Goal: Communication & Community: Answer question/provide support

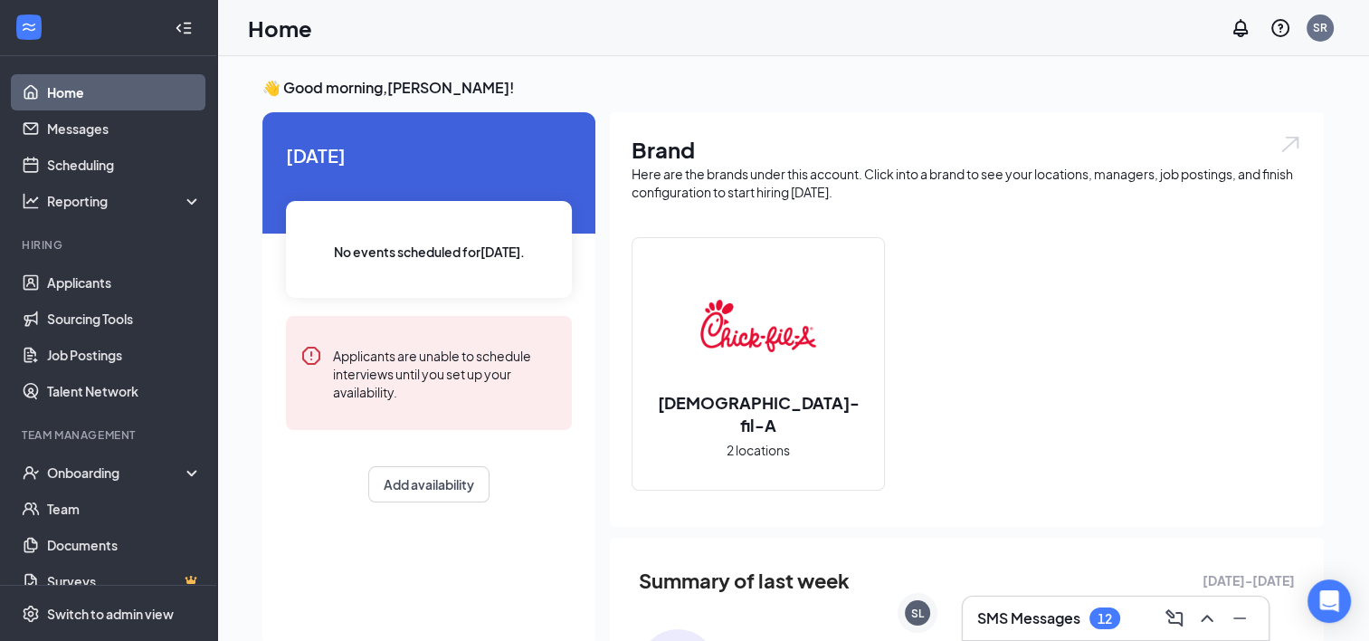
click at [1021, 596] on div "SMS Messages 12" at bounding box center [1116, 617] width 306 height 43
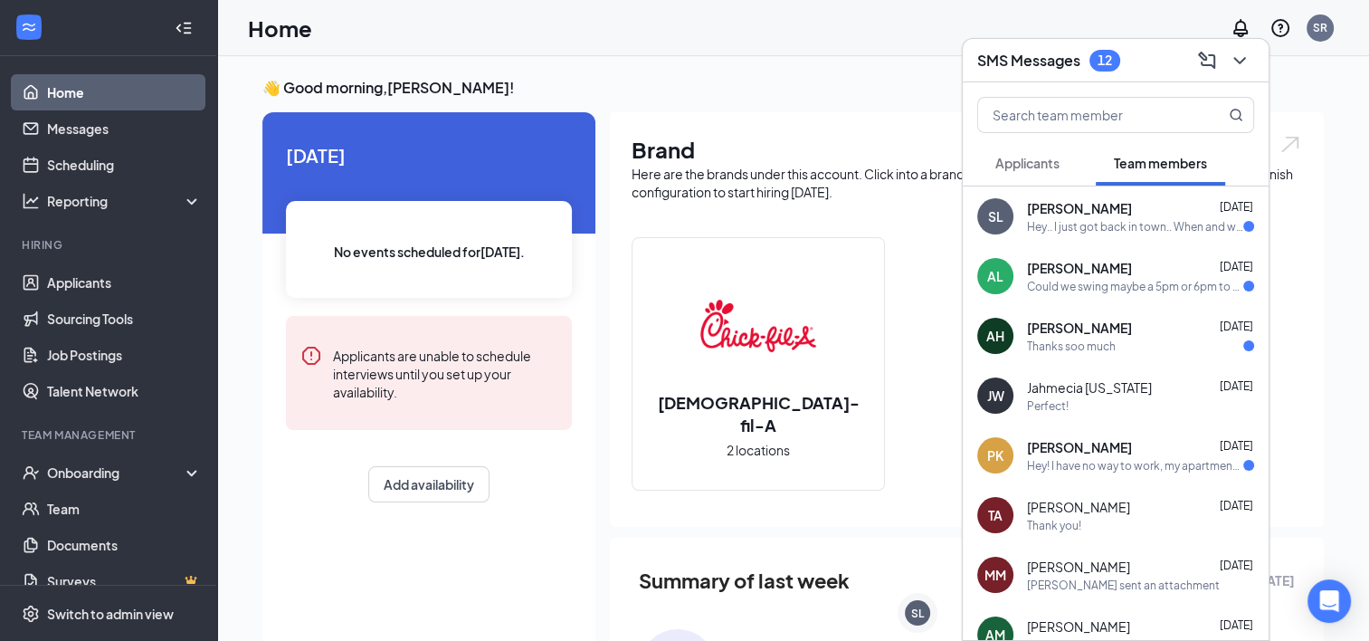
click at [1158, 474] on div "PK [PERSON_NAME] [DATE] Hey! I have no way to work, my apartment building towed…" at bounding box center [1116, 455] width 306 height 60
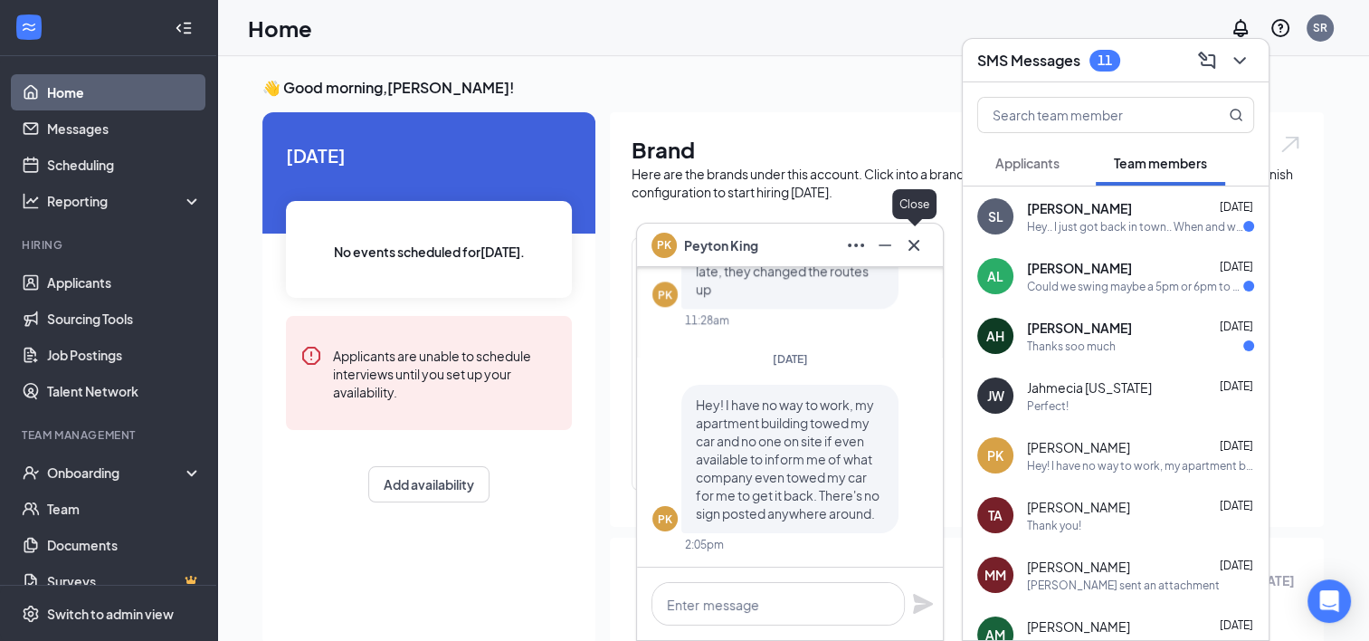
click at [913, 243] on icon "Cross" at bounding box center [914, 245] width 22 height 22
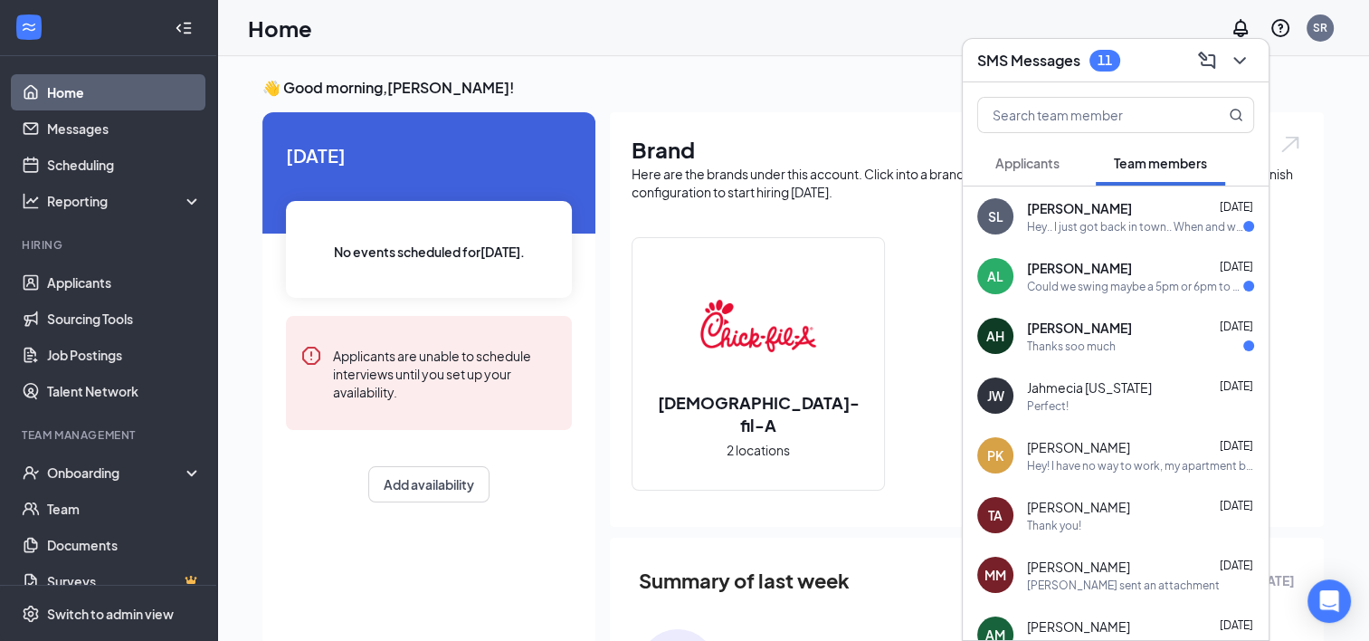
click at [1070, 338] on div "Thanks soo much" at bounding box center [1071, 345] width 89 height 15
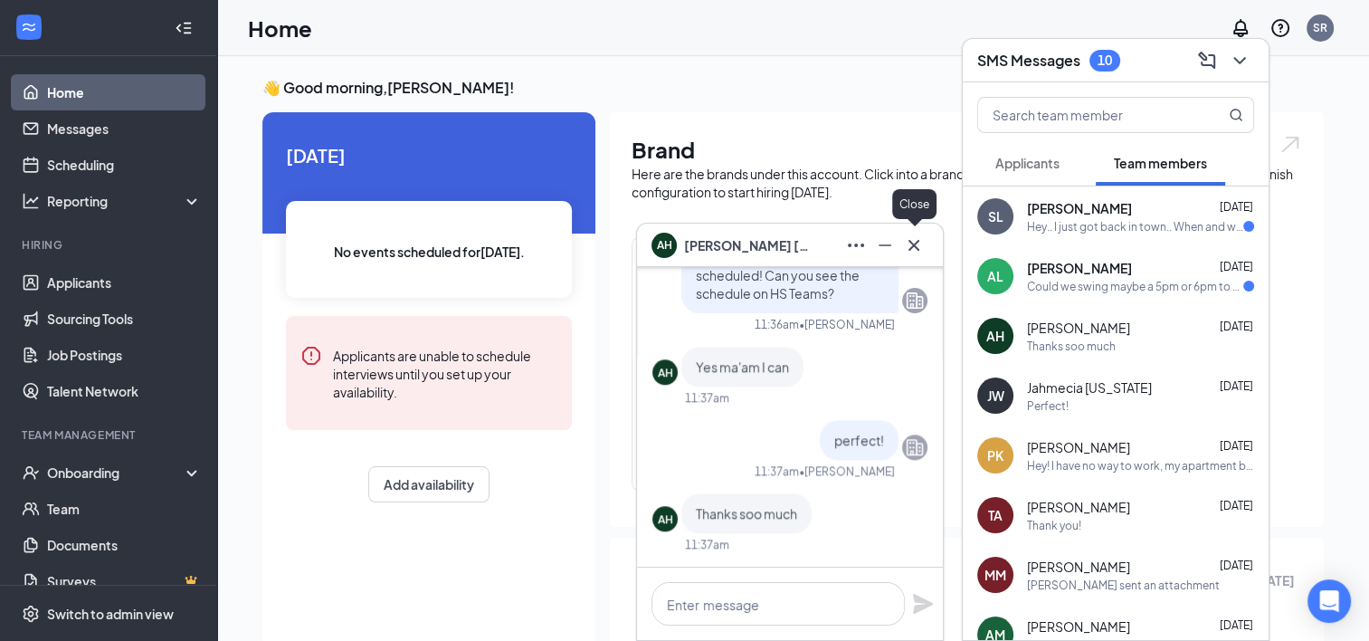
click at [909, 245] on icon "Cross" at bounding box center [914, 245] width 22 height 22
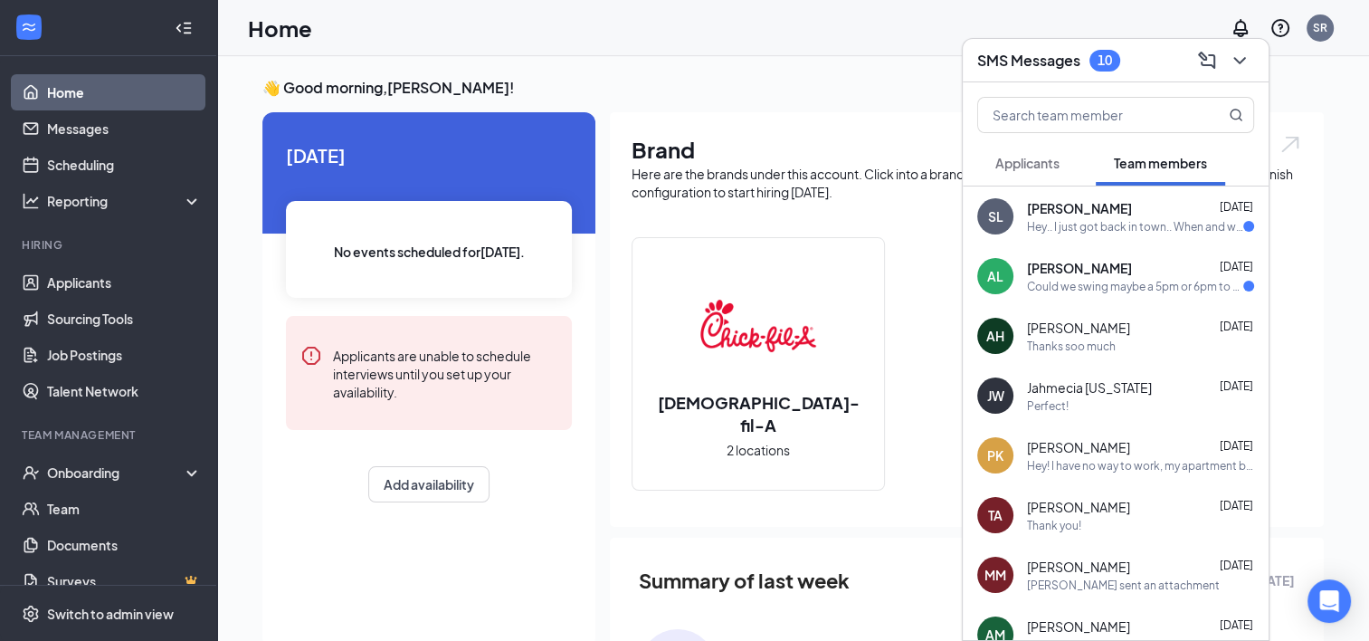
click at [1011, 299] on div "AL [PERSON_NAME] [DATE] Could we swing maybe a 5pm or 6pm to 1am or something a…" at bounding box center [1116, 276] width 306 height 60
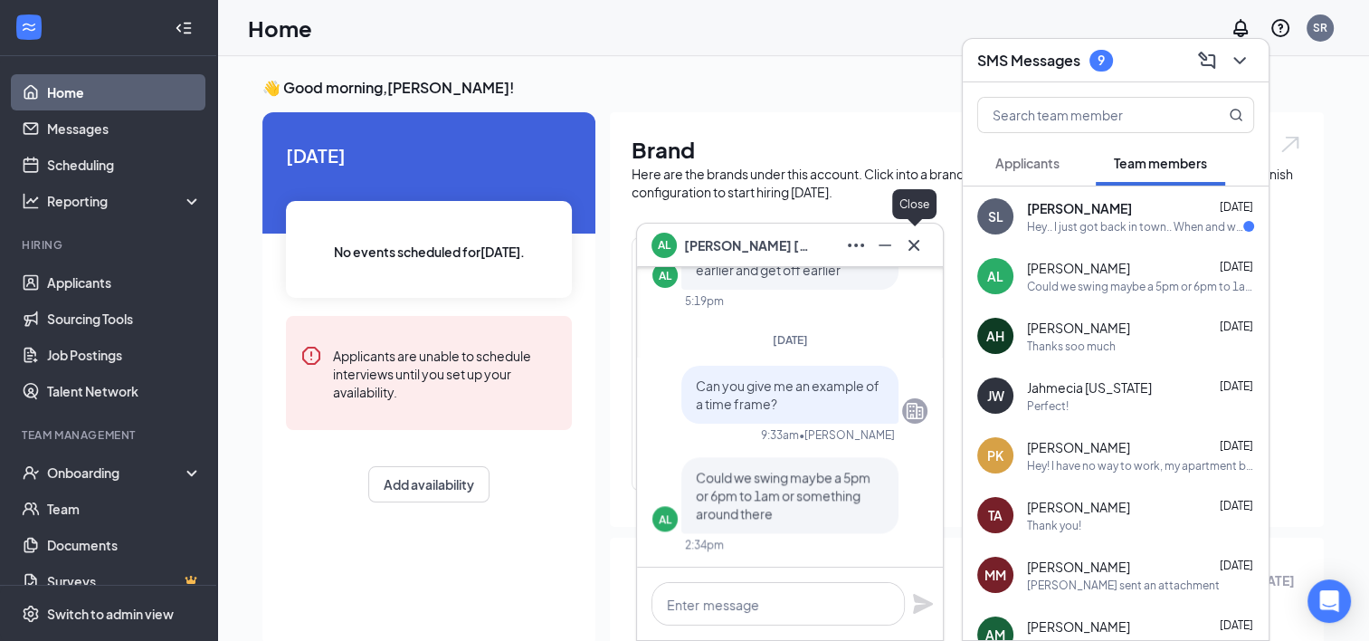
click at [907, 246] on icon "Cross" at bounding box center [914, 245] width 22 height 22
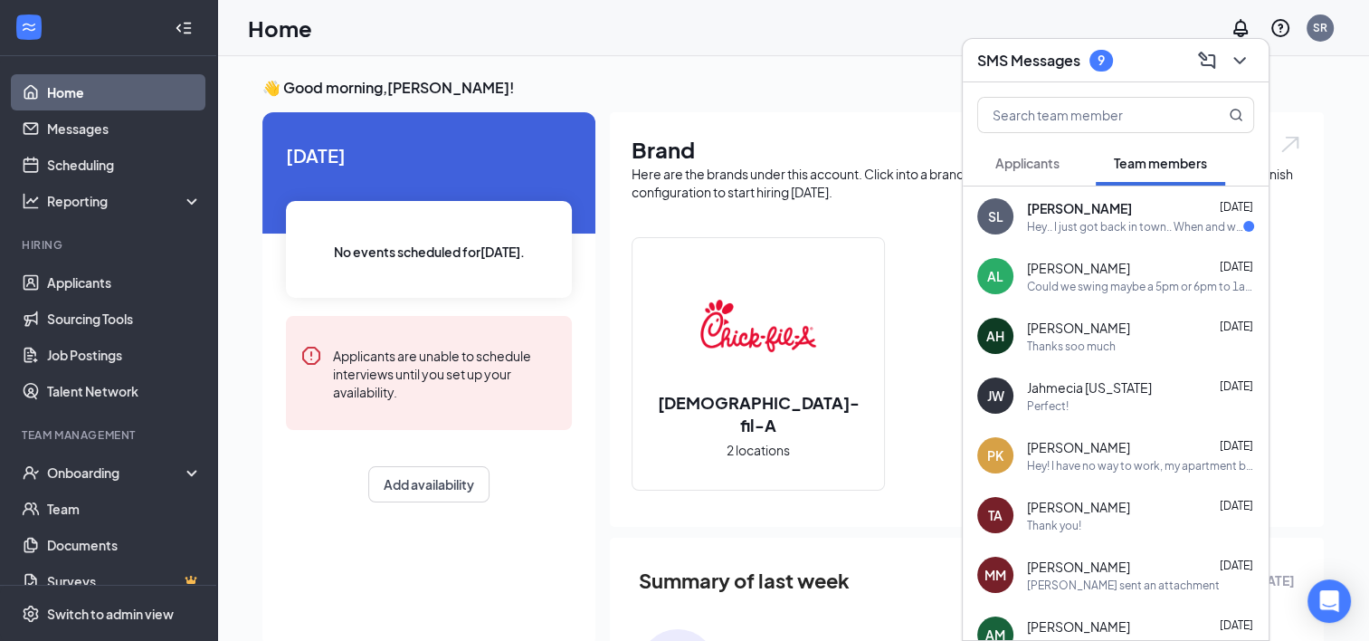
click at [1064, 214] on span "[PERSON_NAME]" at bounding box center [1079, 208] width 105 height 18
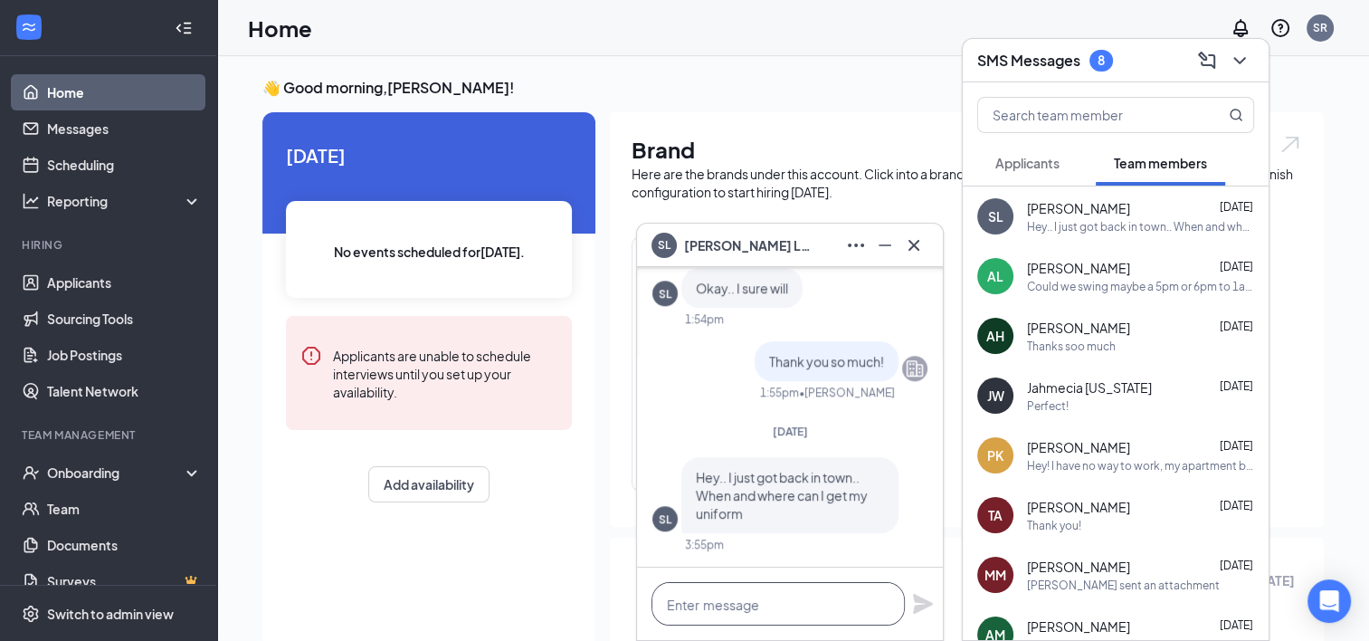
click at [729, 610] on textarea at bounding box center [778, 603] width 253 height 43
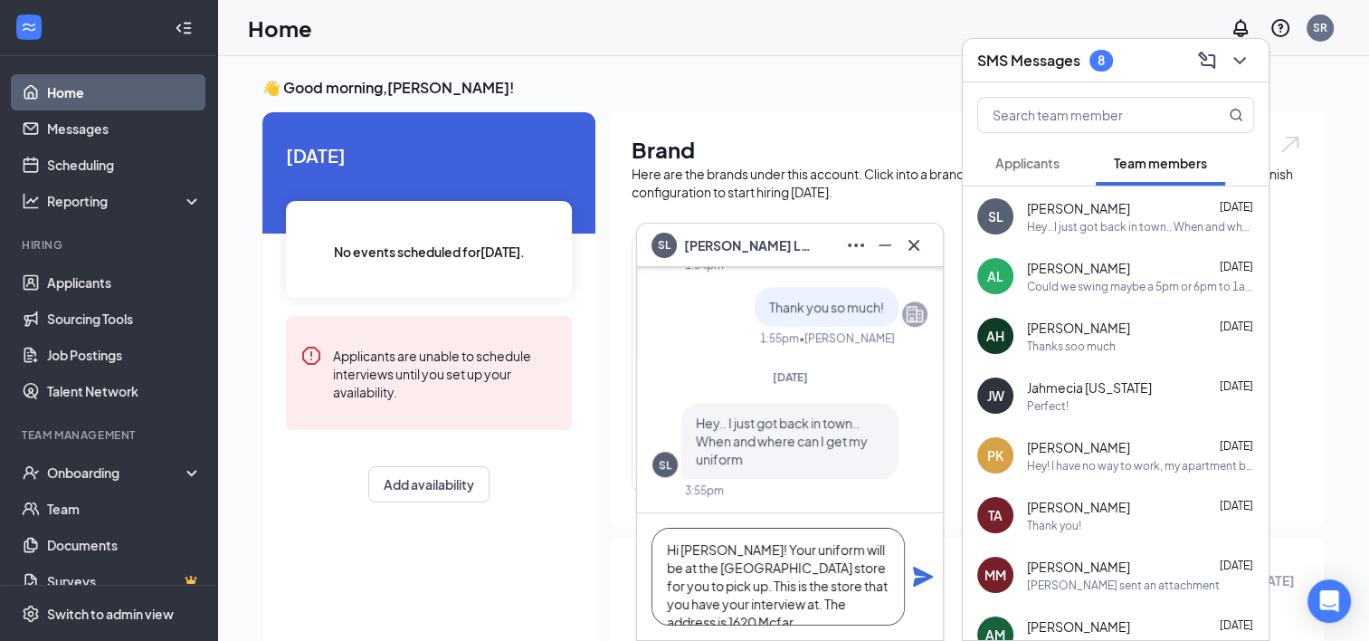
scroll to position [18, 0]
type textarea "Hi [PERSON_NAME]! Your uniform will be at the [GEOGRAPHIC_DATA] store for you t…"
click at [916, 579] on icon "Plane" at bounding box center [923, 576] width 20 height 20
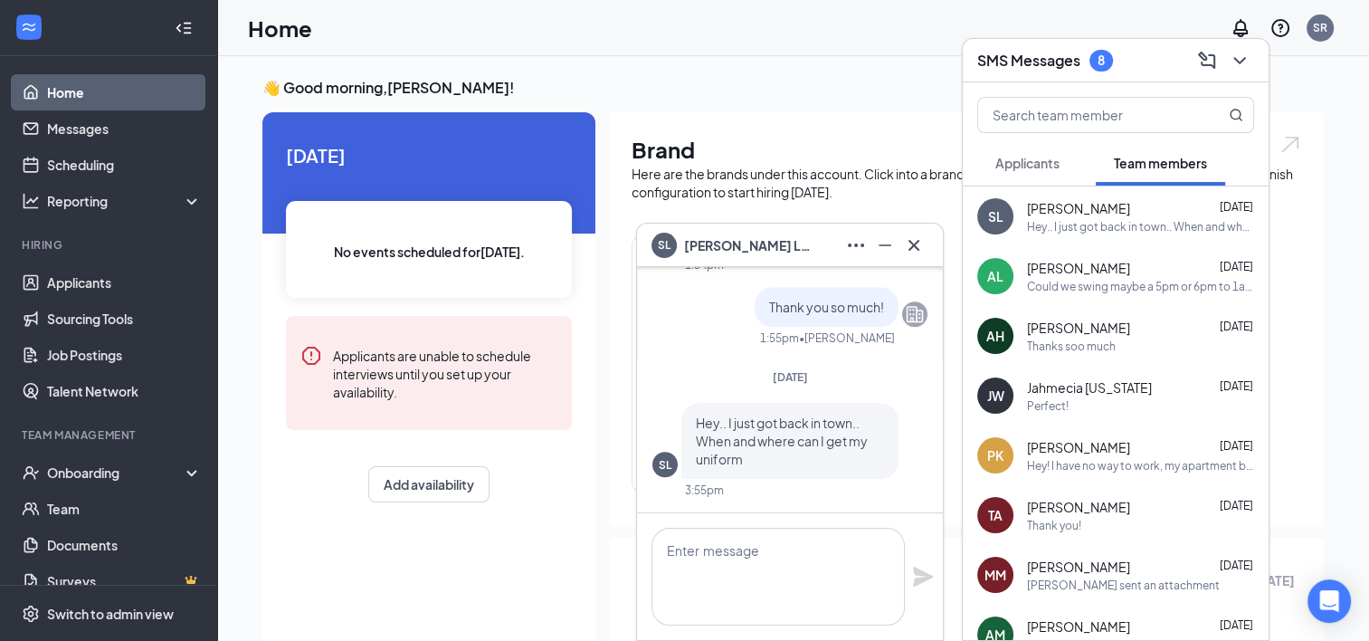
scroll to position [0, 0]
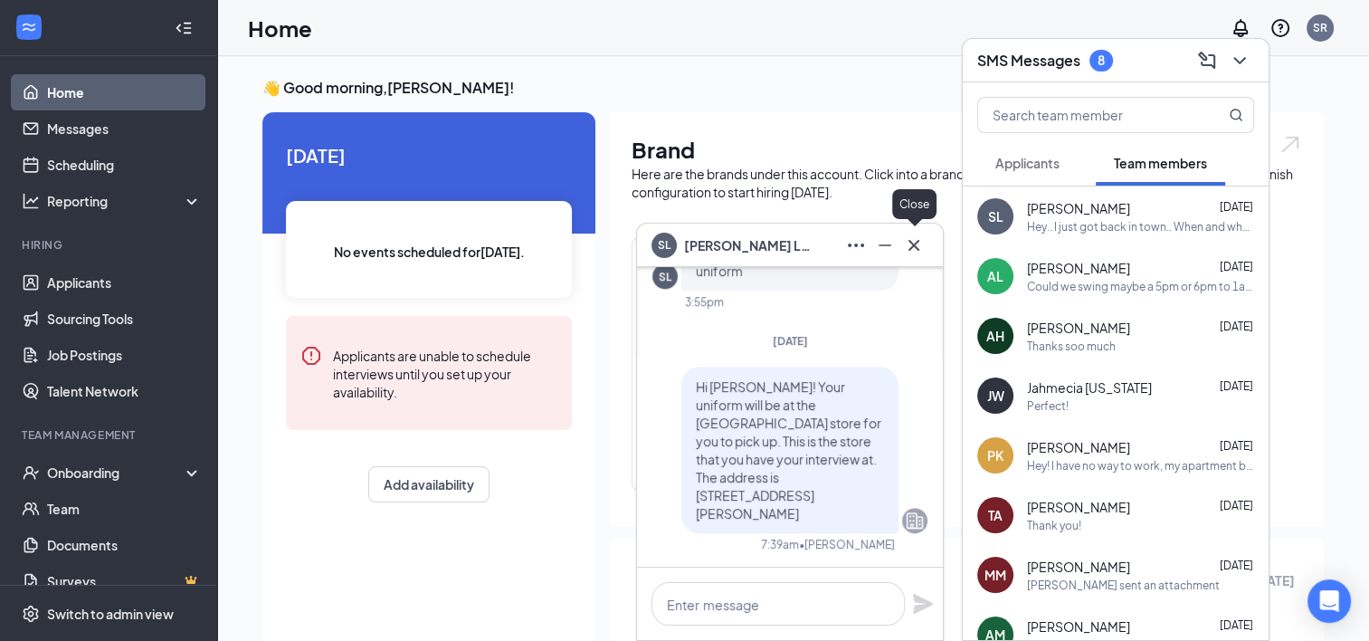
click at [919, 239] on icon "Cross" at bounding box center [914, 245] width 22 height 22
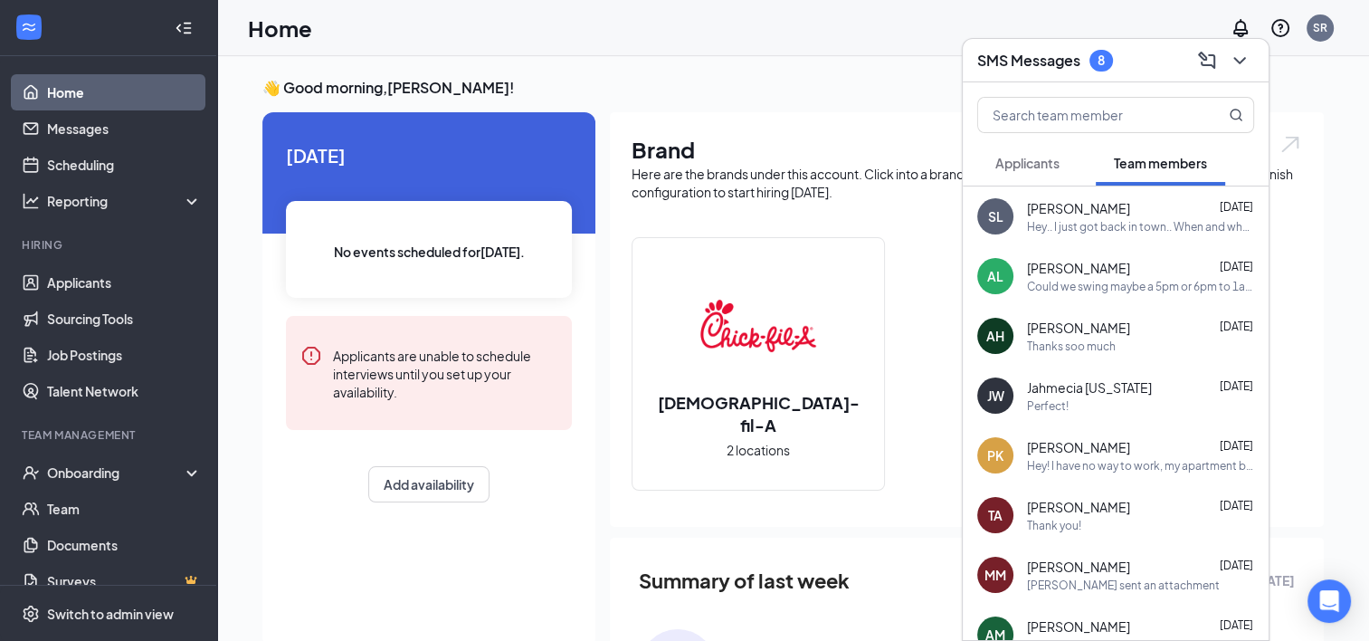
click at [1006, 170] on div "Applicants" at bounding box center [1027, 163] width 64 height 18
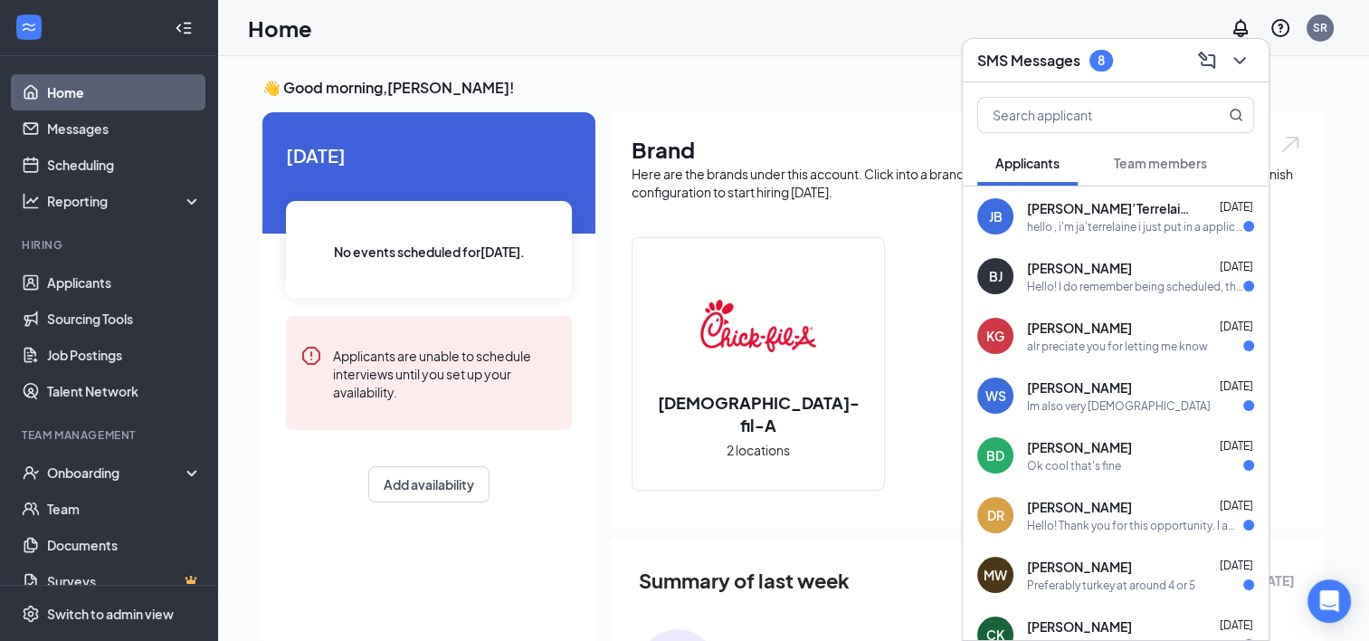
click at [1099, 322] on div "[PERSON_NAME] [DATE]" at bounding box center [1140, 328] width 227 height 18
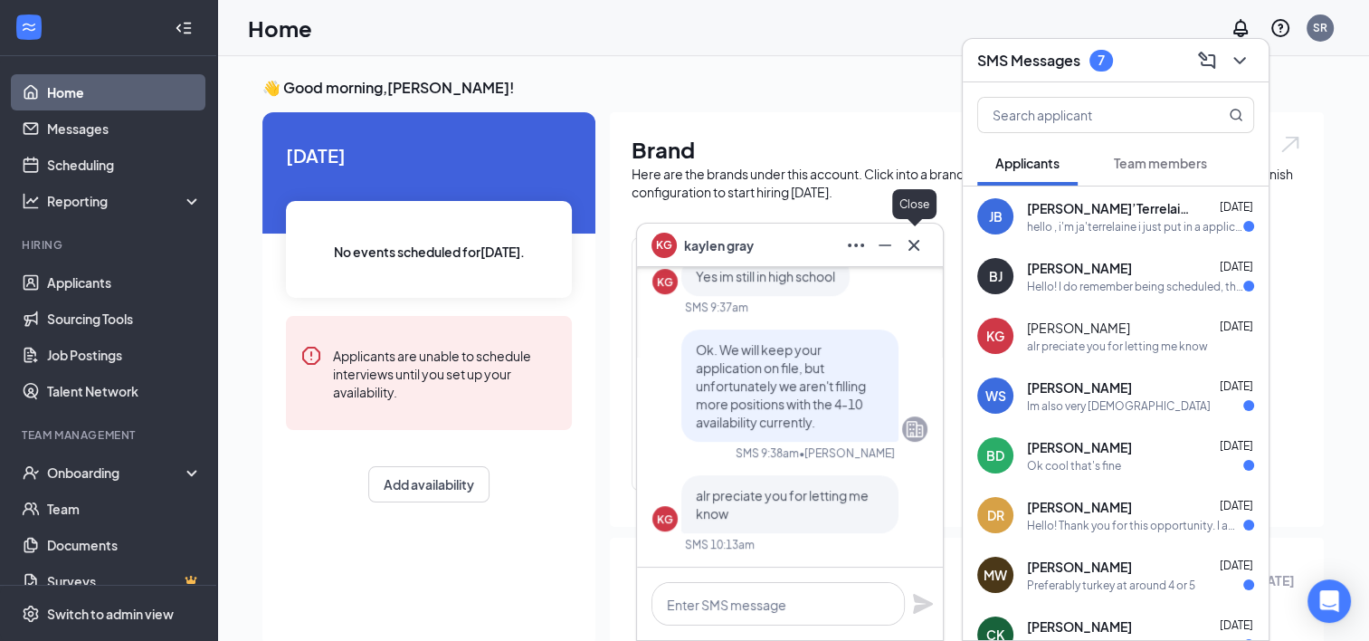
click at [915, 258] on button at bounding box center [913, 245] width 29 height 29
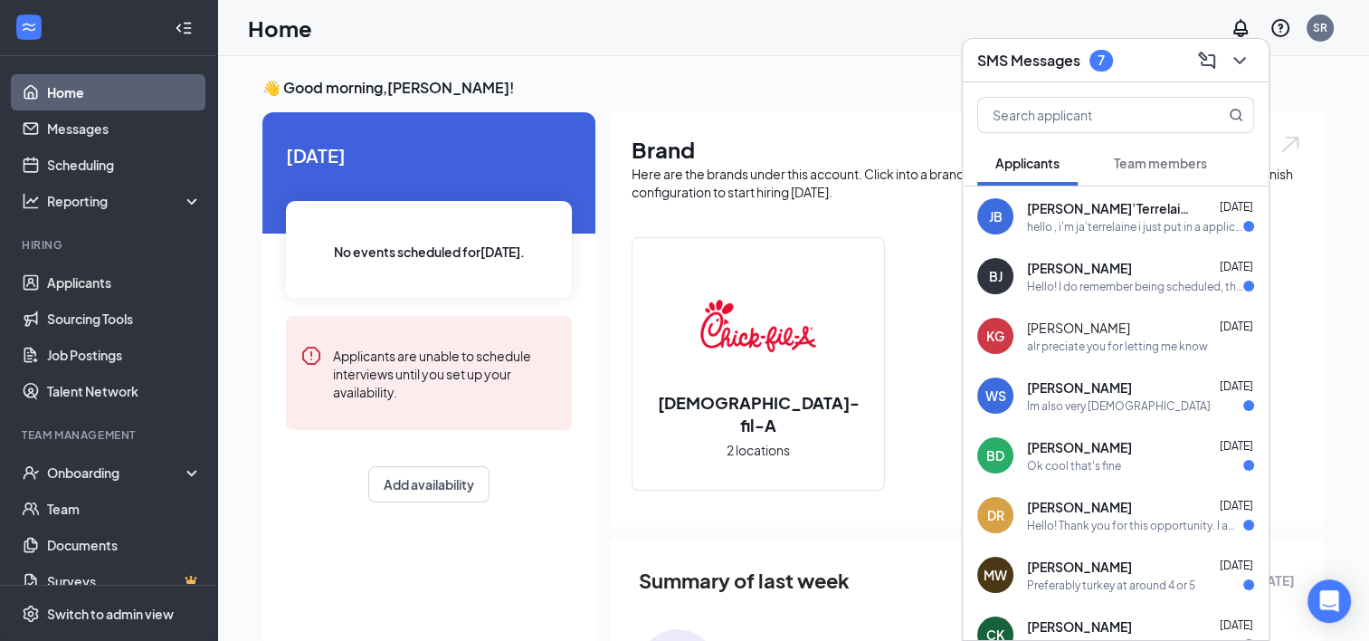
click at [1098, 391] on span "[PERSON_NAME]" at bounding box center [1079, 387] width 105 height 18
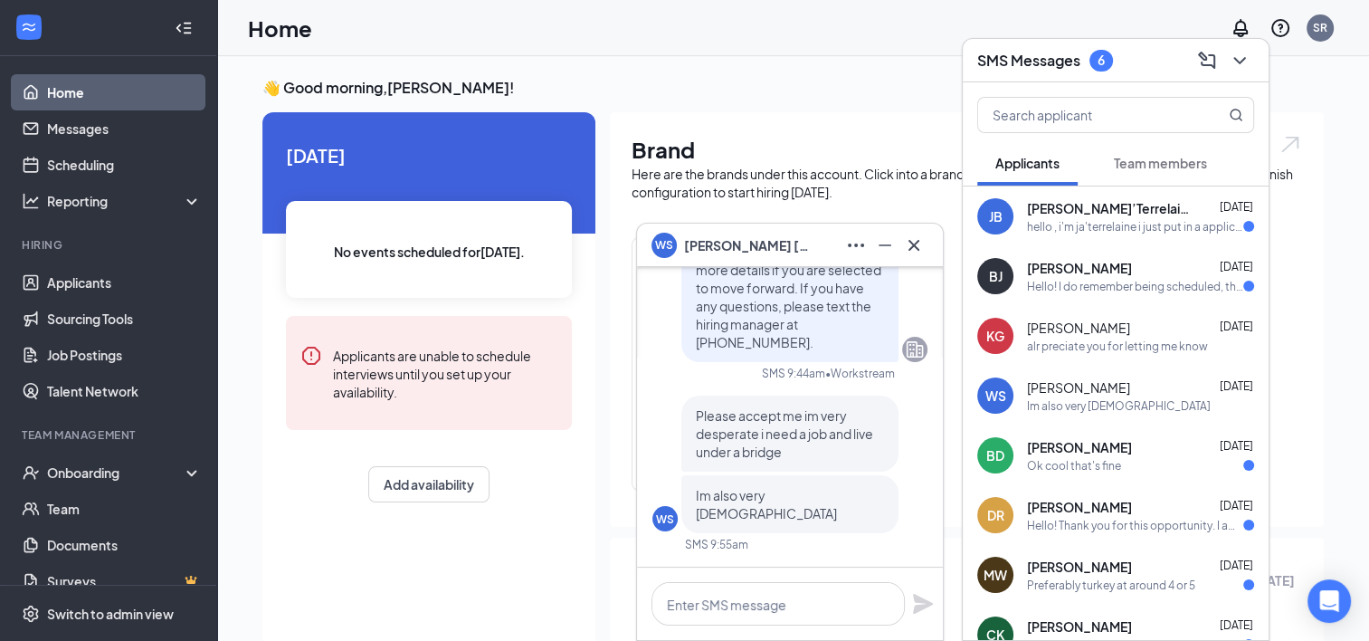
click at [1056, 57] on h3 "SMS Messages" at bounding box center [1028, 61] width 103 height 20
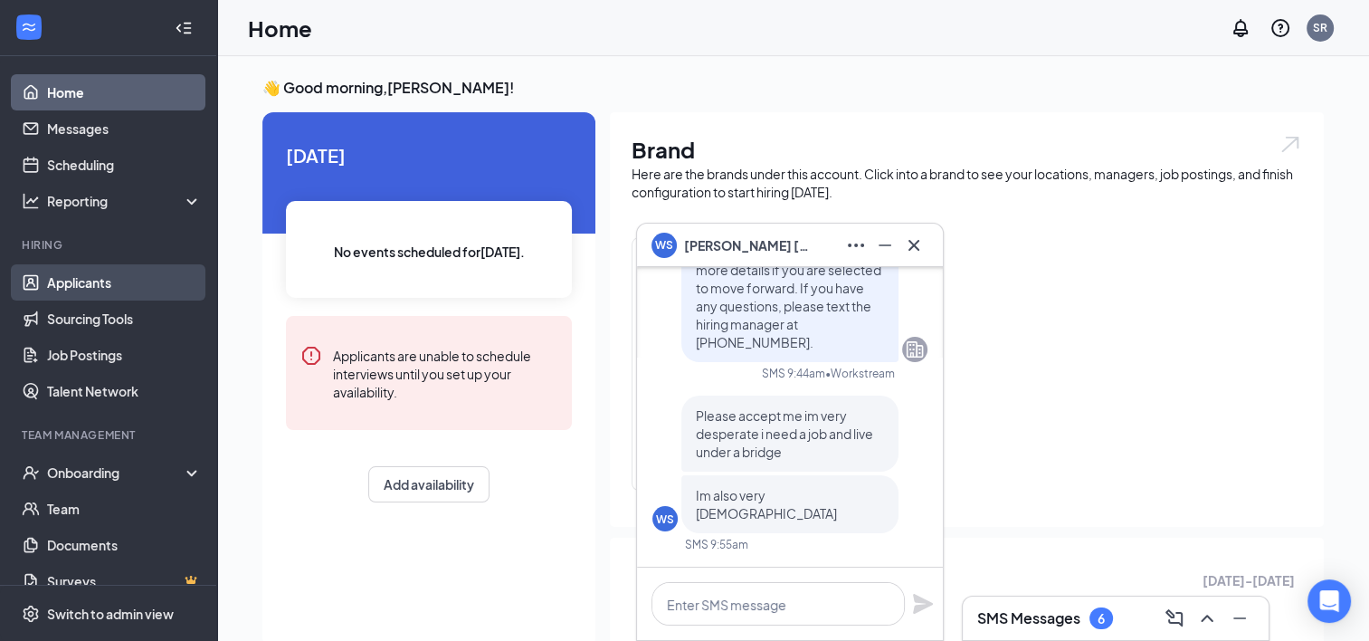
click at [101, 290] on link "Applicants" at bounding box center [124, 282] width 155 height 36
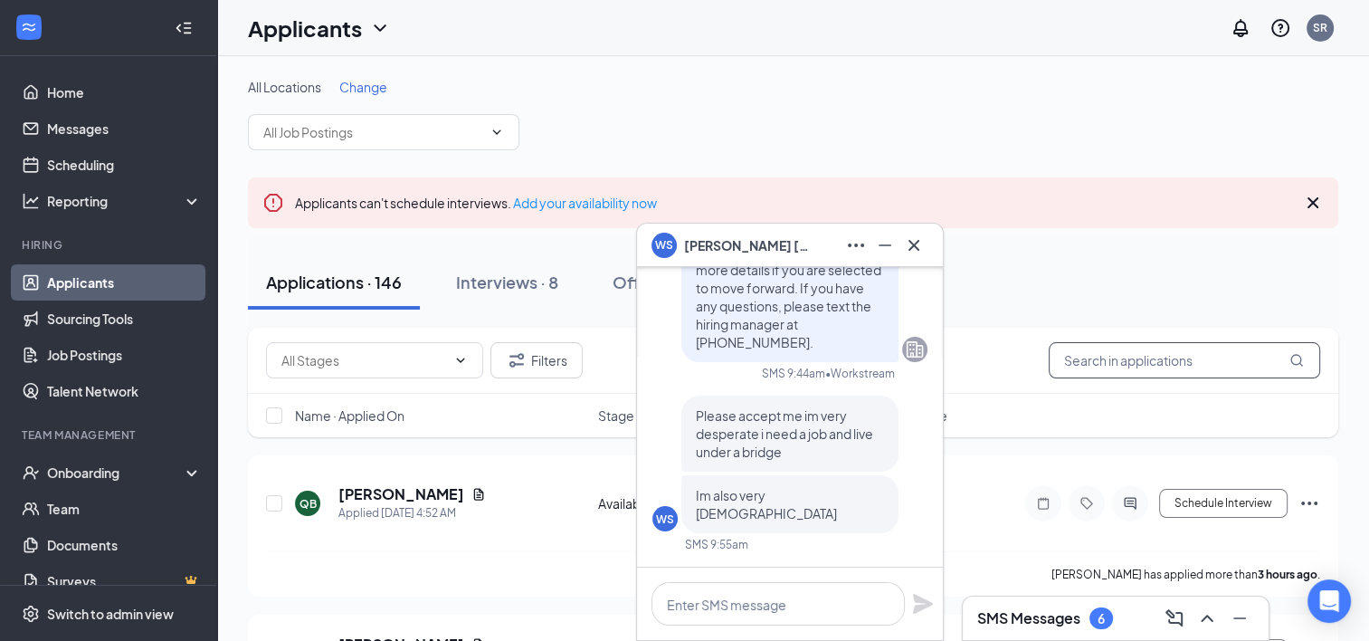
click at [1143, 354] on input "text" at bounding box center [1184, 360] width 271 height 36
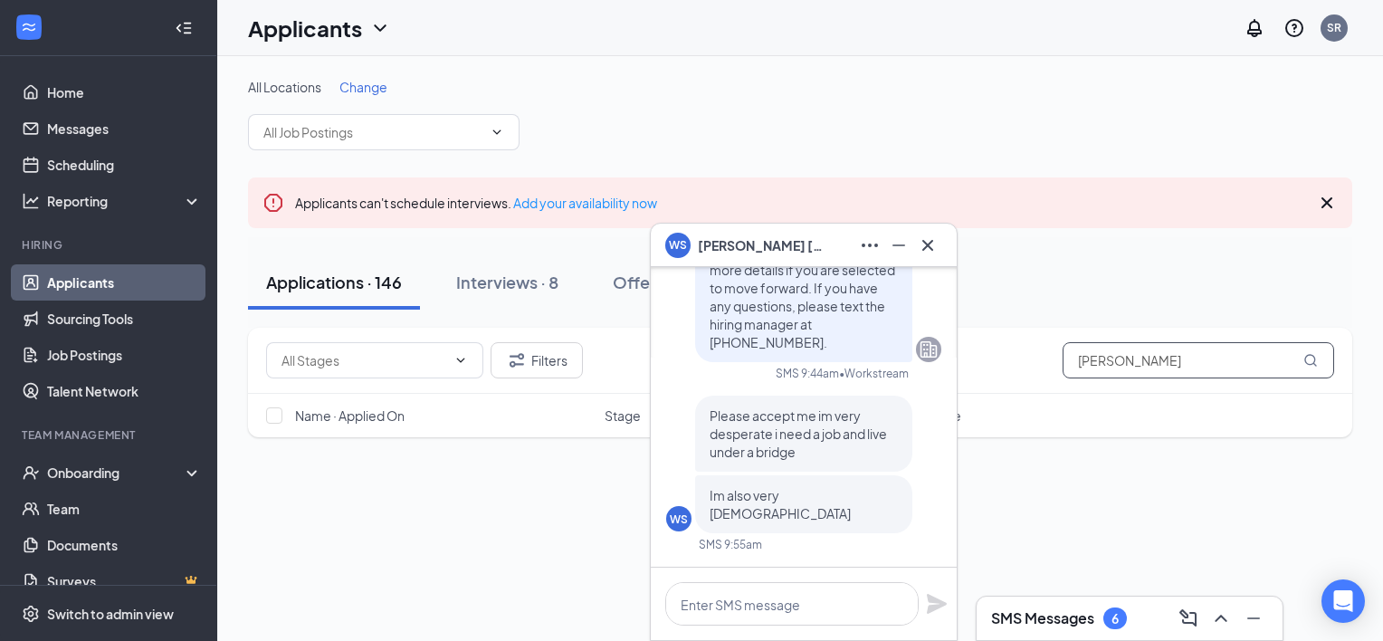
type input "[PERSON_NAME]"
click at [804, 243] on div "WS [PERSON_NAME]" at bounding box center [803, 245] width 277 height 29
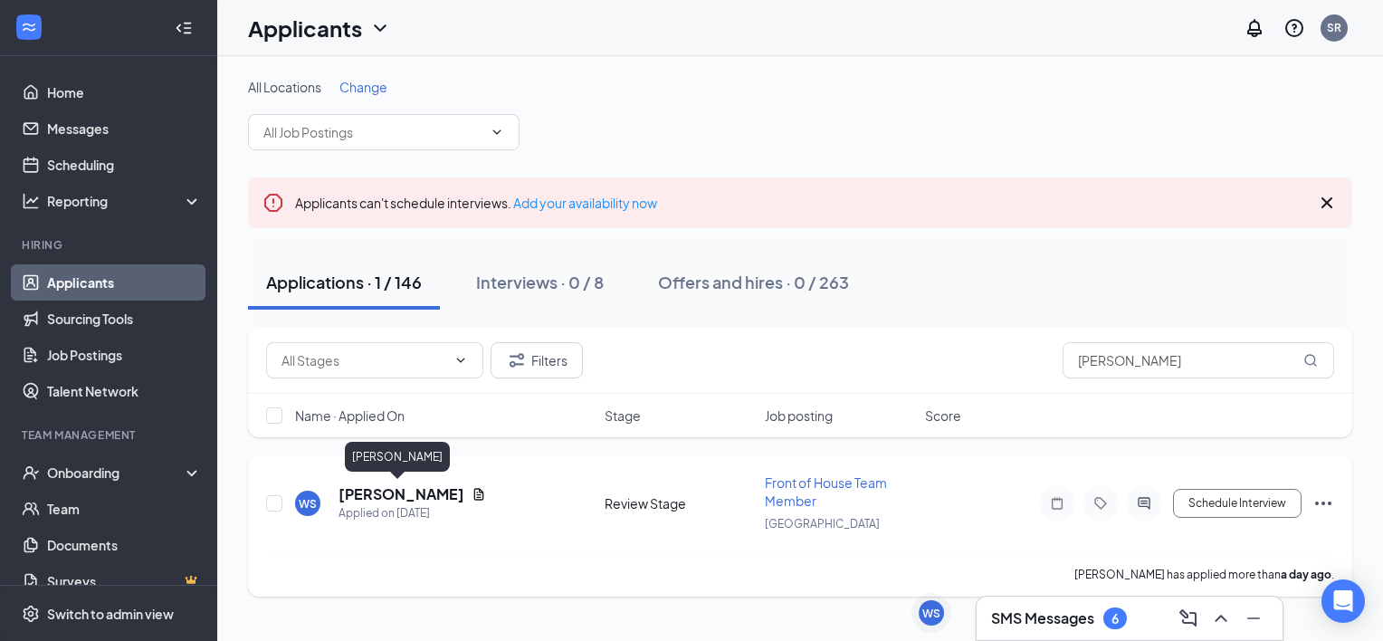
click at [389, 495] on h5 "[PERSON_NAME]" at bounding box center [401, 494] width 126 height 20
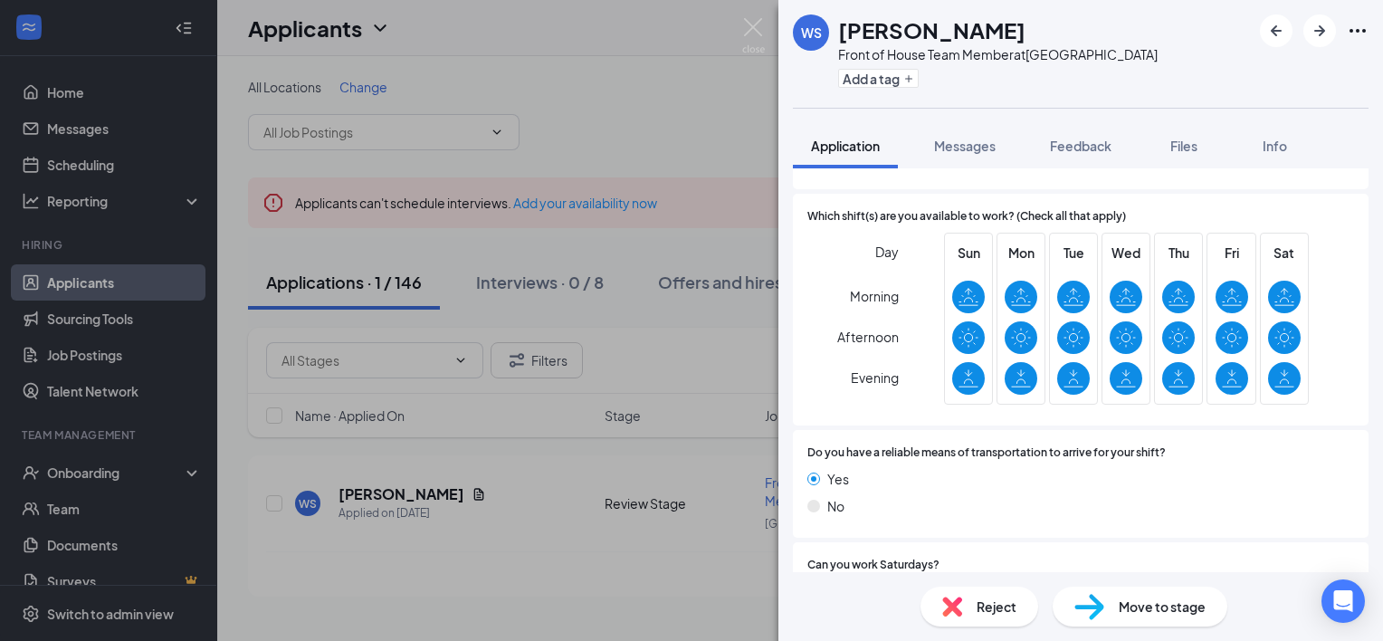
scroll to position [1391, 0]
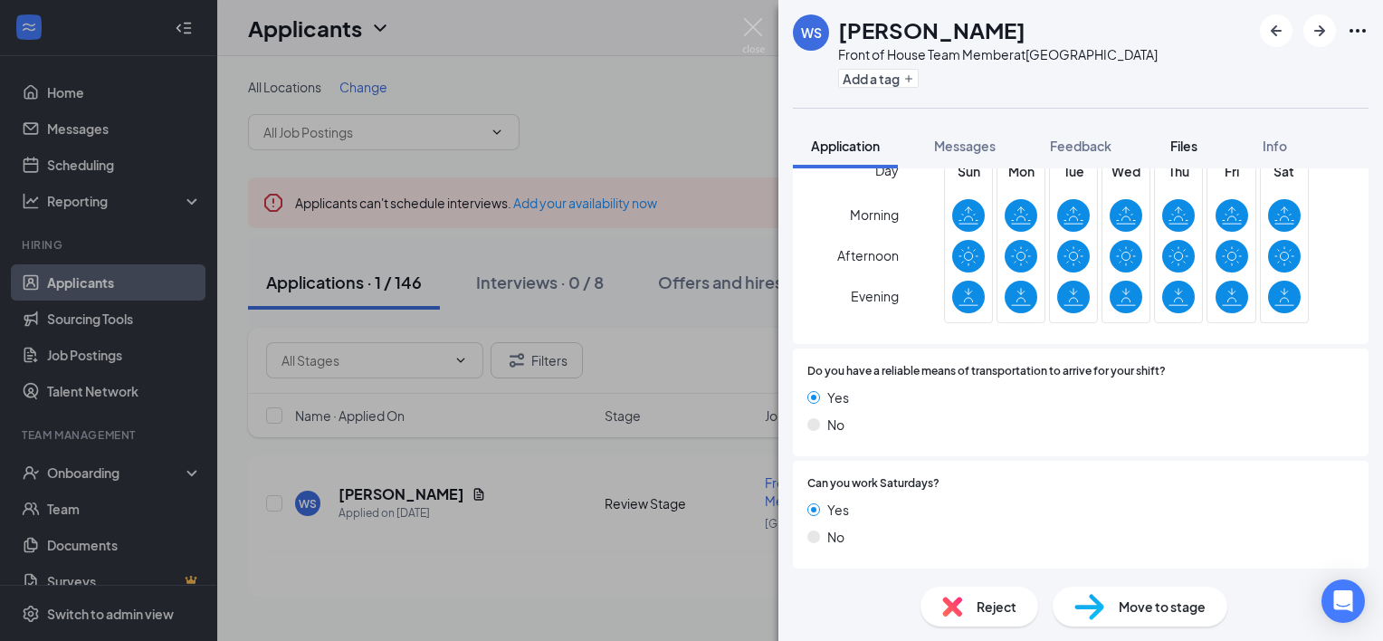
click at [1189, 138] on span "Files" at bounding box center [1183, 146] width 27 height 16
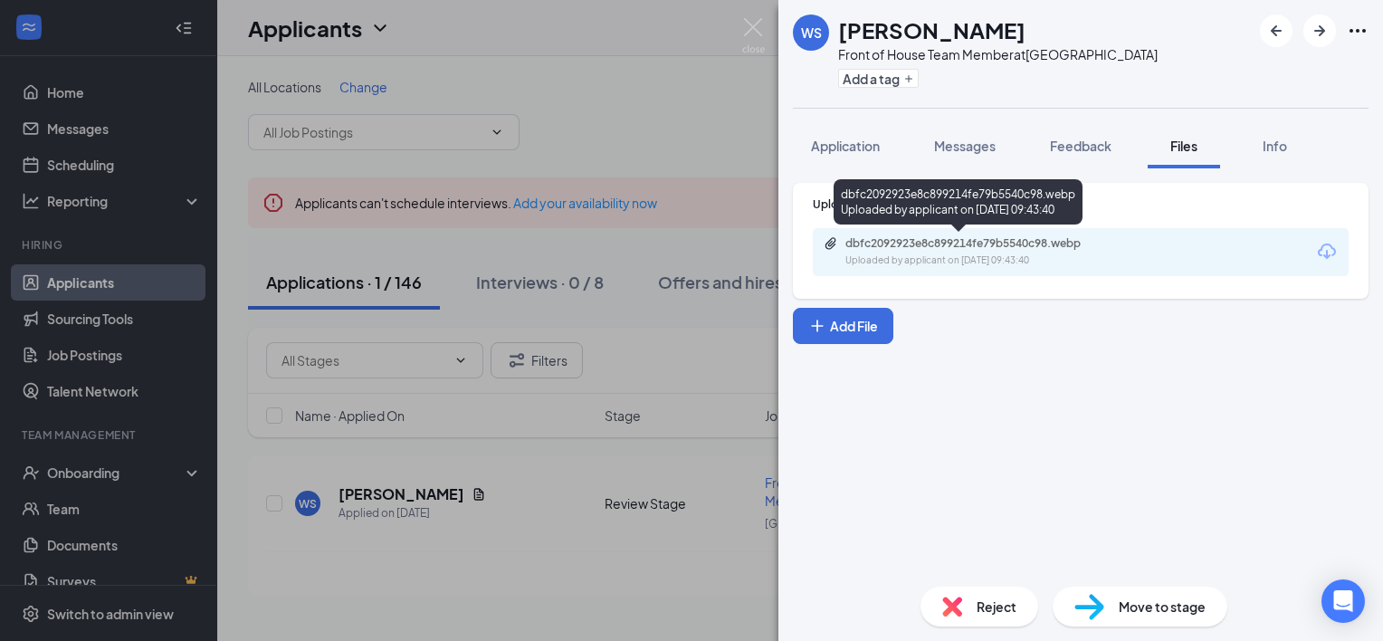
click at [945, 243] on div "dbfc2092923e8c899214fe79b5540c98.webp" at bounding box center [971, 243] width 253 height 14
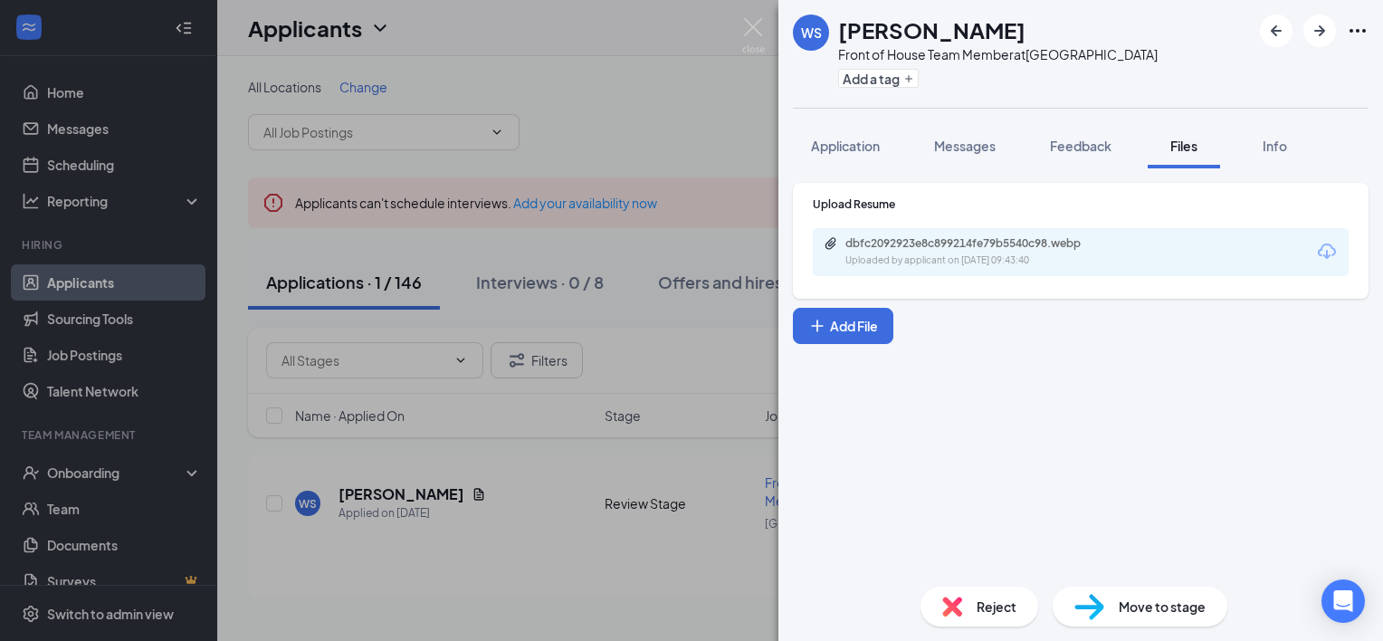
click at [870, 104] on div "WS [PERSON_NAME] Front of House Team Member at [GEOGRAPHIC_DATA] Add a tag" at bounding box center [1080, 54] width 604 height 108
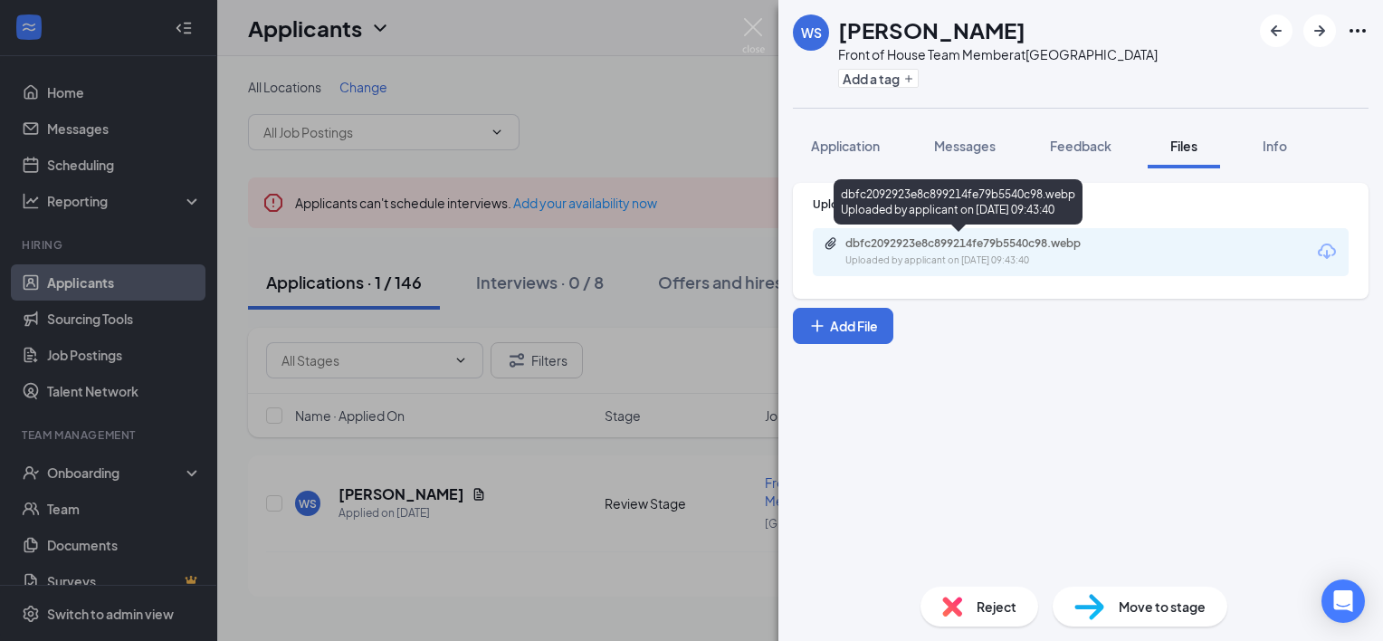
click at [883, 242] on div "dbfc2092923e8c899214fe79b5540c98.webp" at bounding box center [971, 243] width 253 height 14
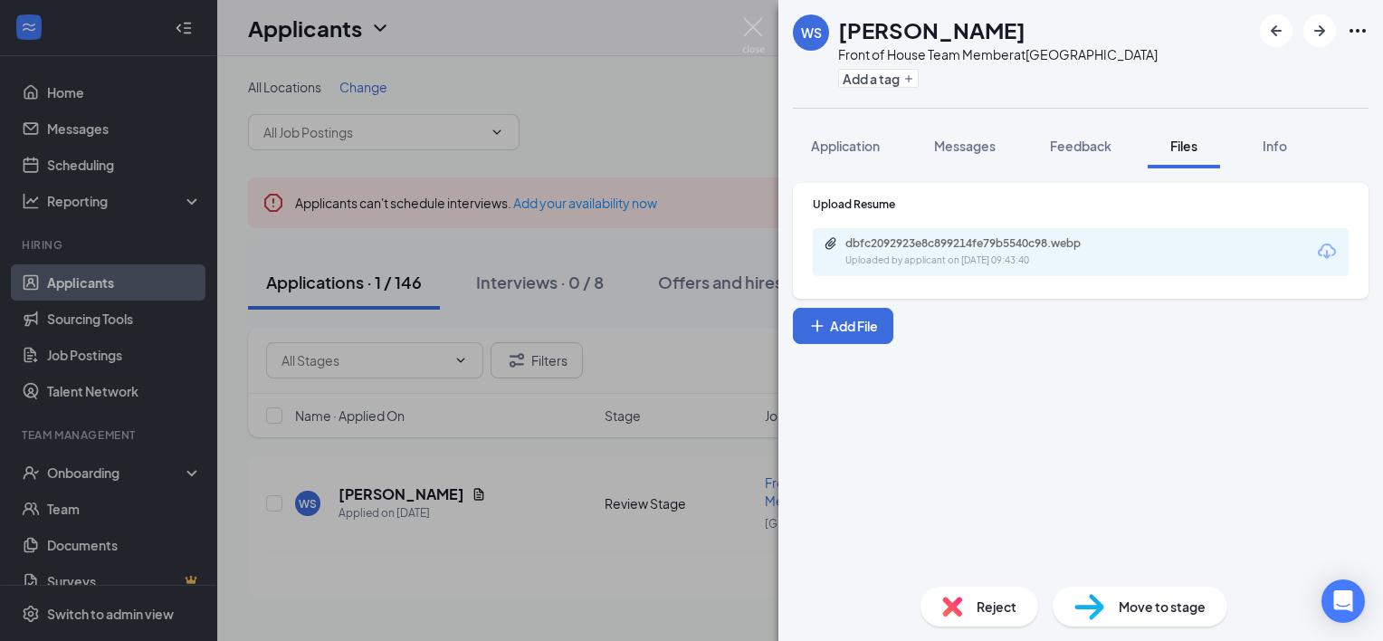
click at [666, 112] on div "WS [PERSON_NAME] Front of House Team Member at [GEOGRAPHIC_DATA] Add a tag Appl…" at bounding box center [691, 320] width 1383 height 641
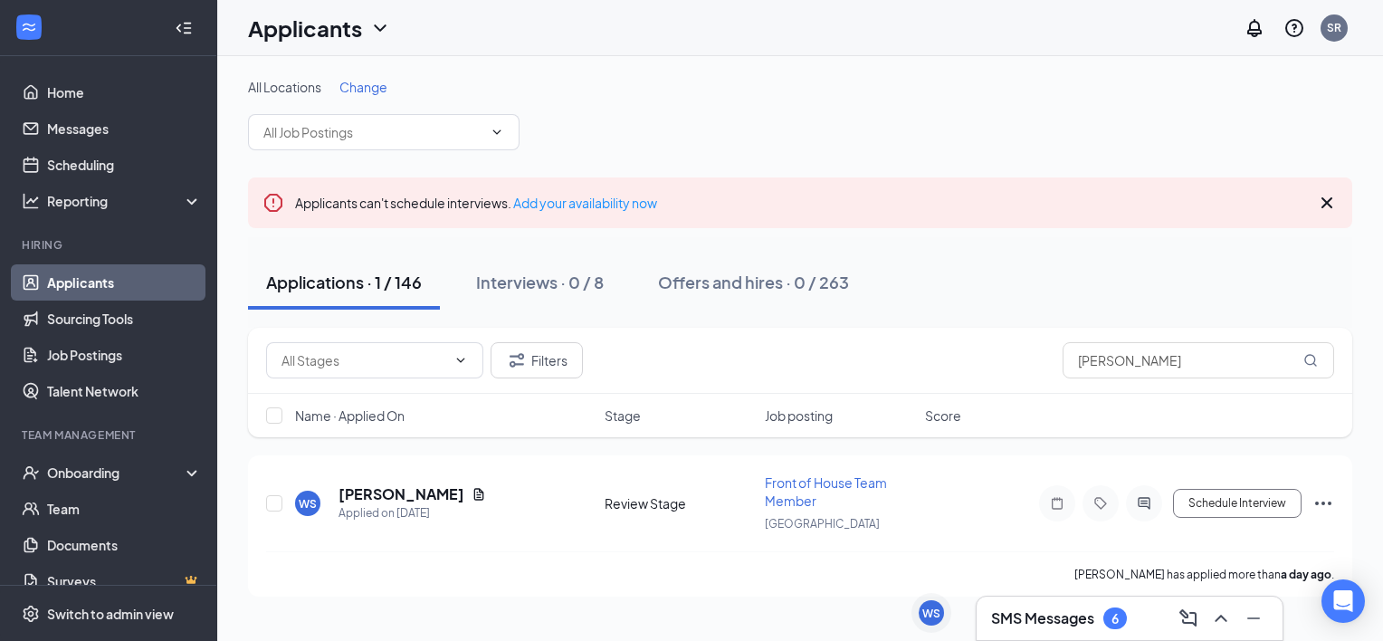
click at [1093, 612] on h3 "SMS Messages" at bounding box center [1042, 618] width 103 height 20
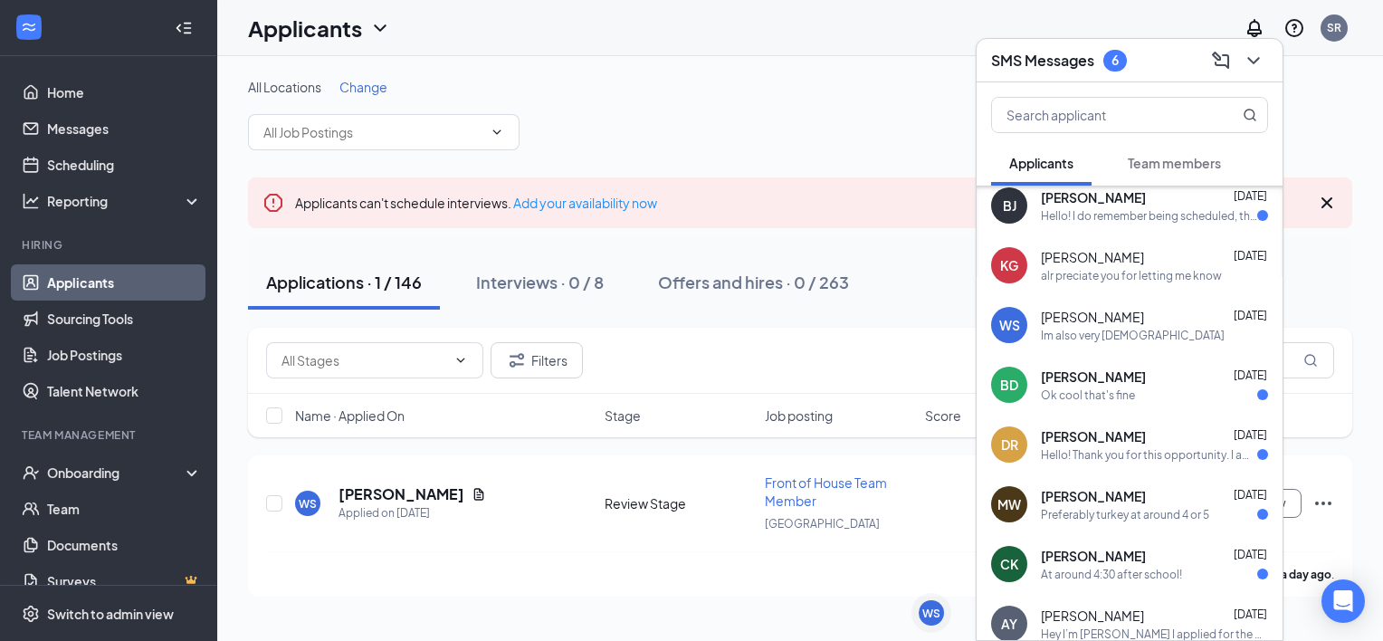
scroll to position [119, 0]
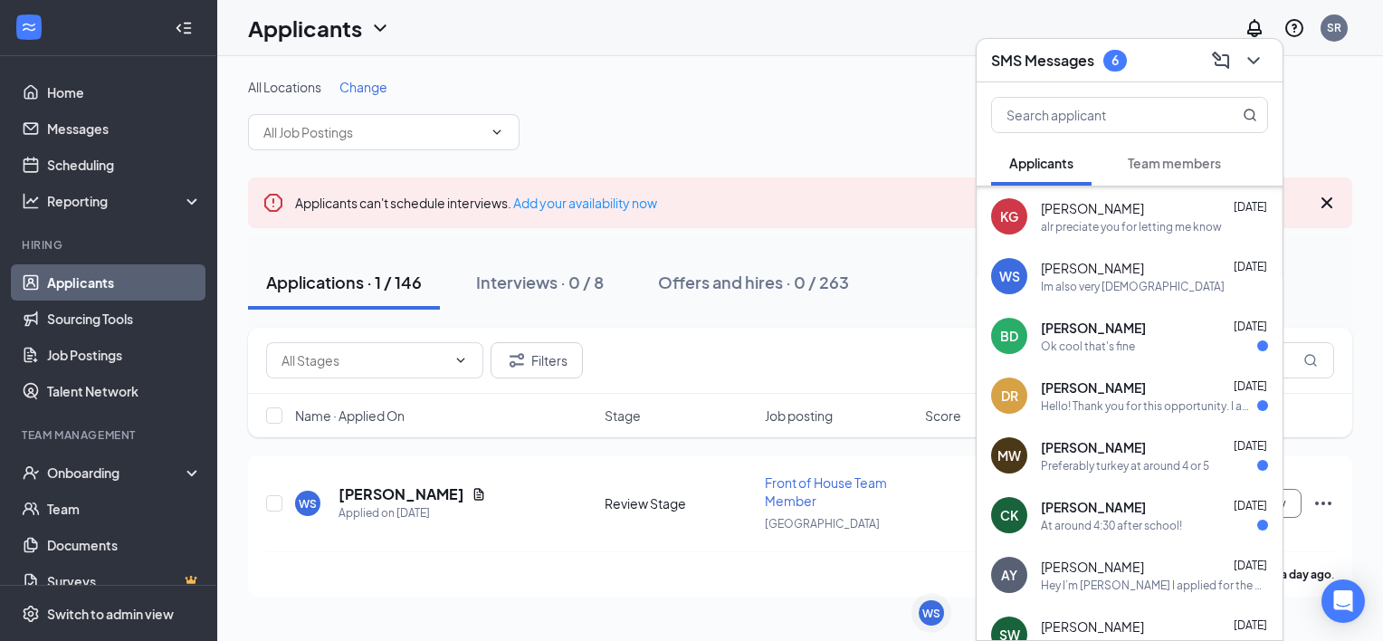
click at [901, 142] on div "All Locations Change" at bounding box center [800, 114] width 1104 height 72
click at [1032, 66] on h3 "SMS Messages" at bounding box center [1042, 61] width 103 height 20
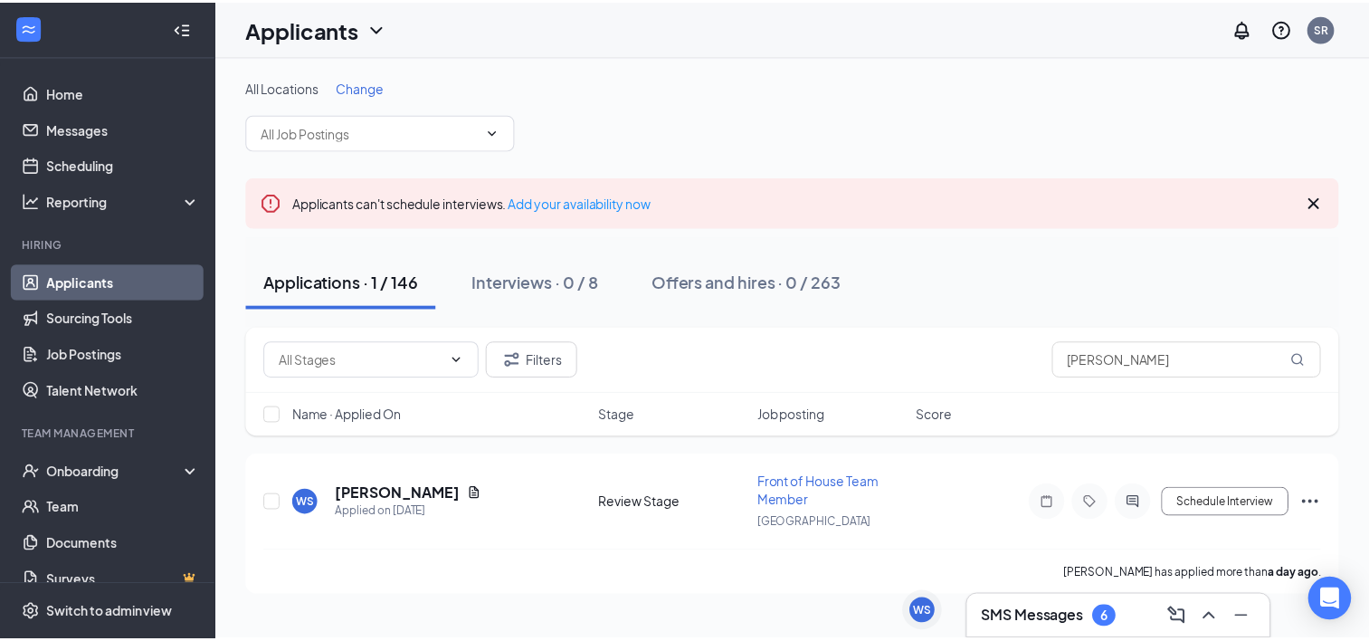
scroll to position [0, 0]
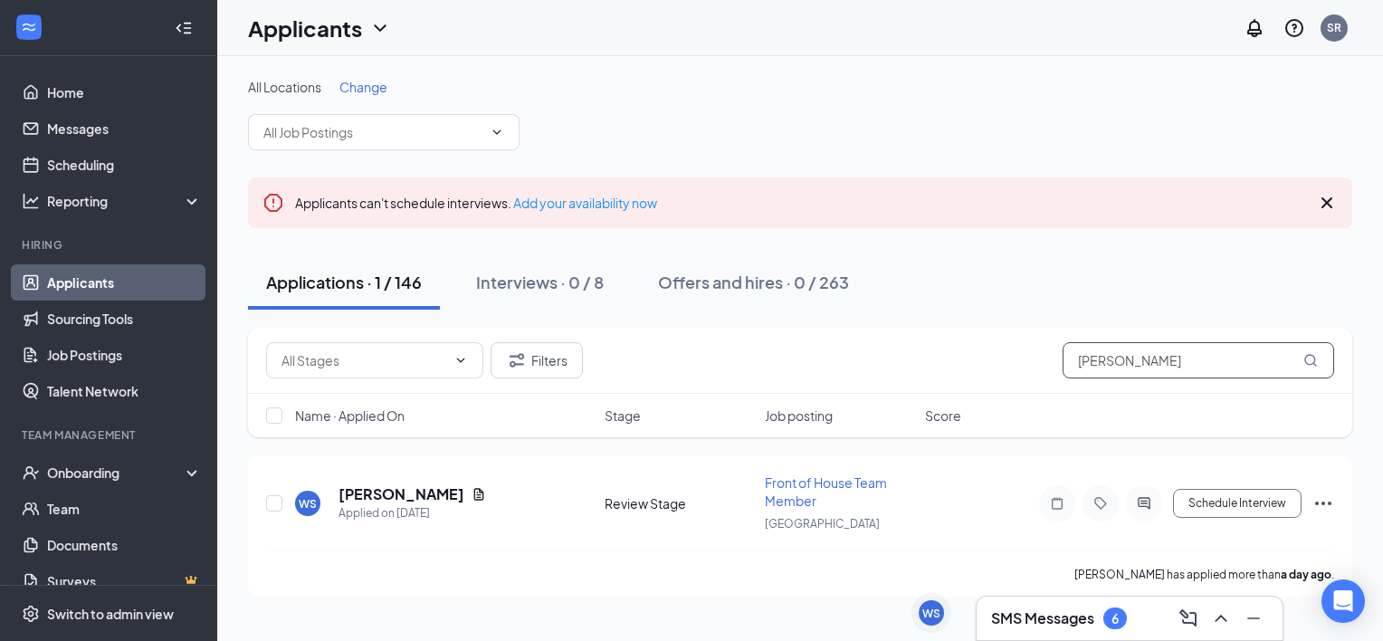
drag, startPoint x: 1170, startPoint y: 347, endPoint x: 966, endPoint y: 342, distance: 203.7
click at [966, 342] on div "Filters [PERSON_NAME]" at bounding box center [800, 360] width 1068 height 36
type input "h"
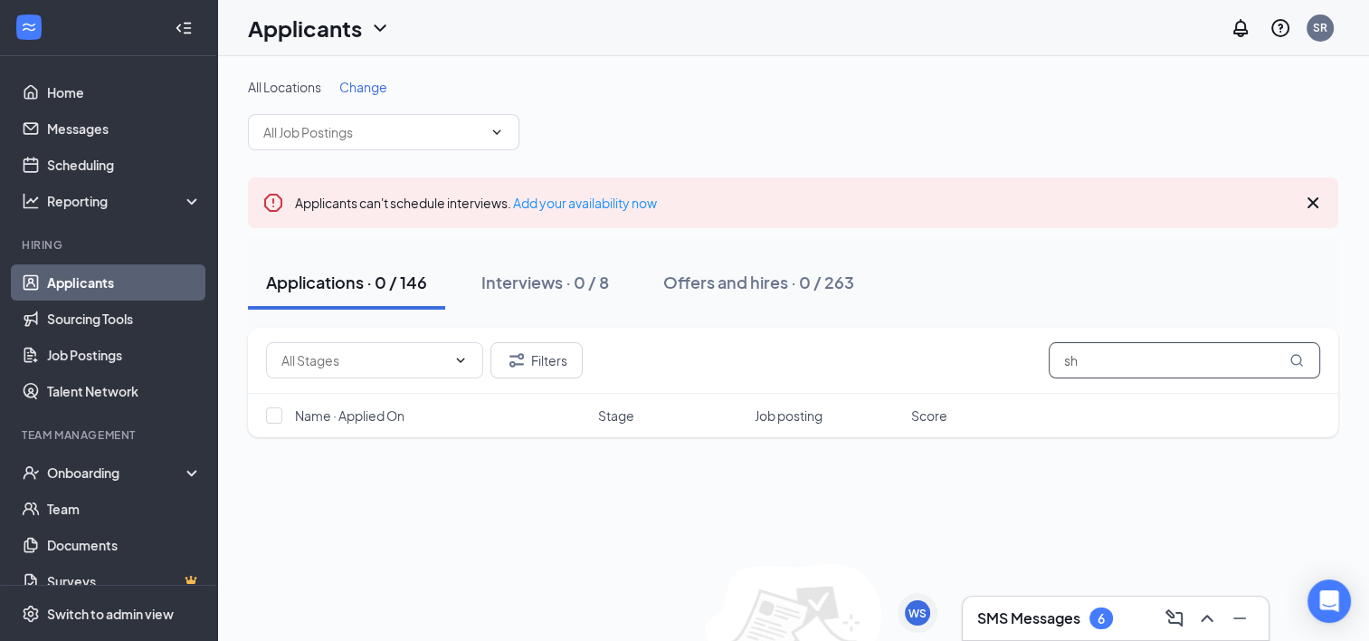
type input "s"
type input "p"
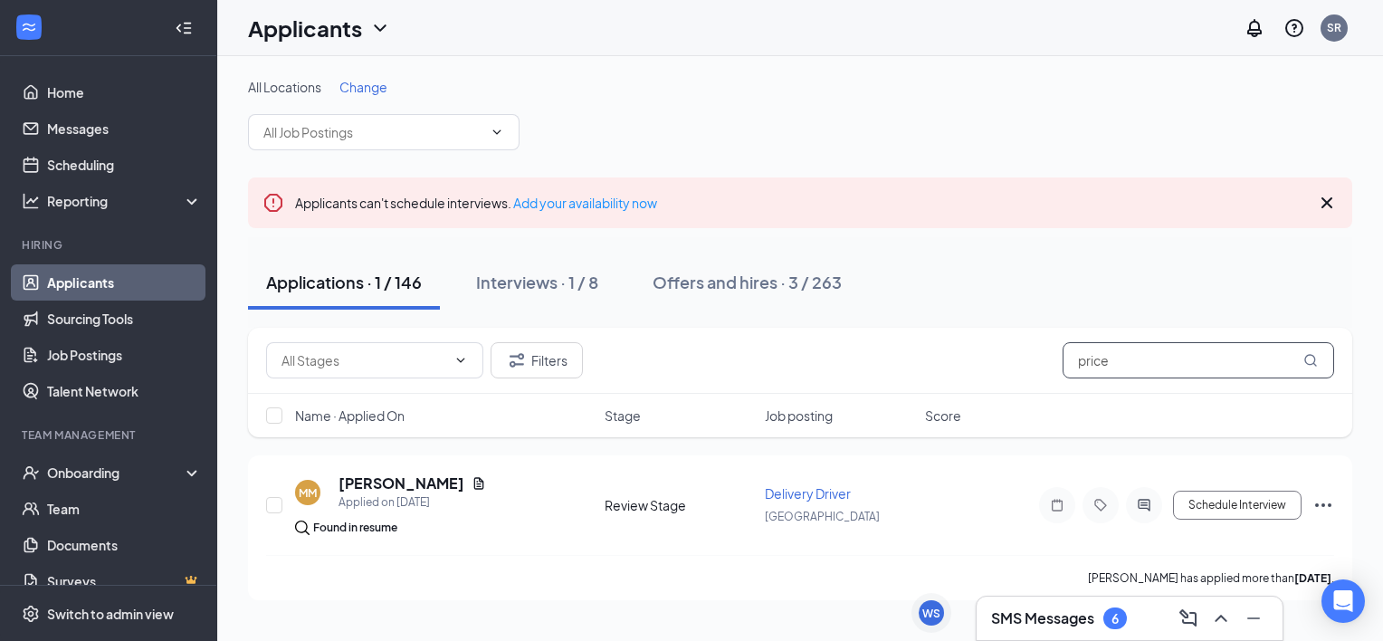
type input "price"
click at [1035, 373] on div "Filters price" at bounding box center [800, 360] width 1068 height 36
click at [544, 376] on button "Filters" at bounding box center [536, 360] width 92 height 36
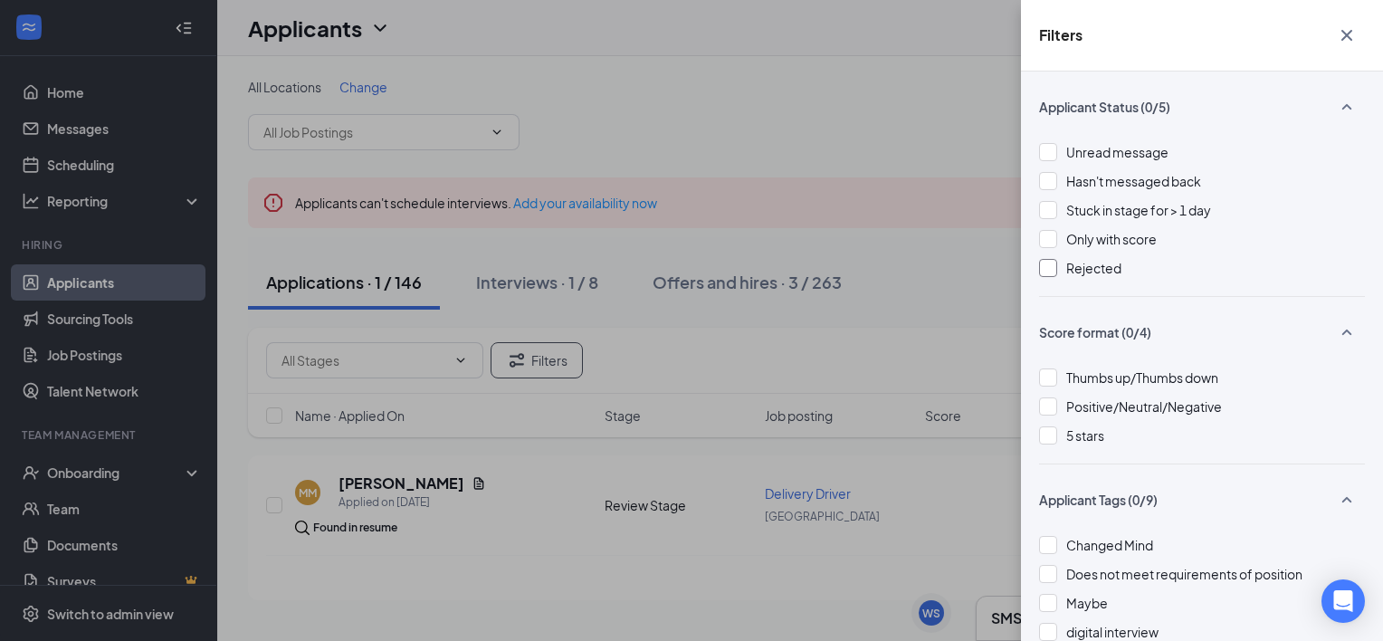
click at [1050, 260] on div at bounding box center [1048, 268] width 18 height 18
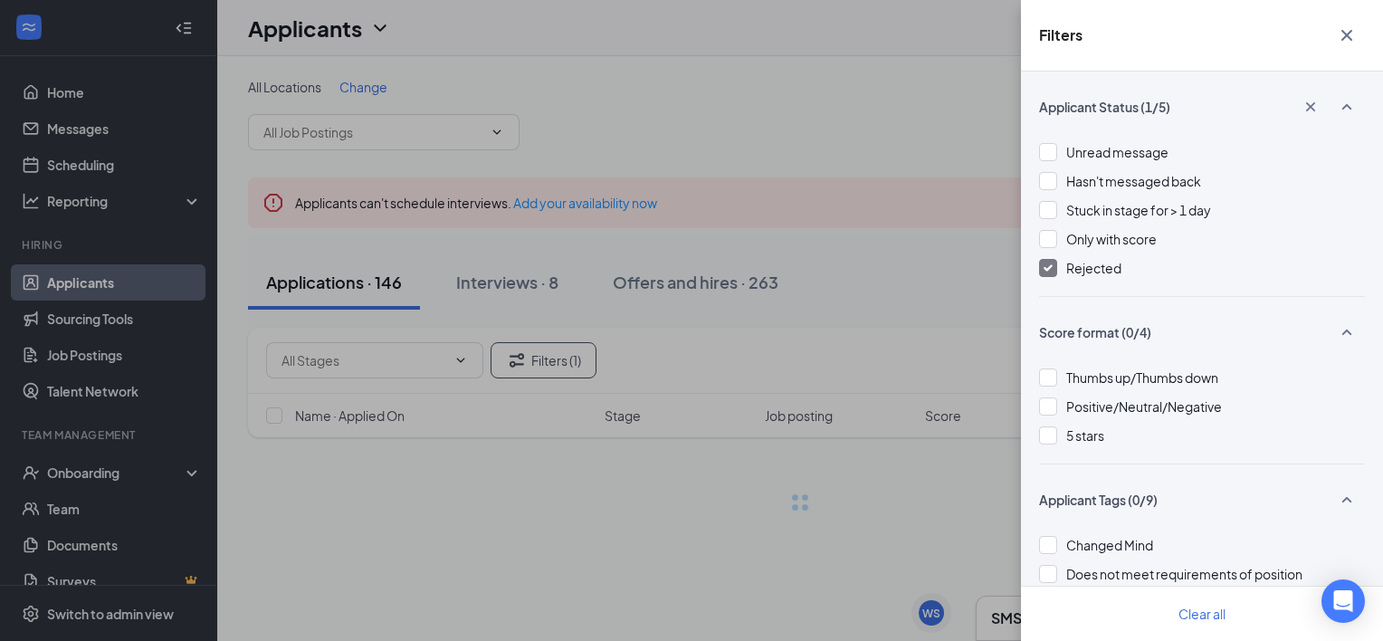
click at [975, 254] on div "Filters Applicant Status (1/5) Unread message Hasn't messaged back Stuck in sta…" at bounding box center [691, 320] width 1383 height 641
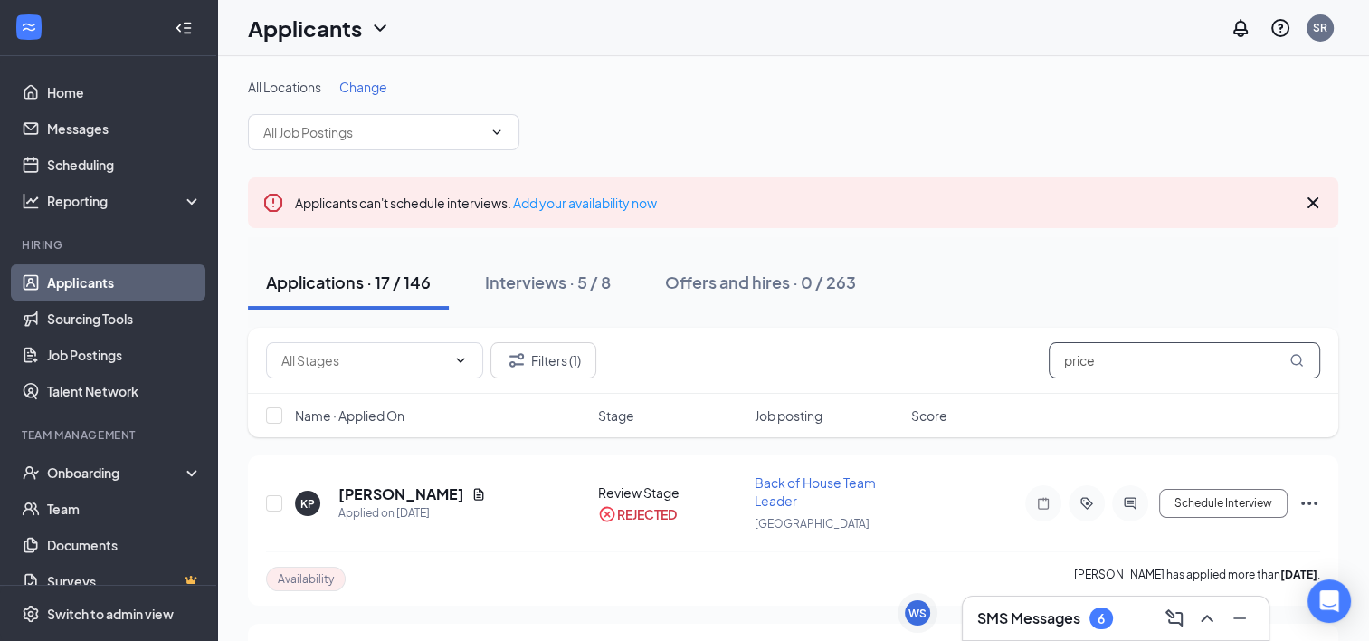
drag, startPoint x: 1147, startPoint y: 356, endPoint x: 952, endPoint y: 346, distance: 195.7
click at [952, 346] on div "Filters (1) price" at bounding box center [793, 360] width 1054 height 36
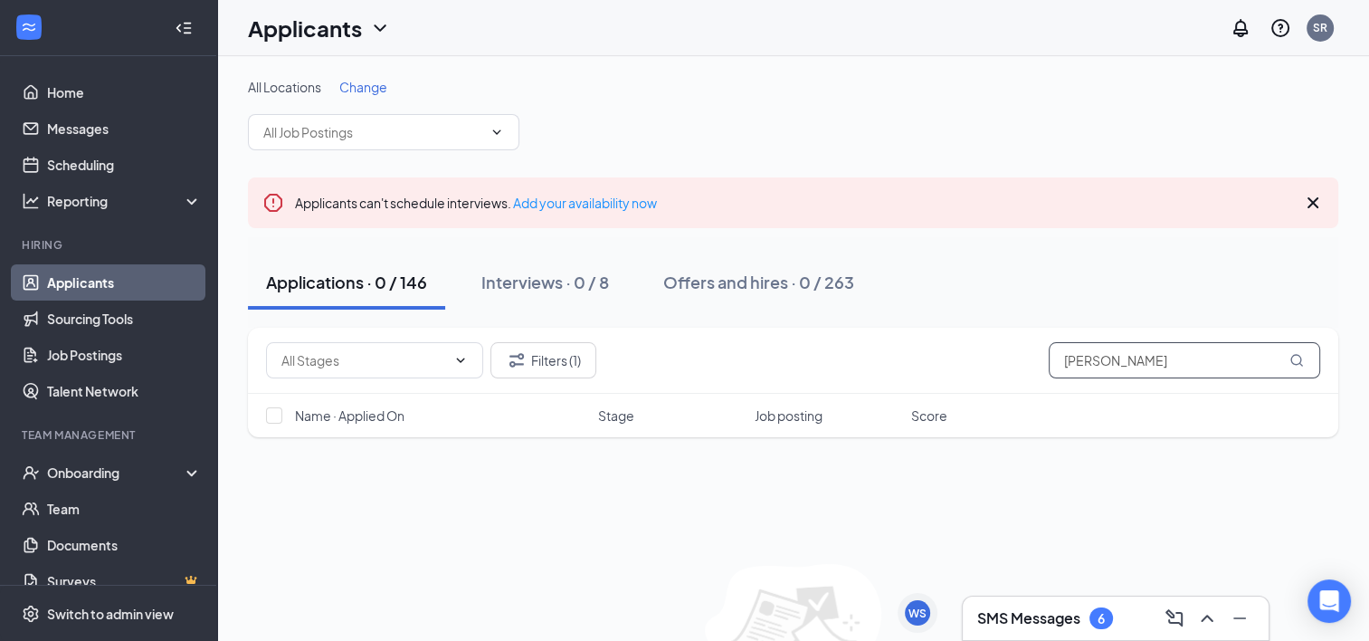
type input "[PERSON_NAME]"
drag, startPoint x: 1159, startPoint y: 377, endPoint x: 1147, endPoint y: 372, distance: 13.0
click at [1147, 372] on div "Filters (1) [PERSON_NAME]" at bounding box center [793, 361] width 1090 height 66
drag, startPoint x: 1136, startPoint y: 364, endPoint x: 785, endPoint y: 353, distance: 350.4
click at [785, 353] on div "Filters (1) [PERSON_NAME]" at bounding box center [793, 360] width 1054 height 36
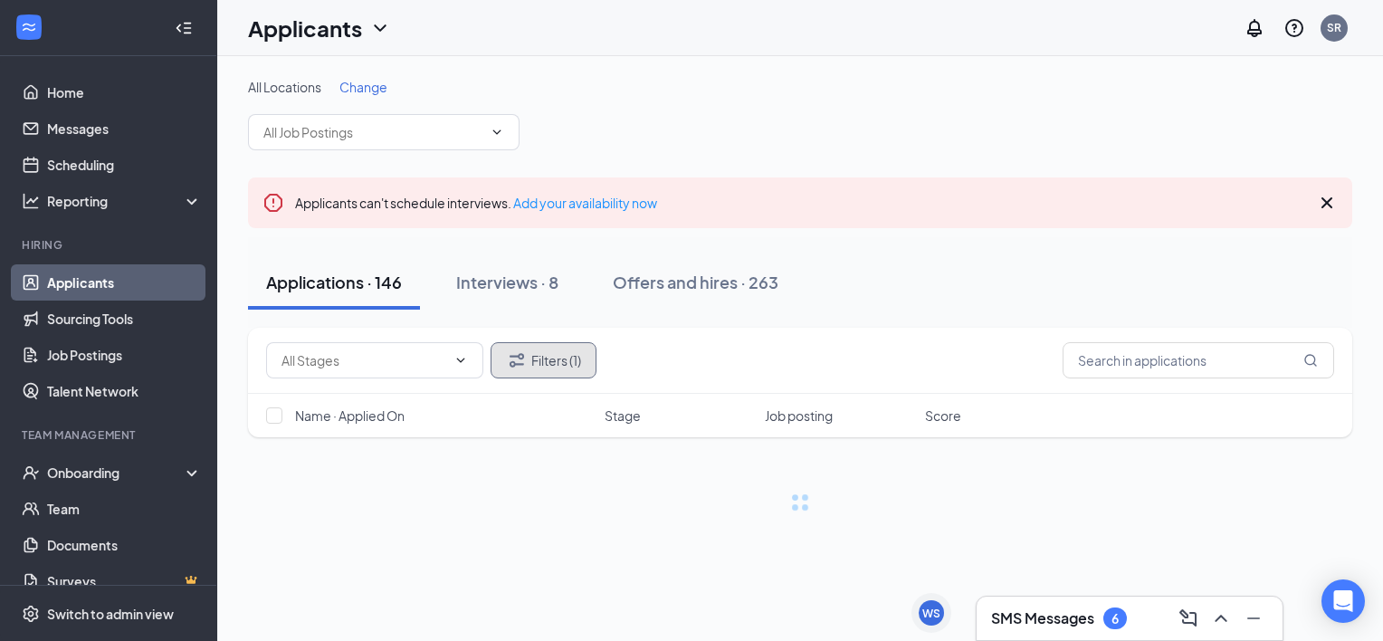
click at [583, 371] on button "Filters (1)" at bounding box center [543, 360] width 106 height 36
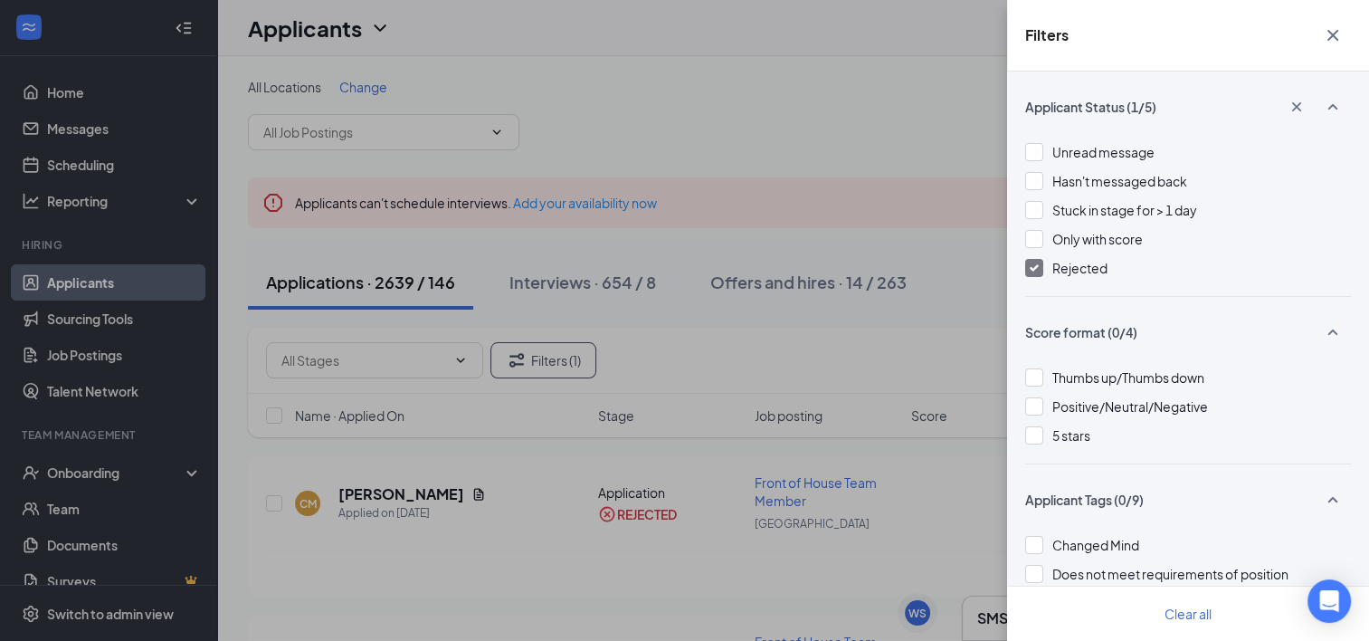
click at [1030, 270] on img at bounding box center [1034, 267] width 9 height 7
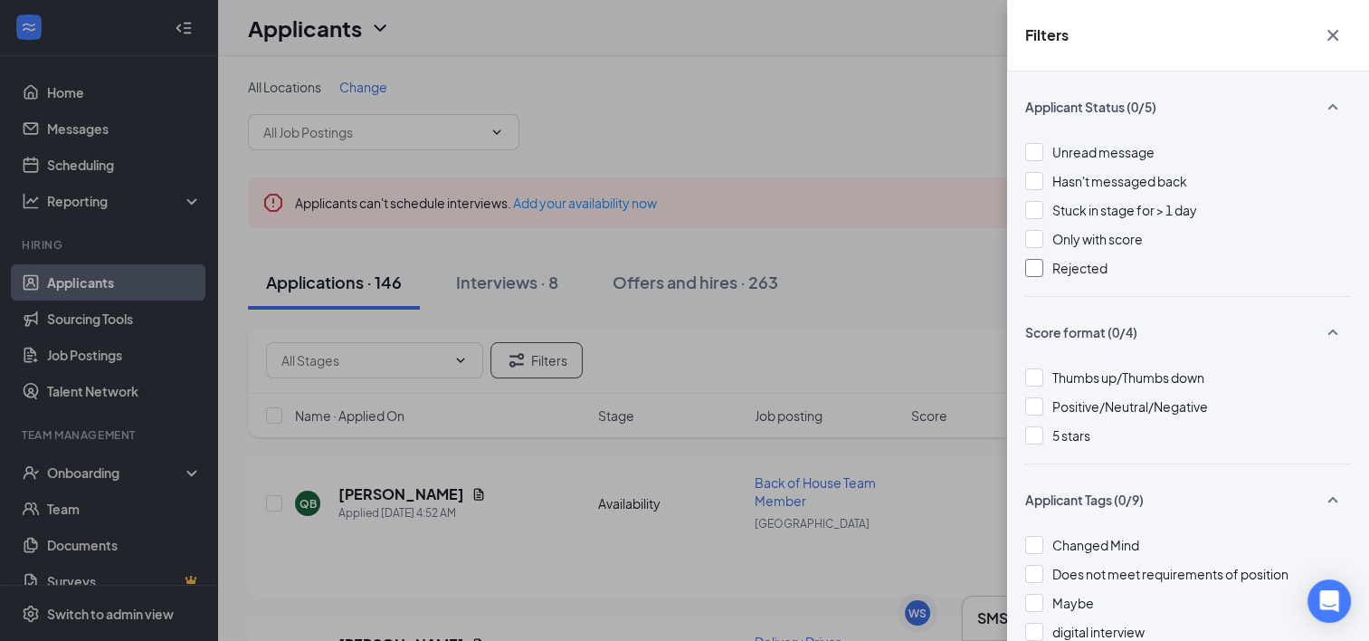
click at [961, 216] on div "Filters Applicant Status (0/5) Unread message Hasn't messaged back Stuck in sta…" at bounding box center [684, 320] width 1369 height 641
click at [859, 100] on div "Filters Applicant Status (0/5) Unread message Hasn't messaged back Stuck in sta…" at bounding box center [684, 320] width 1369 height 641
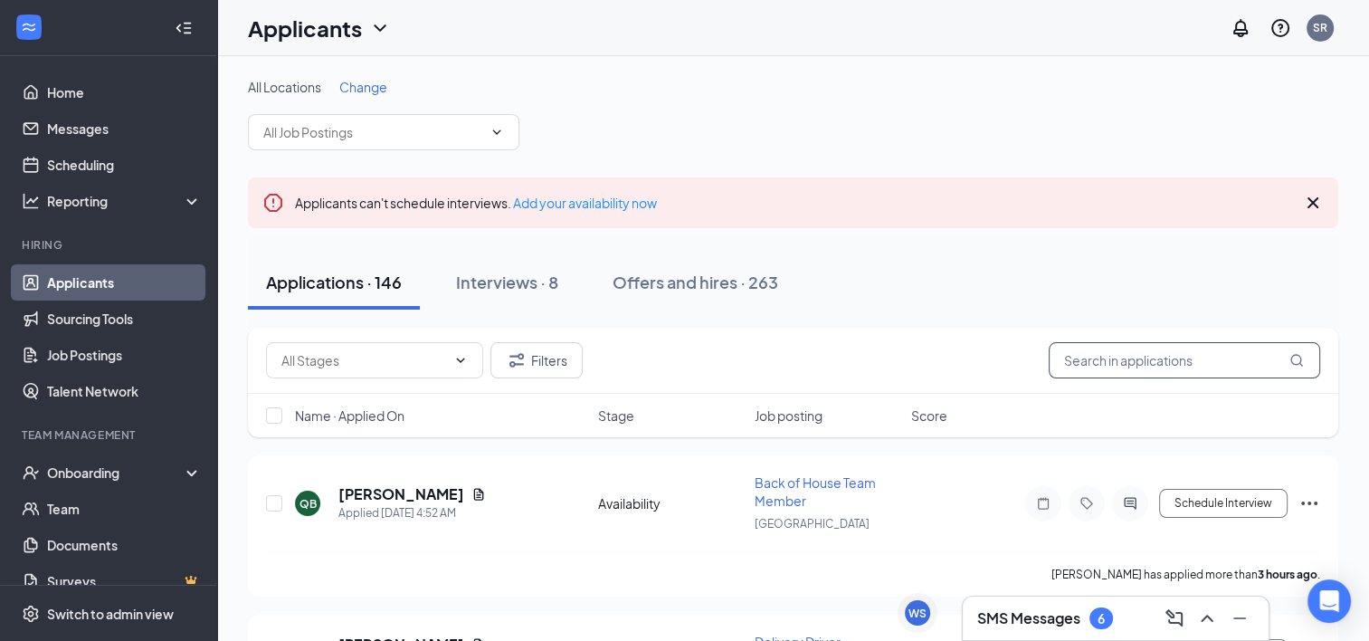
click at [1128, 357] on input "text" at bounding box center [1184, 360] width 271 height 36
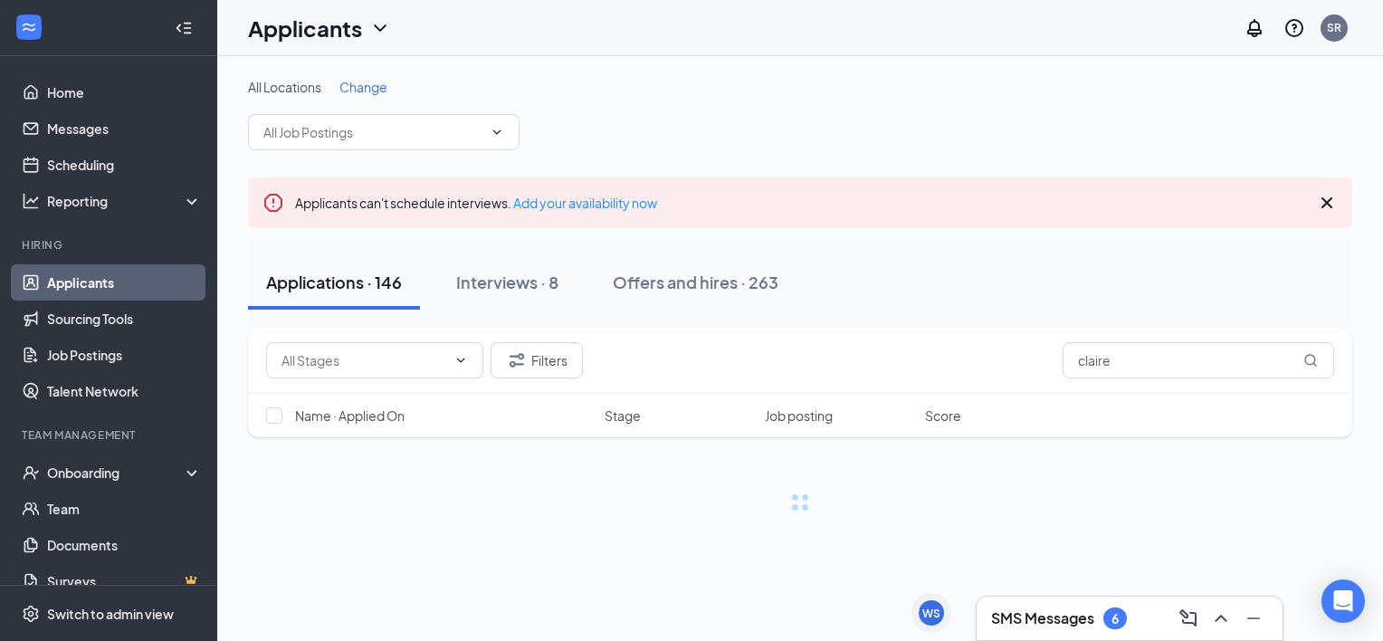
click at [1187, 515] on div "All Locations Change Applicants can't schedule interviews. Add your availabilit…" at bounding box center [800, 312] width 1166 height 513
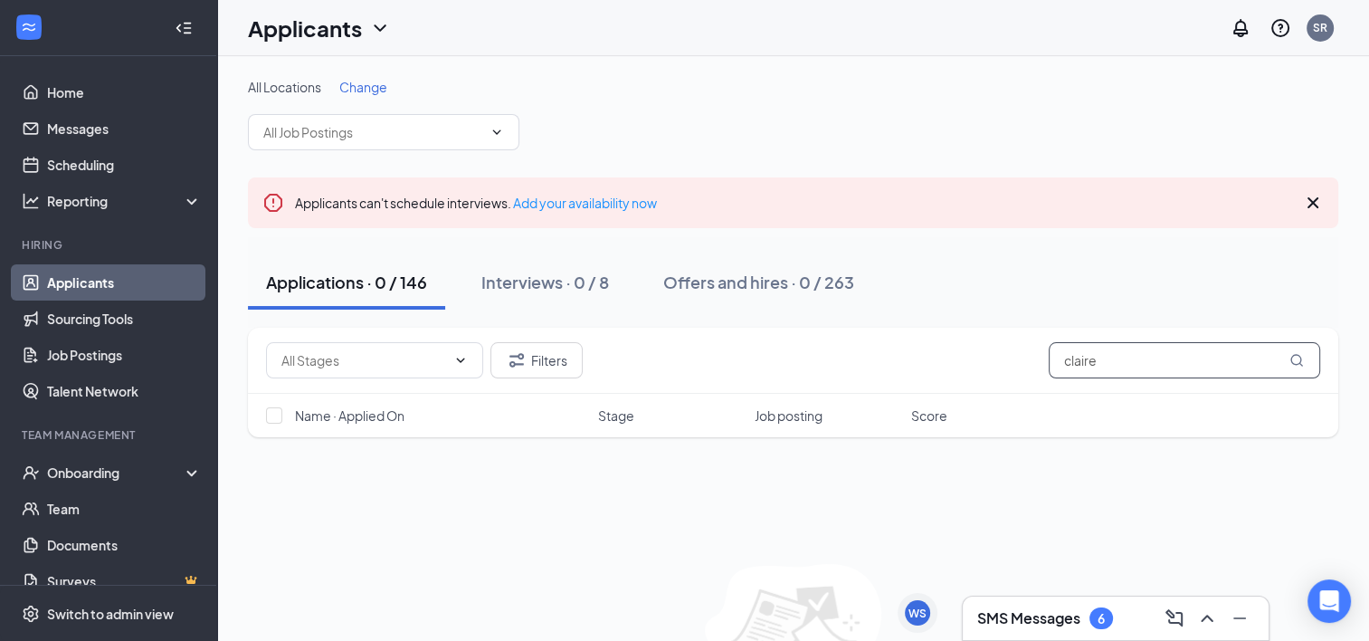
click at [1151, 371] on input "claire" at bounding box center [1184, 360] width 271 height 36
type input "c"
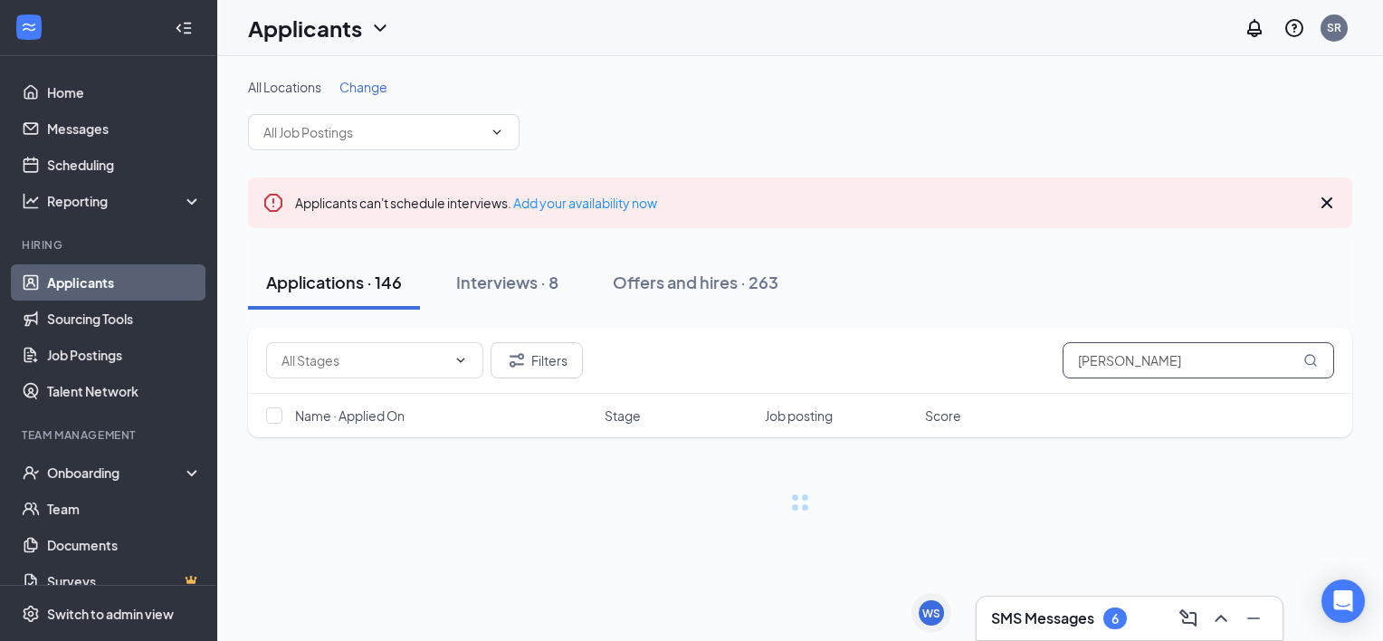
type input "[PERSON_NAME]"
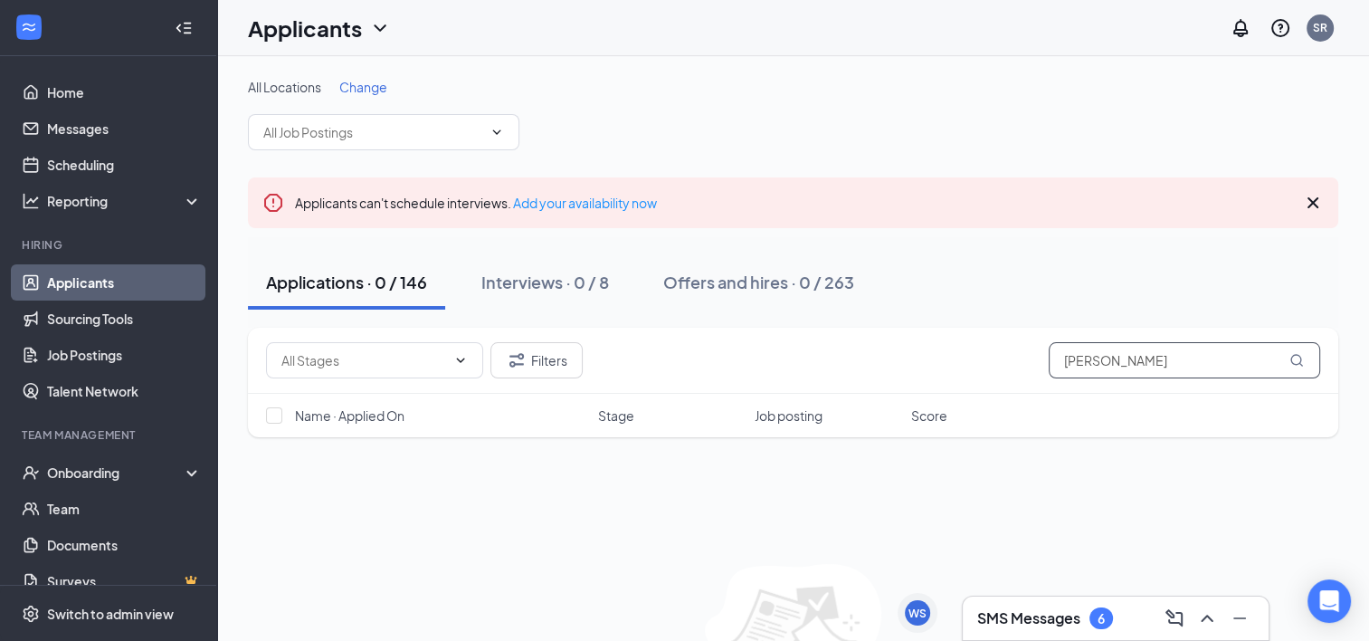
drag, startPoint x: 1135, startPoint y: 352, endPoint x: 986, endPoint y: 351, distance: 148.4
click at [986, 351] on div "Filters [PERSON_NAME]" at bounding box center [793, 360] width 1054 height 36
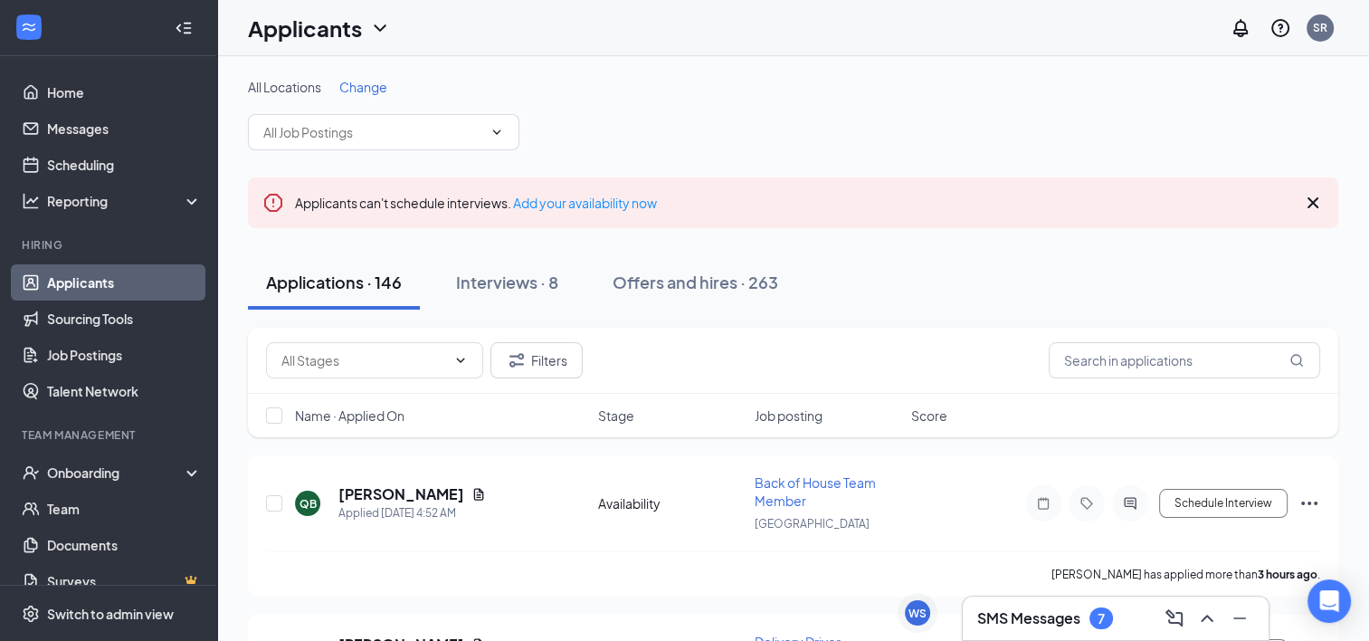
click at [1010, 623] on h3 "SMS Messages" at bounding box center [1028, 618] width 103 height 20
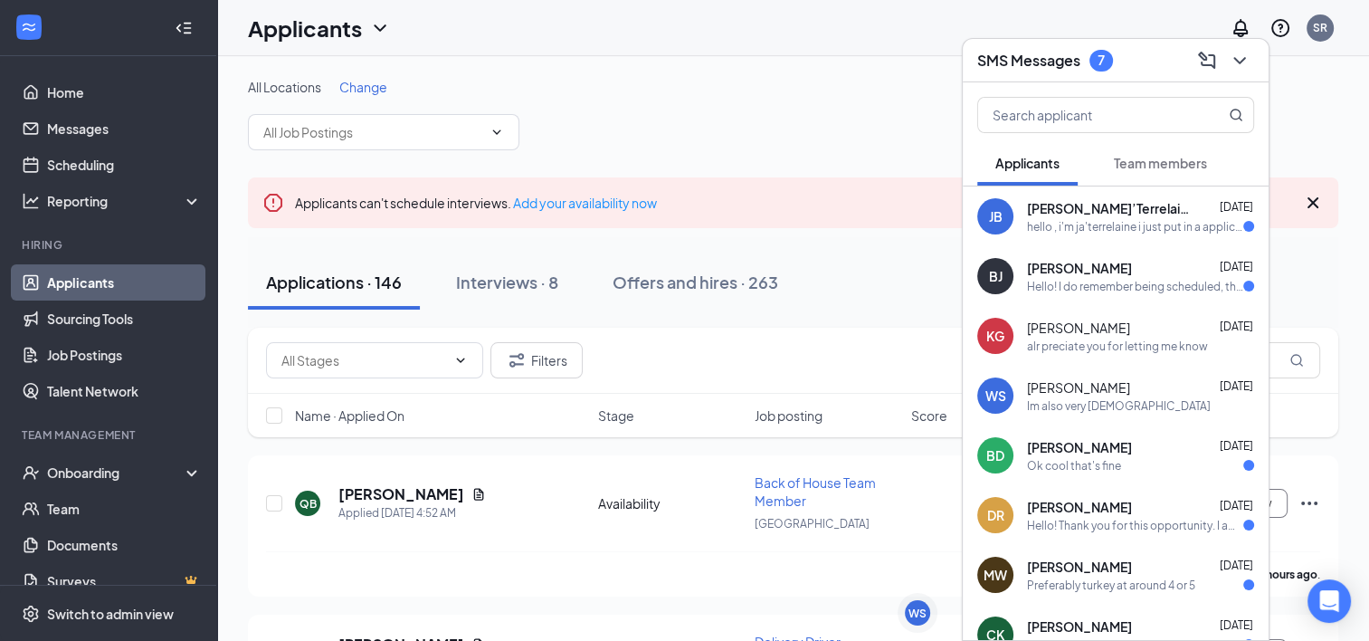
click at [1166, 162] on span "Team members" at bounding box center [1160, 163] width 93 height 16
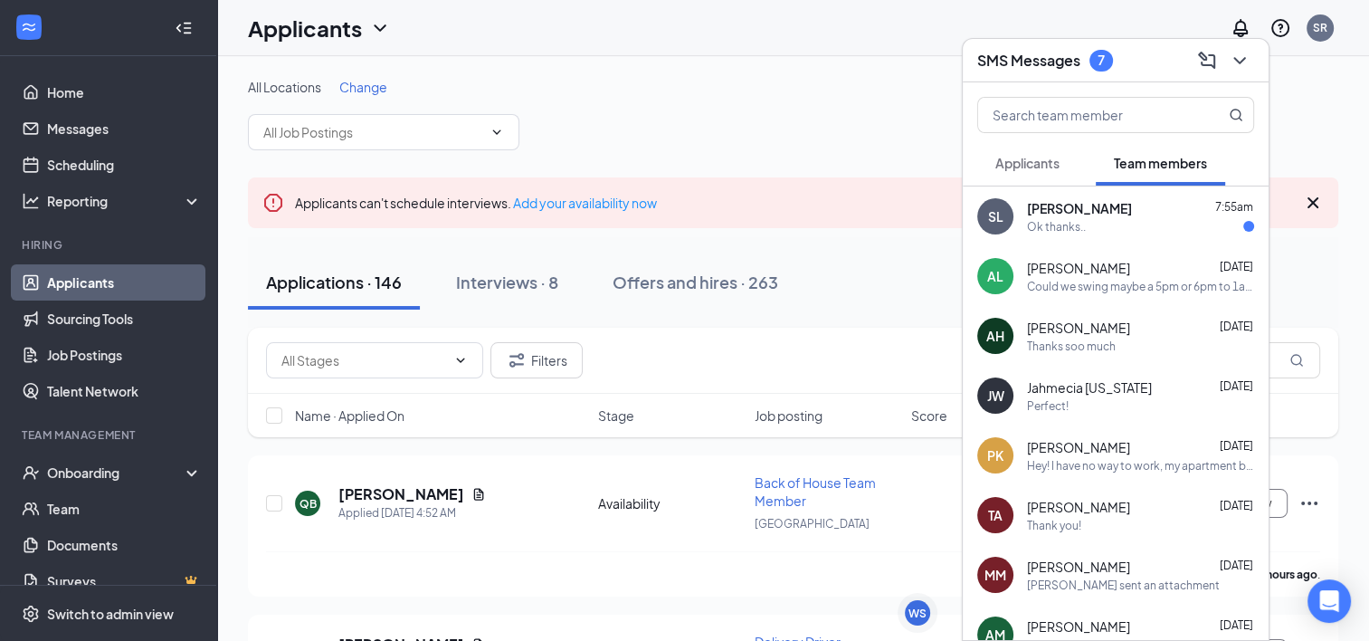
click at [1042, 210] on span "[PERSON_NAME]" at bounding box center [1079, 208] width 105 height 18
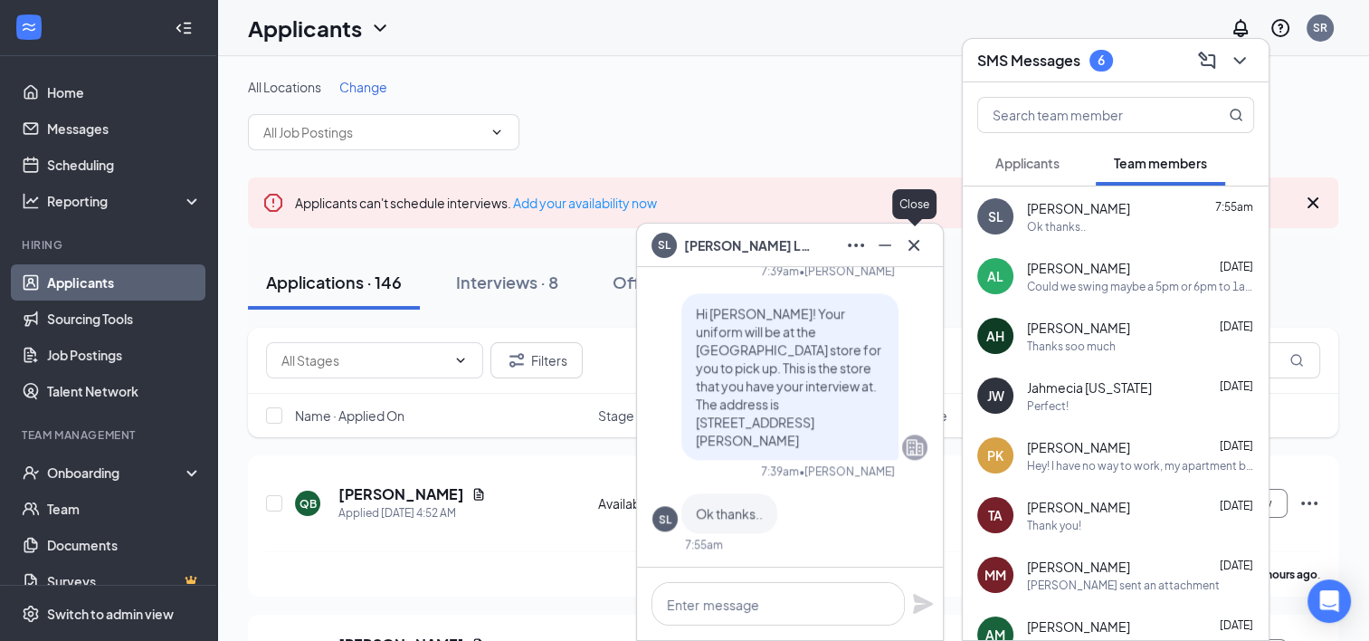
click at [916, 245] on icon "Cross" at bounding box center [914, 245] width 22 height 22
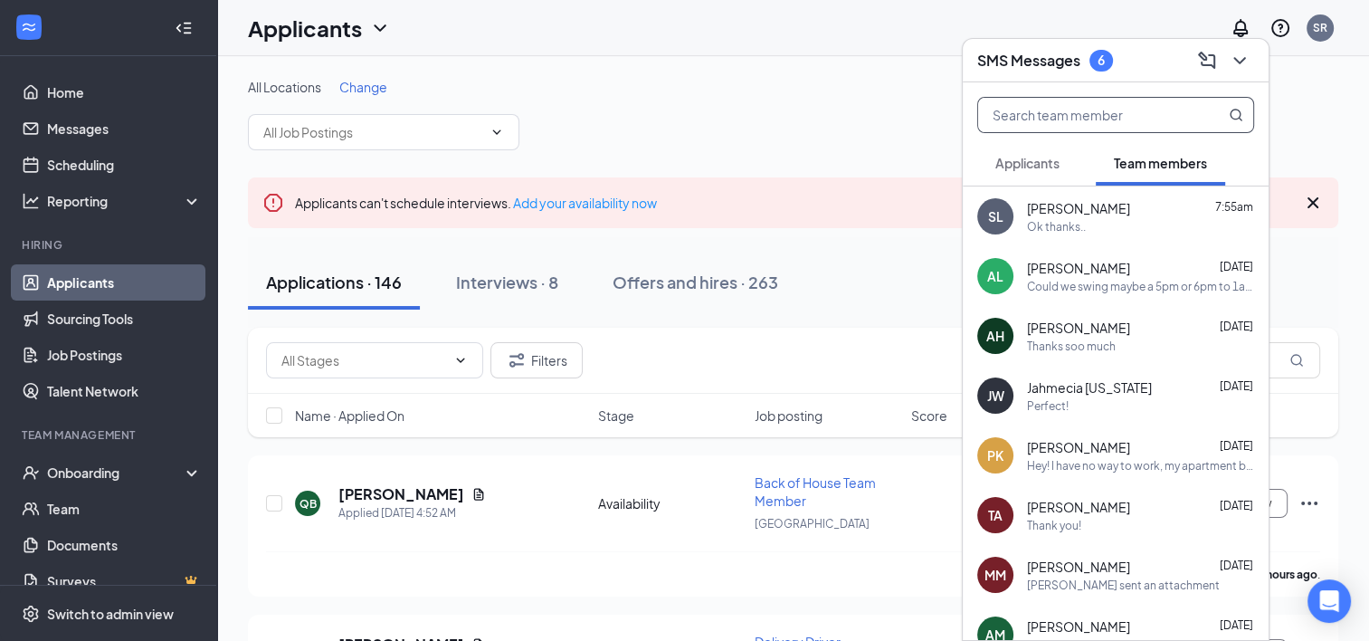
click at [1084, 123] on input "text" at bounding box center [1085, 115] width 214 height 34
click at [1019, 168] on span "Applicants" at bounding box center [1027, 163] width 64 height 16
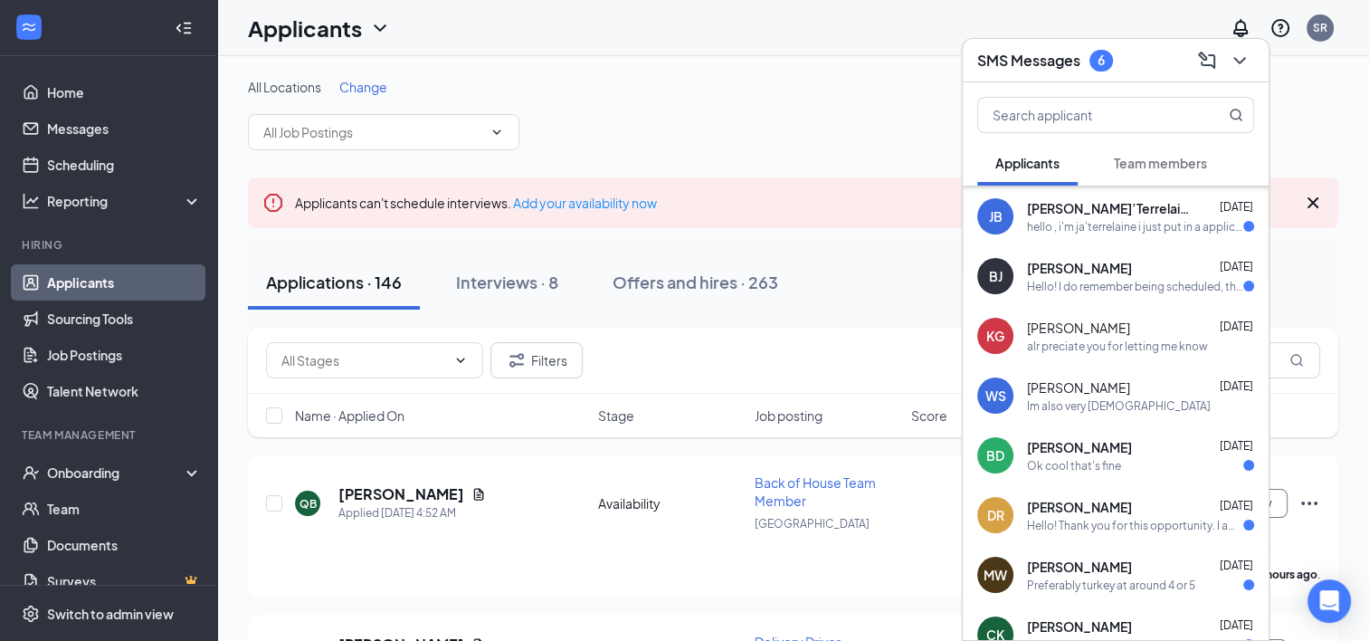
scroll to position [101, 0]
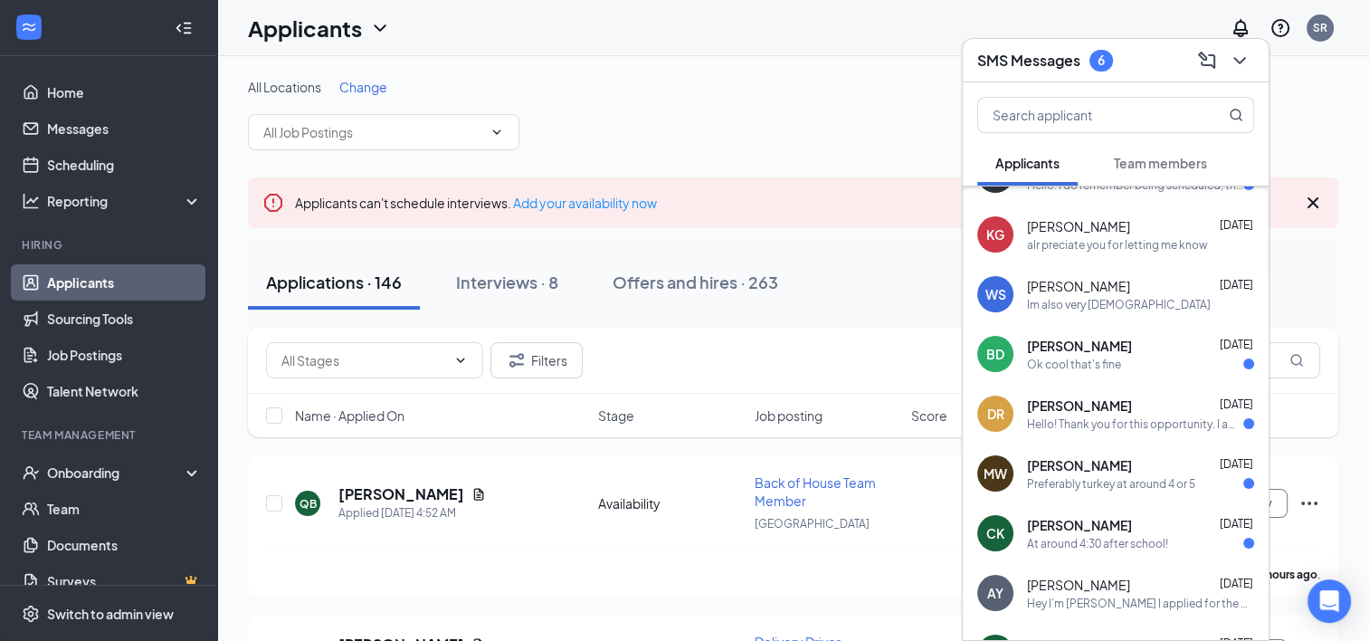
click at [1177, 399] on div "[PERSON_NAME] [DATE]" at bounding box center [1140, 405] width 227 height 18
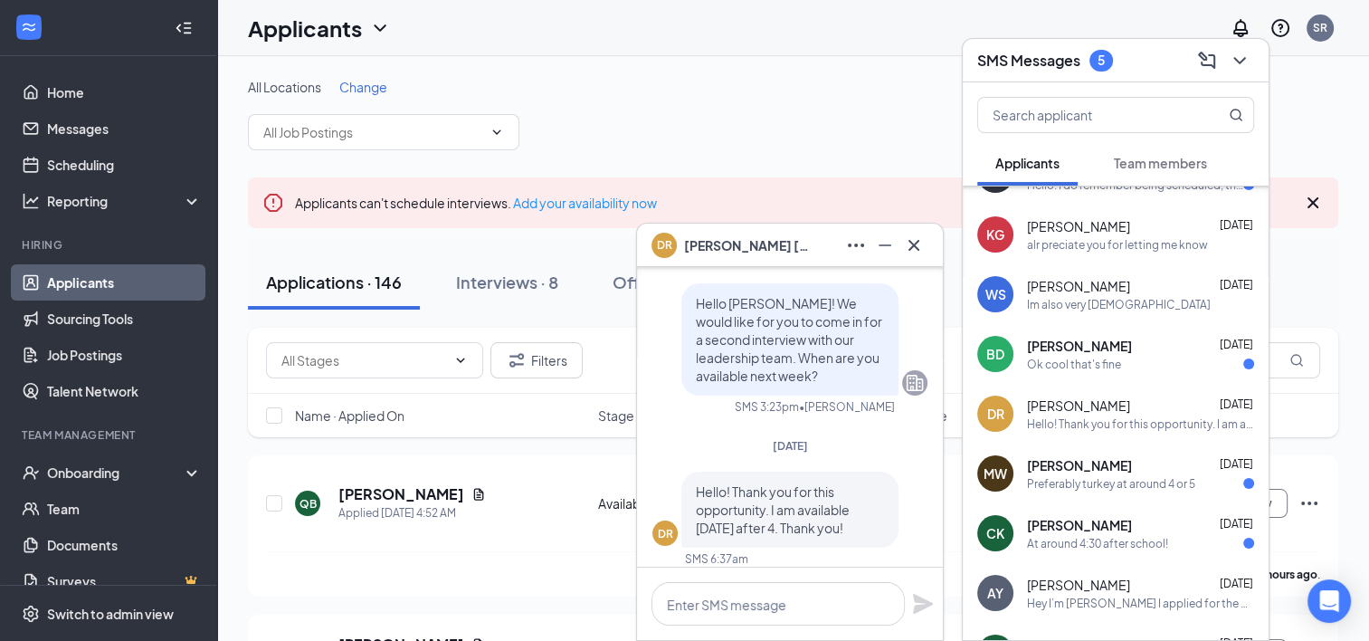
scroll to position [0, 0]
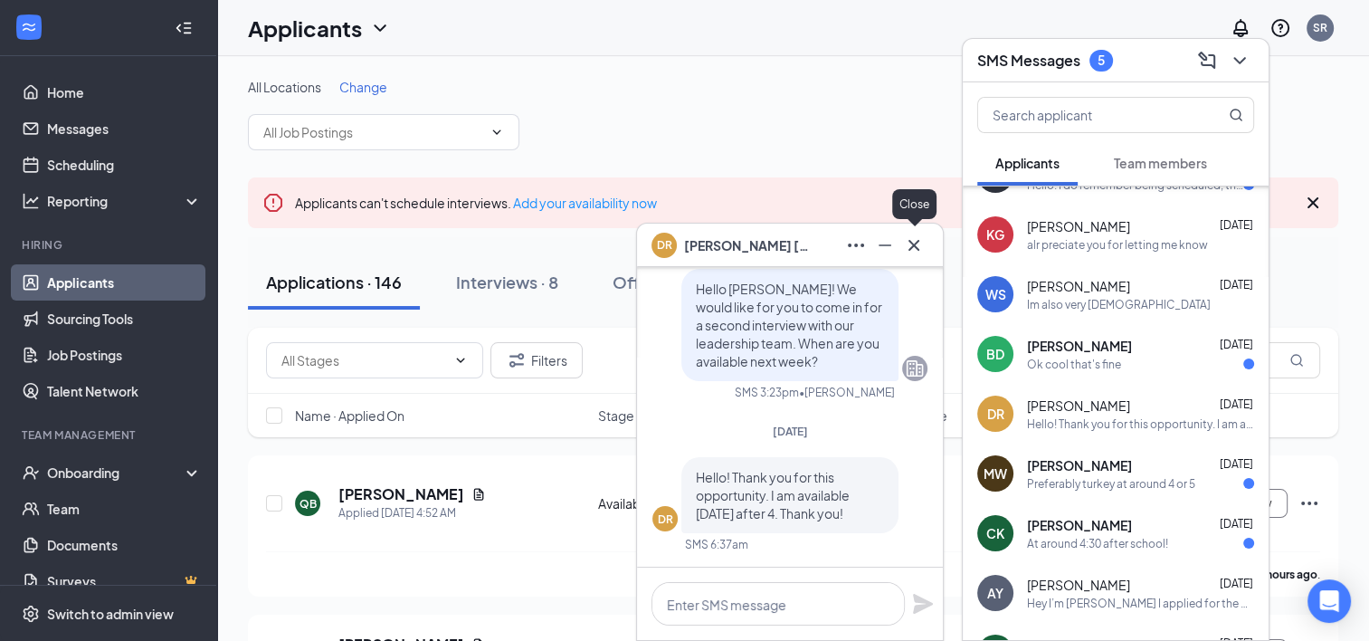
click at [909, 248] on icon "Cross" at bounding box center [914, 245] width 22 height 22
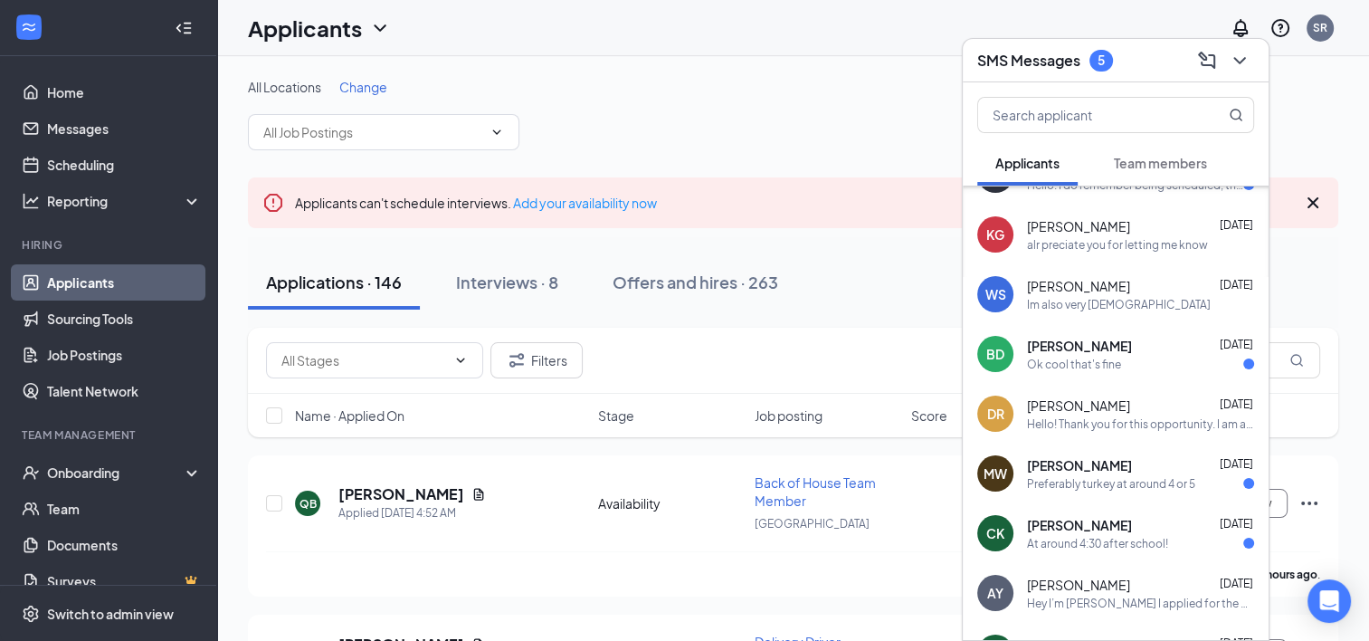
click at [1104, 550] on div "[PERSON_NAME] [DATE] At around 4:30 after school!" at bounding box center [1116, 533] width 306 height 60
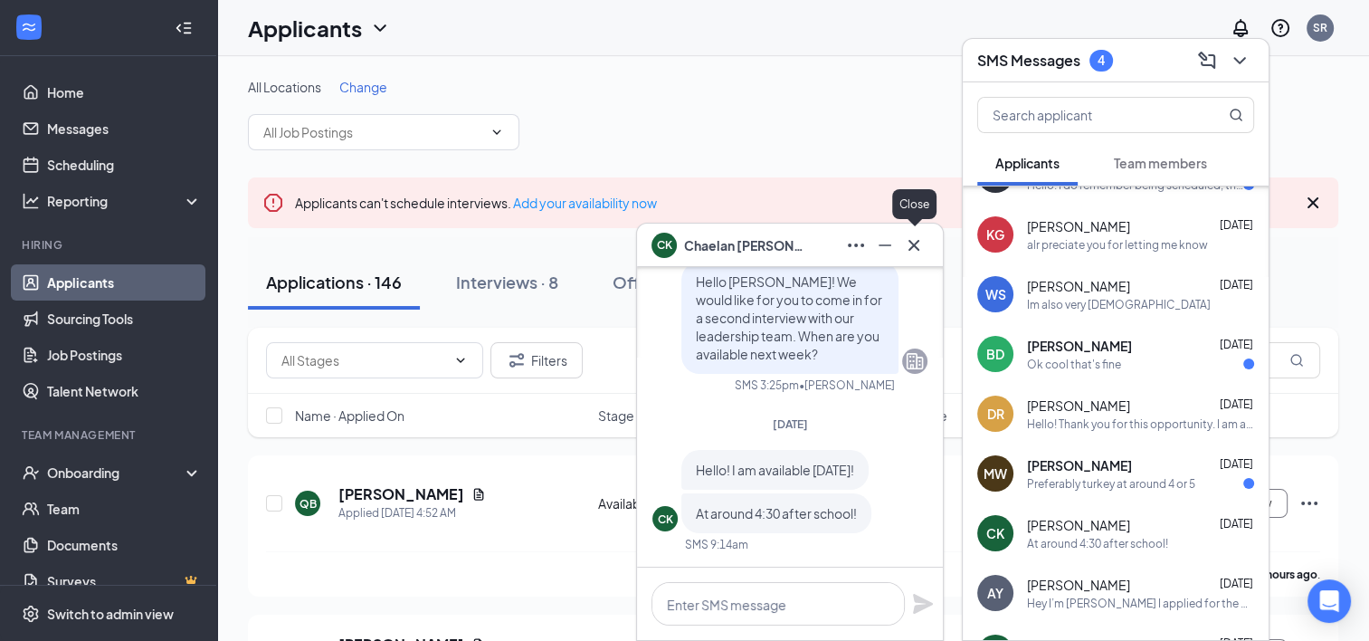
click at [912, 252] on icon "Cross" at bounding box center [914, 245] width 22 height 22
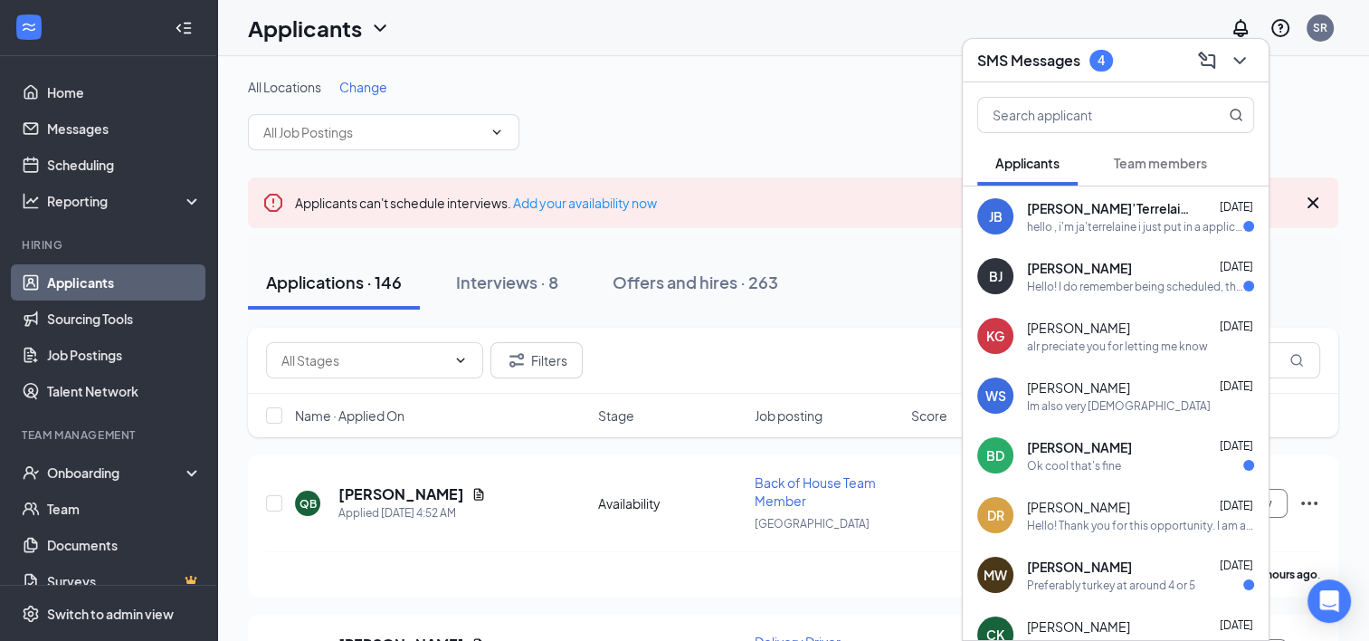
click at [1076, 57] on h3 "SMS Messages" at bounding box center [1028, 61] width 103 height 20
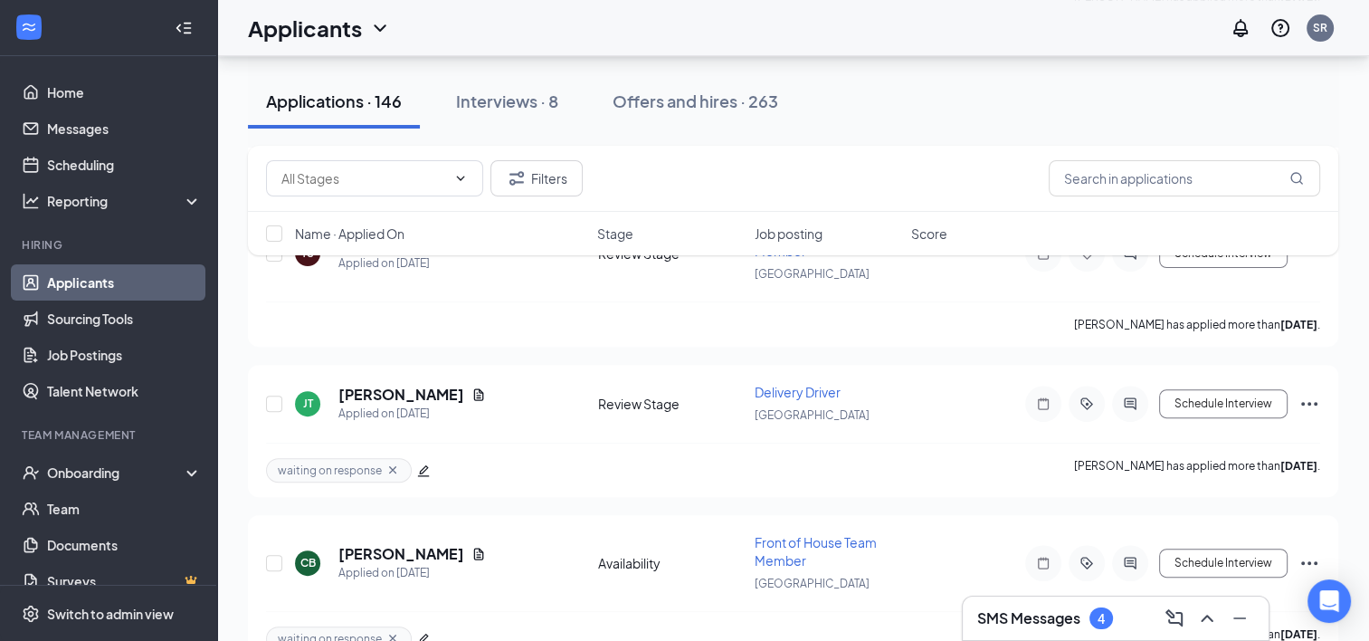
scroll to position [14037, 0]
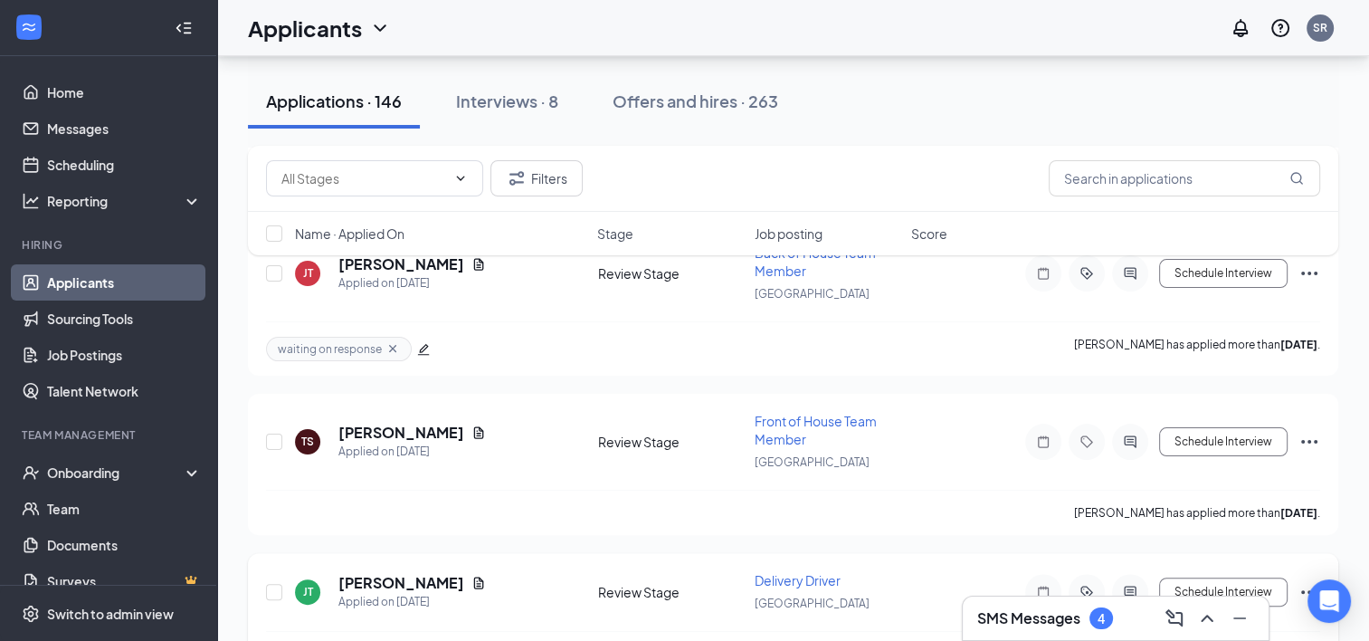
click at [1310, 581] on icon "Ellipses" at bounding box center [1310, 592] width 22 height 22
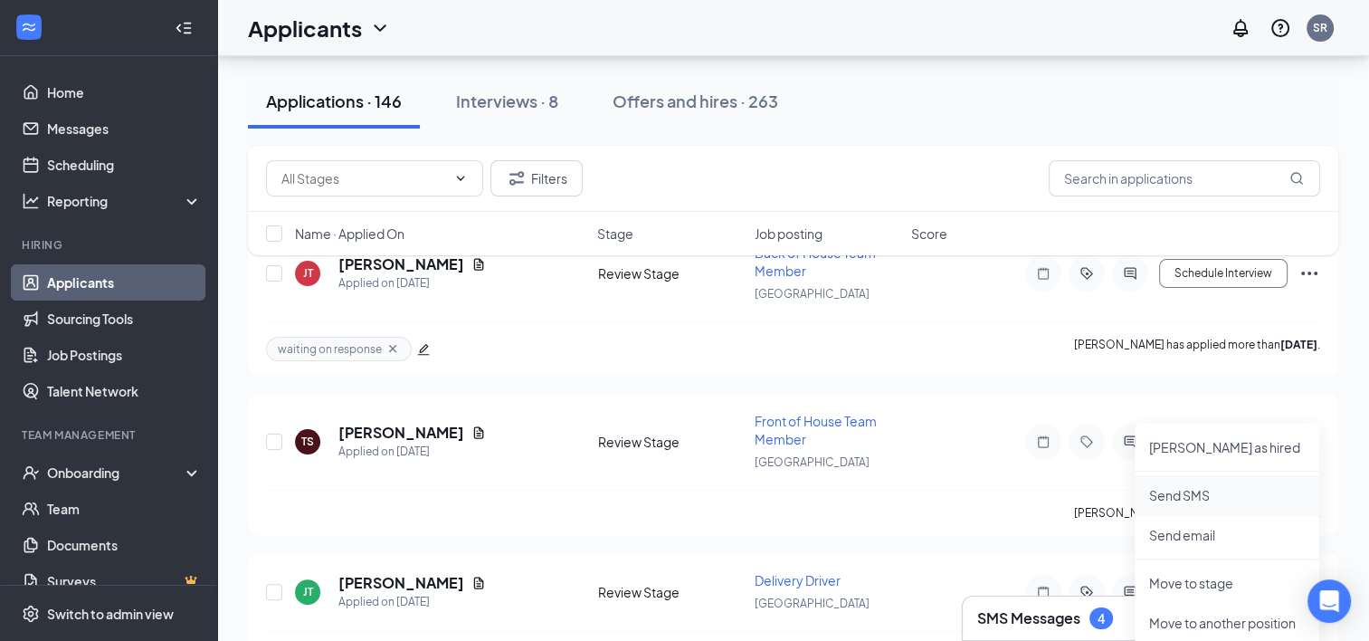
scroll to position [14251, 0]
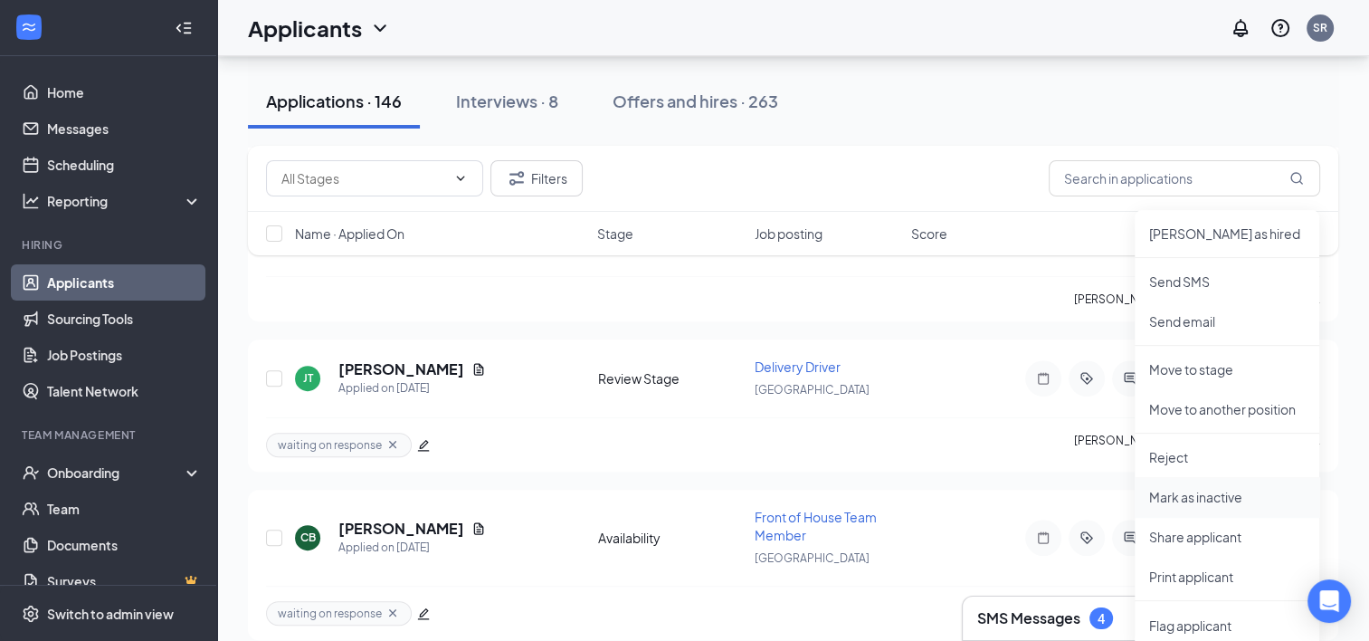
click at [1201, 503] on p "Mark as inactive" at bounding box center [1227, 497] width 156 height 18
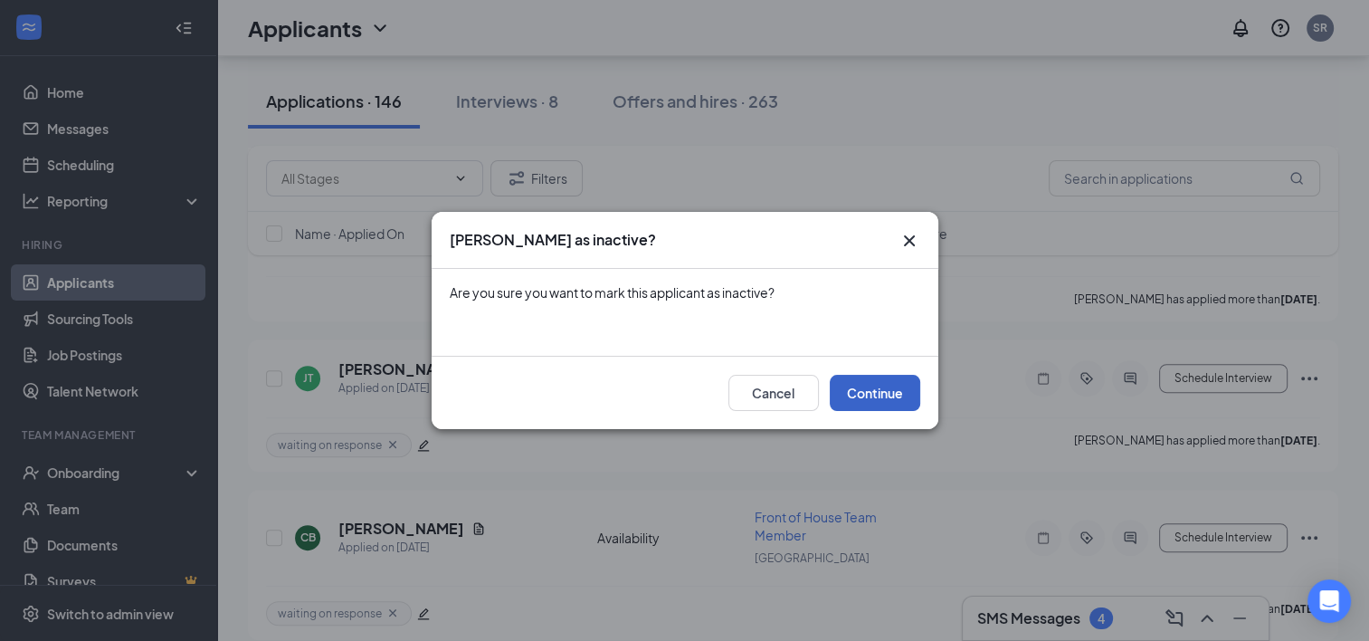
click at [869, 387] on button "Continue" at bounding box center [875, 393] width 90 height 36
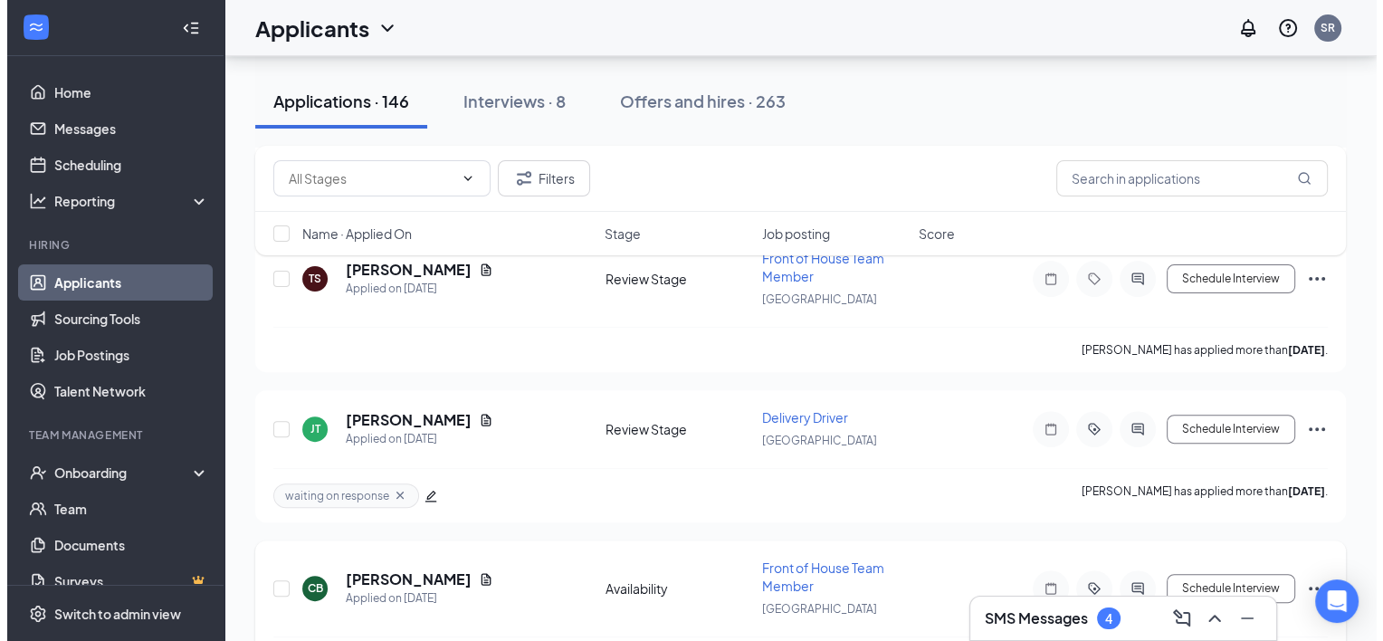
scroll to position [14209, 0]
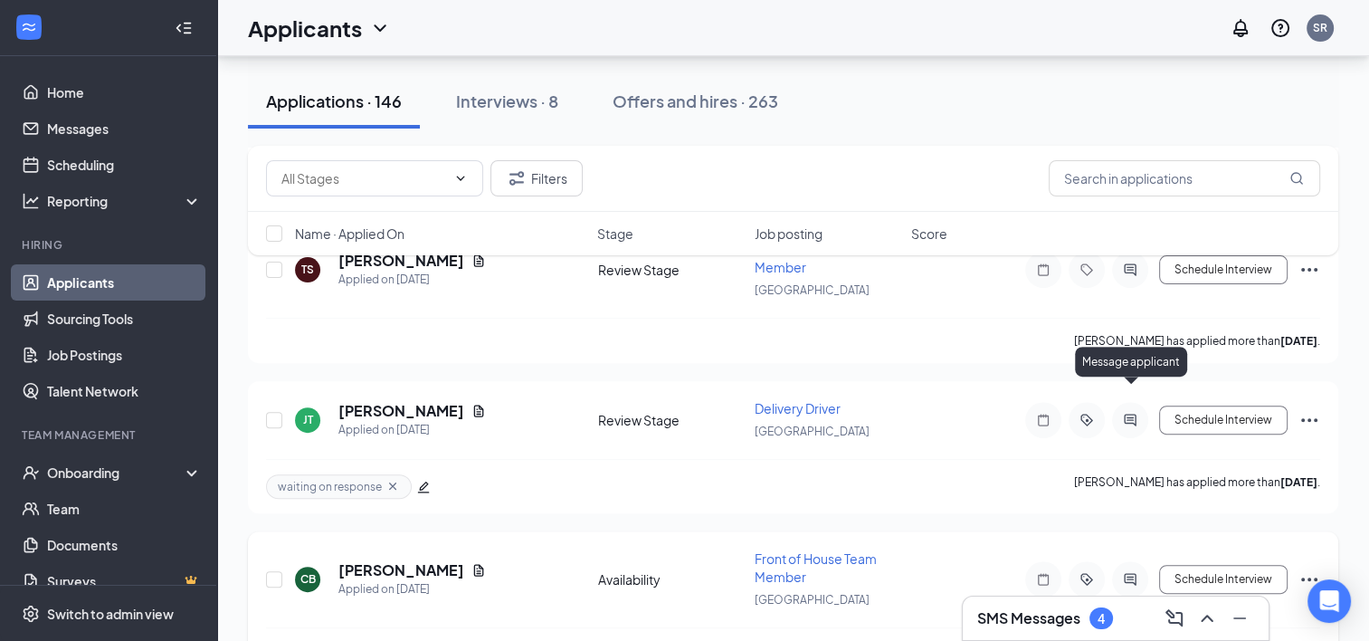
click at [1128, 573] on icon "ActiveChat" at bounding box center [1130, 579] width 12 height 12
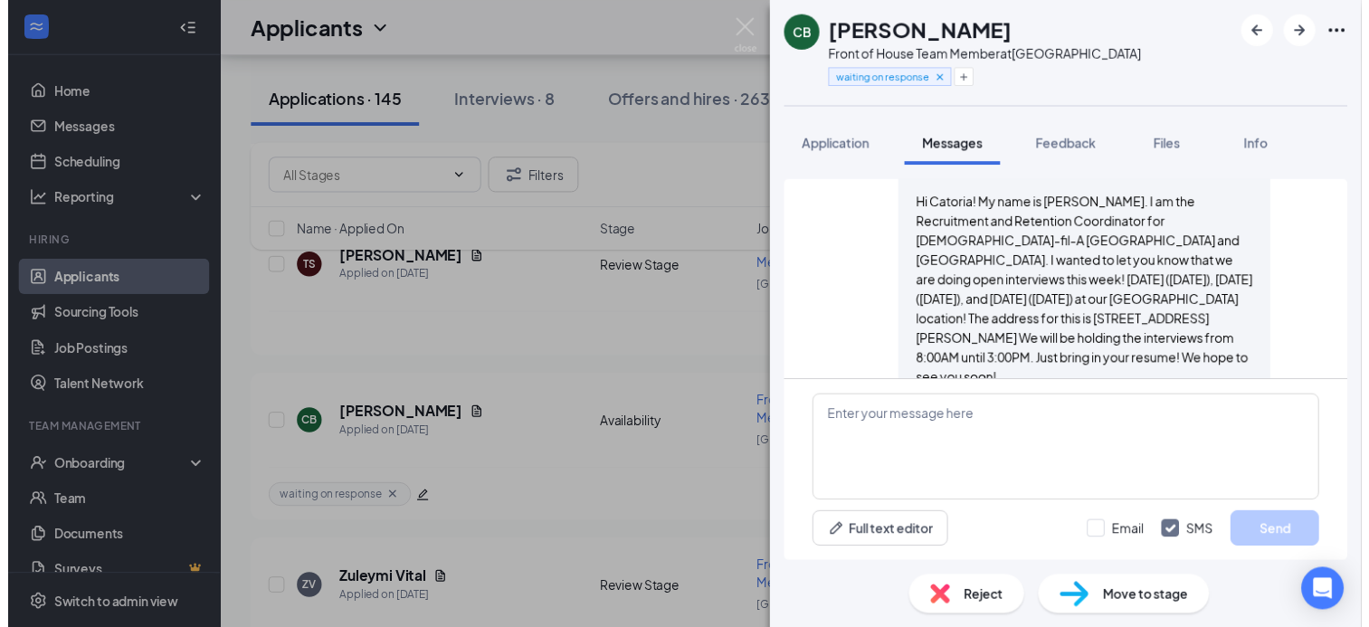
scroll to position [463, 0]
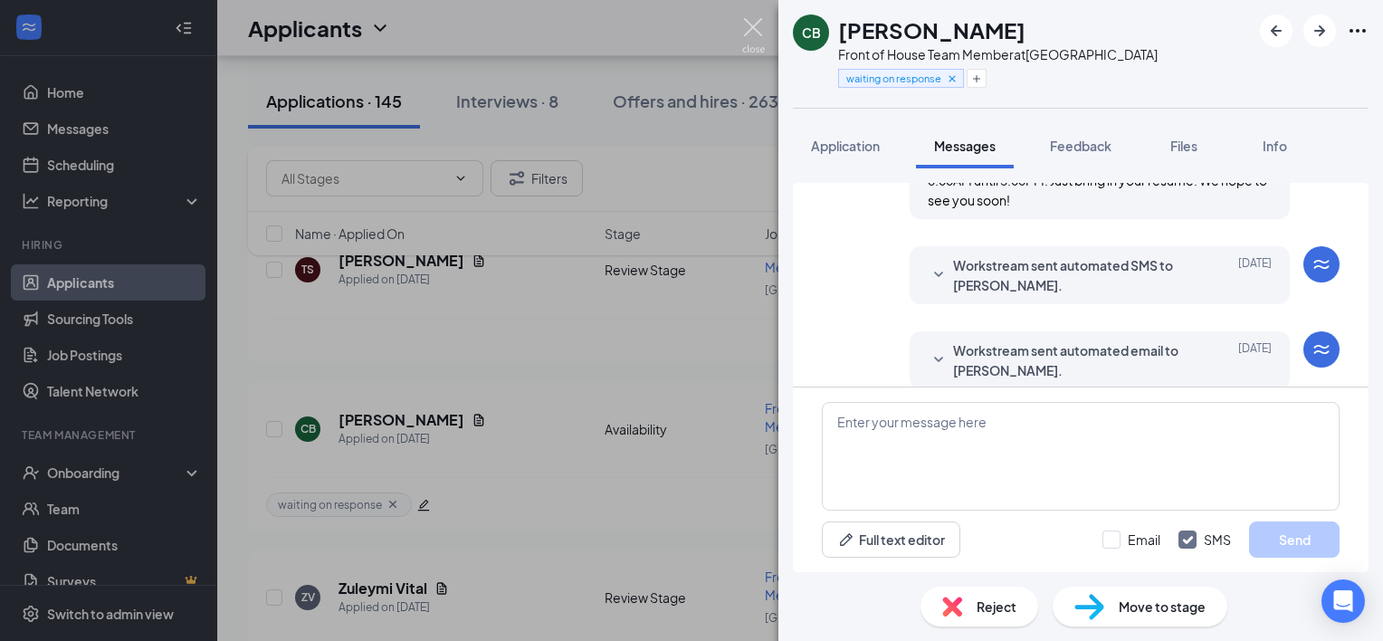
click at [746, 25] on img at bounding box center [753, 35] width 23 height 35
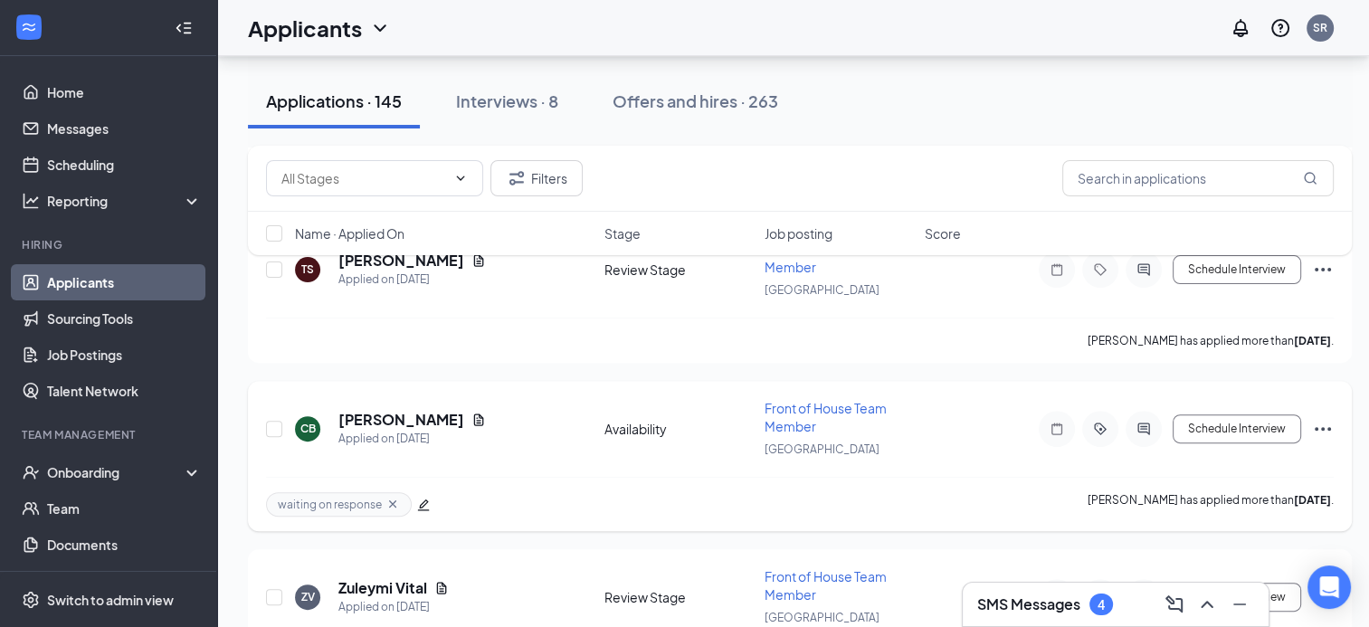
scroll to position [14090, 0]
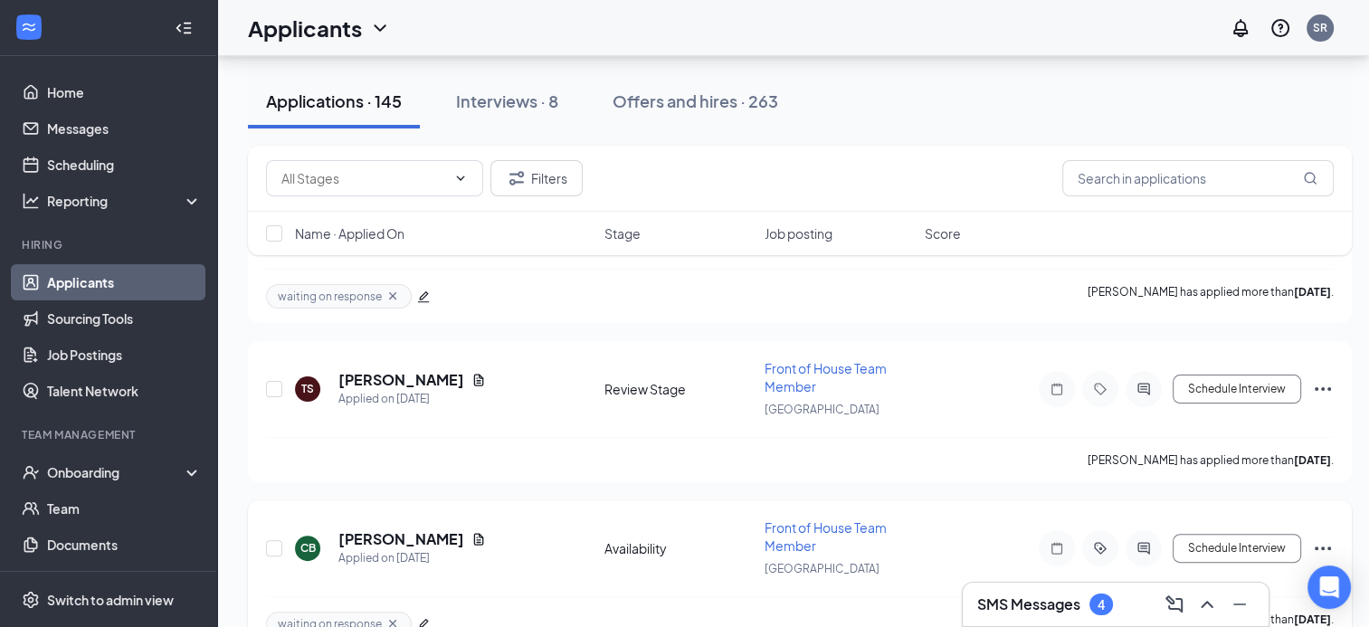
click at [1318, 538] on icon "Ellipses" at bounding box center [1323, 549] width 22 height 22
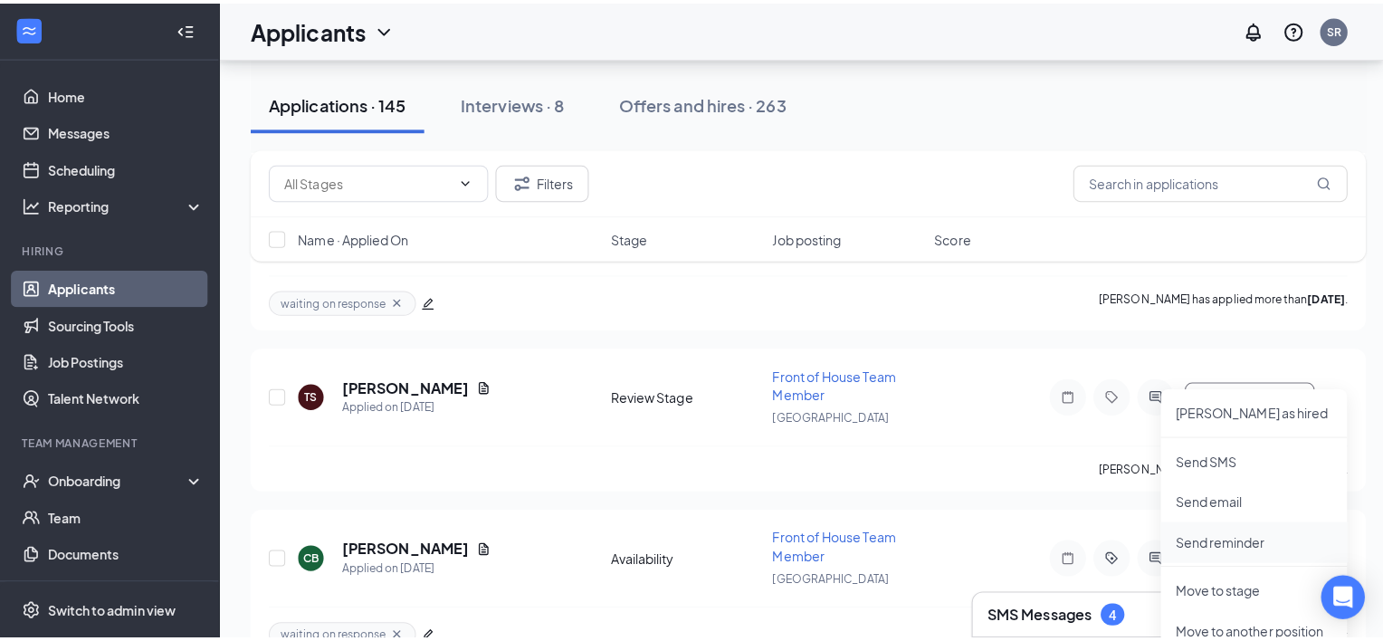
scroll to position [14296, 0]
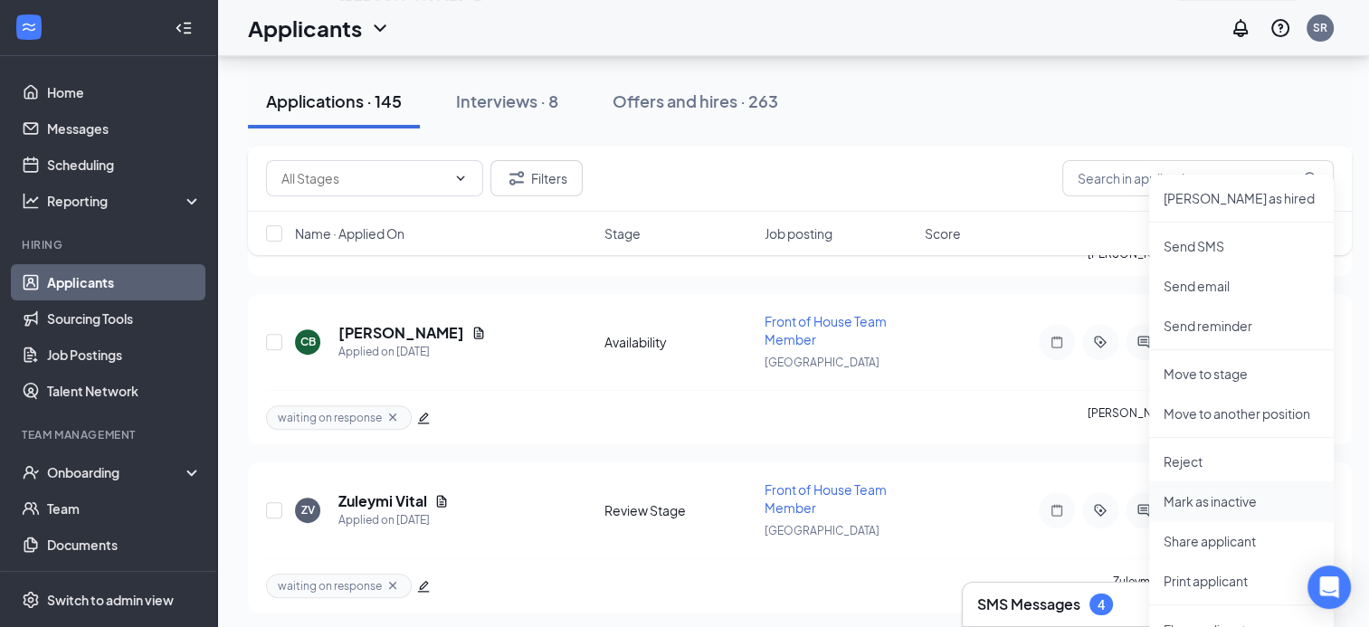
click at [1239, 501] on p "Mark as inactive" at bounding box center [1242, 501] width 156 height 18
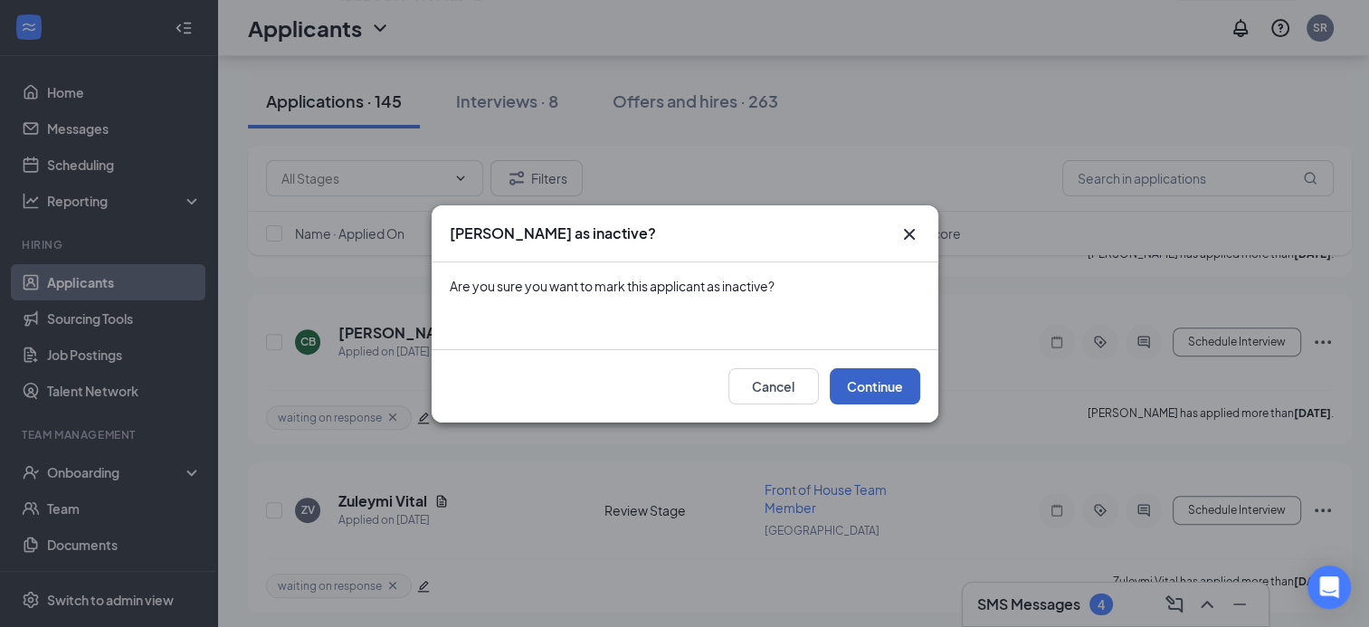
click at [852, 380] on button "Continue" at bounding box center [875, 386] width 90 height 36
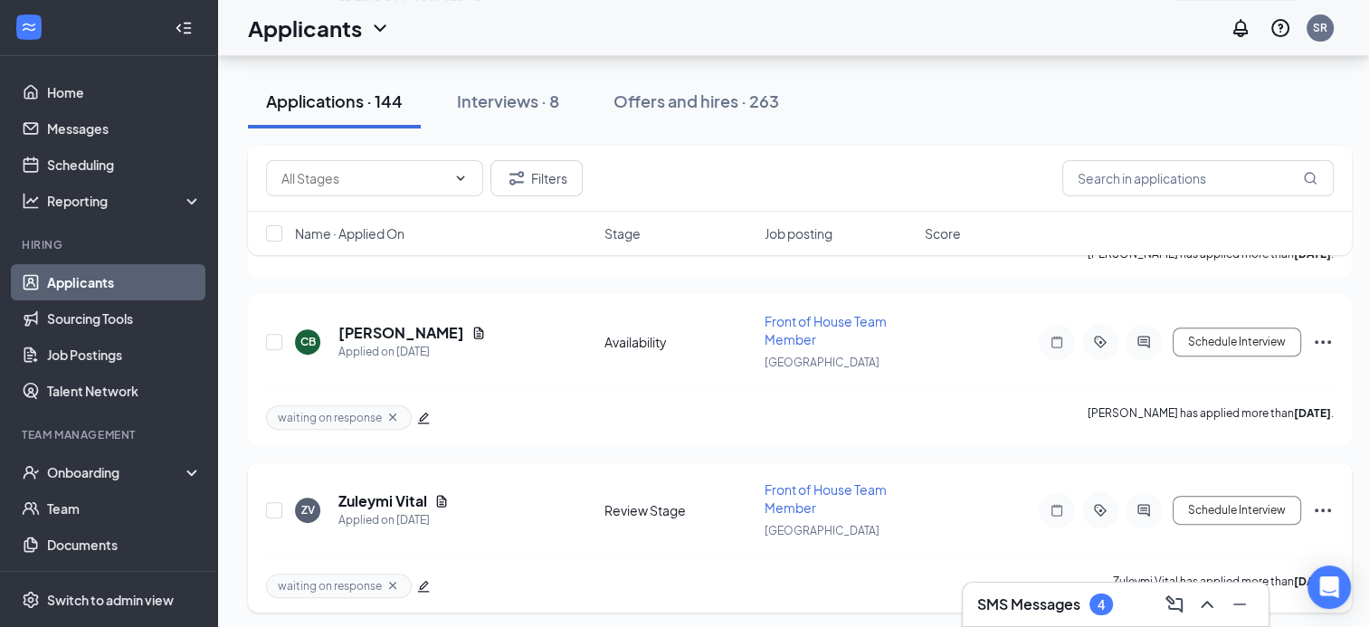
click at [1147, 503] on icon "ActiveChat" at bounding box center [1144, 510] width 22 height 14
drag, startPoint x: 1140, startPoint y: 308, endPoint x: 1161, endPoint y: 292, distance: 25.9
click at [1145, 373] on div at bounding box center [684, 313] width 1369 height 627
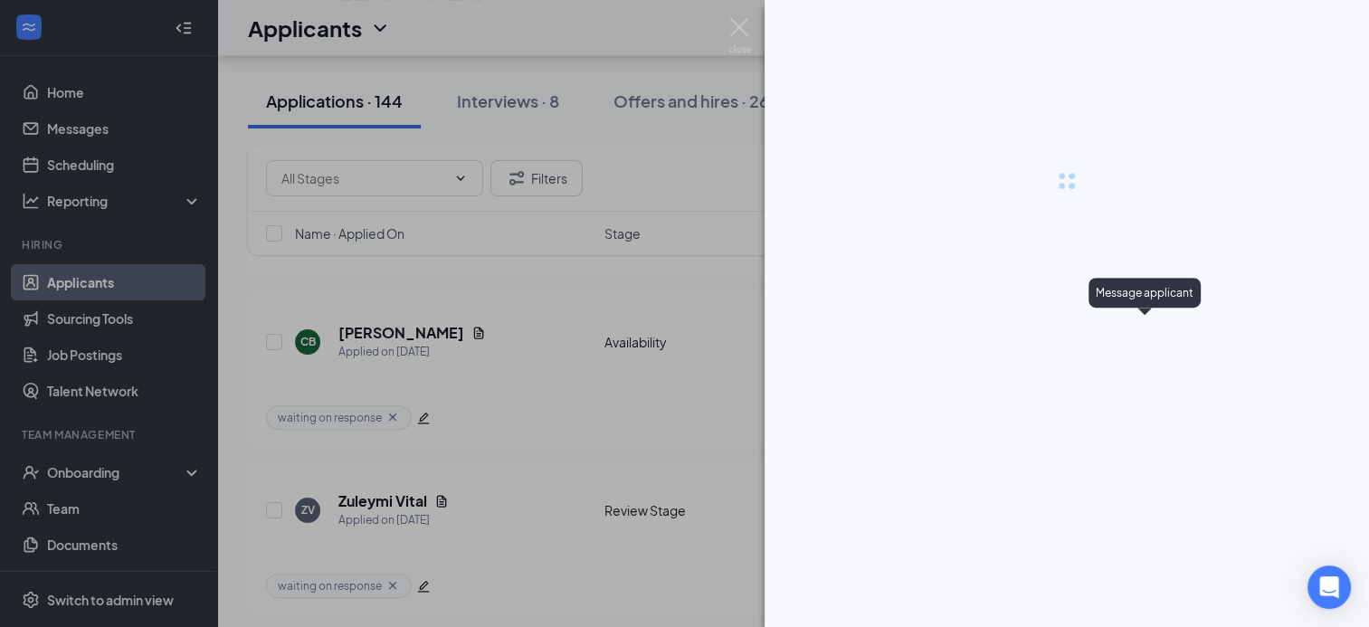
click at [1161, 292] on div "Message applicant" at bounding box center [1145, 293] width 112 height 30
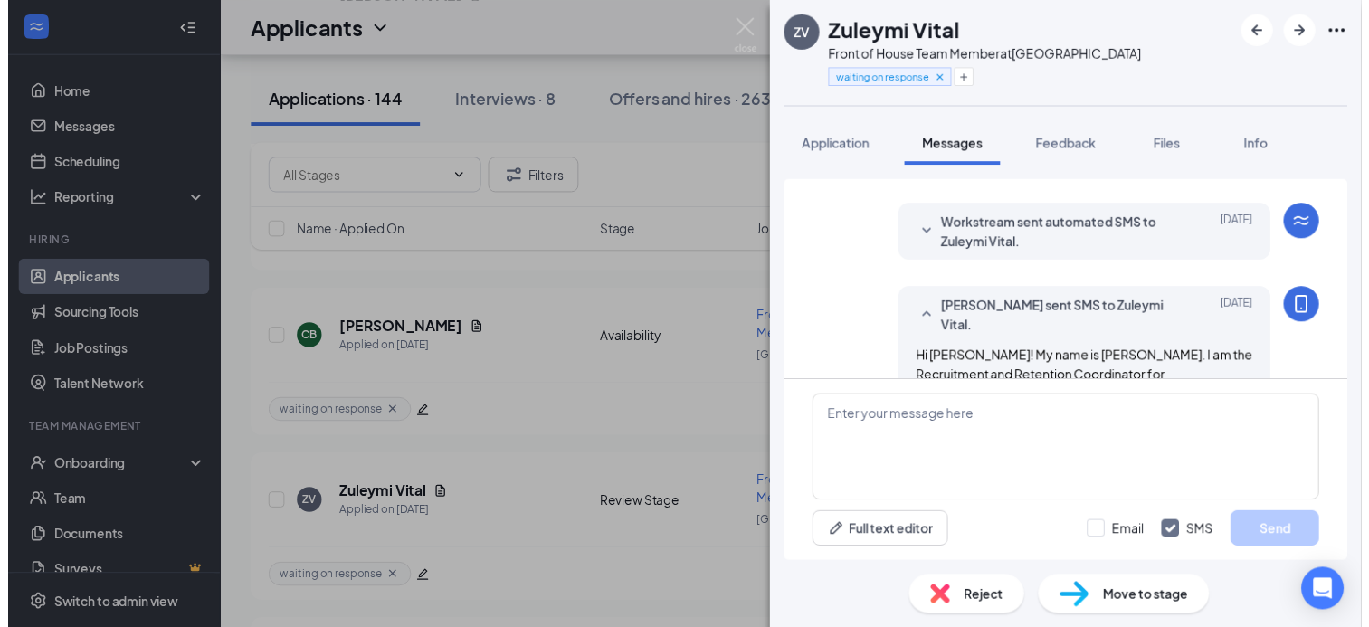
scroll to position [516, 0]
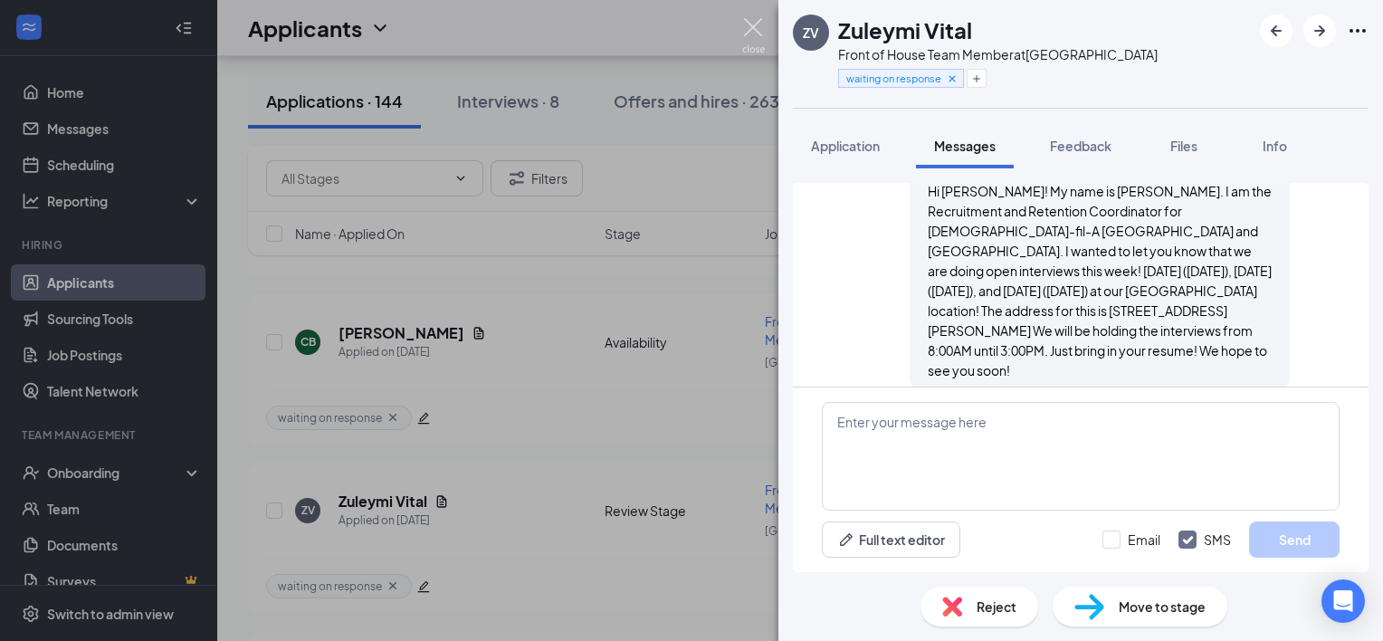
click at [760, 33] on img at bounding box center [753, 35] width 23 height 35
click at [753, 25] on img at bounding box center [753, 35] width 23 height 35
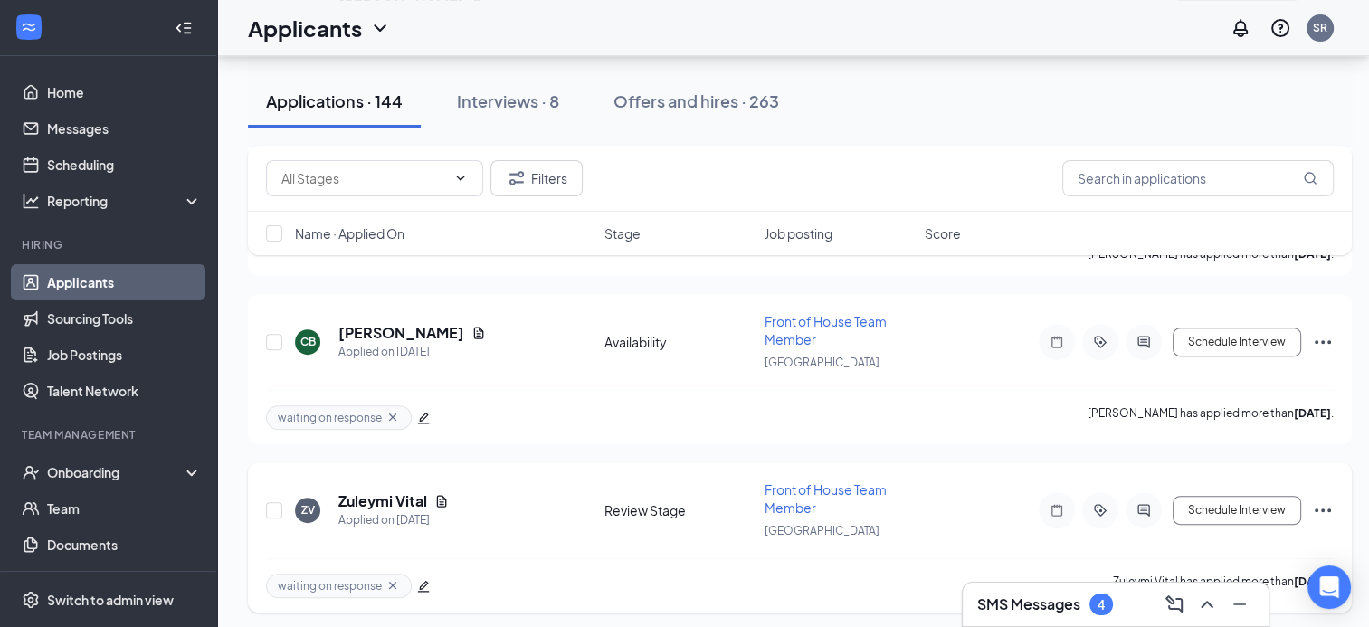
click at [1324, 509] on icon "Ellipses" at bounding box center [1323, 511] width 16 height 4
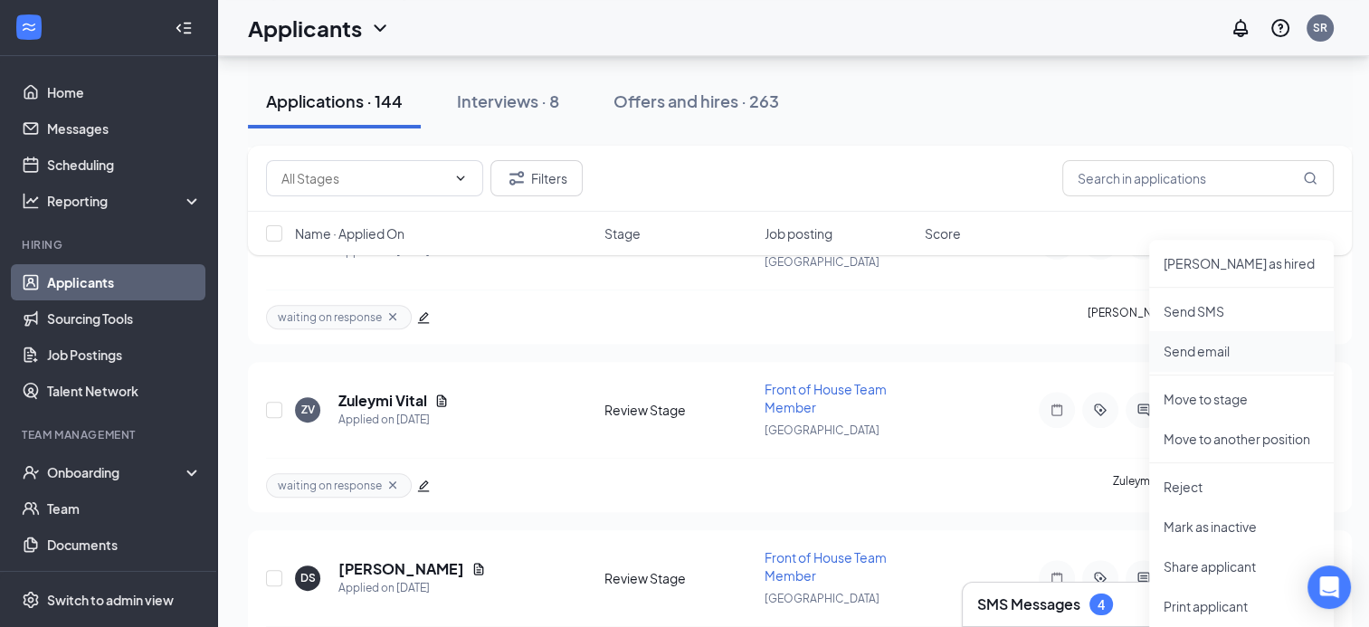
scroll to position [14397, 14]
click at [1231, 521] on p "Mark as inactive" at bounding box center [1242, 526] width 156 height 18
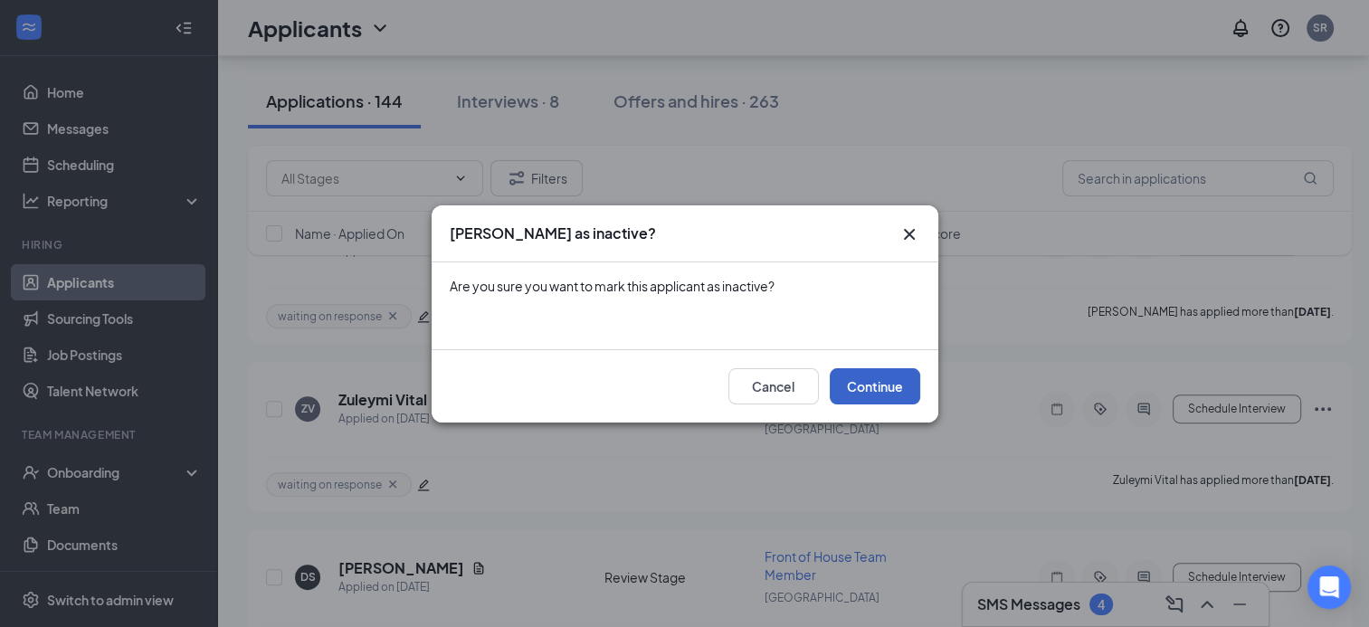
click at [862, 376] on button "Continue" at bounding box center [875, 386] width 90 height 36
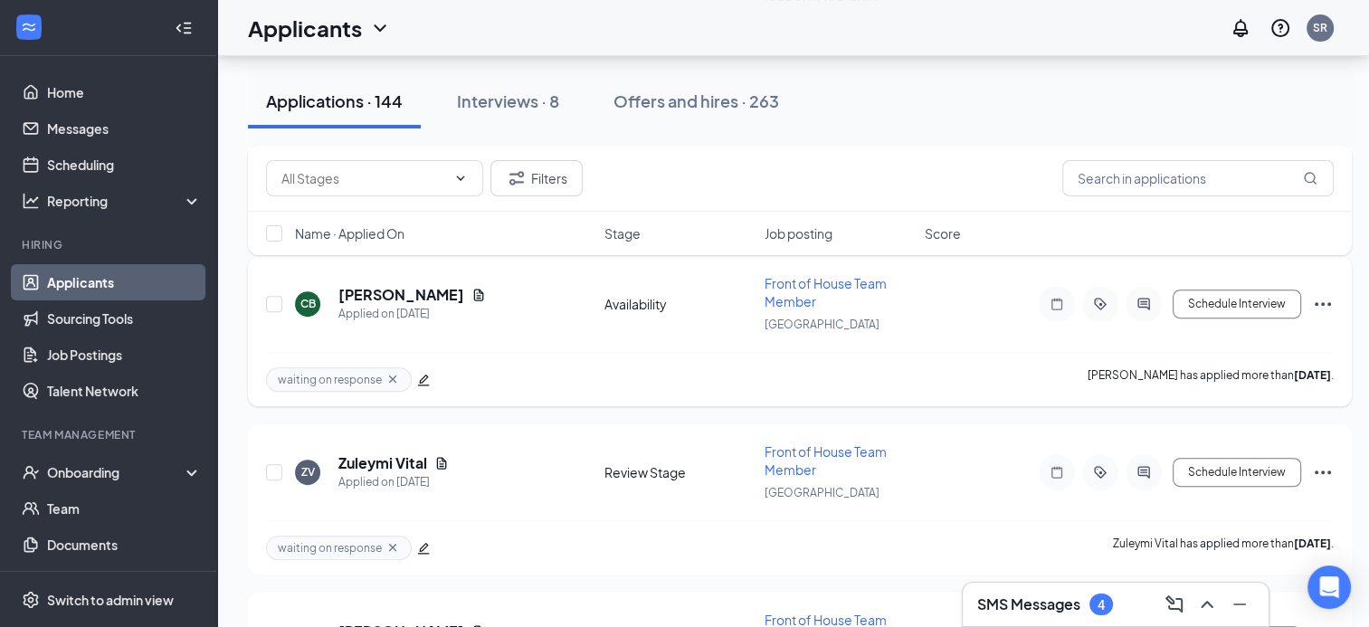
scroll to position [14334, 14]
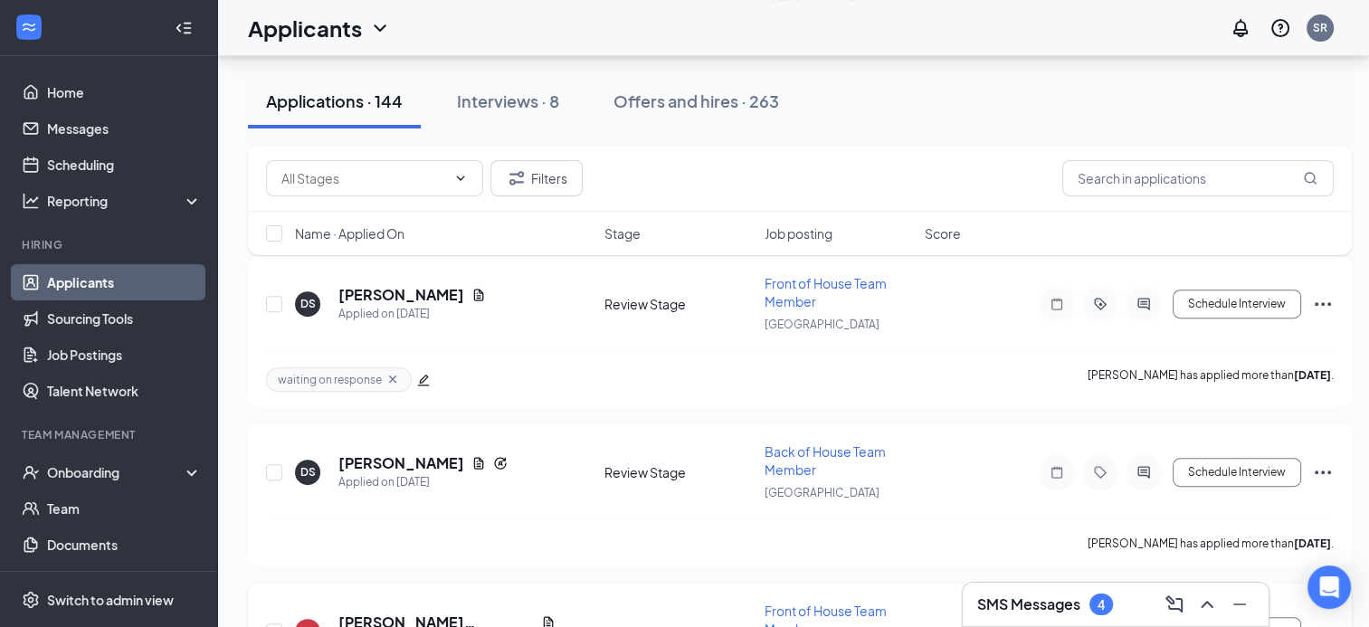
click at [1137, 625] on icon "ActiveChat" at bounding box center [1143, 631] width 12 height 12
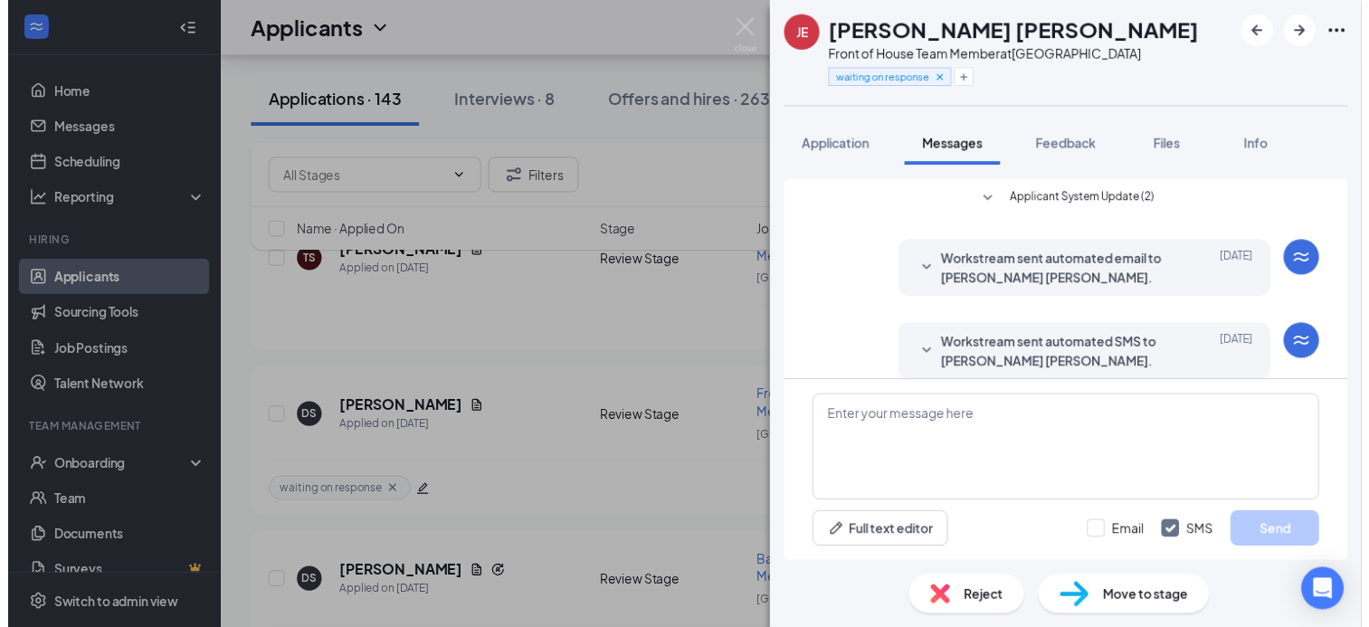
scroll to position [516, 0]
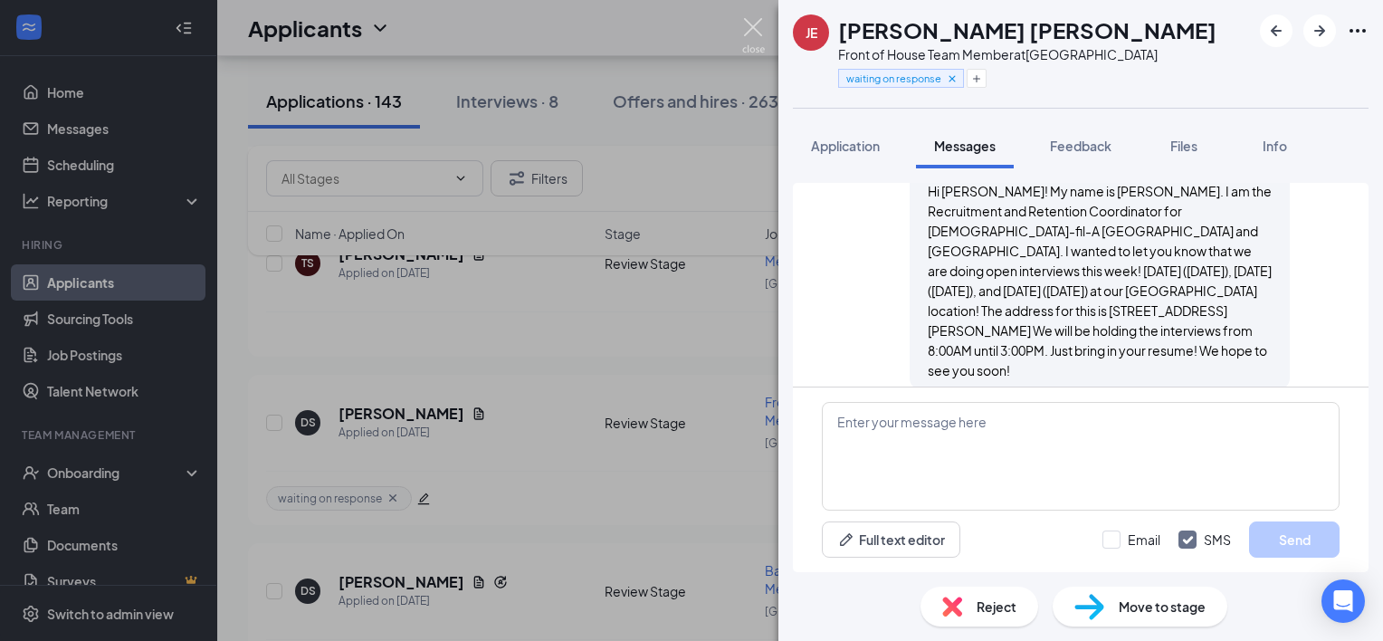
click at [753, 25] on img at bounding box center [753, 35] width 23 height 35
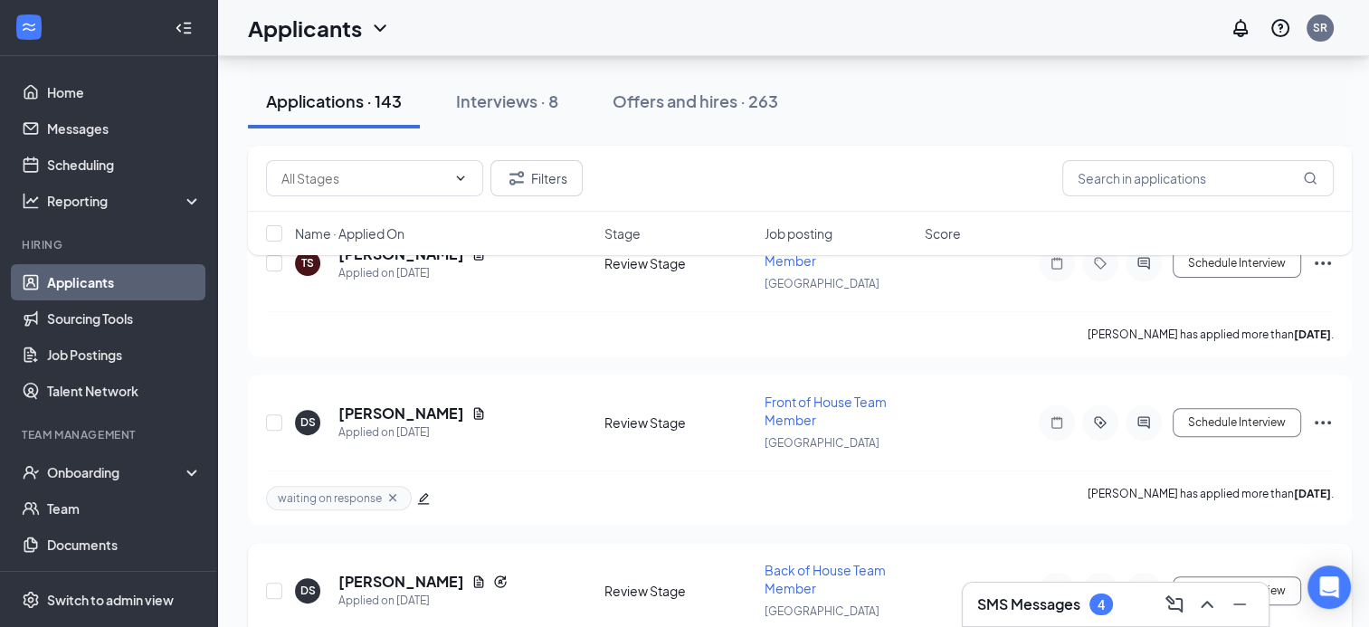
scroll to position [14291, 0]
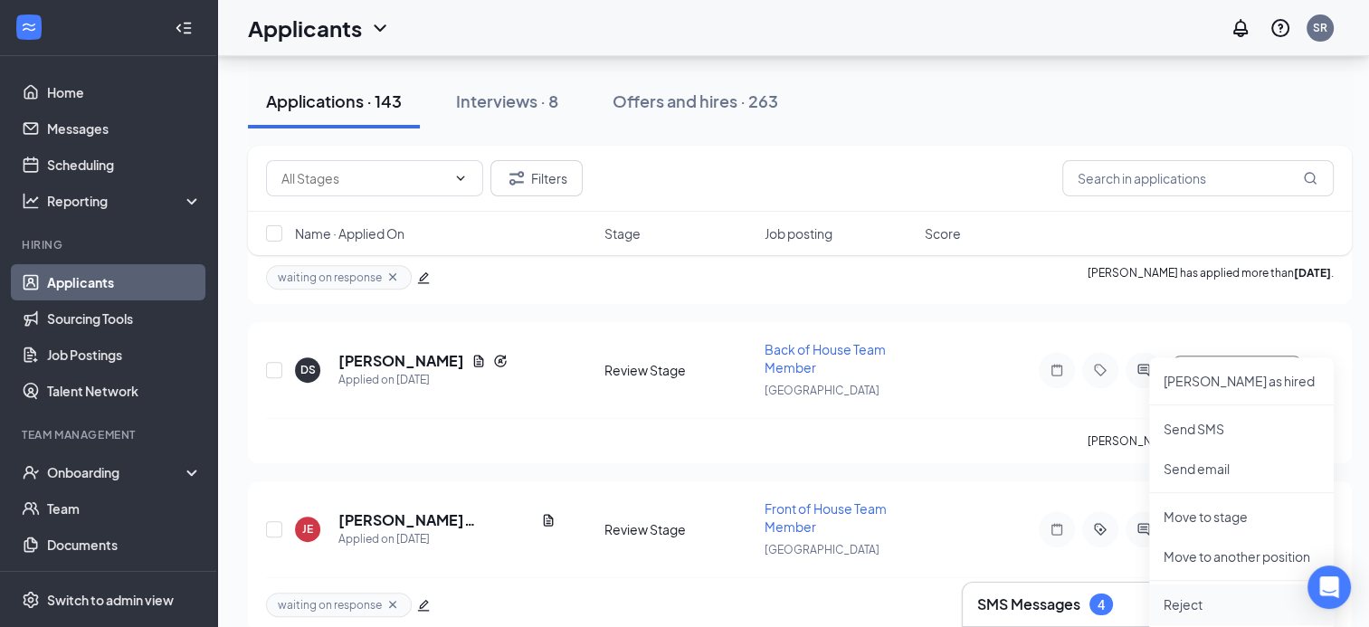
scroll to position [14577, 0]
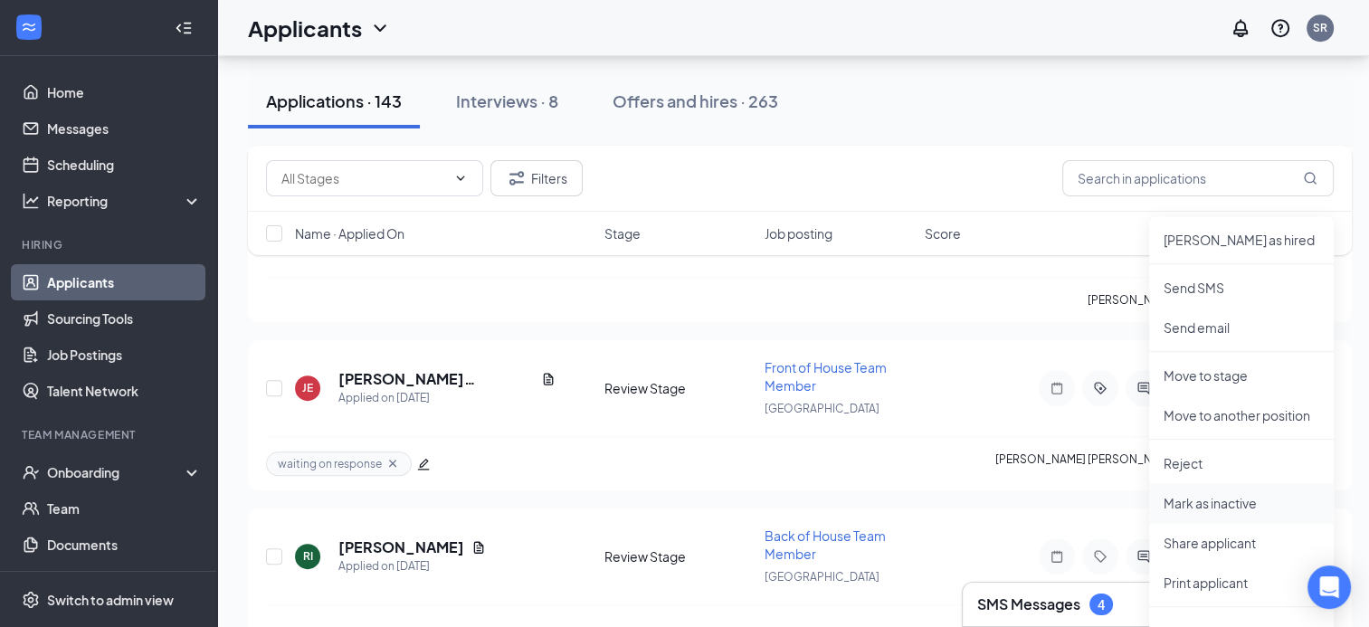
click at [1218, 509] on p "Mark as inactive" at bounding box center [1242, 503] width 156 height 18
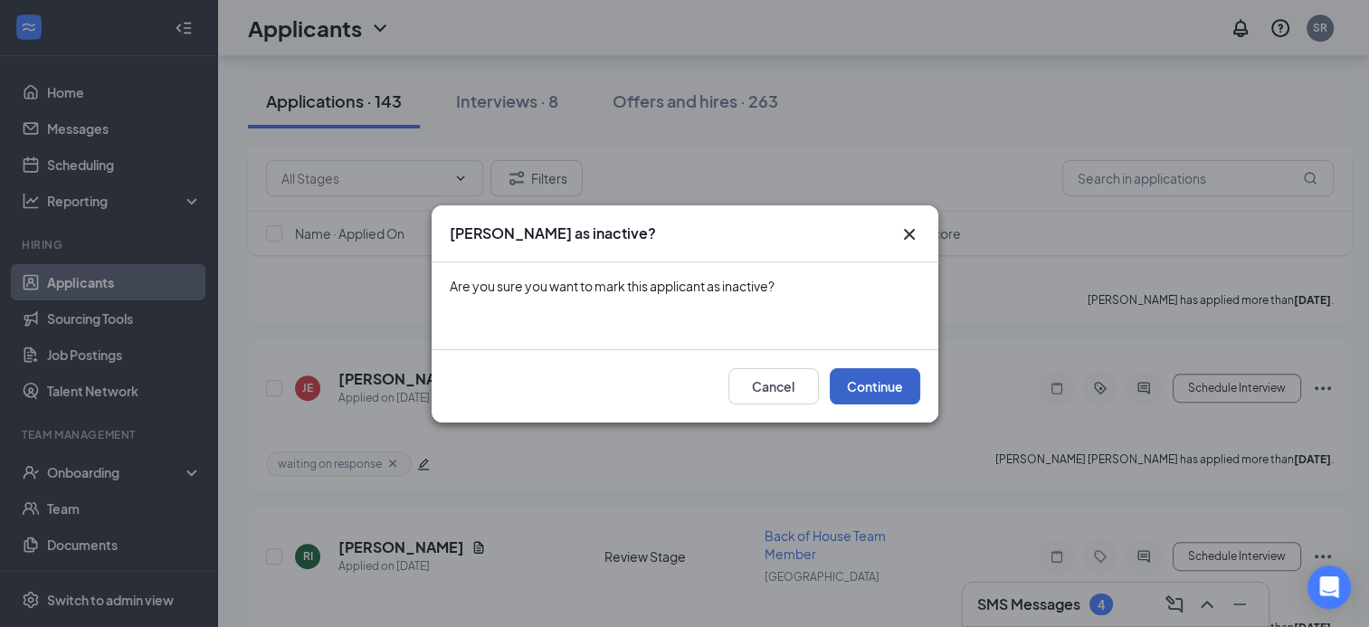
click at [880, 389] on button "Continue" at bounding box center [875, 386] width 90 height 36
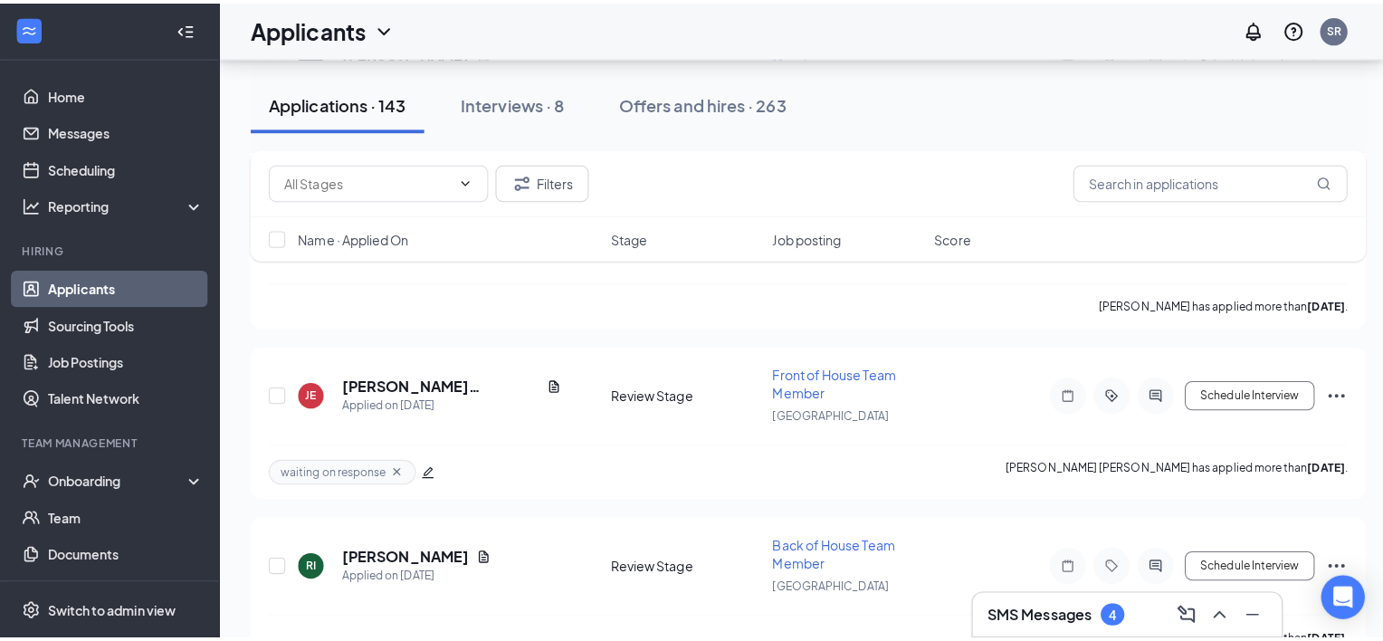
scroll to position [14690, 0]
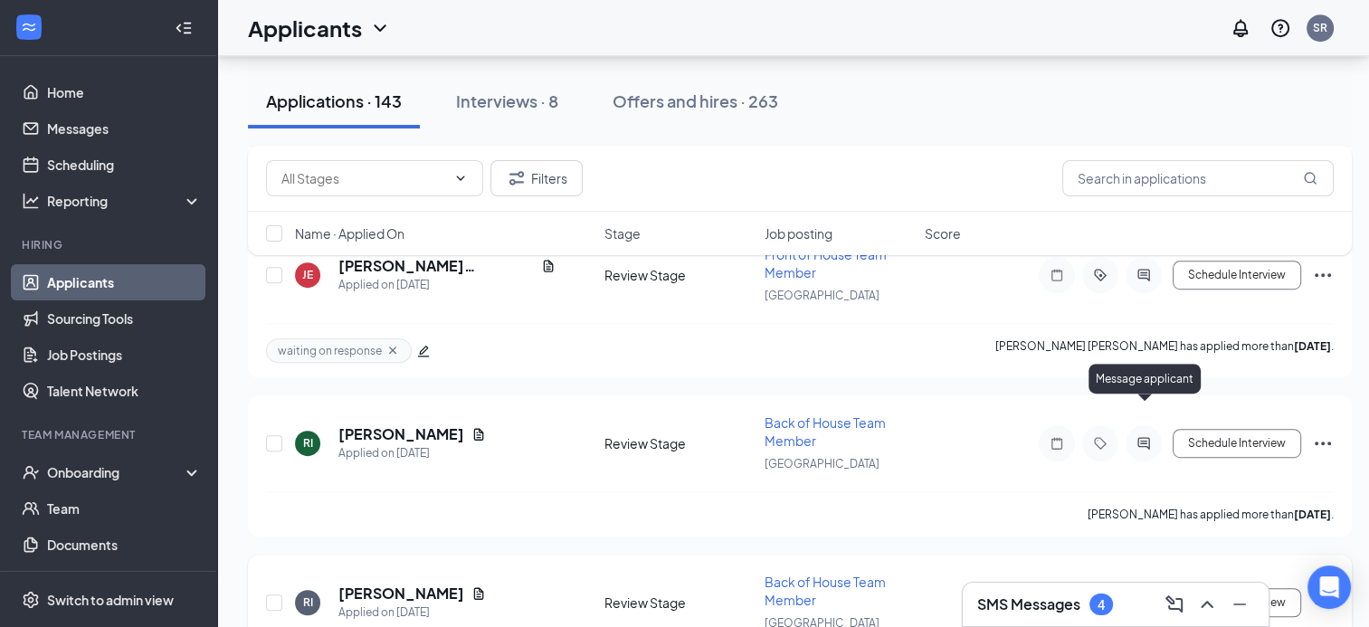
click at [1147, 595] on icon "ActiveChat" at bounding box center [1144, 602] width 22 height 14
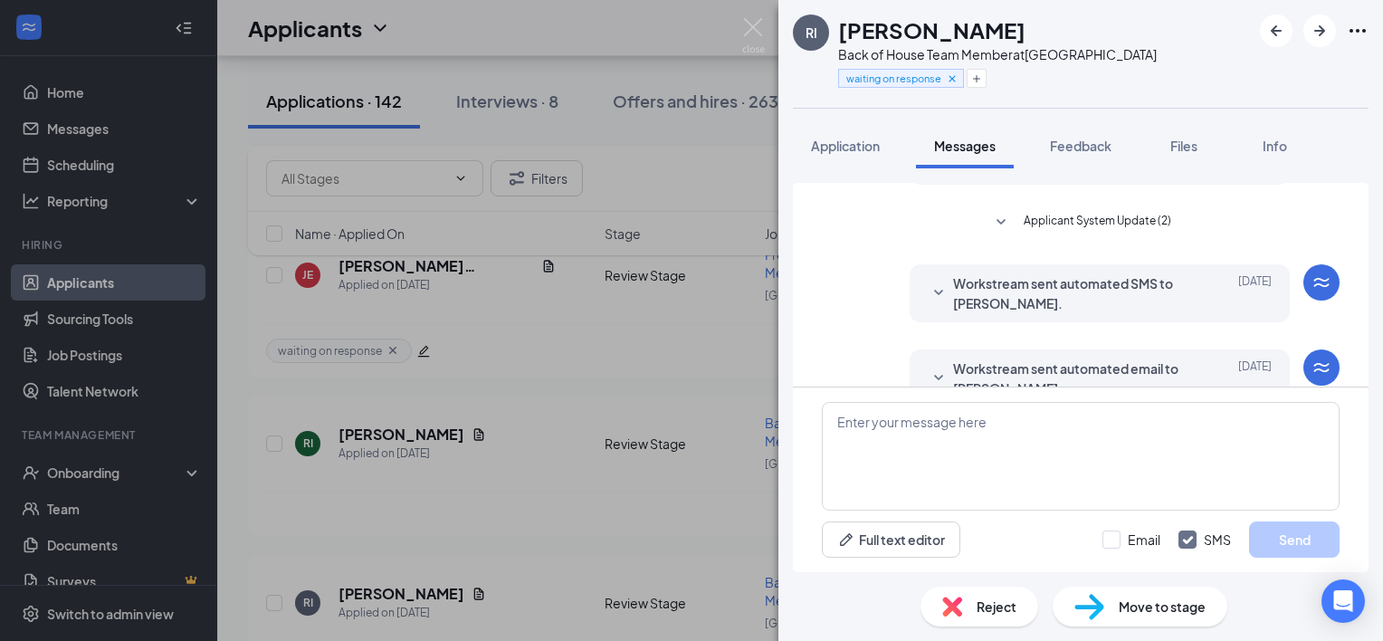
scroll to position [670, 0]
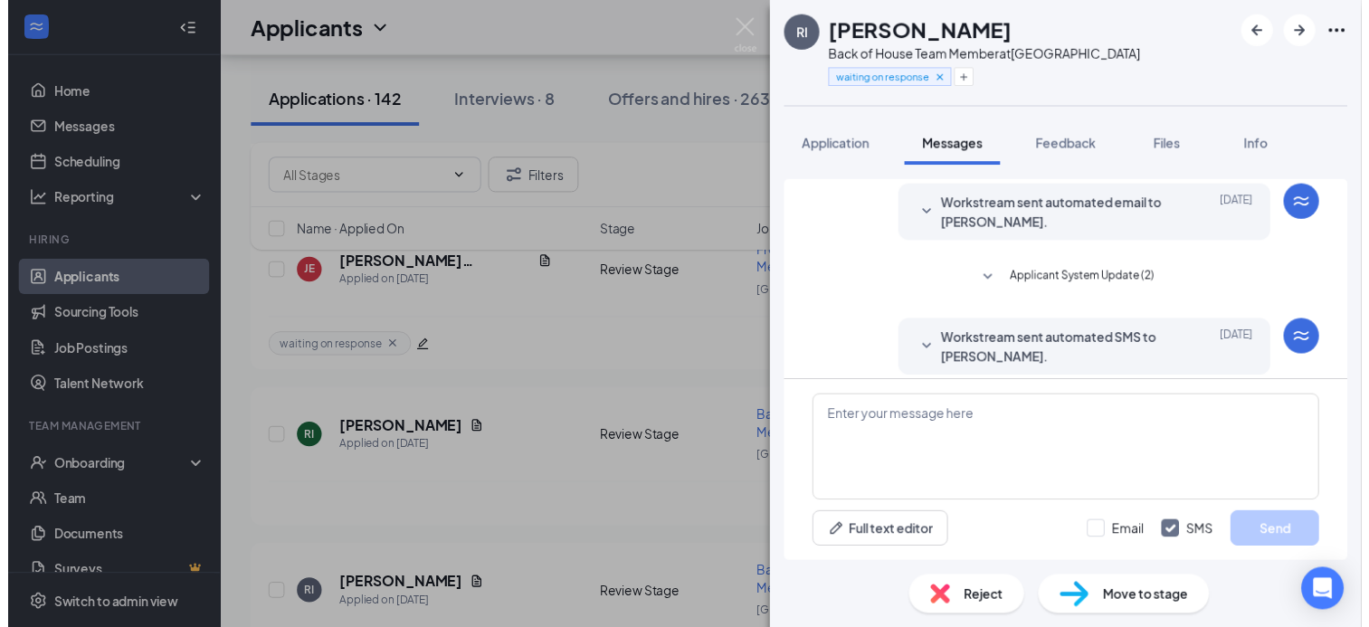
scroll to position [672, 0]
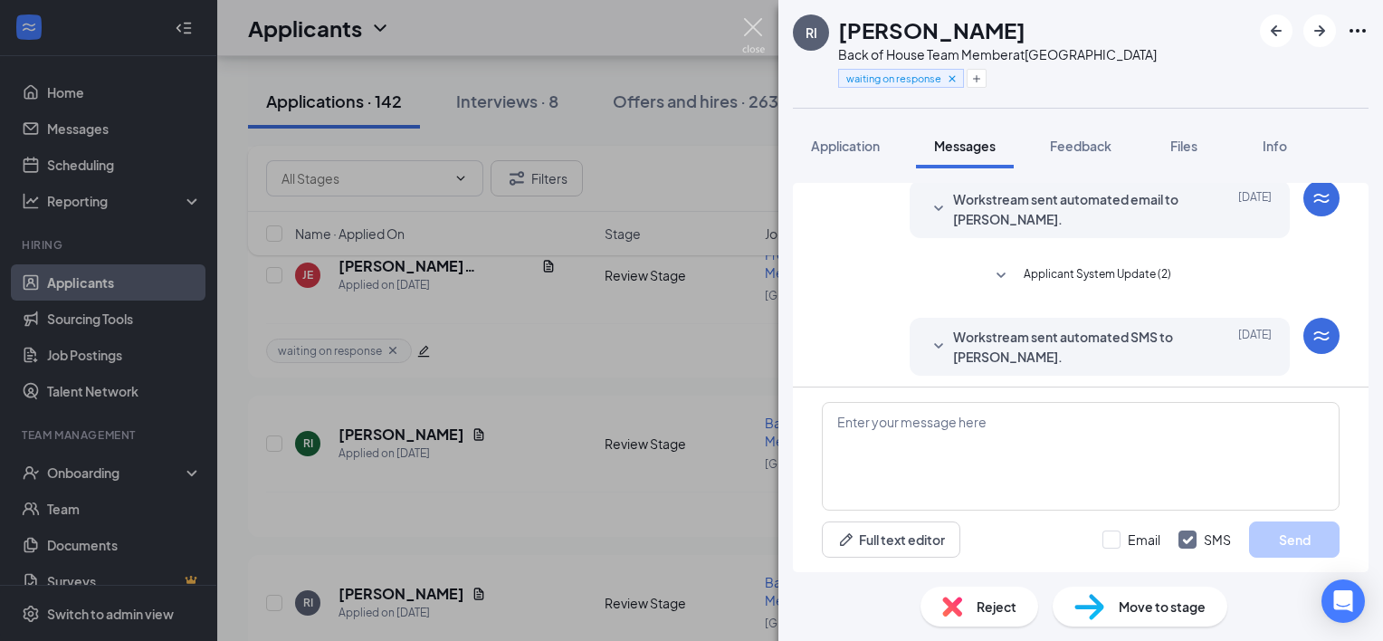
click at [753, 32] on img at bounding box center [753, 35] width 23 height 35
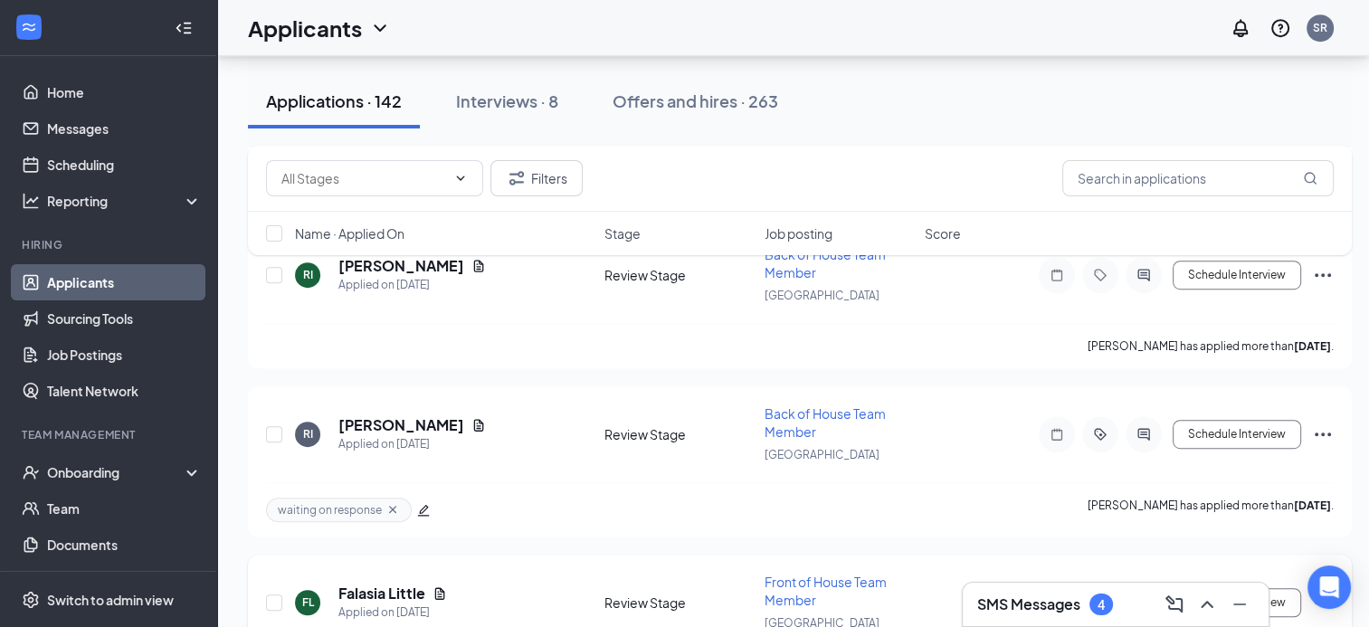
scroll to position [14584, 0]
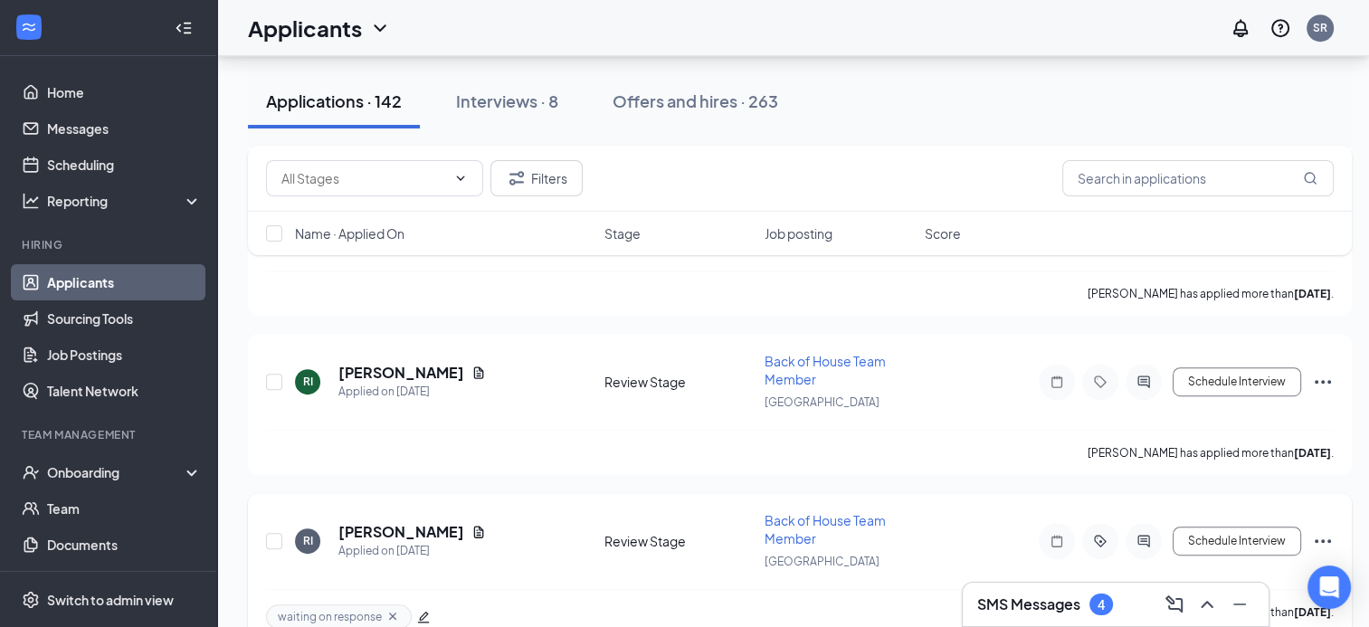
click at [1327, 530] on icon "Ellipses" at bounding box center [1323, 541] width 22 height 22
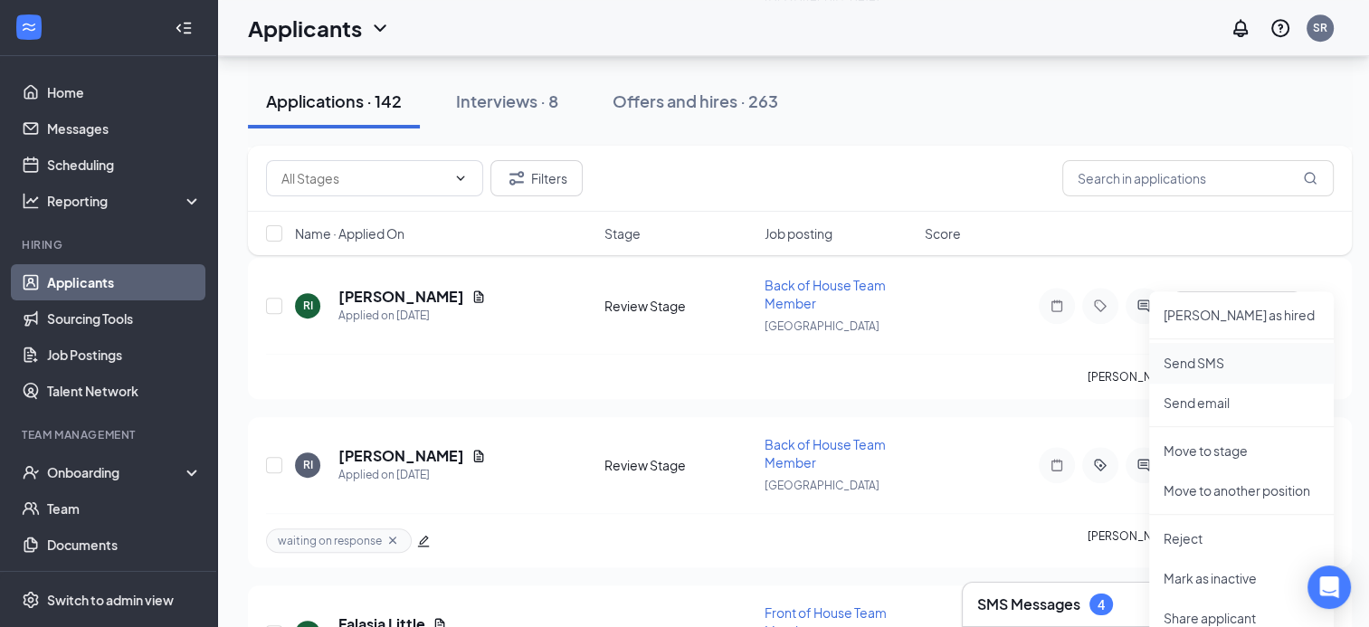
scroll to position [14661, 0]
click at [1223, 578] on p "Mark as inactive" at bounding box center [1242, 577] width 156 height 18
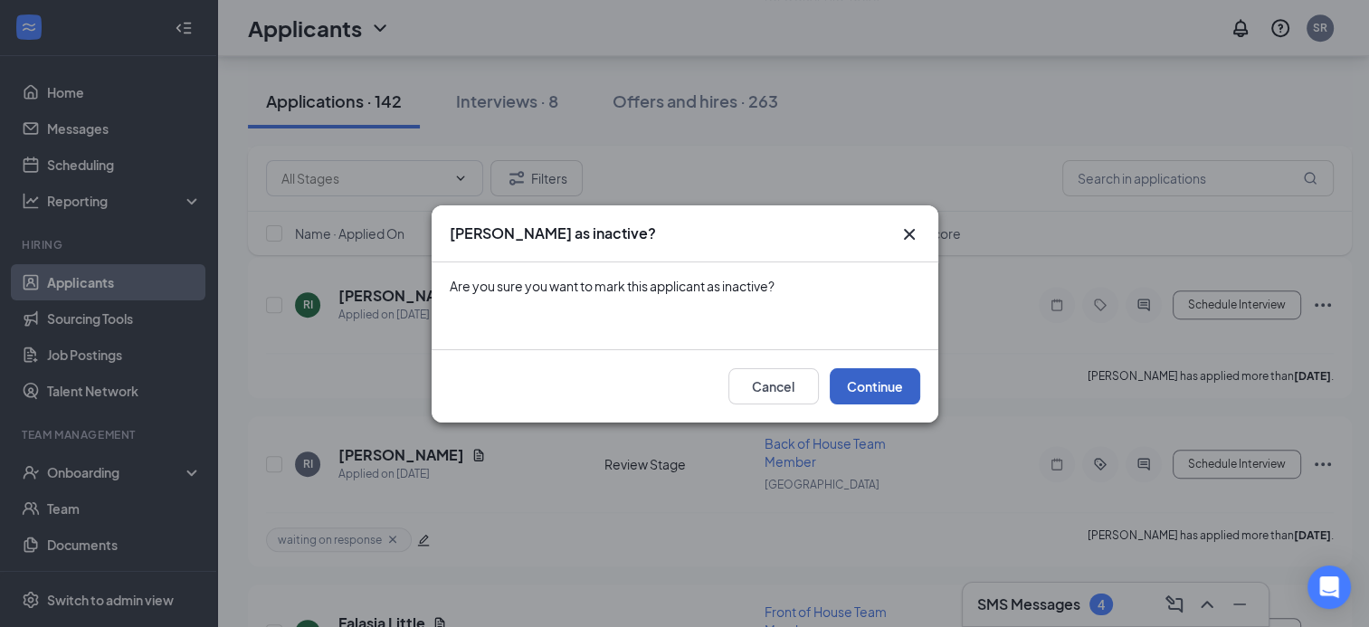
click at [877, 395] on button "Continue" at bounding box center [875, 386] width 90 height 36
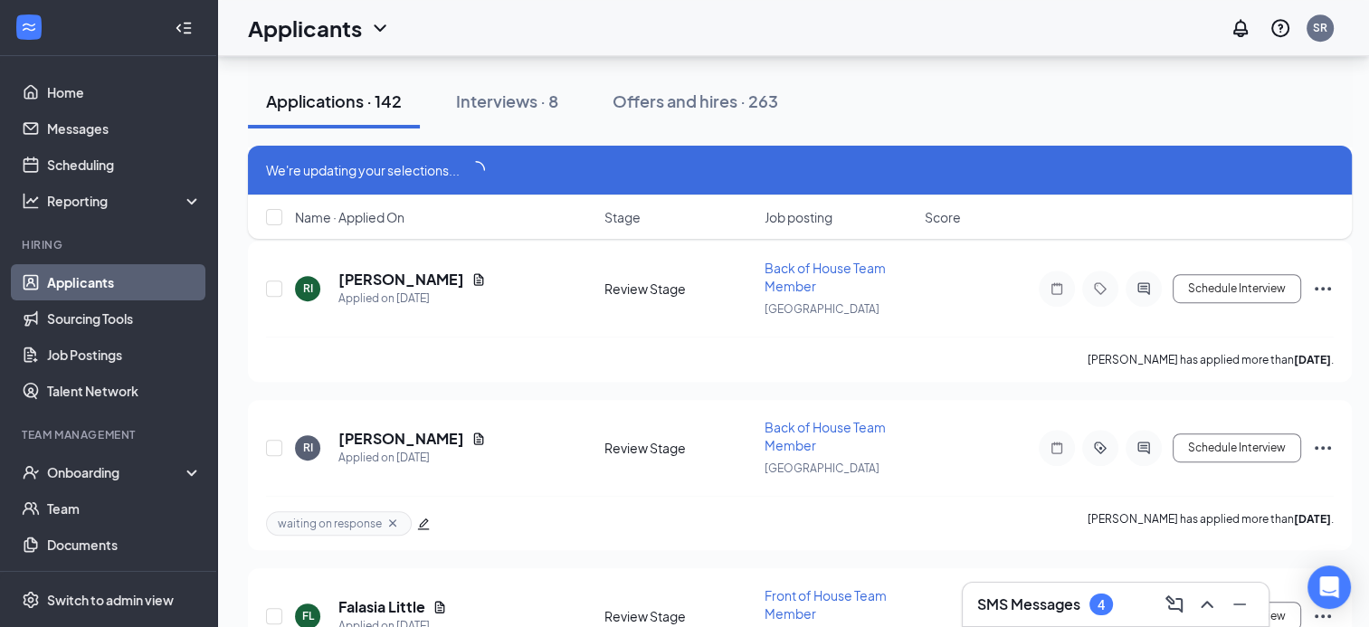
scroll to position [14479, 0]
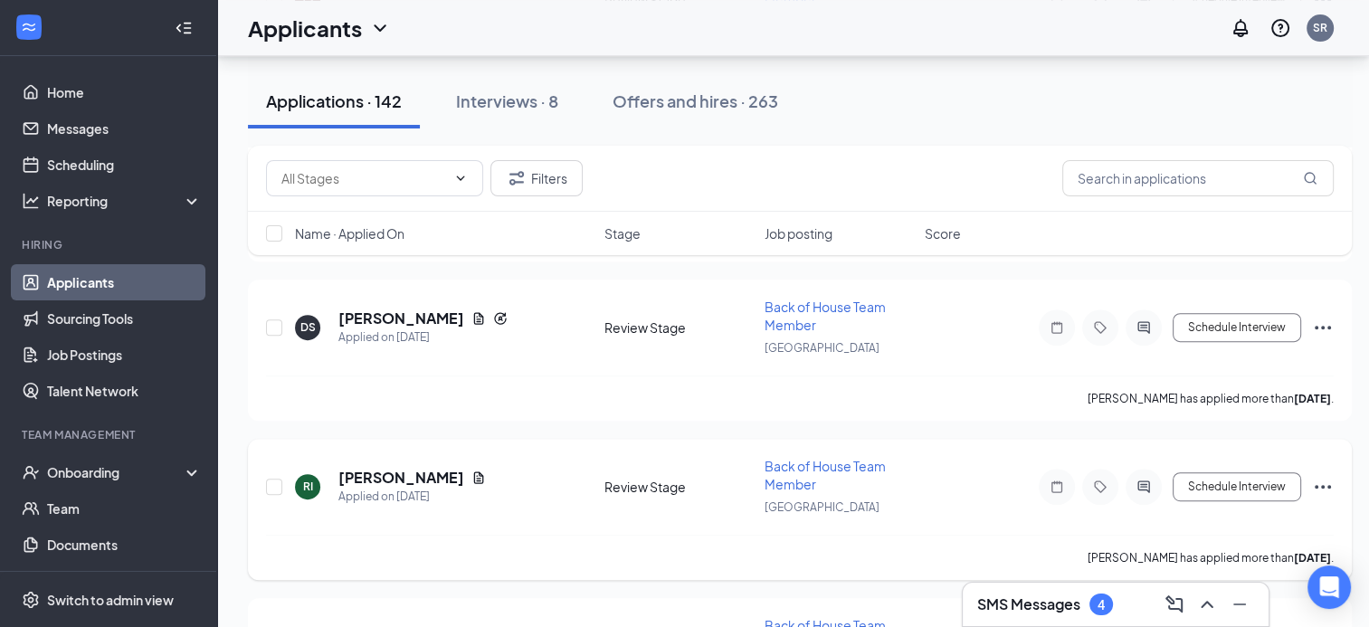
click at [1321, 469] on div "Schedule Interview" at bounding box center [1171, 487] width 326 height 36
click at [1326, 476] on icon "Ellipses" at bounding box center [1323, 487] width 22 height 22
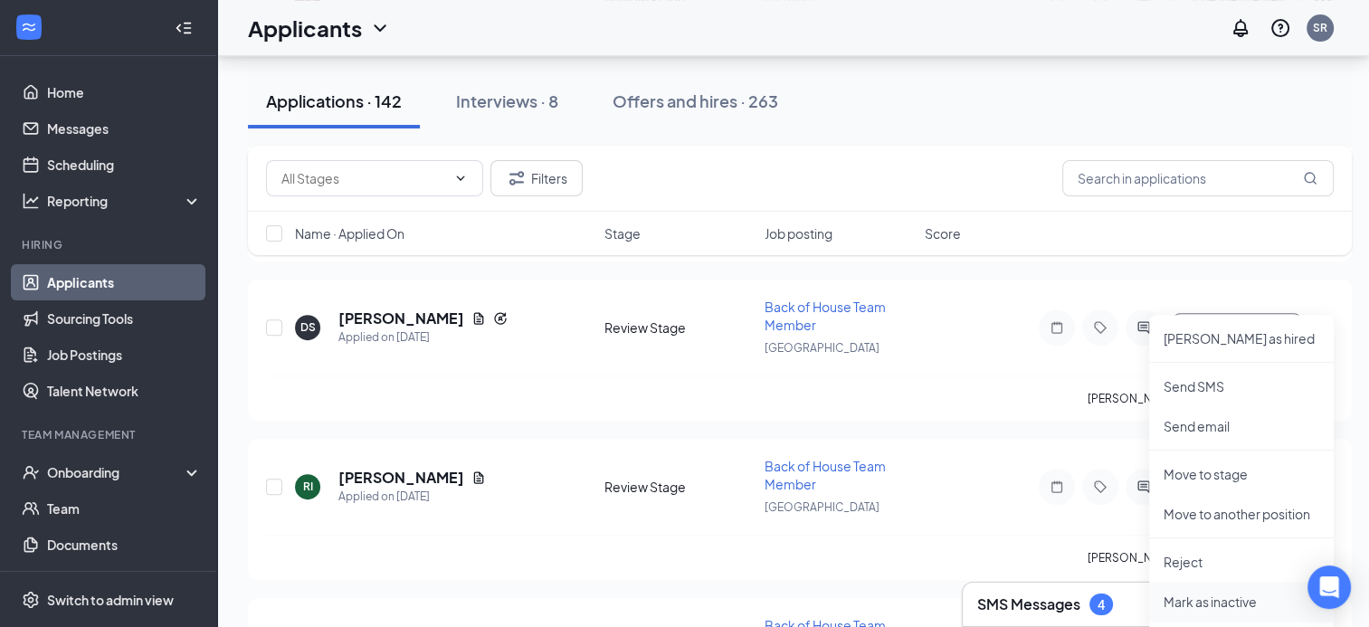
click at [1215, 598] on p "Mark as inactive" at bounding box center [1242, 602] width 156 height 18
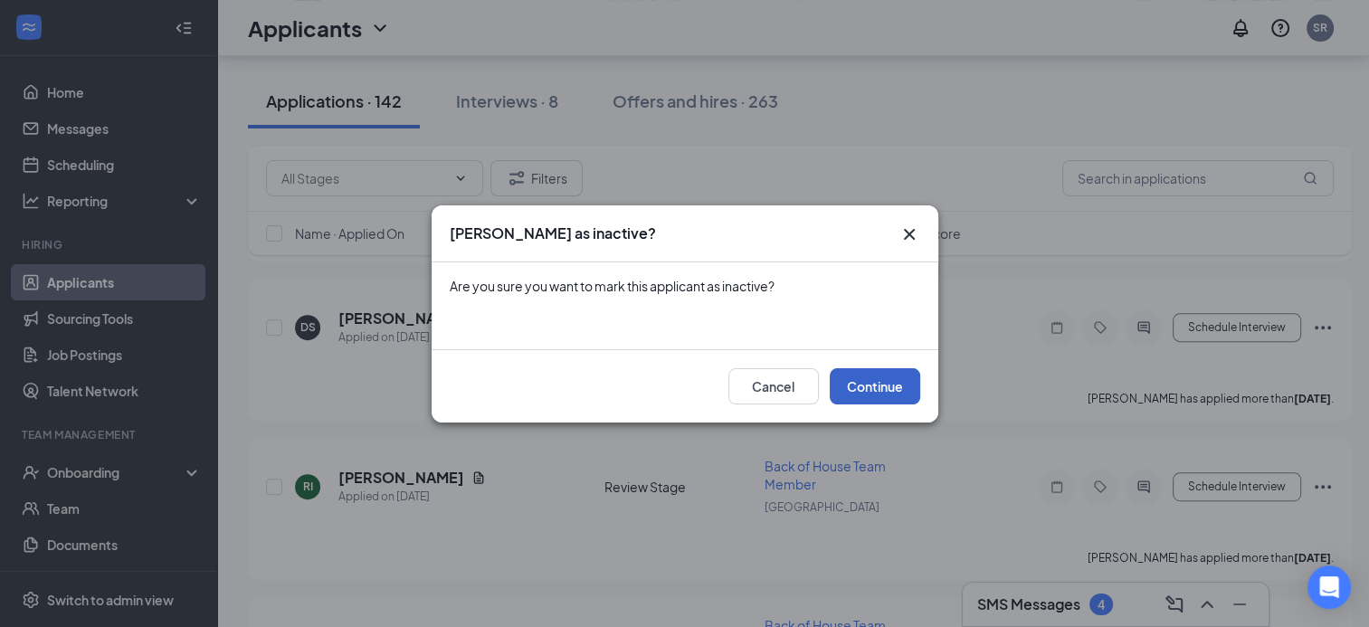
click at [873, 384] on button "Continue" at bounding box center [875, 386] width 90 height 36
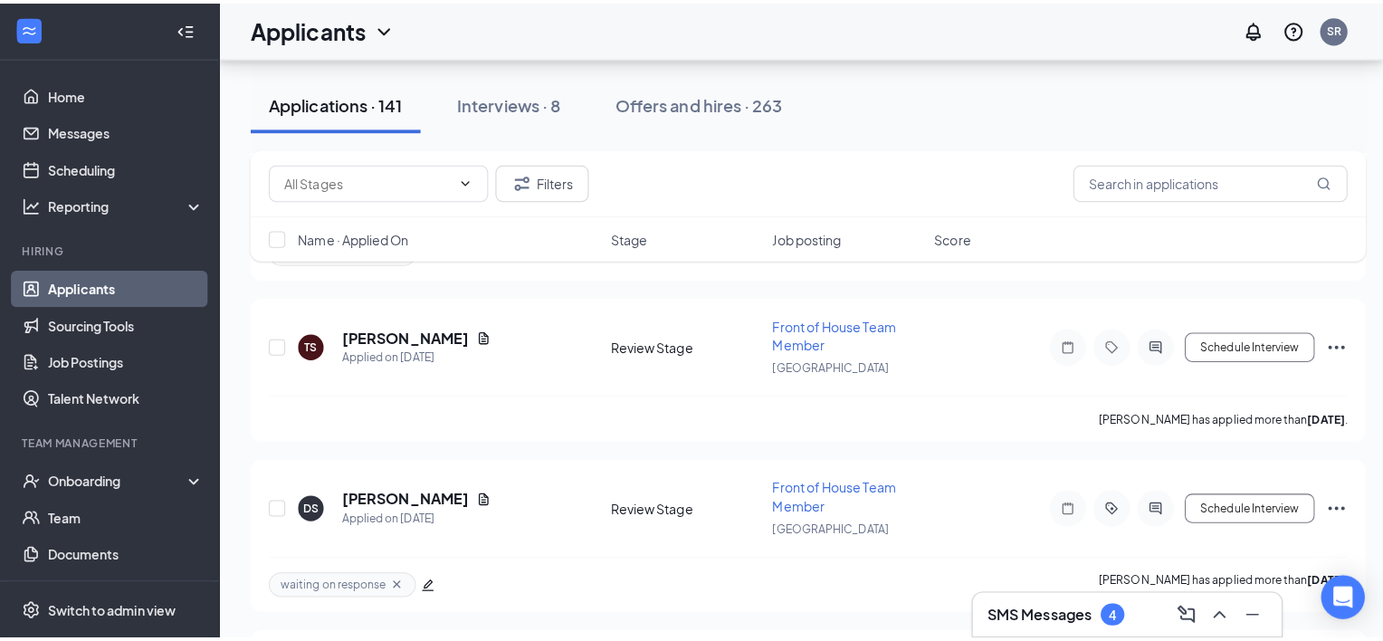
scroll to position [14136, 0]
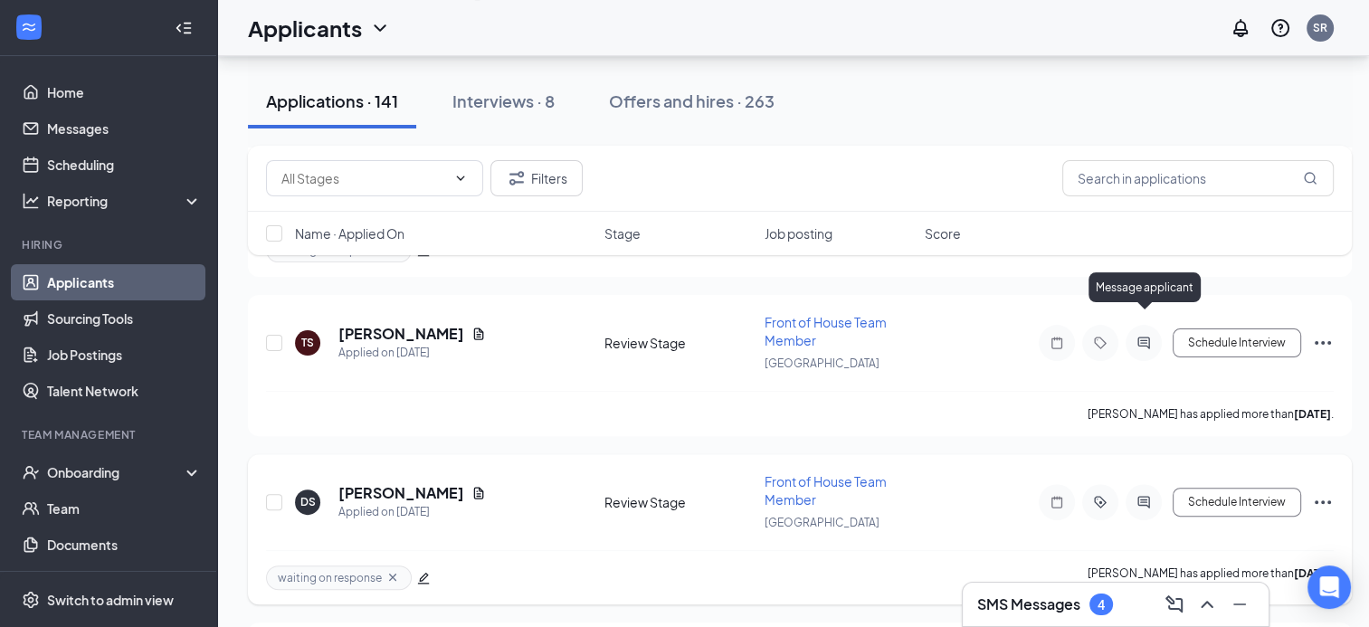
click at [1143, 495] on icon "ActiveChat" at bounding box center [1144, 502] width 22 height 14
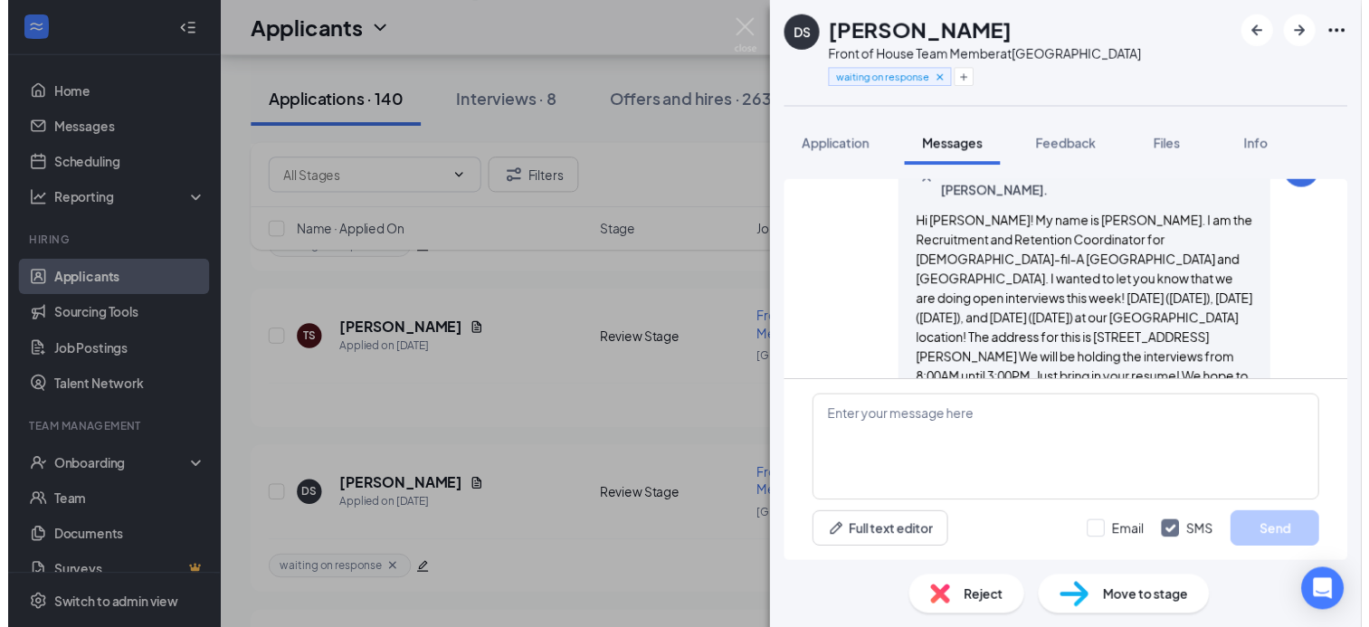
scroll to position [516, 0]
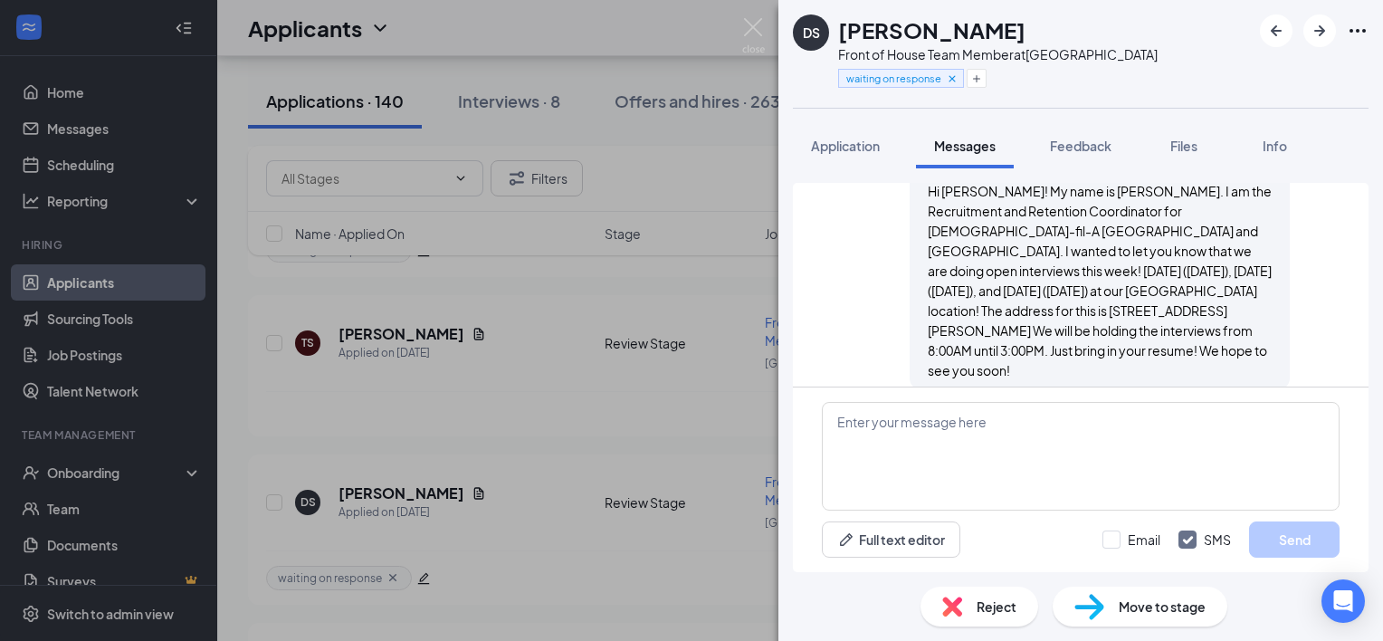
click at [753, 18] on img at bounding box center [753, 35] width 23 height 35
click at [755, 28] on img at bounding box center [753, 35] width 23 height 35
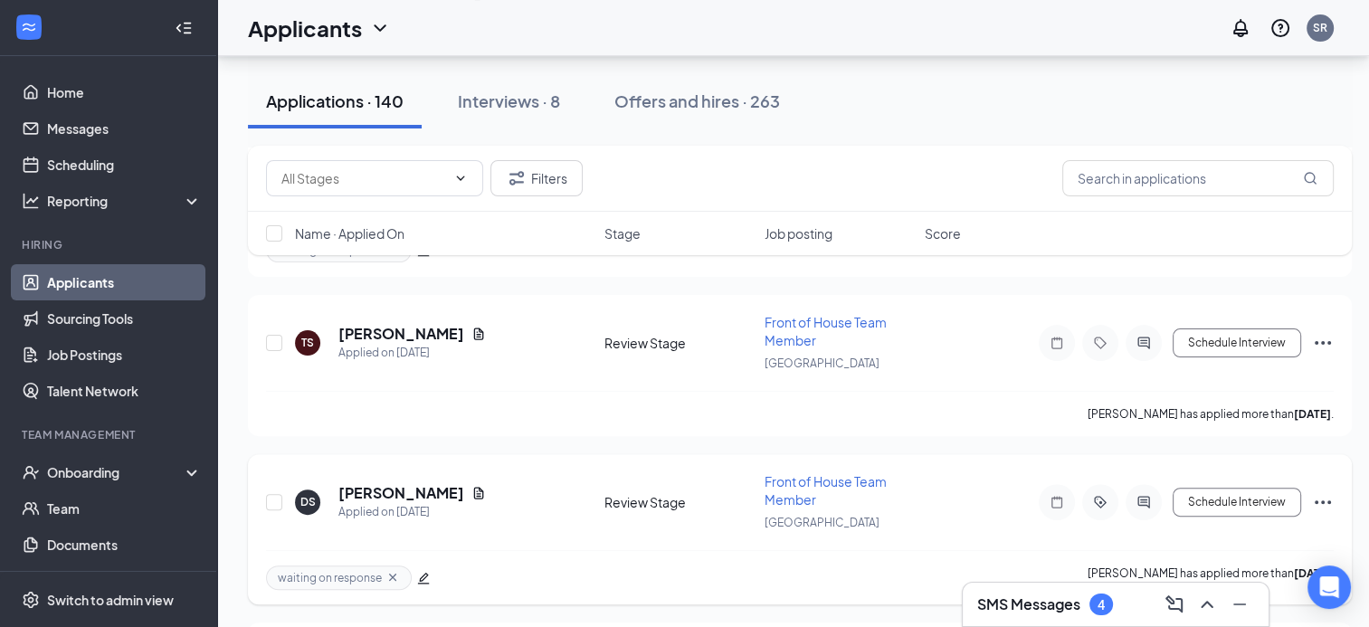
click at [1329, 491] on icon "Ellipses" at bounding box center [1323, 502] width 22 height 22
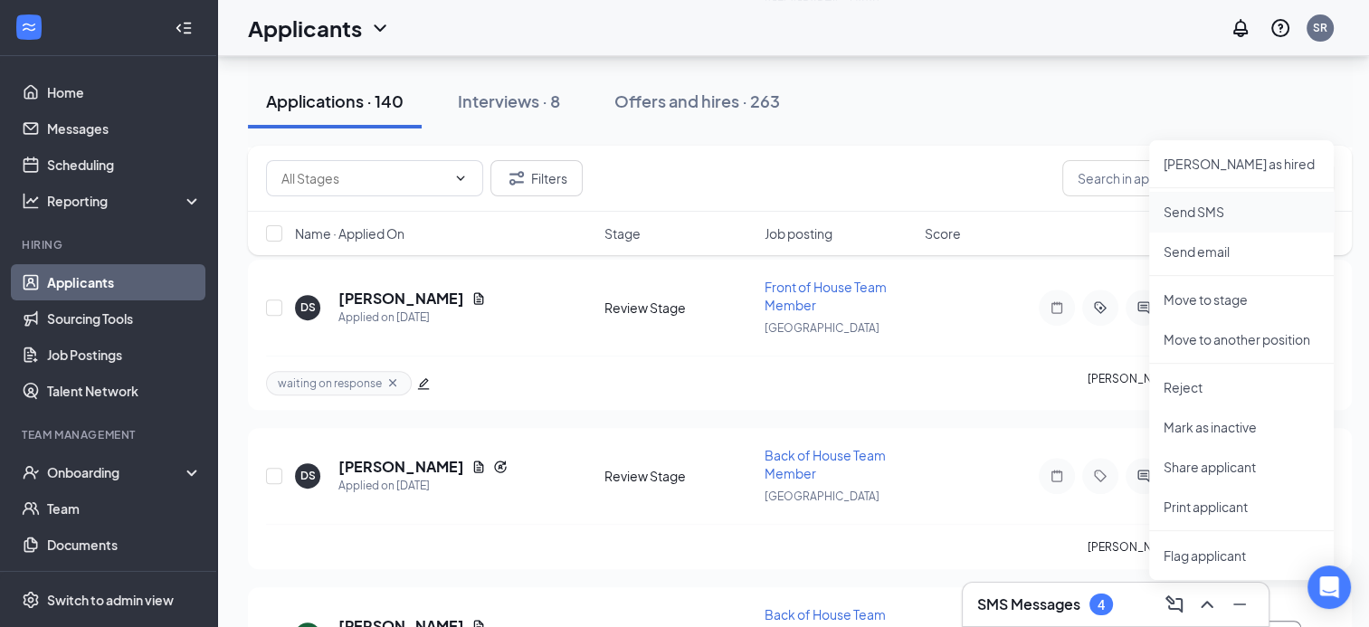
scroll to position [14352, 0]
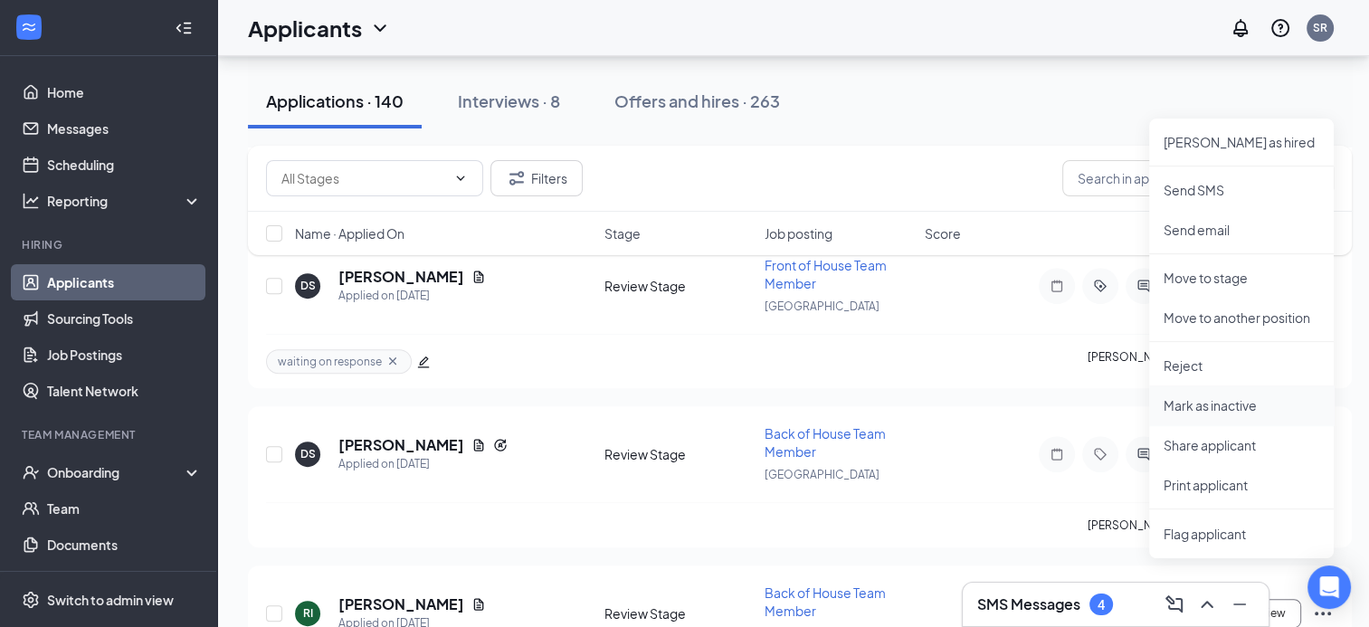
click at [1249, 406] on p "Mark as inactive" at bounding box center [1242, 405] width 156 height 18
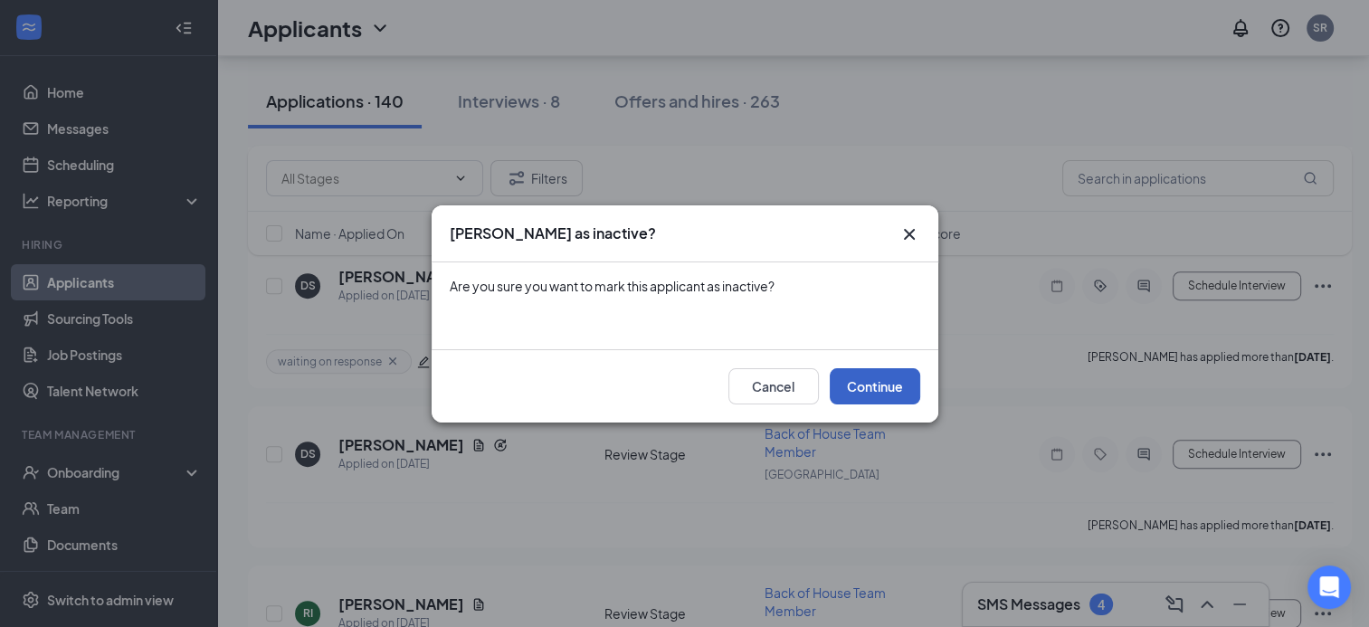
click at [856, 380] on button "Continue" at bounding box center [875, 386] width 90 height 36
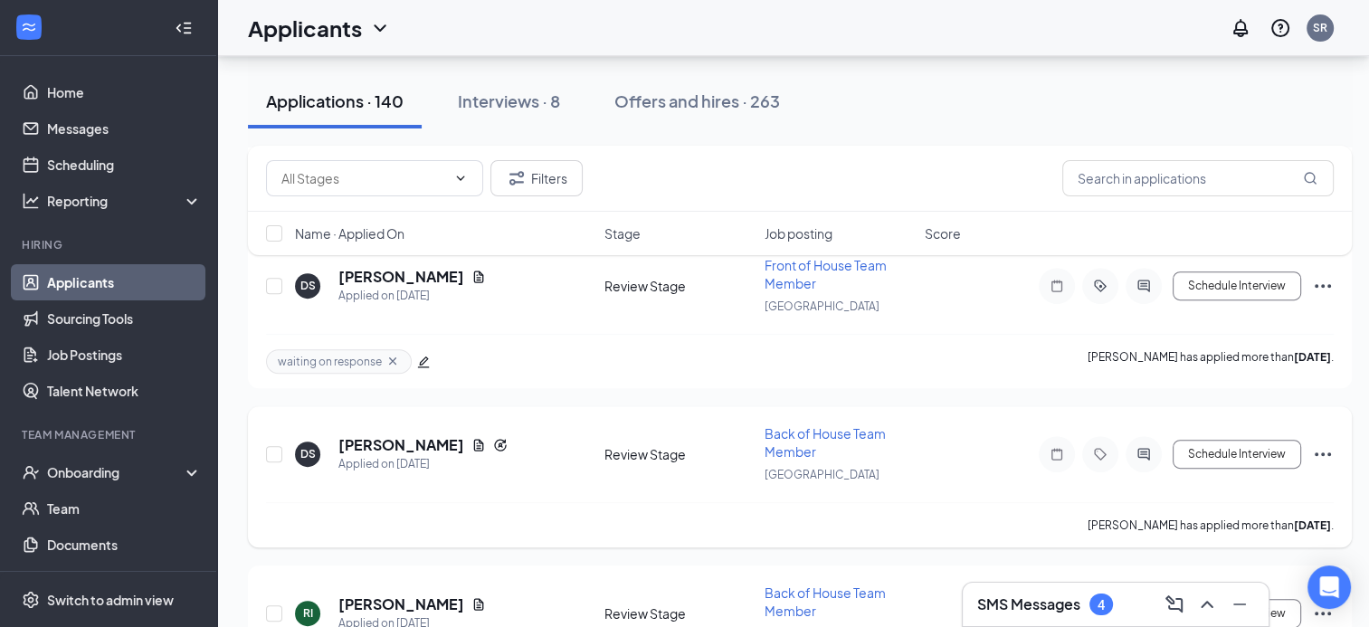
scroll to position [14249, 0]
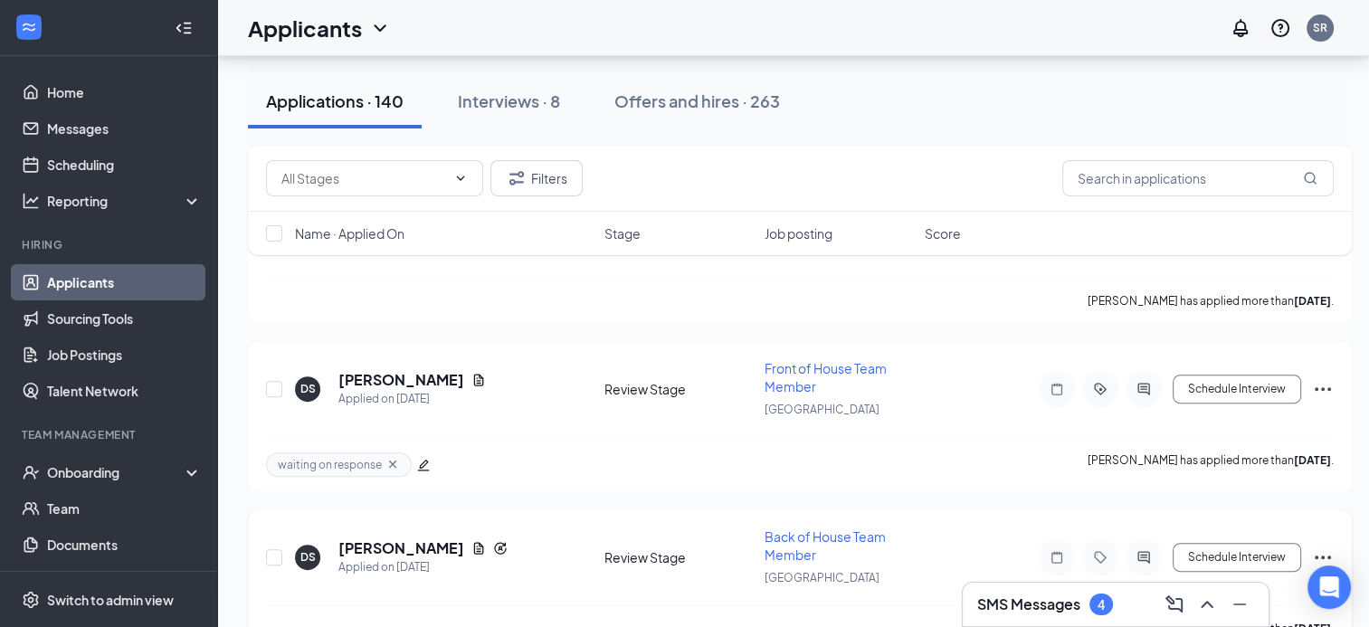
click at [1322, 547] on icon "Ellipses" at bounding box center [1323, 558] width 22 height 22
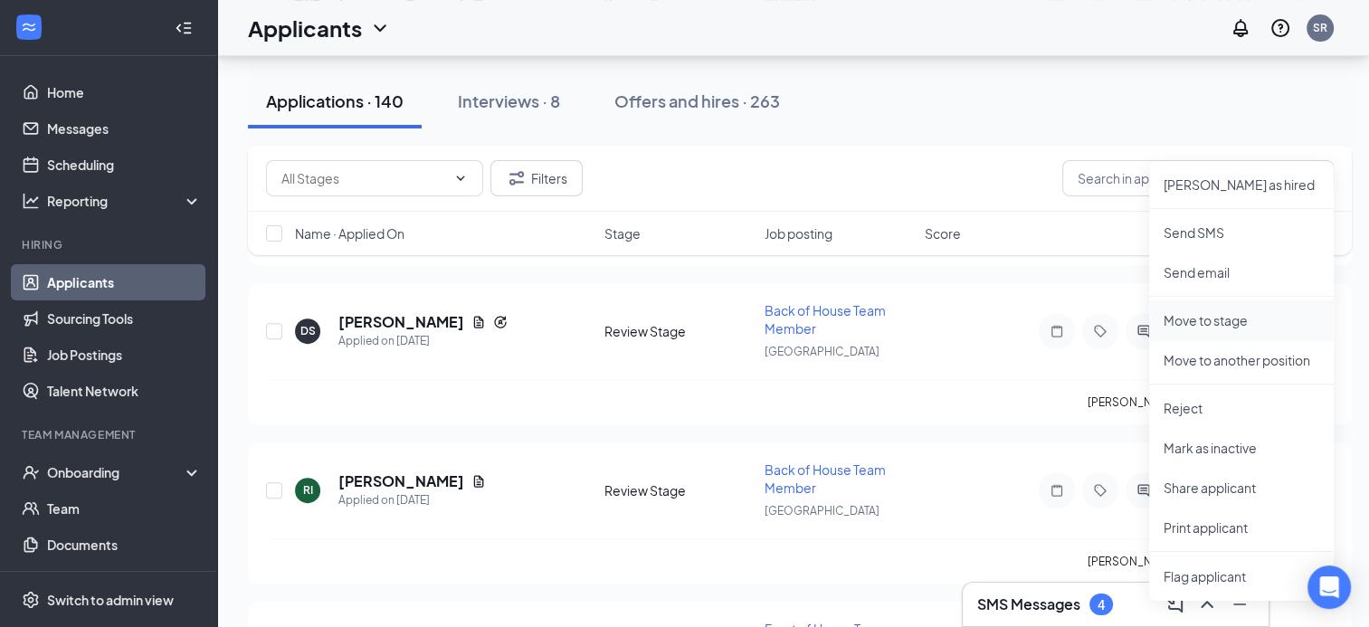
scroll to position [14476, 0]
click at [1229, 446] on p "Mark as inactive" at bounding box center [1242, 447] width 156 height 18
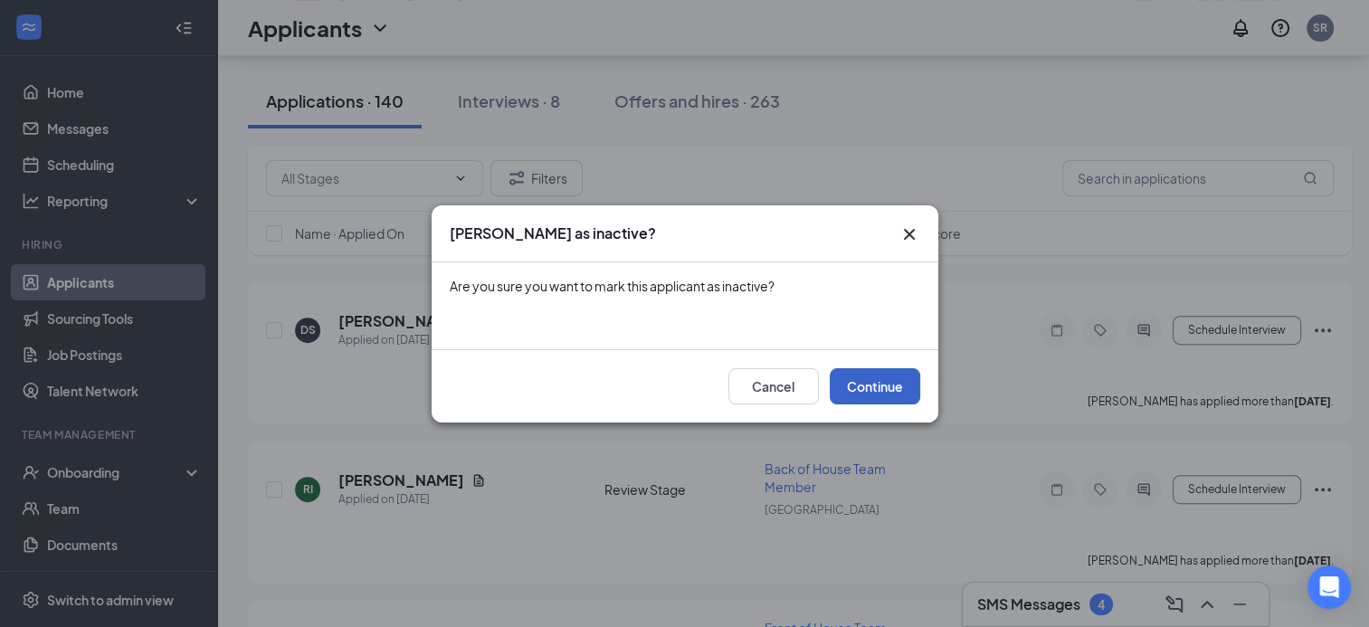
click at [875, 384] on button "Continue" at bounding box center [875, 386] width 90 height 36
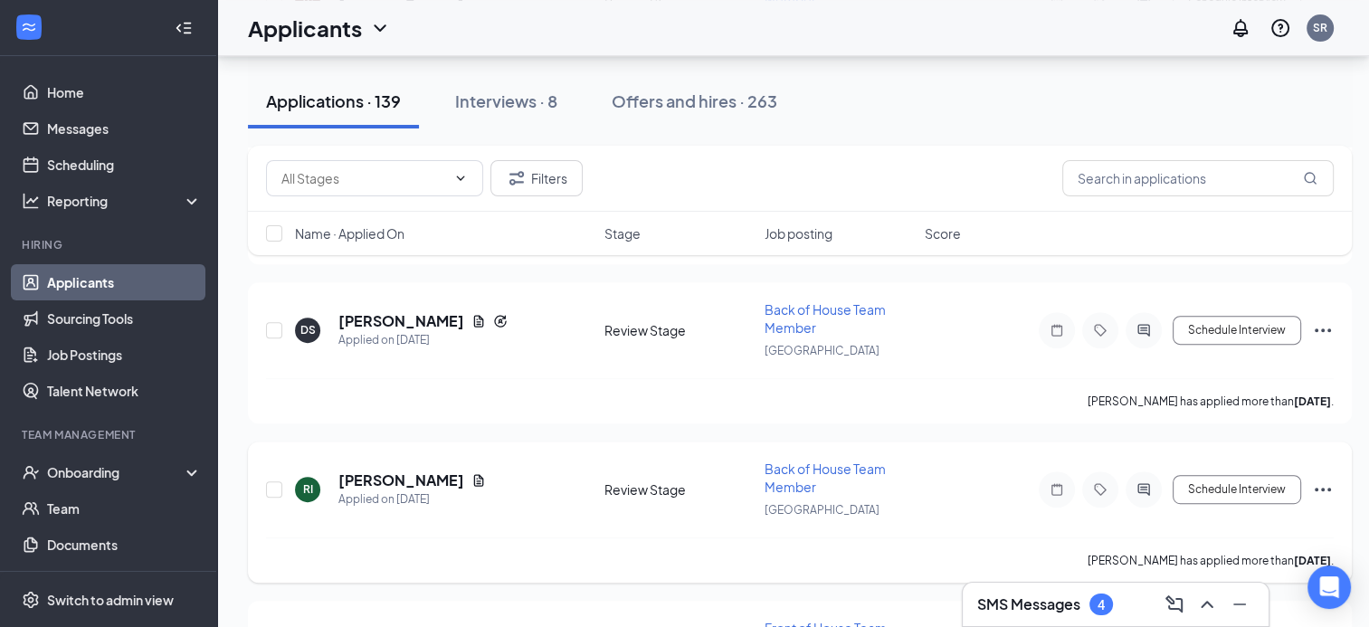
scroll to position [14413, 0]
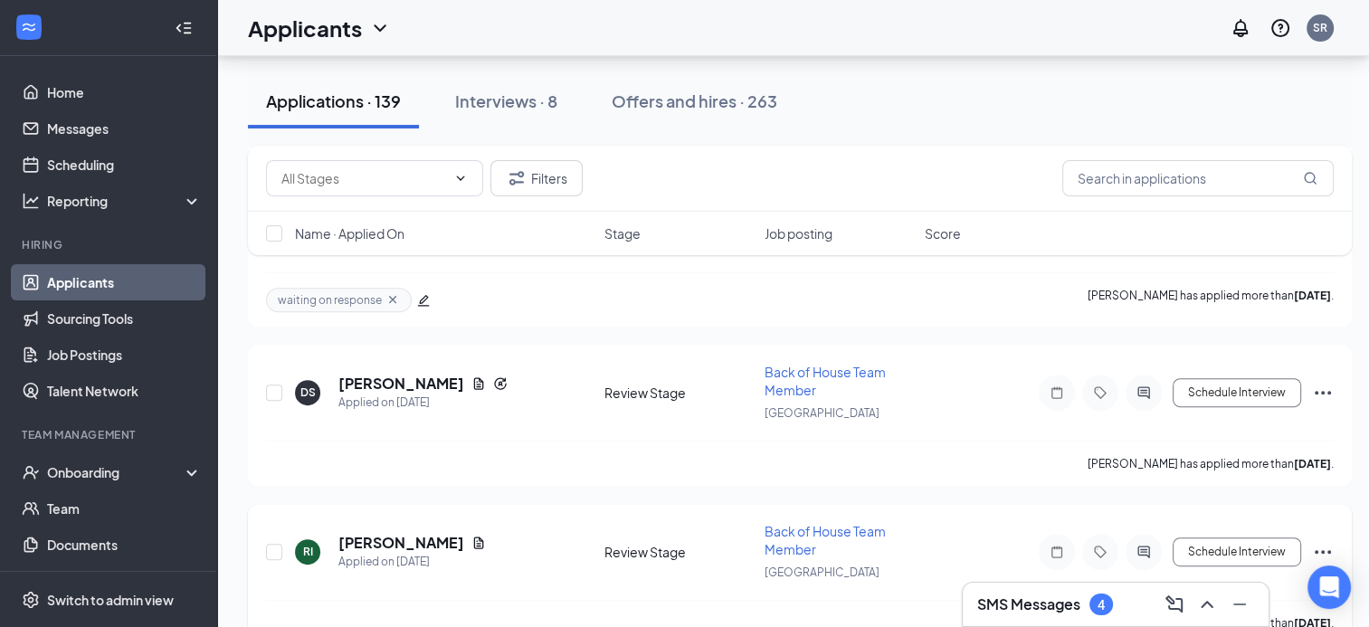
click at [1322, 522] on div "RI [PERSON_NAME] Applied on [DATE] Review Stage Back of House Team Member [GEOG…" at bounding box center [800, 561] width 1068 height 78
click at [1328, 541] on icon "Ellipses" at bounding box center [1323, 552] width 22 height 22
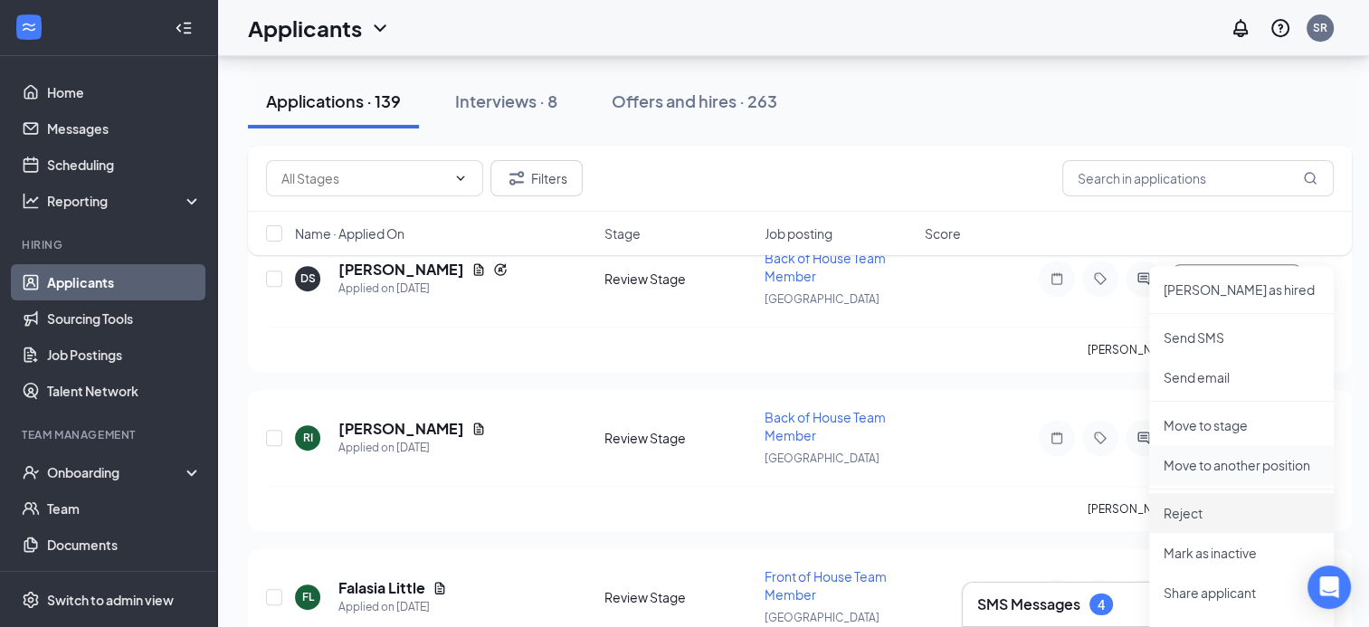
scroll to position [14529, 0]
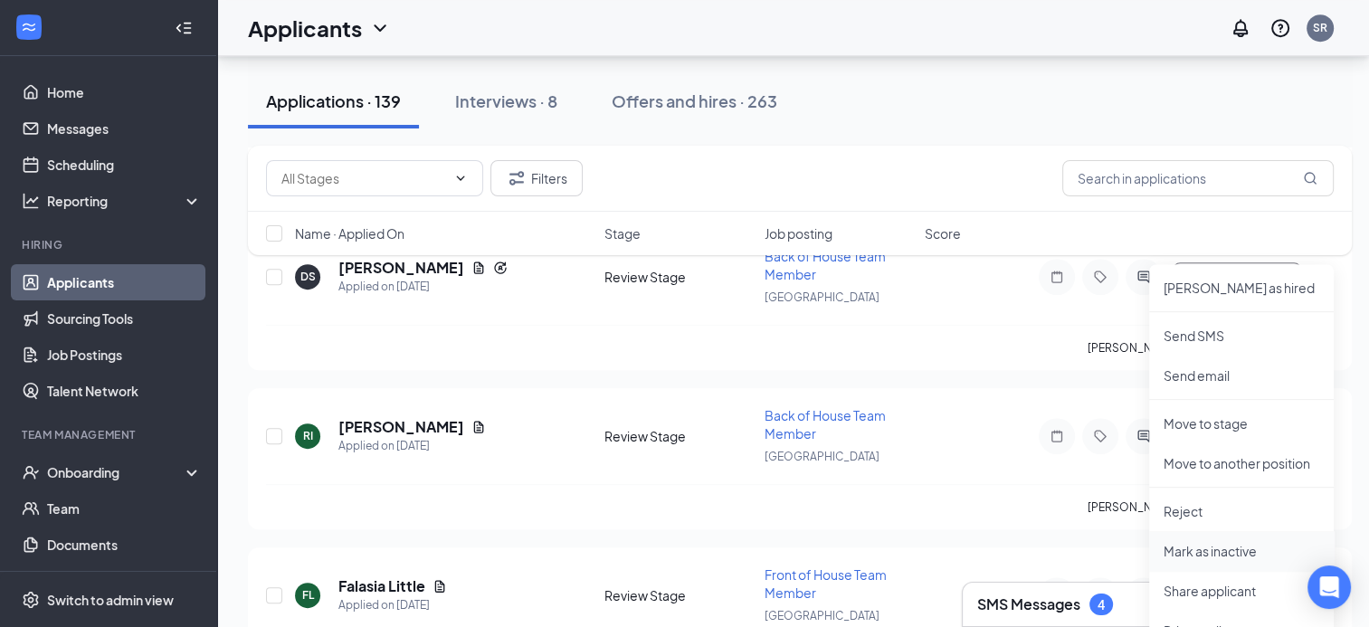
click at [1223, 543] on p "Mark as inactive" at bounding box center [1242, 551] width 156 height 18
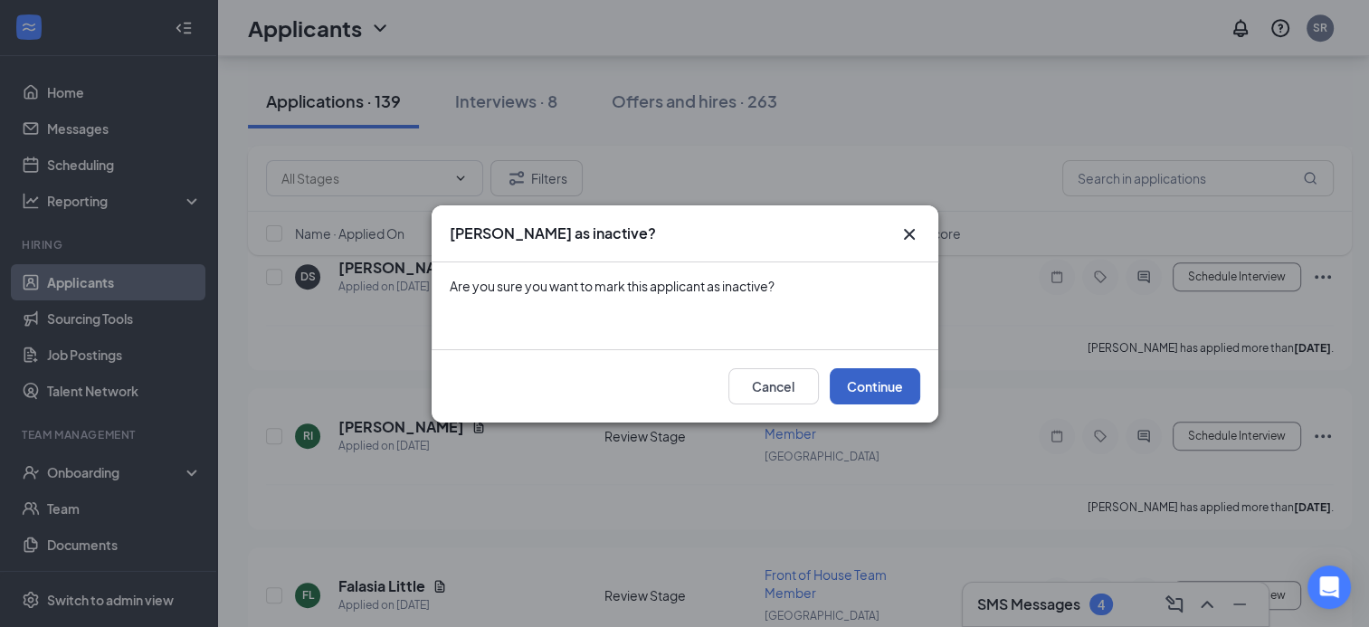
click at [888, 384] on button "Continue" at bounding box center [875, 386] width 90 height 36
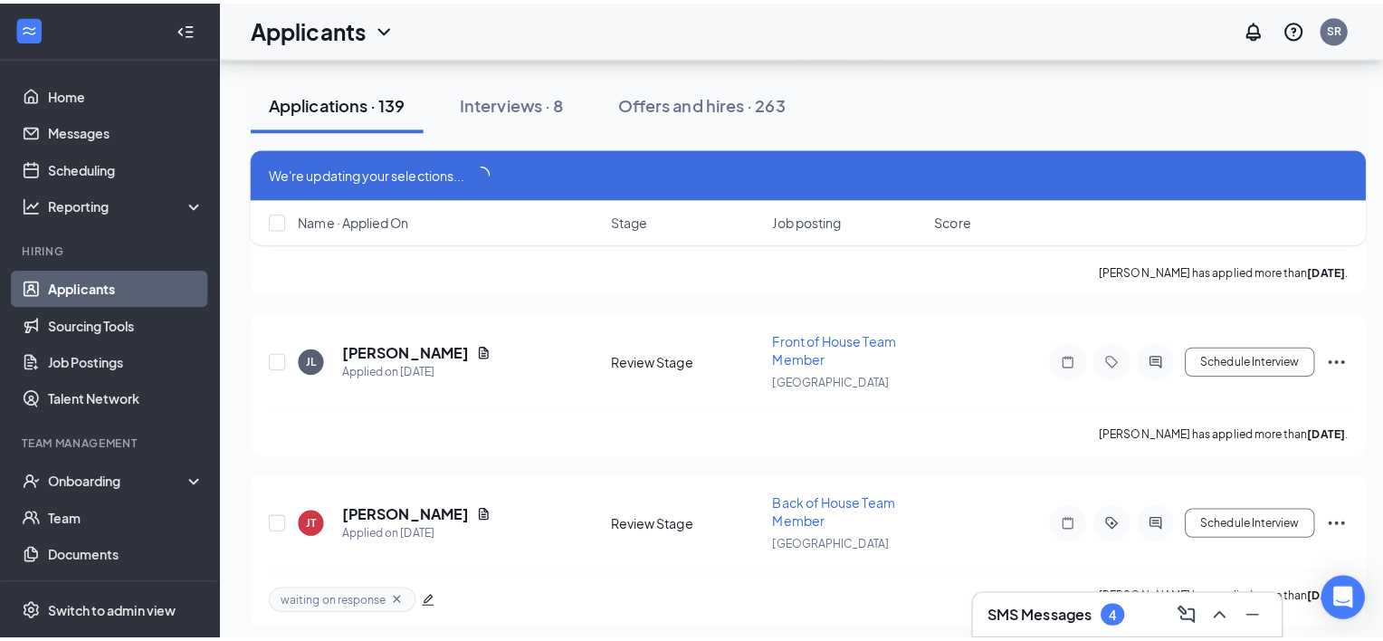
scroll to position [13777, 0]
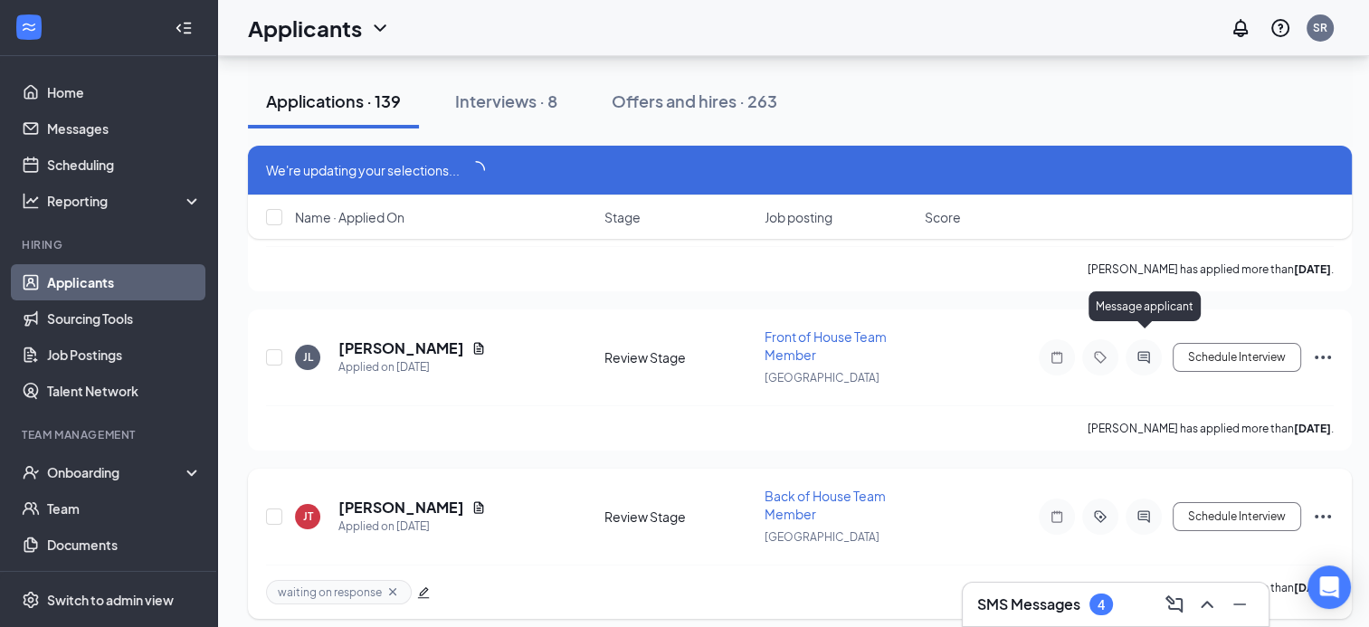
click at [1149, 510] on icon "ActiveChat" at bounding box center [1143, 516] width 12 height 12
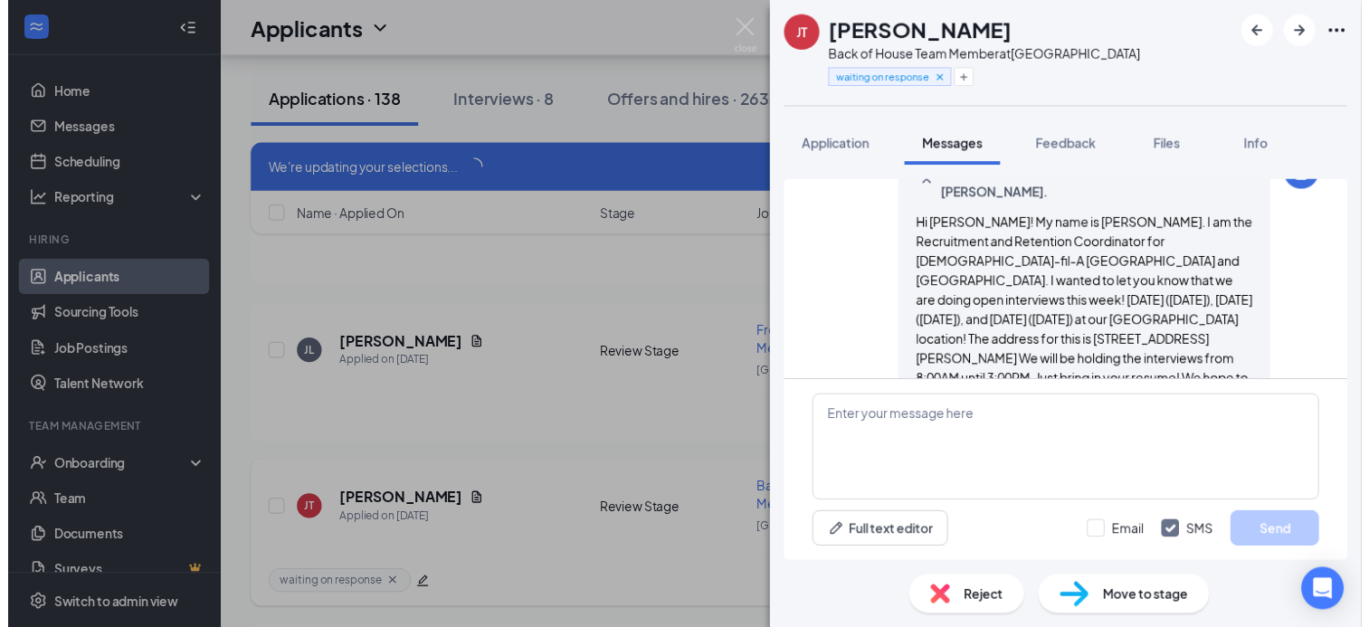
scroll to position [397, 0]
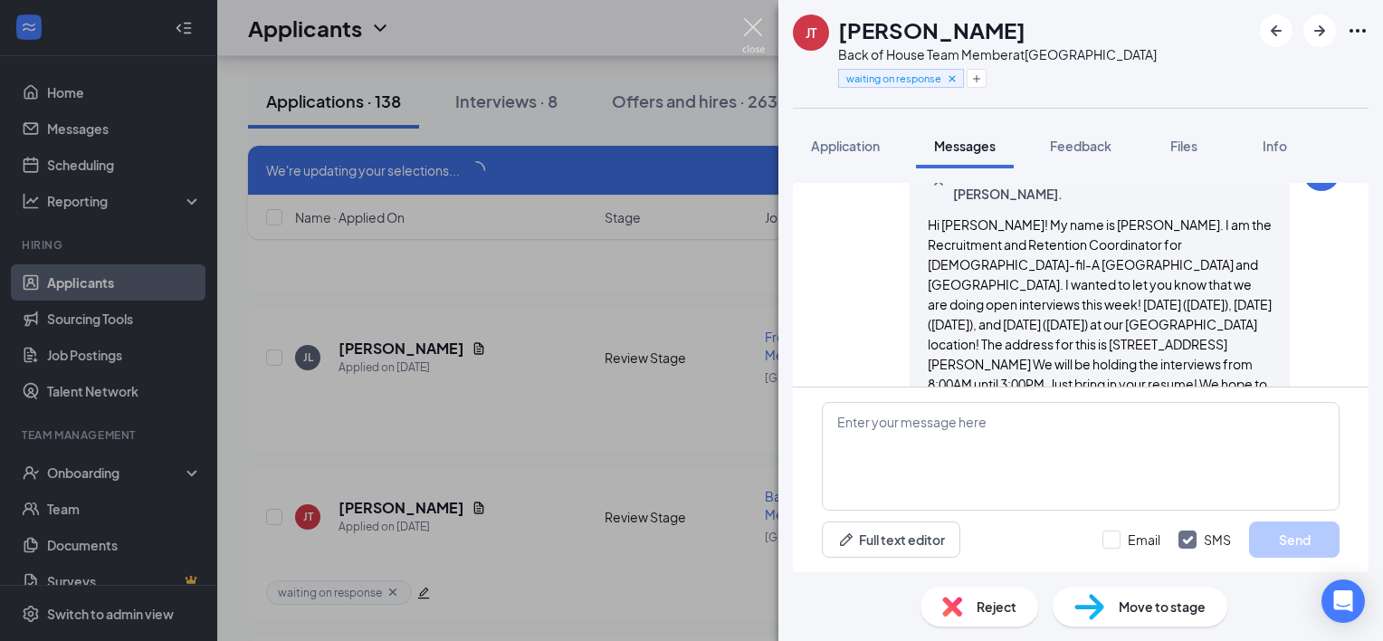
click at [749, 23] on img at bounding box center [753, 35] width 23 height 35
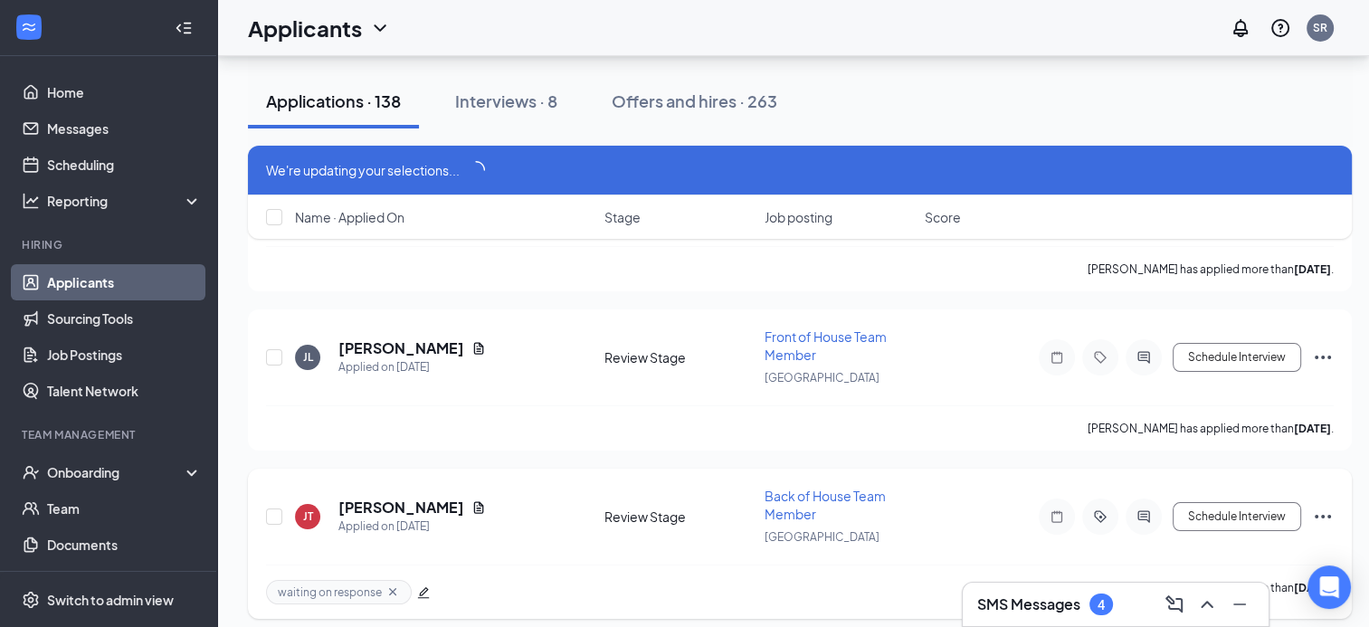
click at [1326, 506] on icon "Ellipses" at bounding box center [1323, 517] width 22 height 22
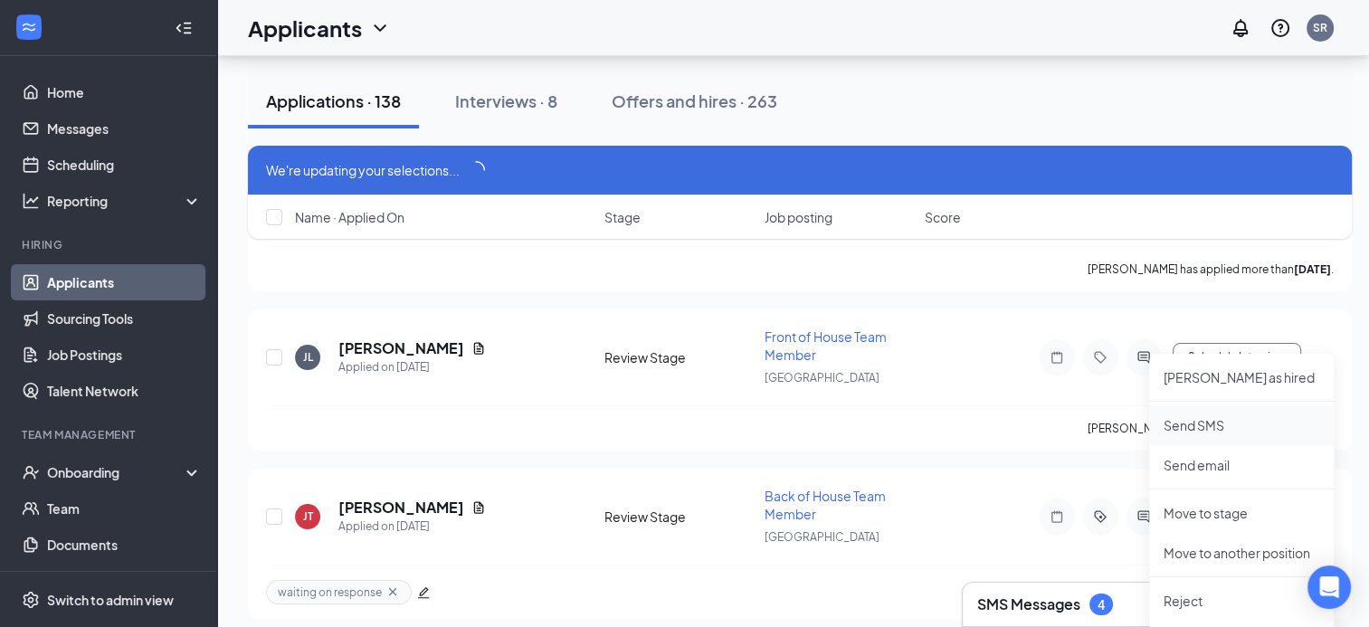
scroll to position [13922, 0]
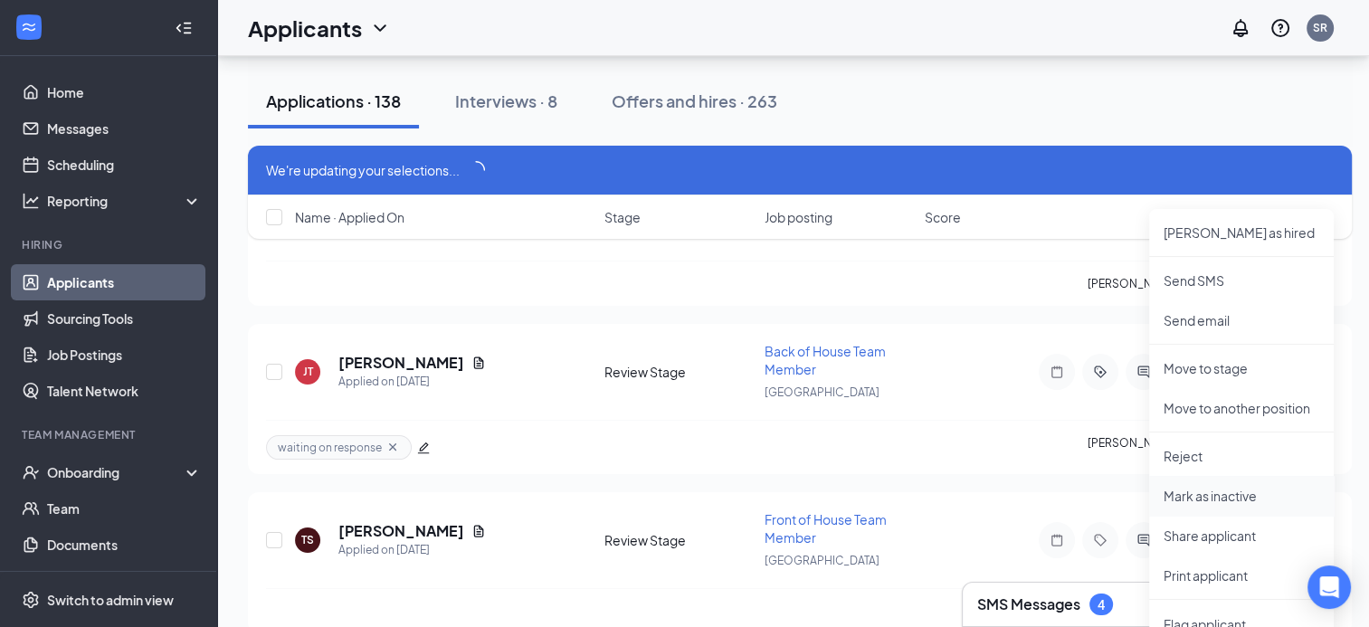
click at [1218, 503] on p "Mark as inactive" at bounding box center [1242, 496] width 156 height 18
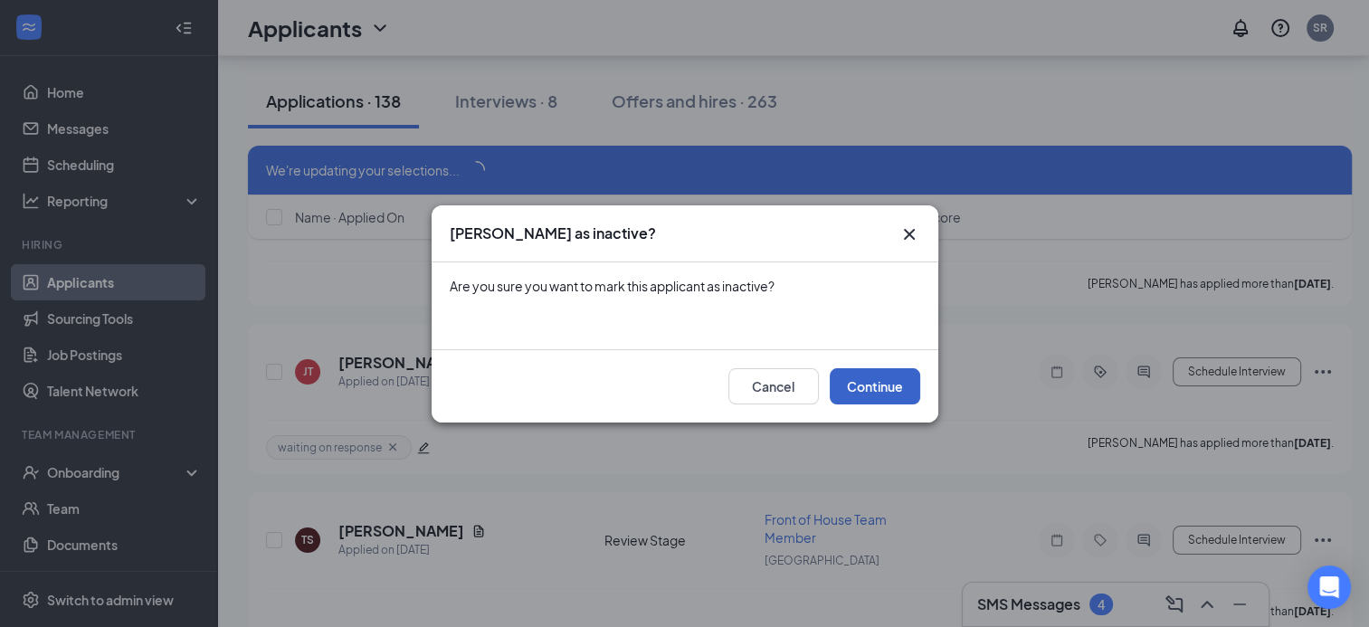
click at [887, 391] on button "Continue" at bounding box center [875, 386] width 90 height 36
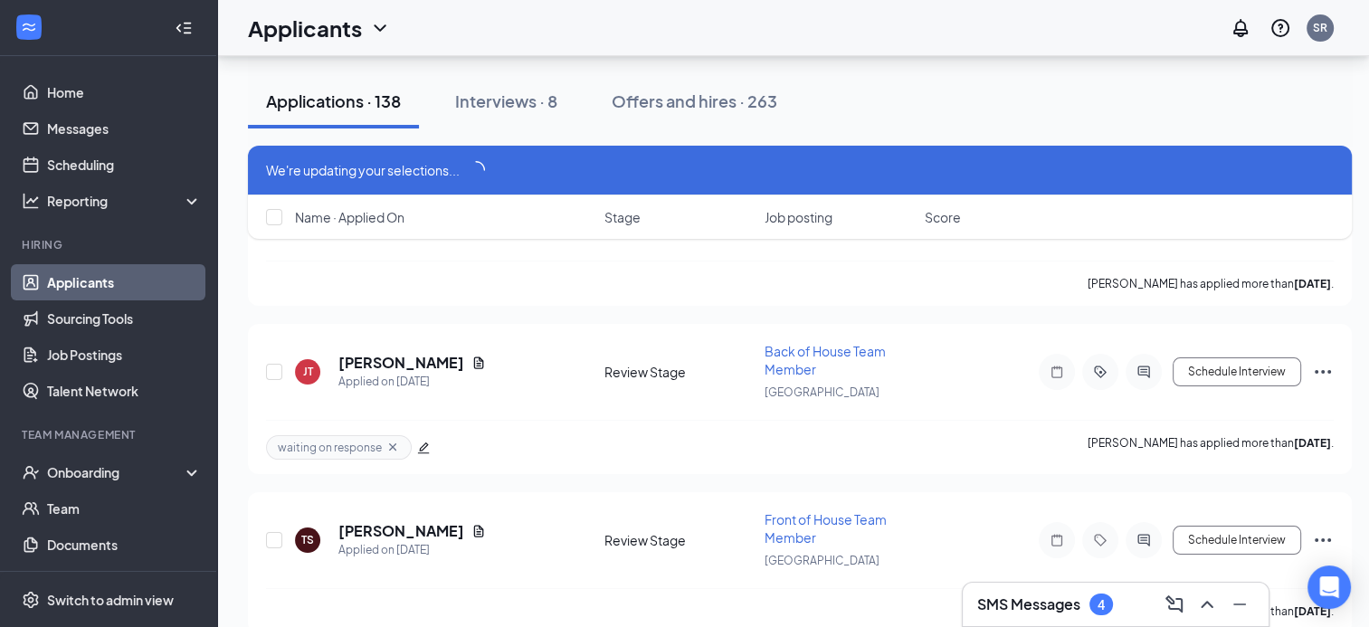
click at [887, 510] on div "TS [PERSON_NAME] Applied on [DATE] Review Stage Front of House Team Member Nort…" at bounding box center [800, 549] width 1068 height 78
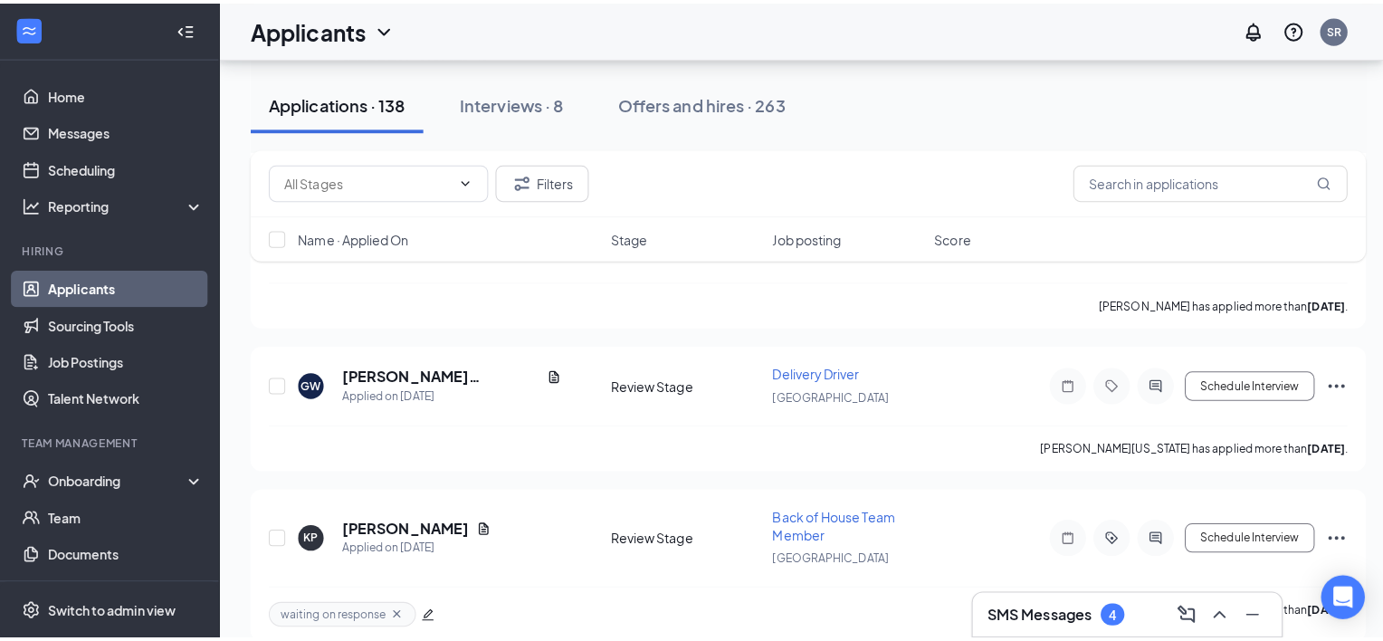
scroll to position [14886, 0]
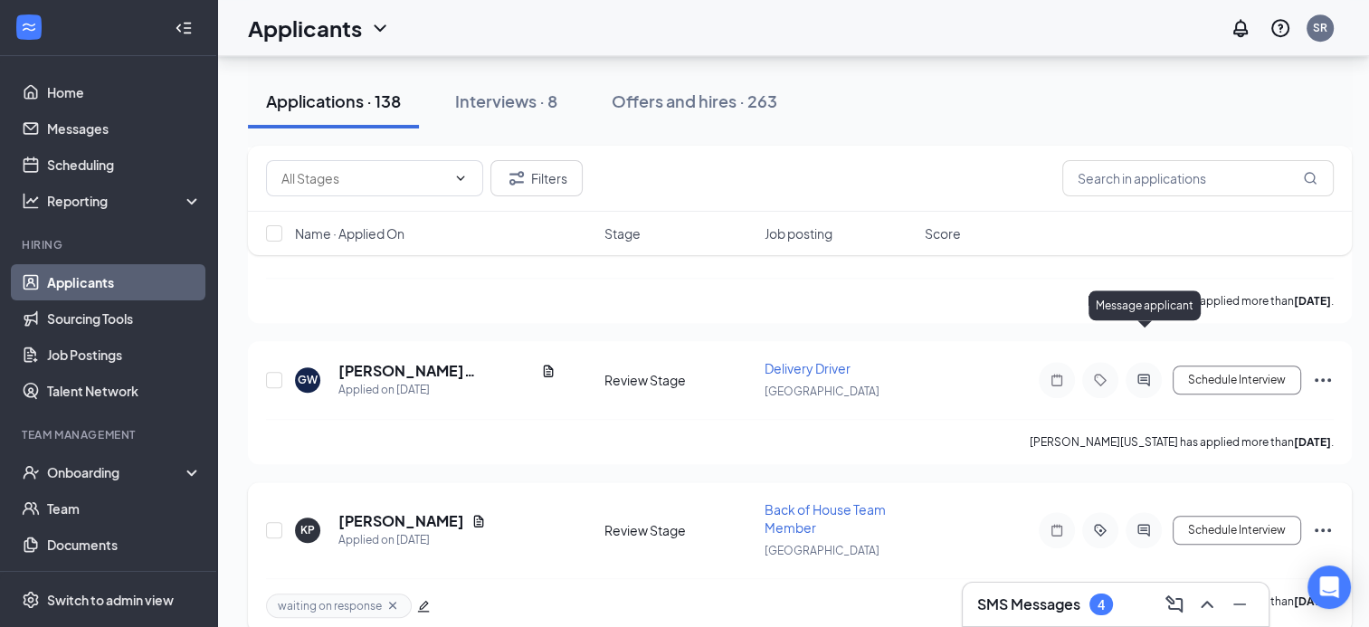
click at [1140, 524] on icon "ActiveChat" at bounding box center [1143, 530] width 12 height 12
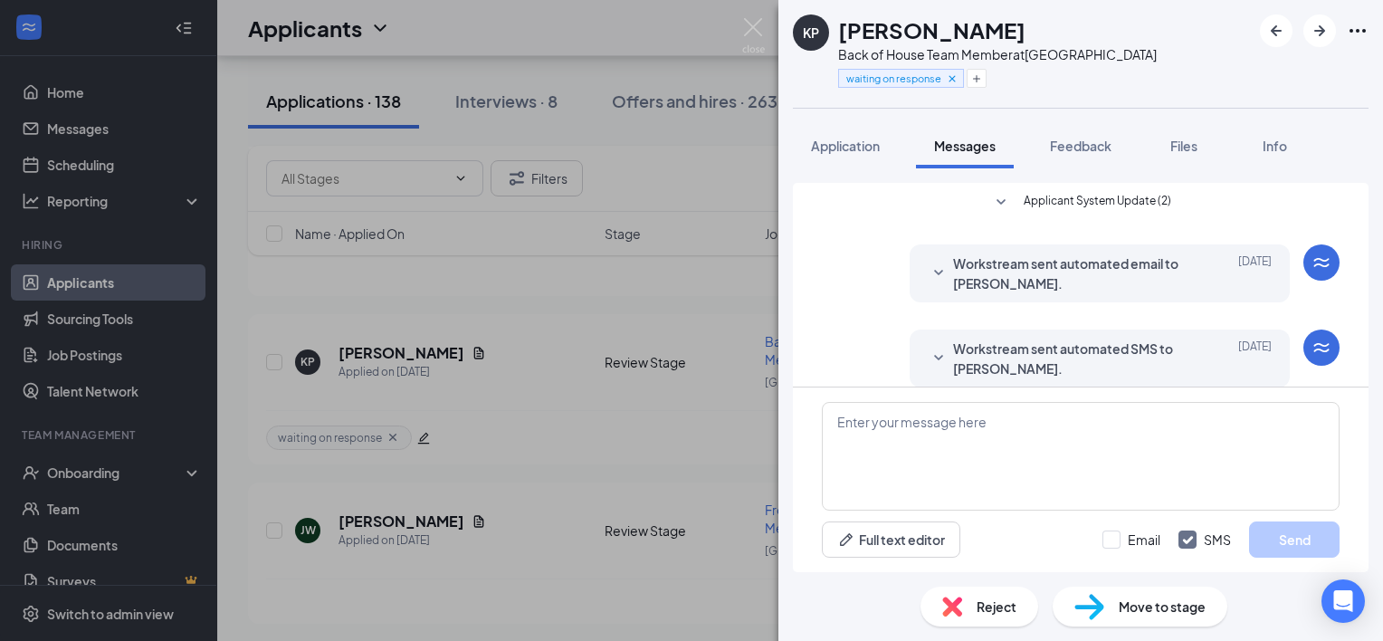
scroll to position [14877, 0]
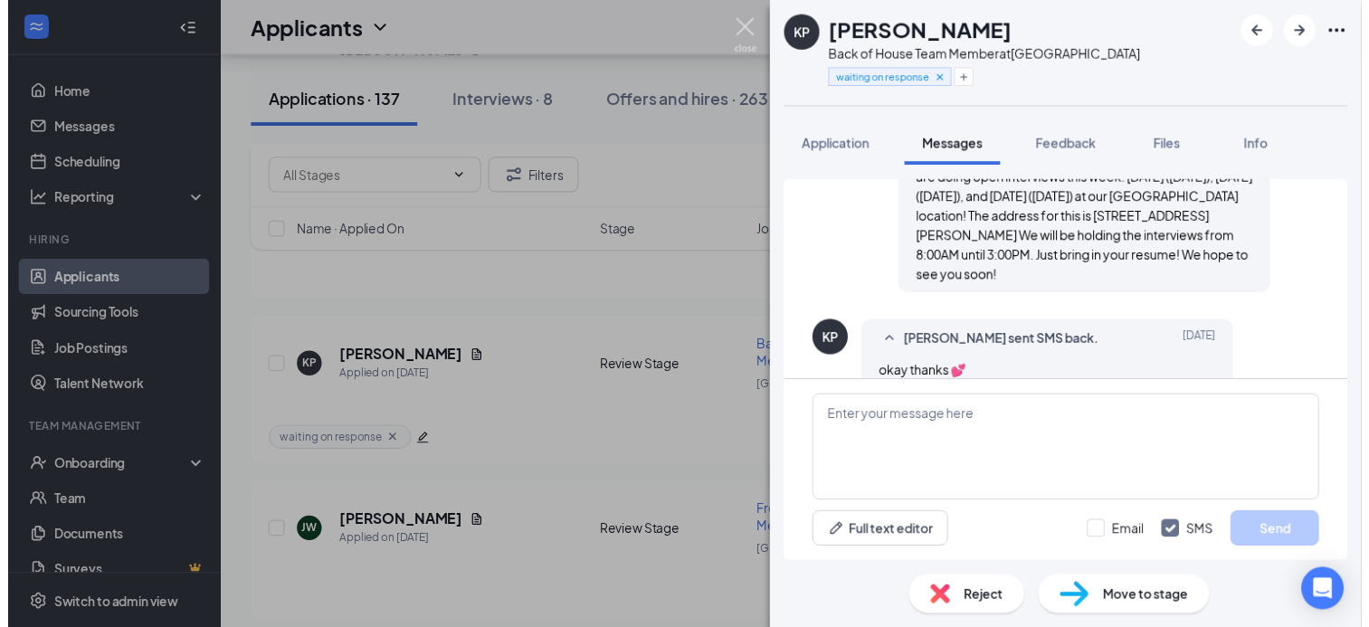
scroll to position [614, 0]
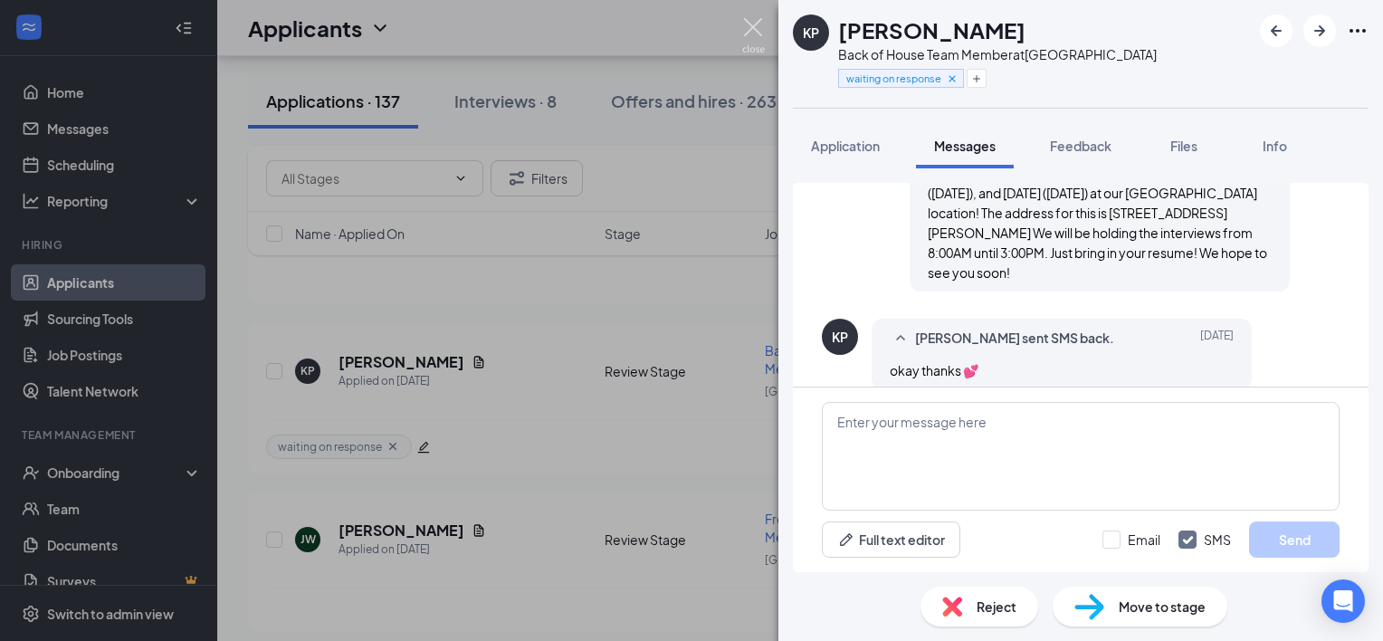
click at [752, 24] on img at bounding box center [753, 35] width 23 height 35
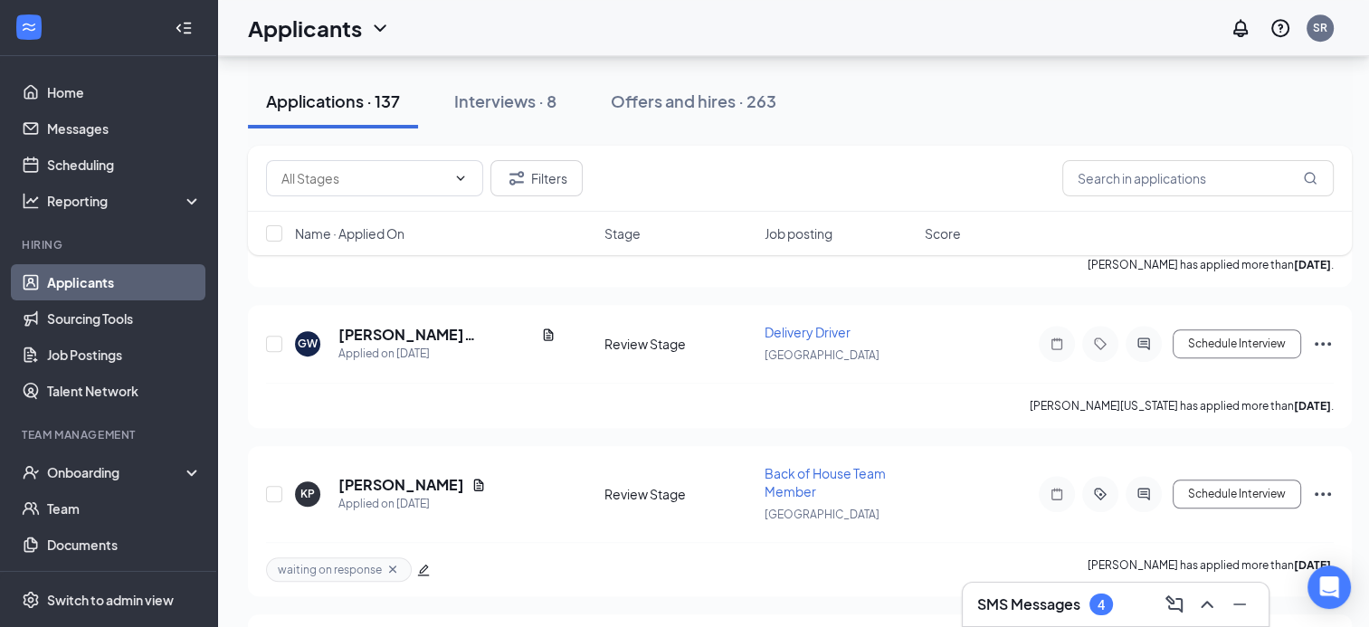
scroll to position [14746, 0]
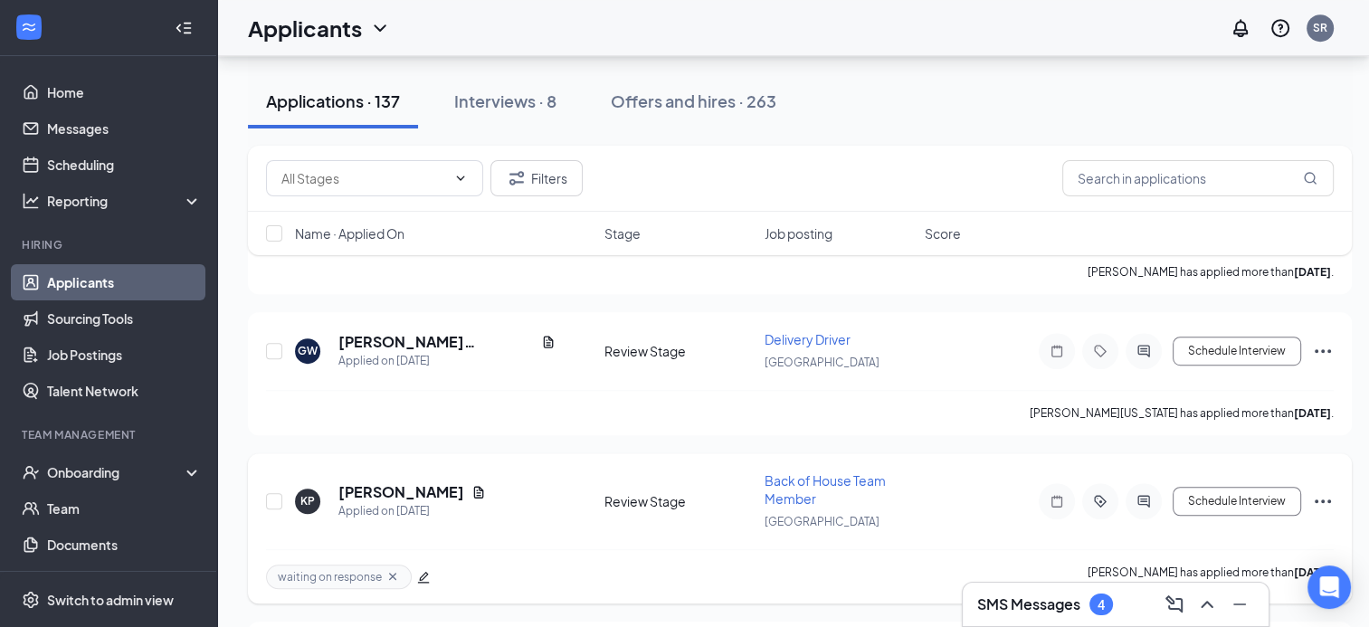
click at [1325, 490] on icon "Ellipses" at bounding box center [1323, 501] width 22 height 22
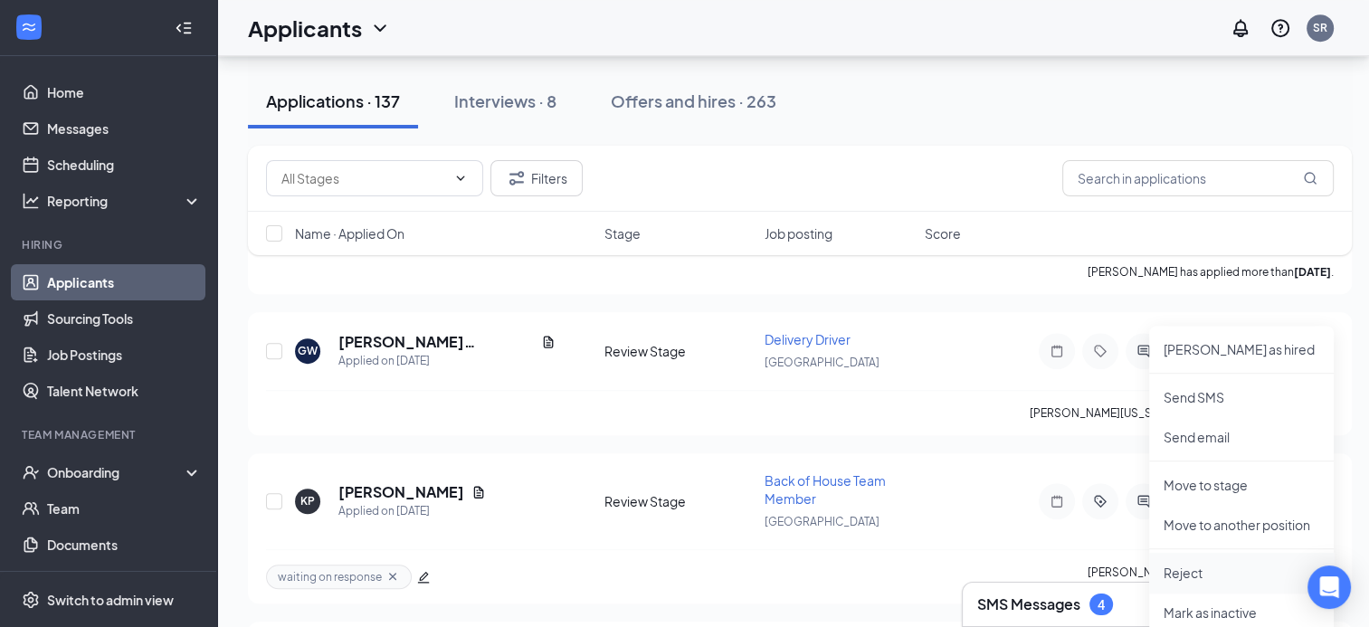
scroll to position [14832, 0]
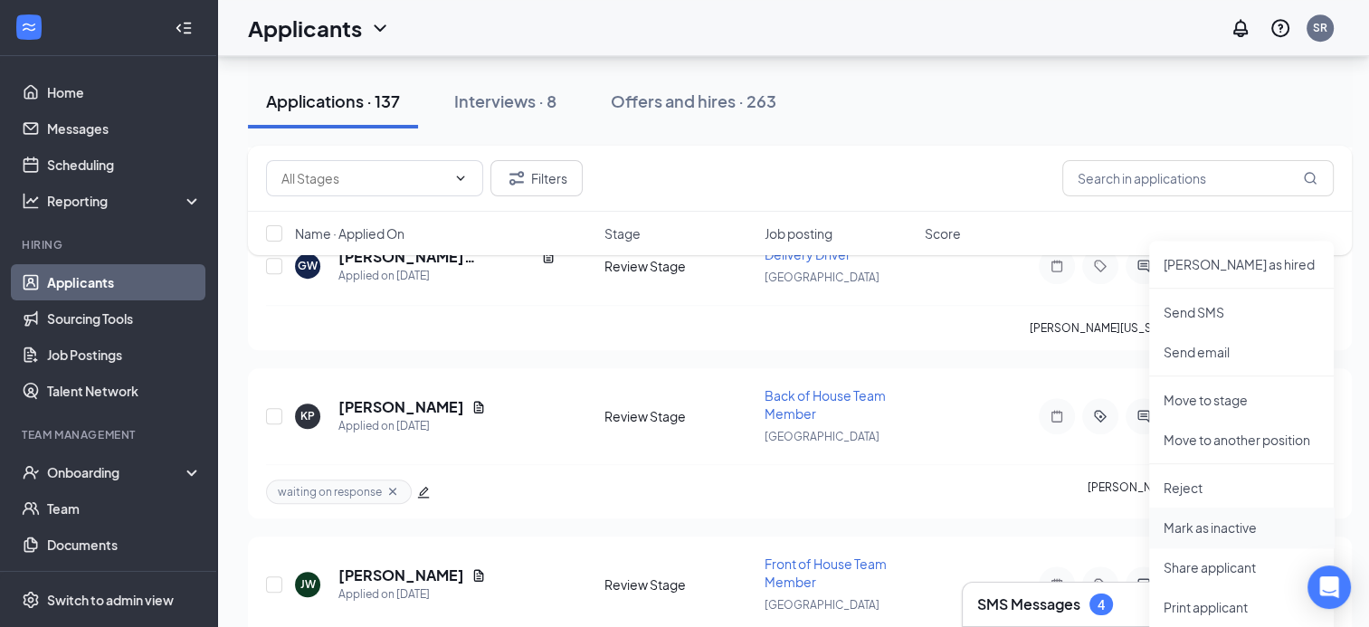
click at [1239, 528] on p "Mark as inactive" at bounding box center [1242, 528] width 156 height 18
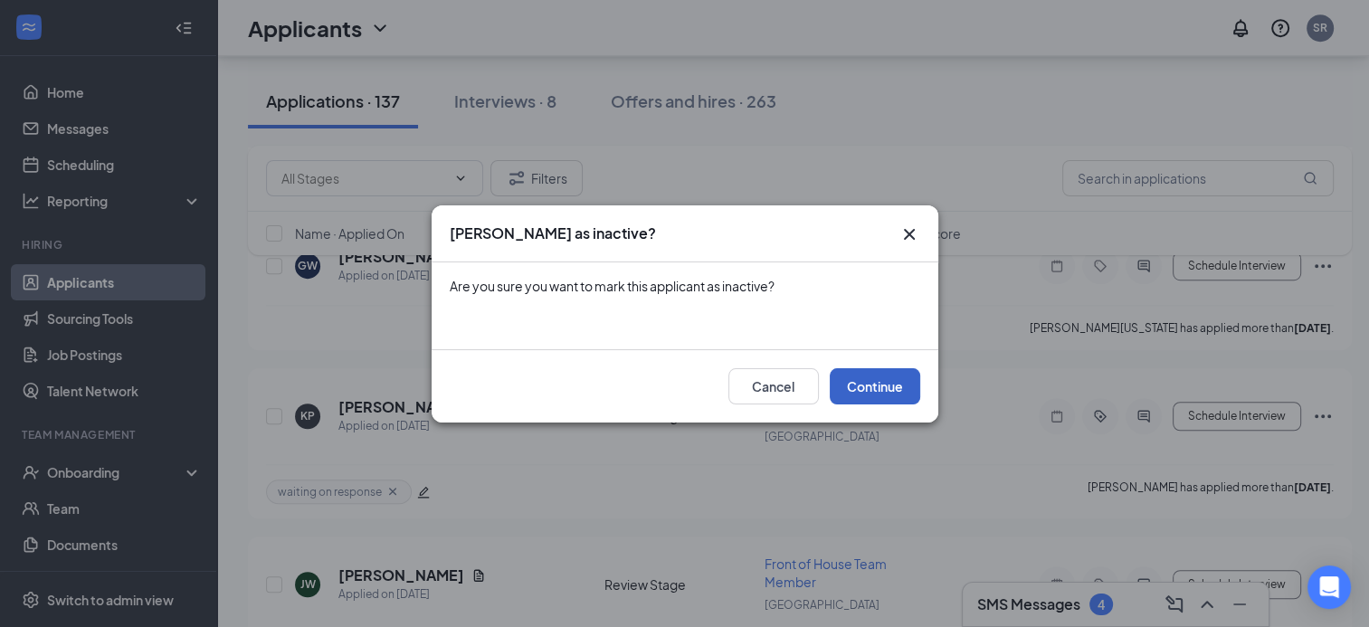
click at [880, 385] on button "Continue" at bounding box center [875, 386] width 90 height 36
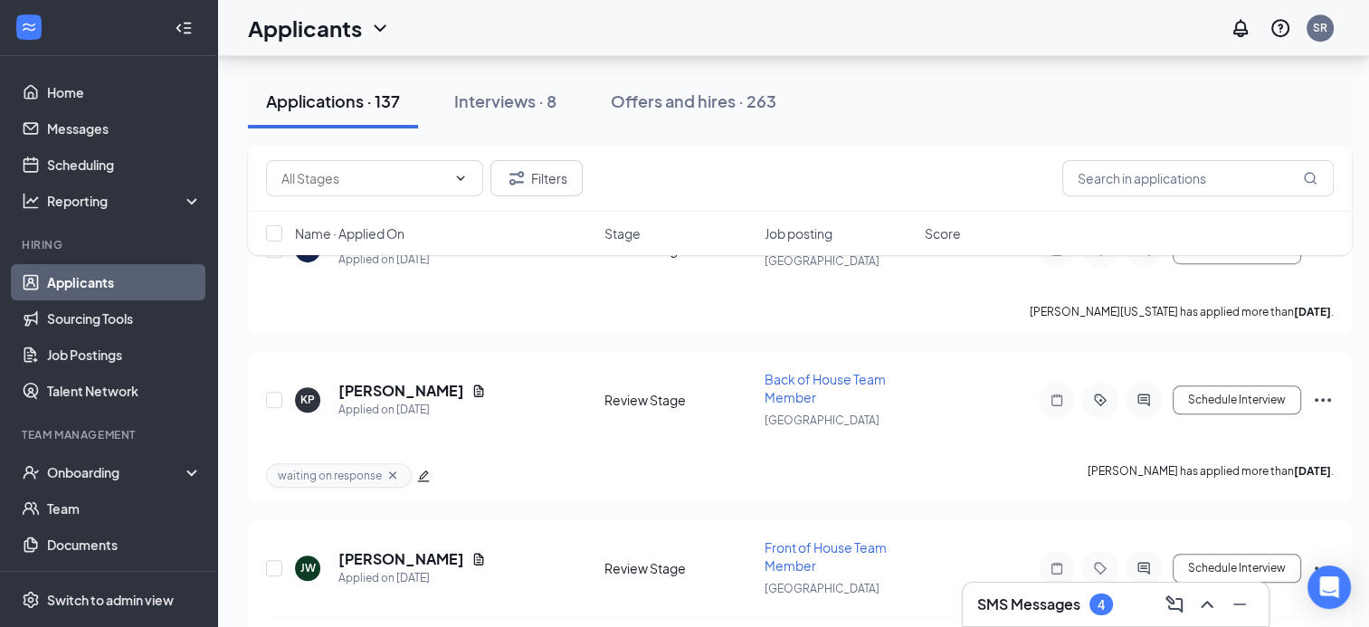
click at [1050, 590] on div "SMS Messages 4" at bounding box center [1115, 604] width 277 height 29
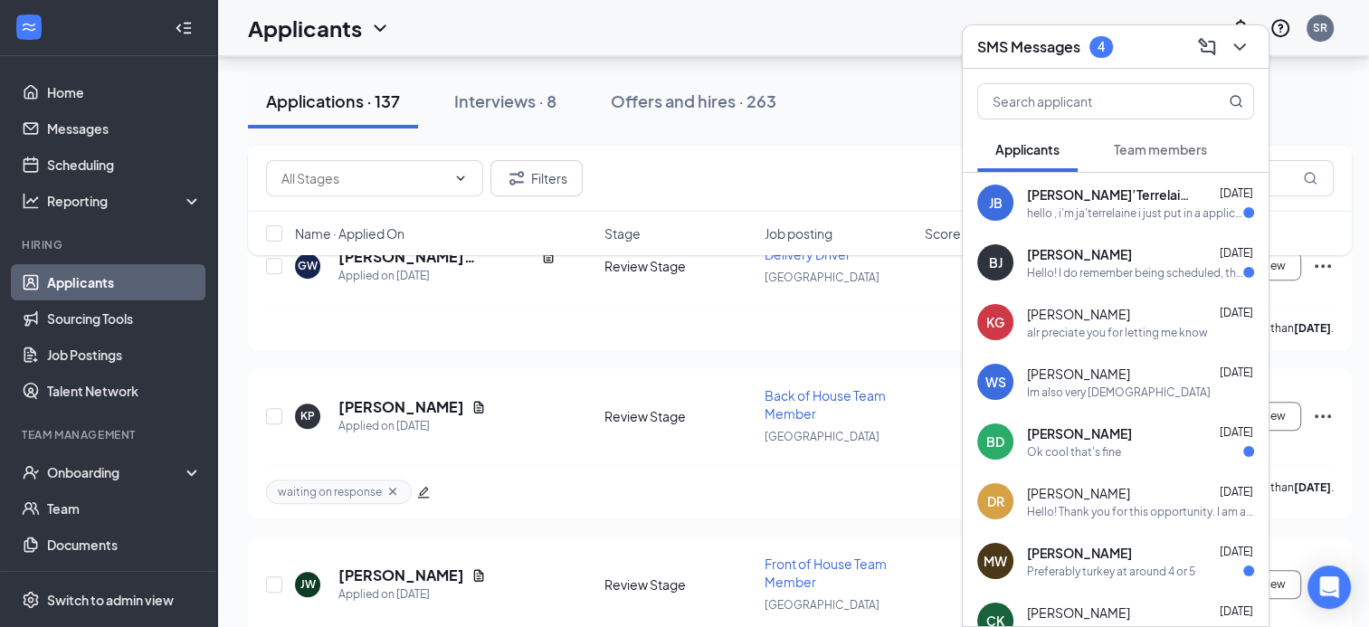
click at [1136, 131] on button "Team members" at bounding box center [1160, 149] width 129 height 45
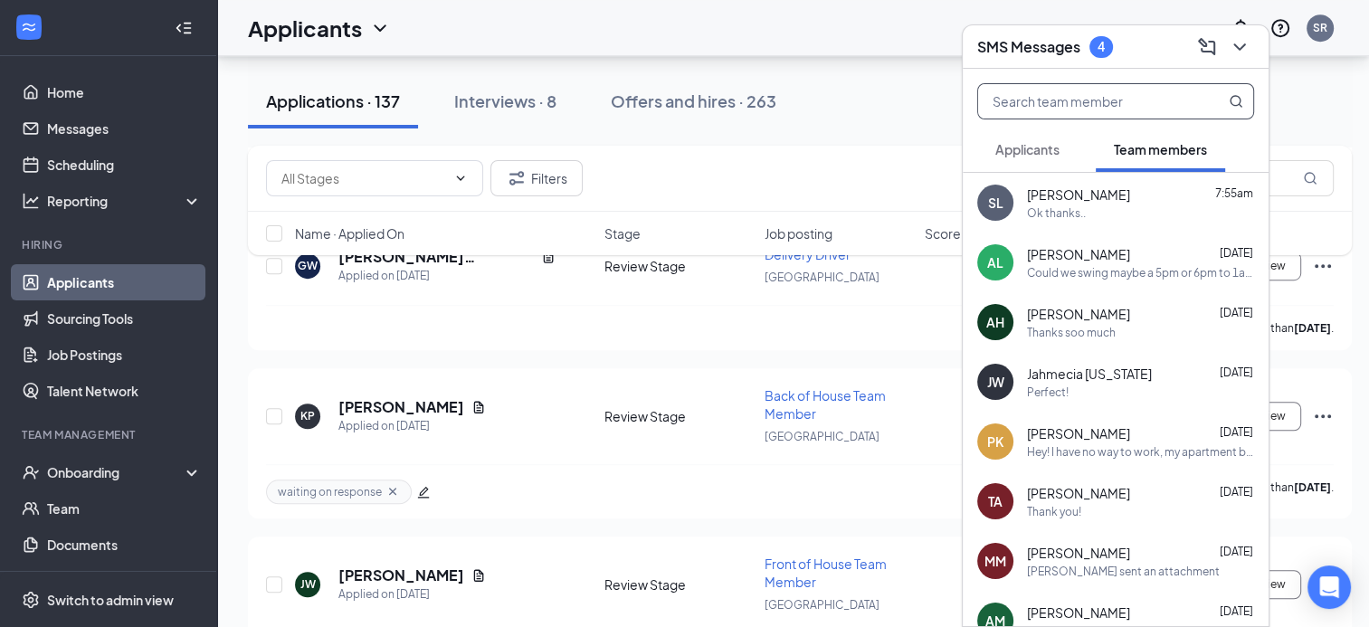
click at [1035, 97] on input "text" at bounding box center [1085, 101] width 214 height 34
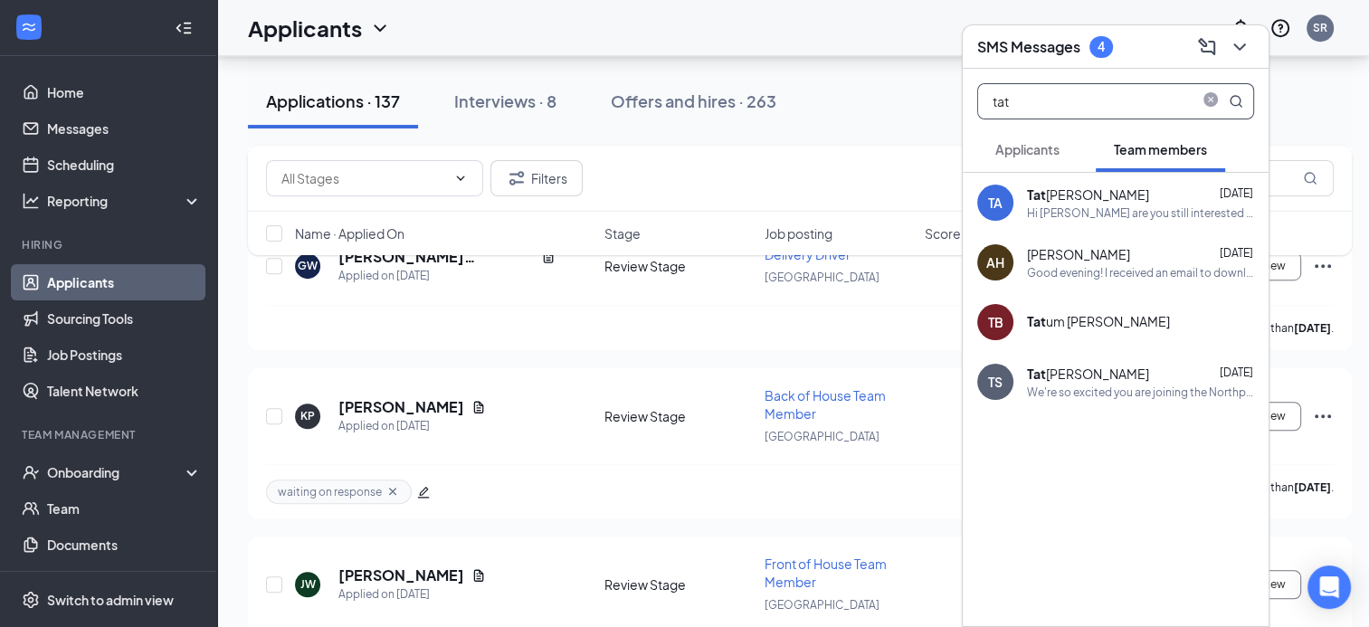
type input "tat"
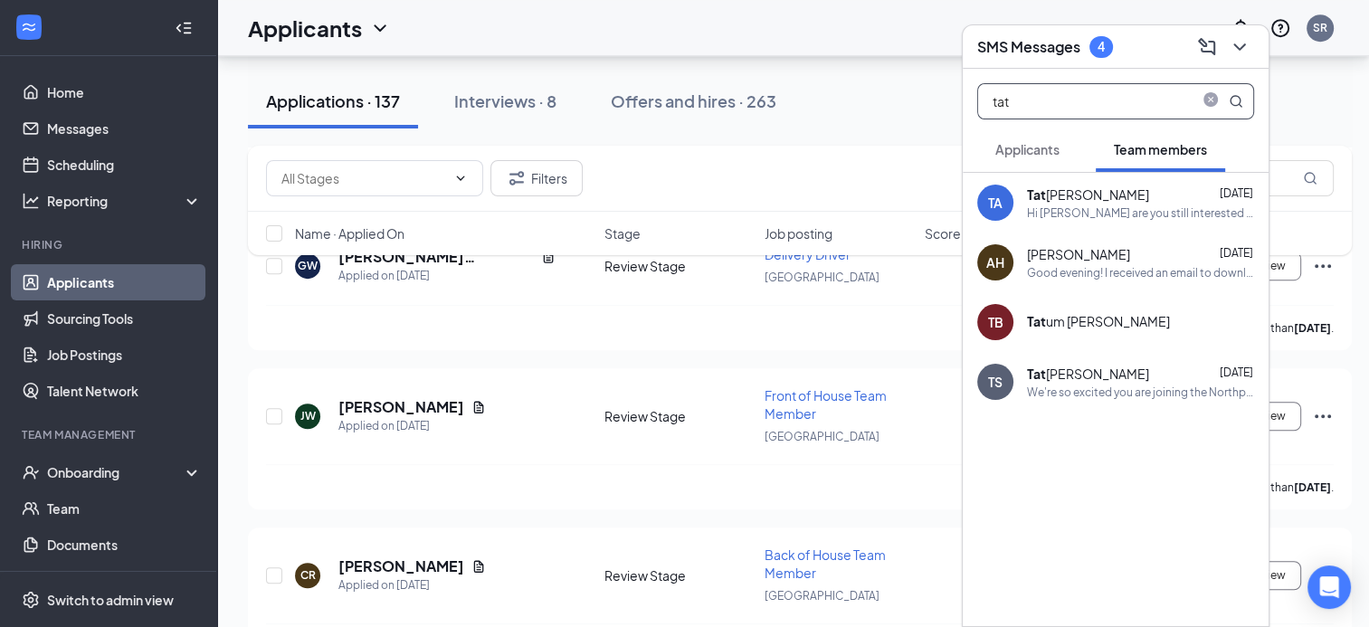
click at [1100, 395] on div "We're so excited you are joining the Northport [DEMOGRAPHIC_DATA]-fil-Ateam ! D…" at bounding box center [1140, 392] width 227 height 15
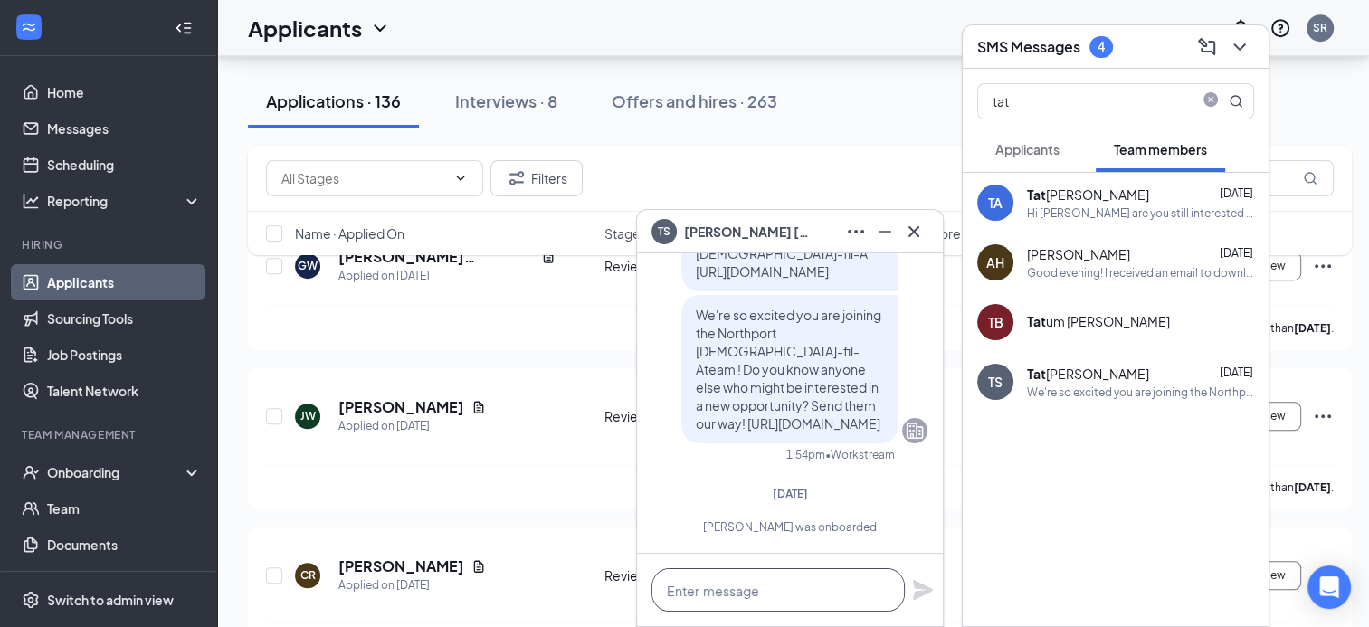
click at [828, 601] on textarea at bounding box center [778, 589] width 253 height 43
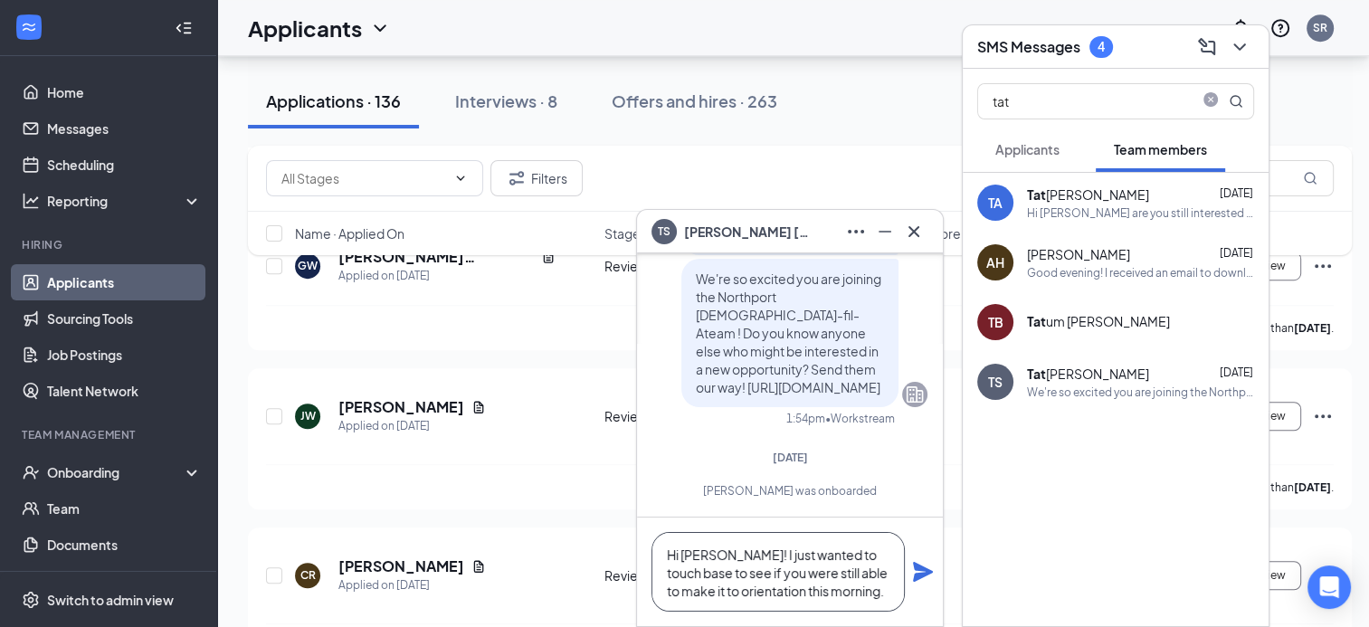
type textarea "Hi [PERSON_NAME]! I just wanted to touch base to see if you were still able to …"
click at [916, 566] on icon "Plane" at bounding box center [923, 572] width 20 height 20
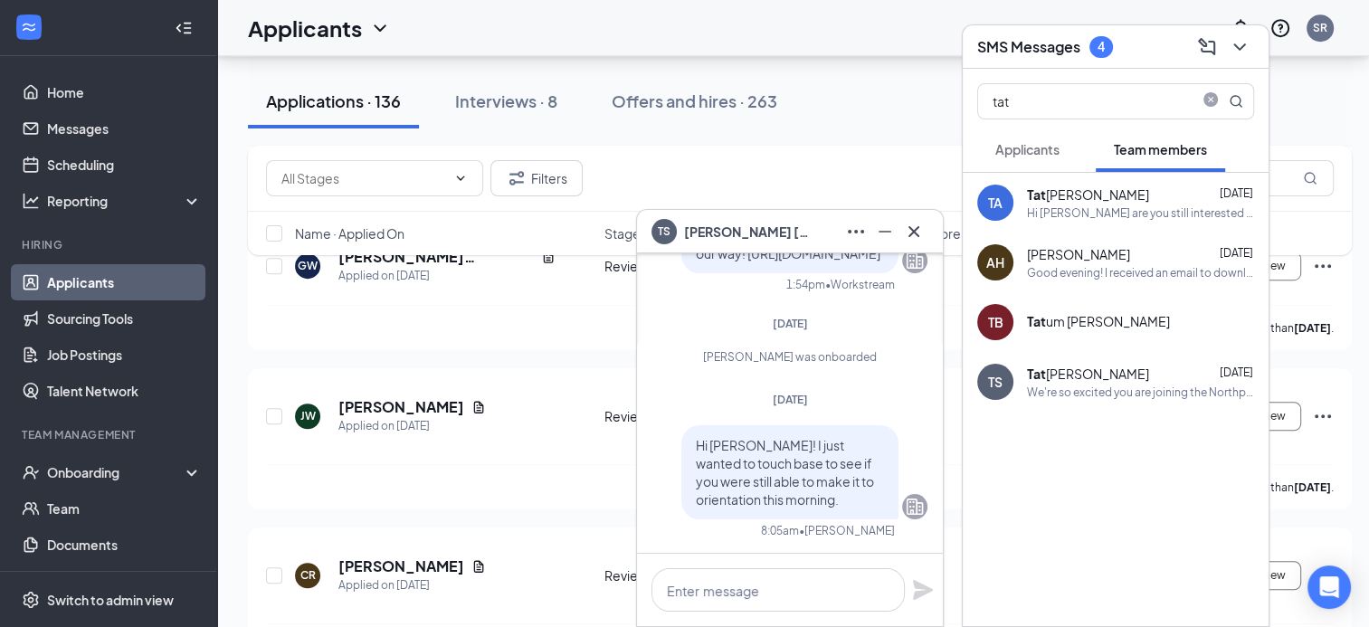
click at [782, 233] on div "TS [PERSON_NAME]" at bounding box center [790, 231] width 277 height 29
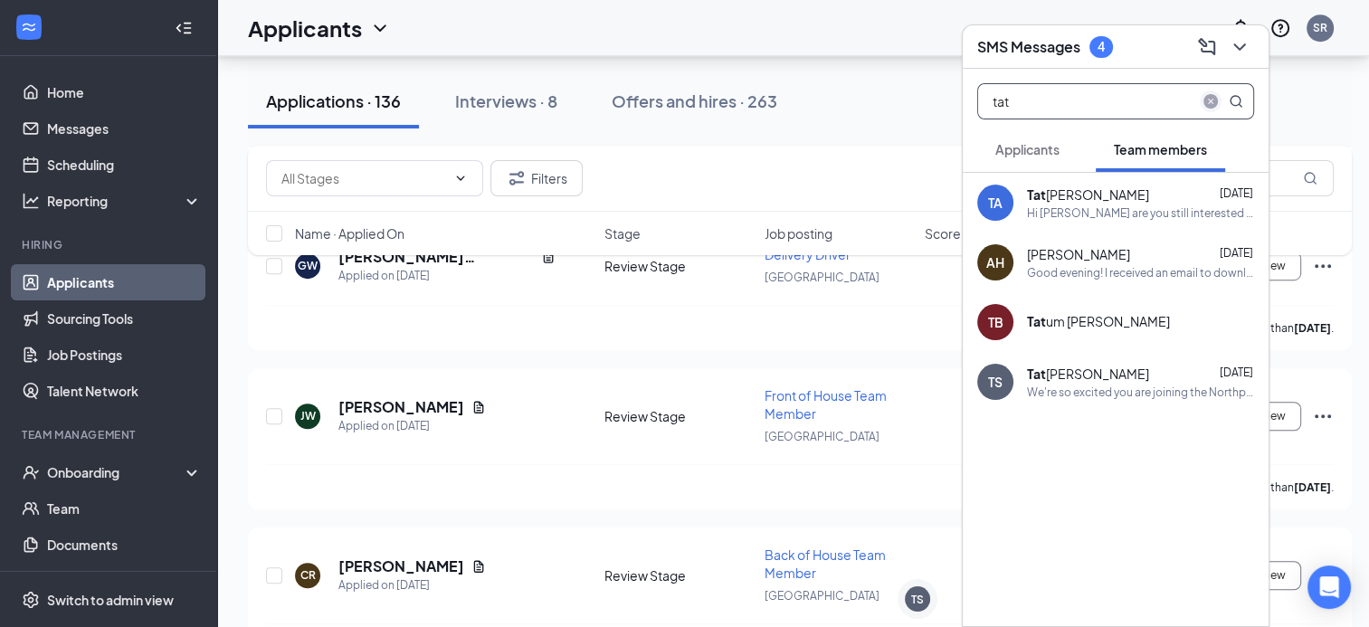
click at [1213, 94] on icon "close-circle" at bounding box center [1211, 101] width 14 height 14
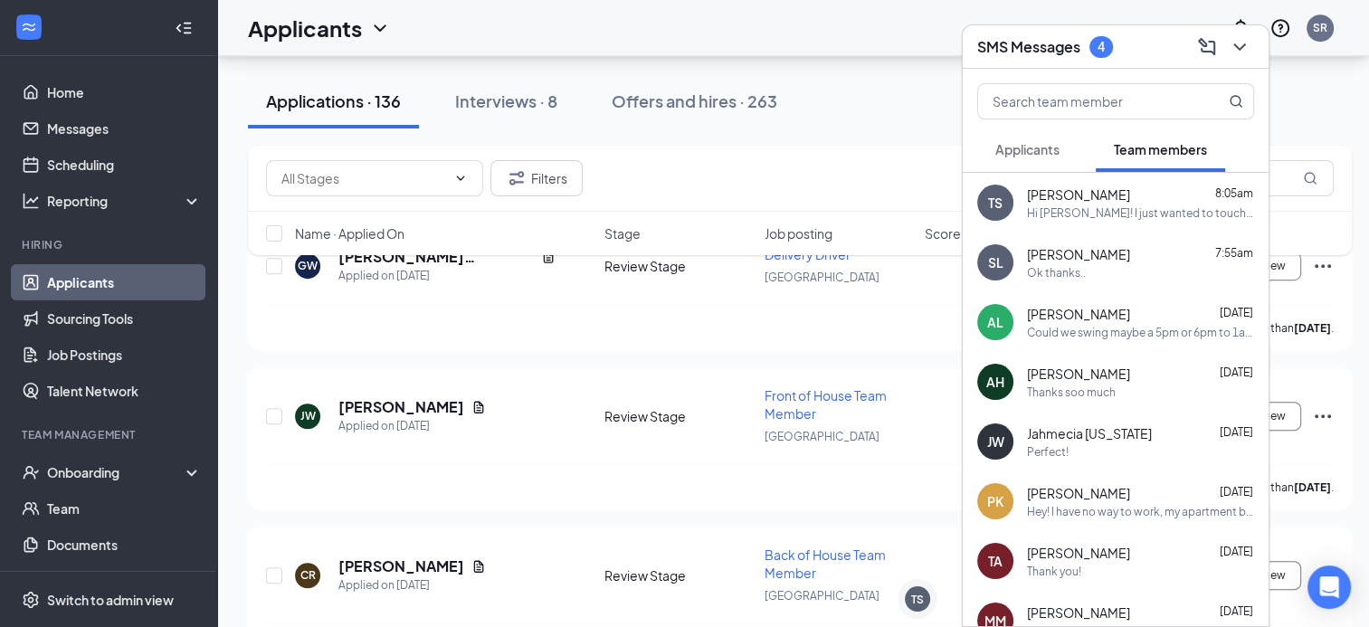
click at [1079, 48] on h3 "SMS Messages" at bounding box center [1028, 47] width 103 height 20
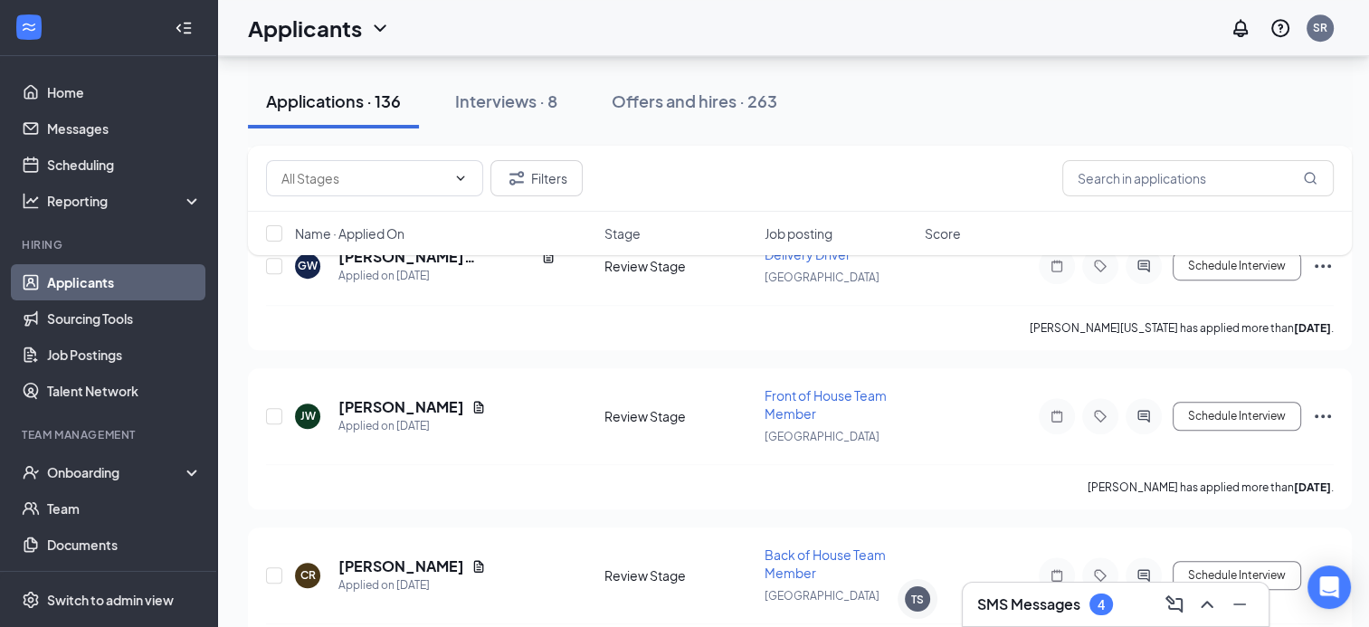
scroll to position [15221, 0]
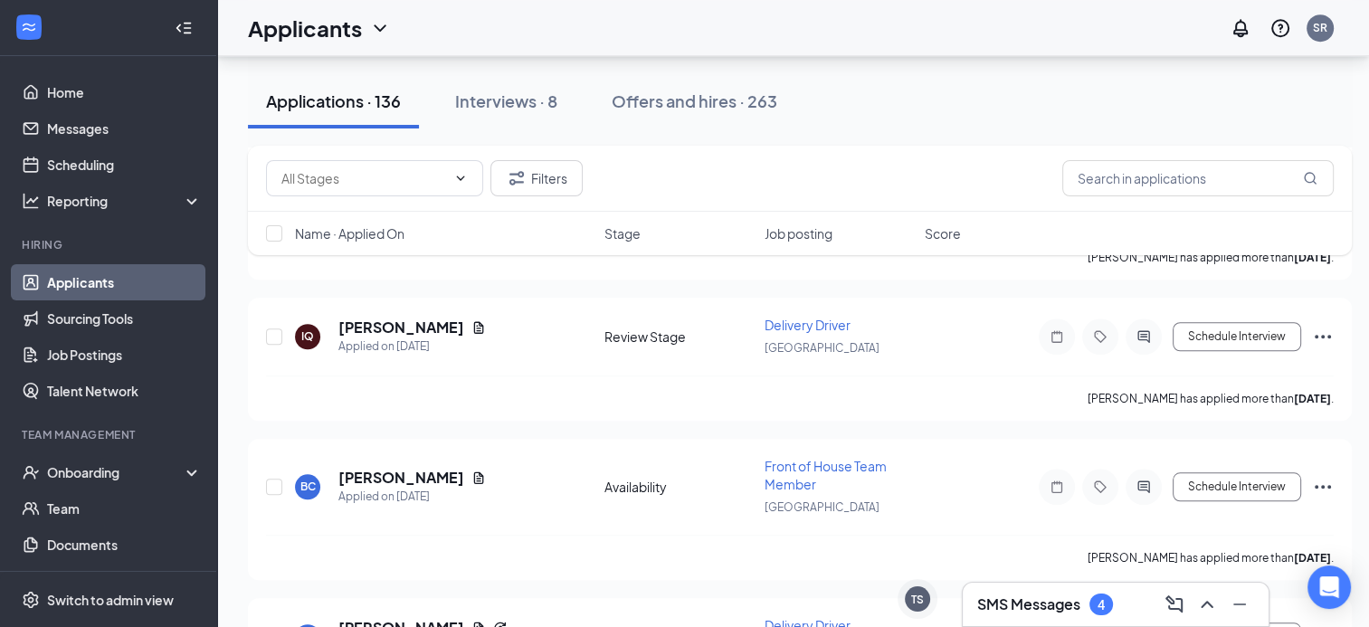
click at [1090, 602] on div "4" at bounding box center [1102, 605] width 24 height 22
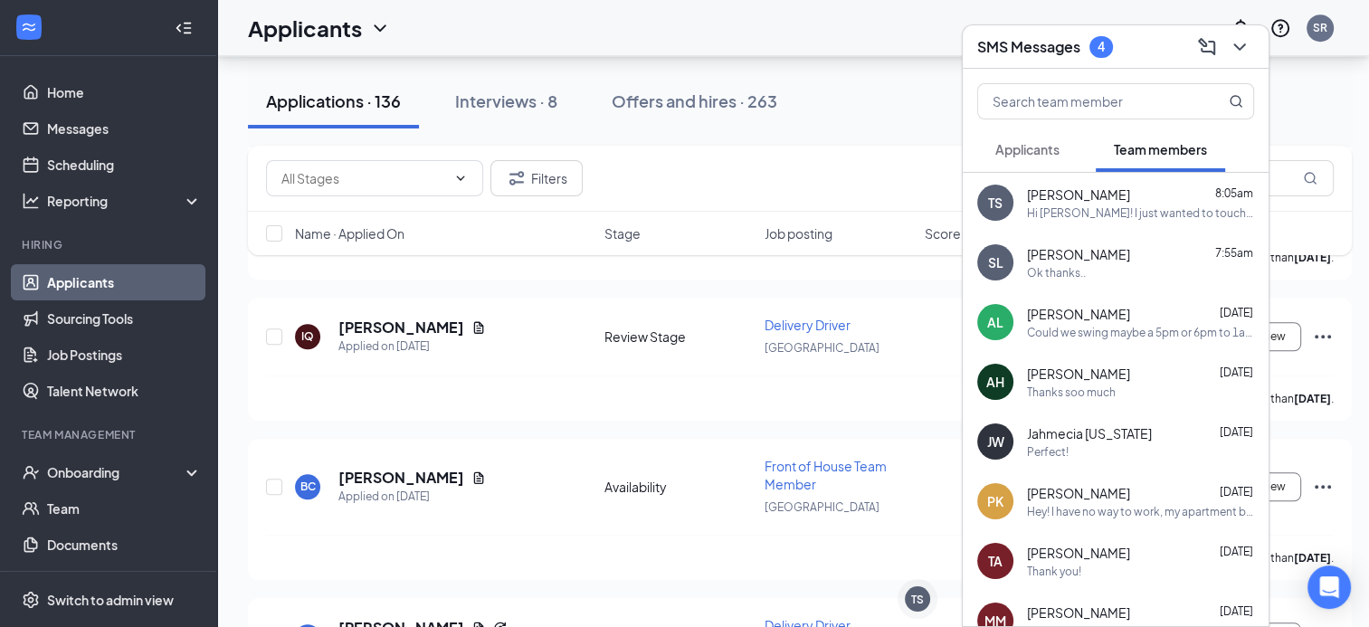
click at [1022, 146] on span "Applicants" at bounding box center [1027, 149] width 64 height 16
click at [1044, 148] on span "Applicants" at bounding box center [1027, 149] width 64 height 16
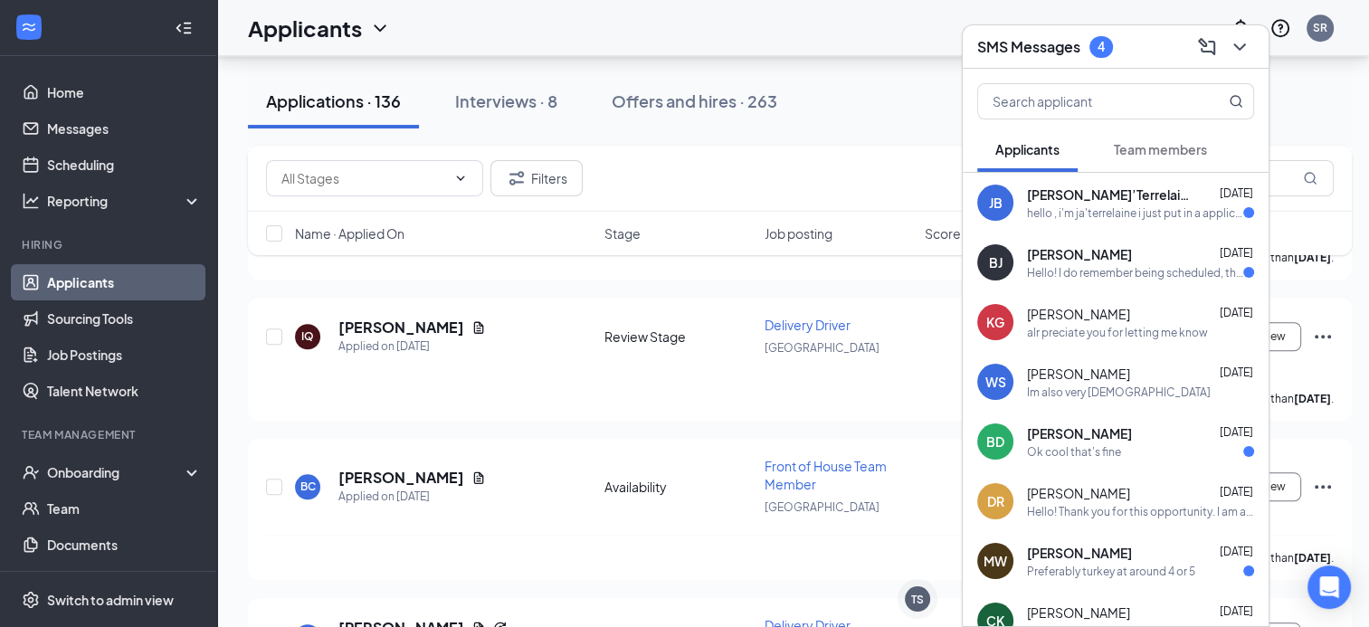
click at [1158, 135] on button "Team members" at bounding box center [1160, 149] width 129 height 45
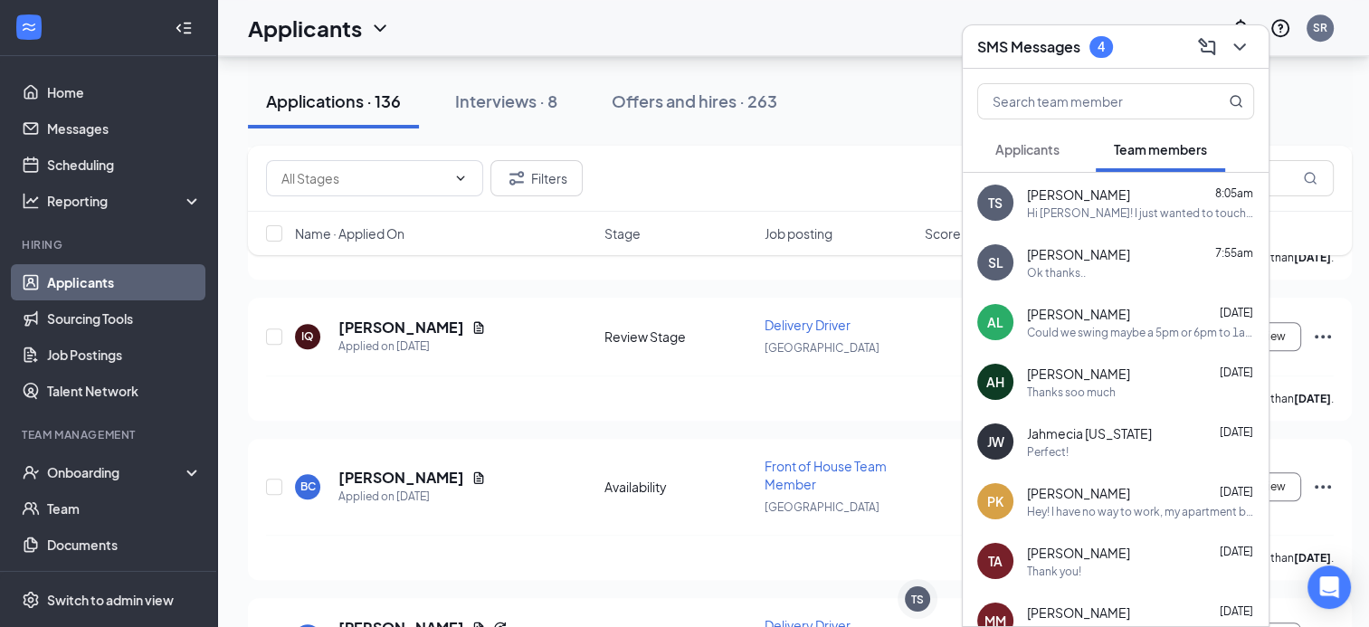
click at [1048, 158] on button "Applicants" at bounding box center [1027, 149] width 100 height 45
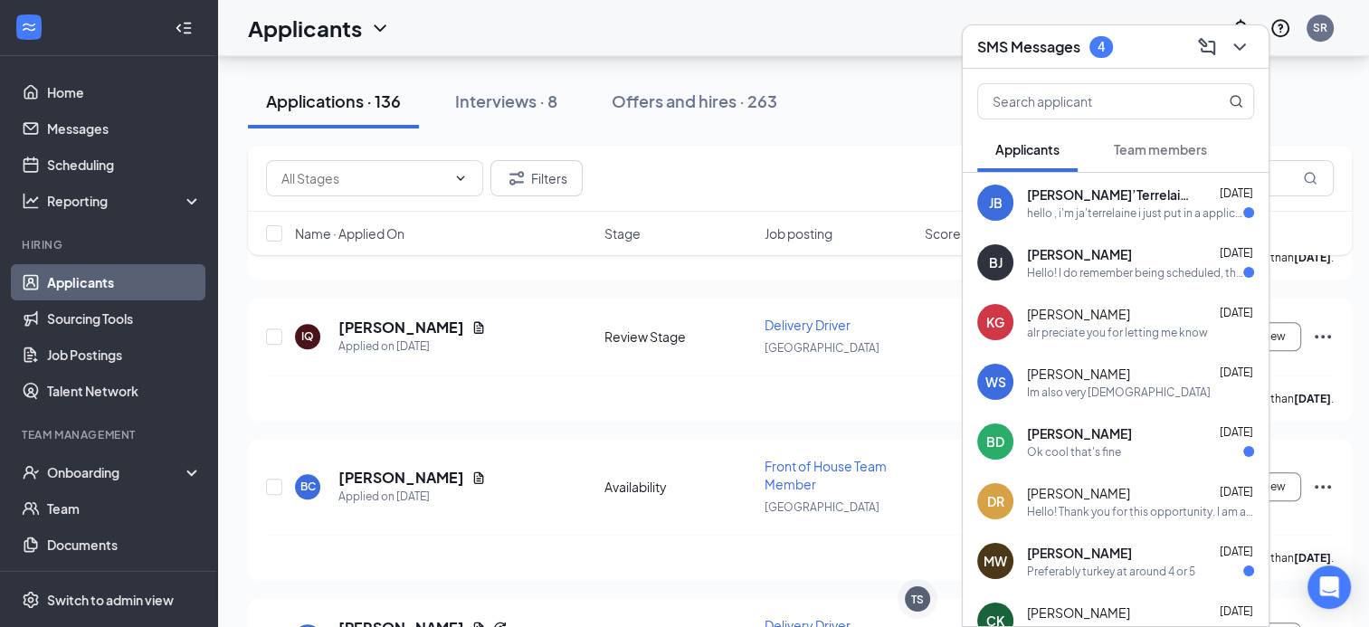
click at [1064, 32] on div "SMS Messages 4" at bounding box center [1116, 46] width 306 height 43
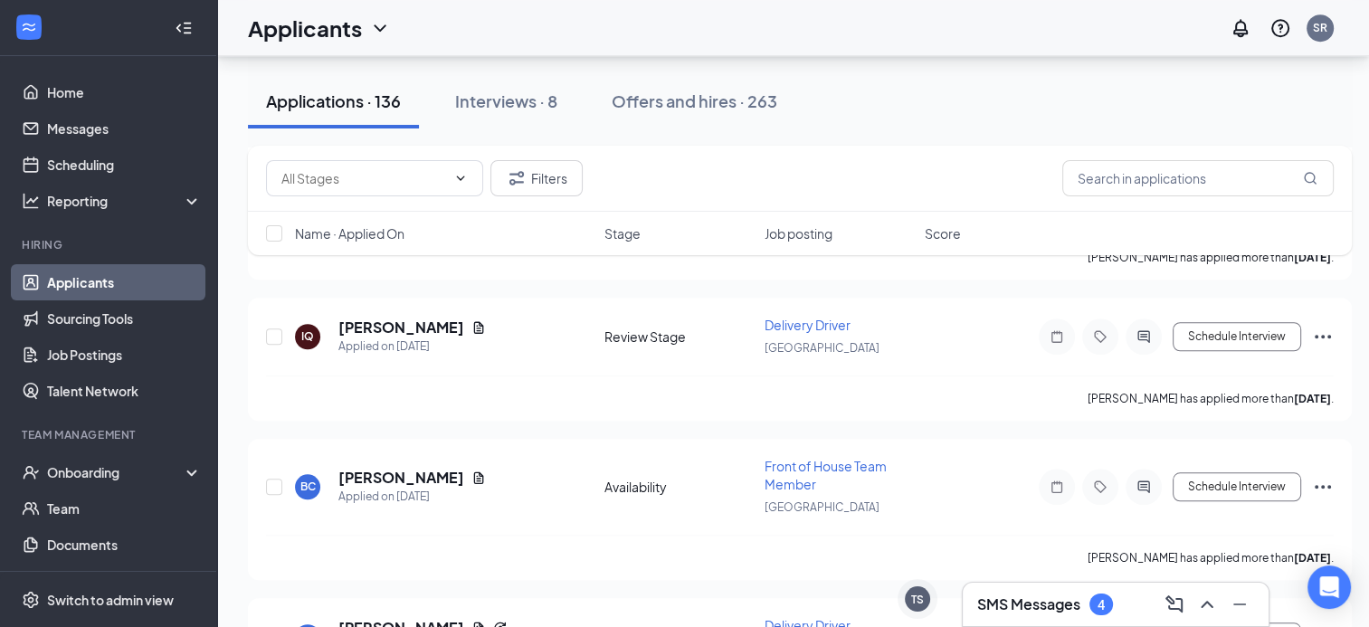
click at [1014, 601] on h3 "SMS Messages" at bounding box center [1028, 605] width 103 height 20
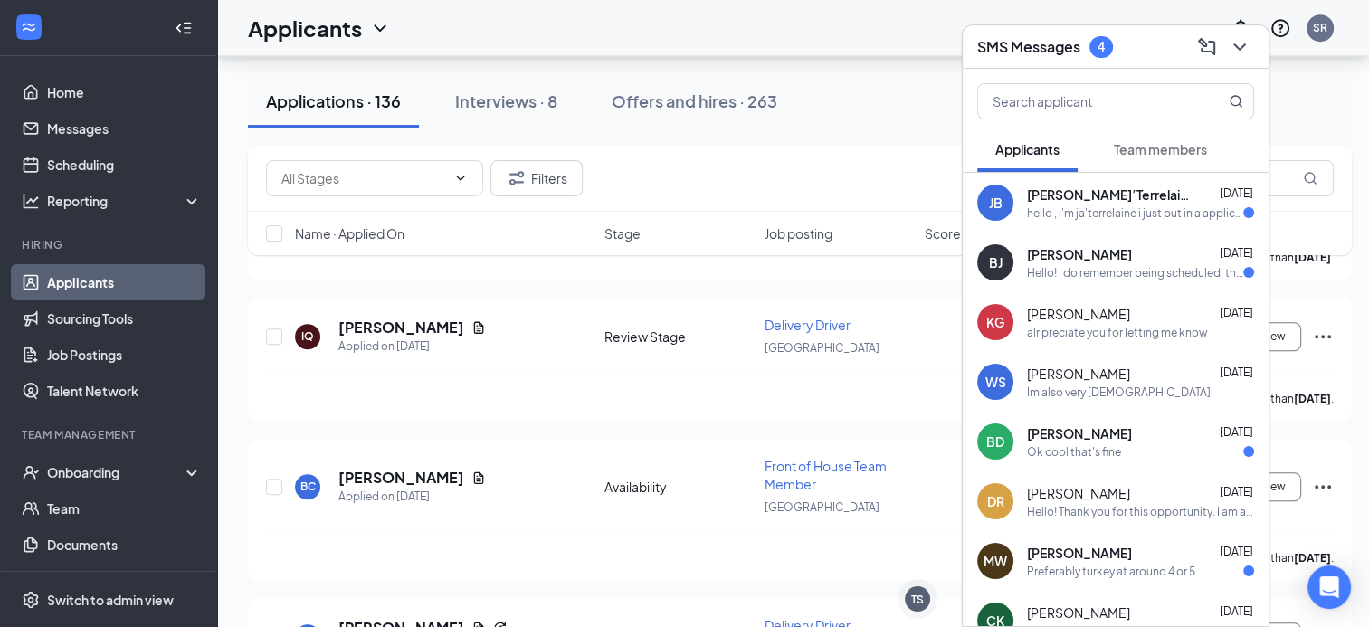
click at [1075, 54] on h3 "SMS Messages" at bounding box center [1028, 47] width 103 height 20
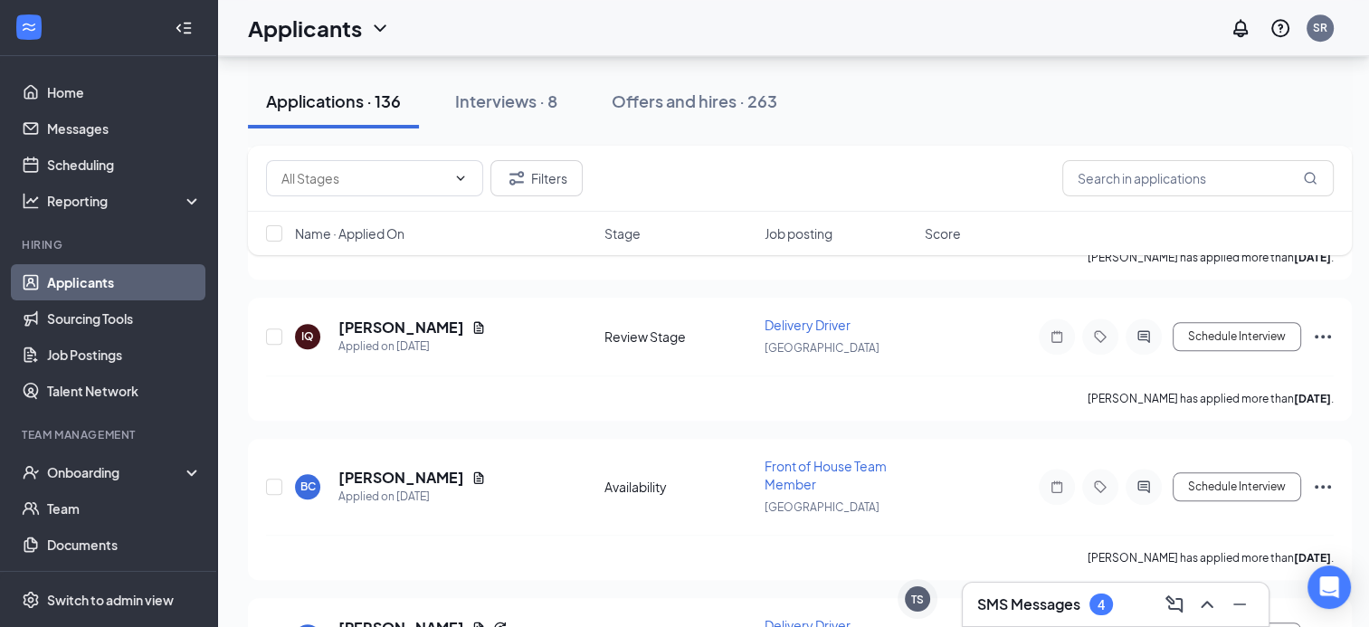
click at [1034, 592] on div "SMS Messages 4" at bounding box center [1115, 604] width 277 height 29
click at [1052, 614] on h3 "SMS Messages" at bounding box center [1028, 605] width 103 height 20
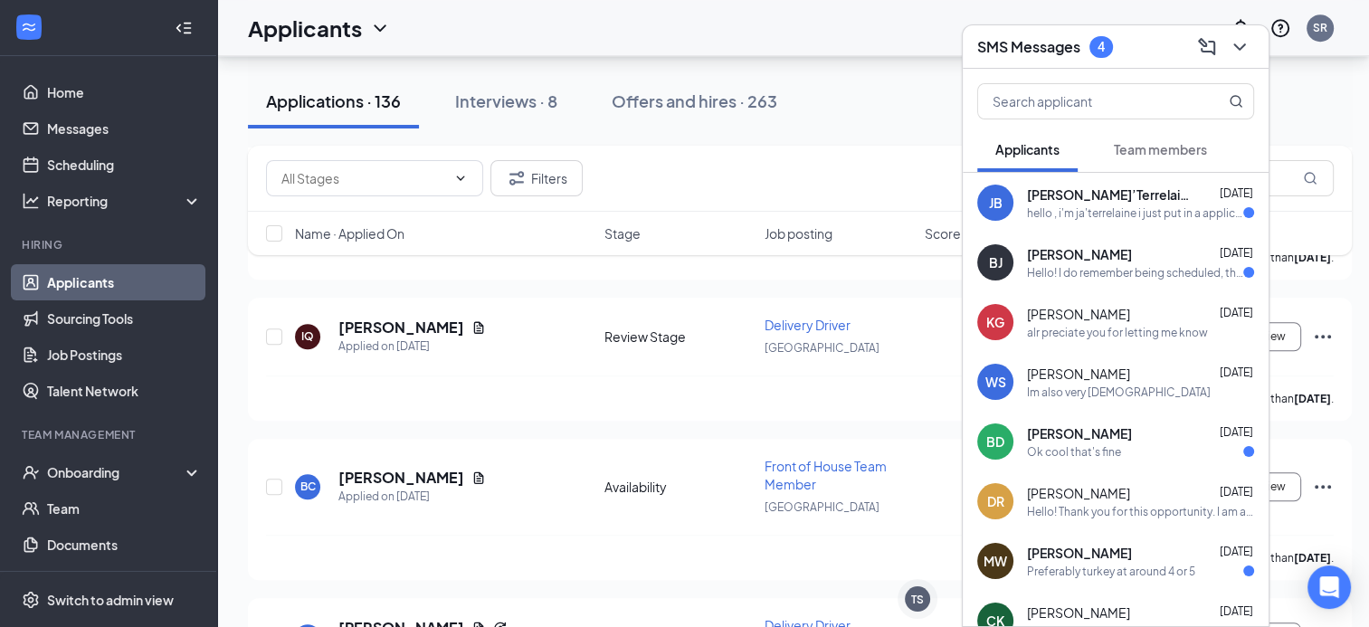
click at [1134, 148] on span "Team members" at bounding box center [1160, 149] width 93 height 16
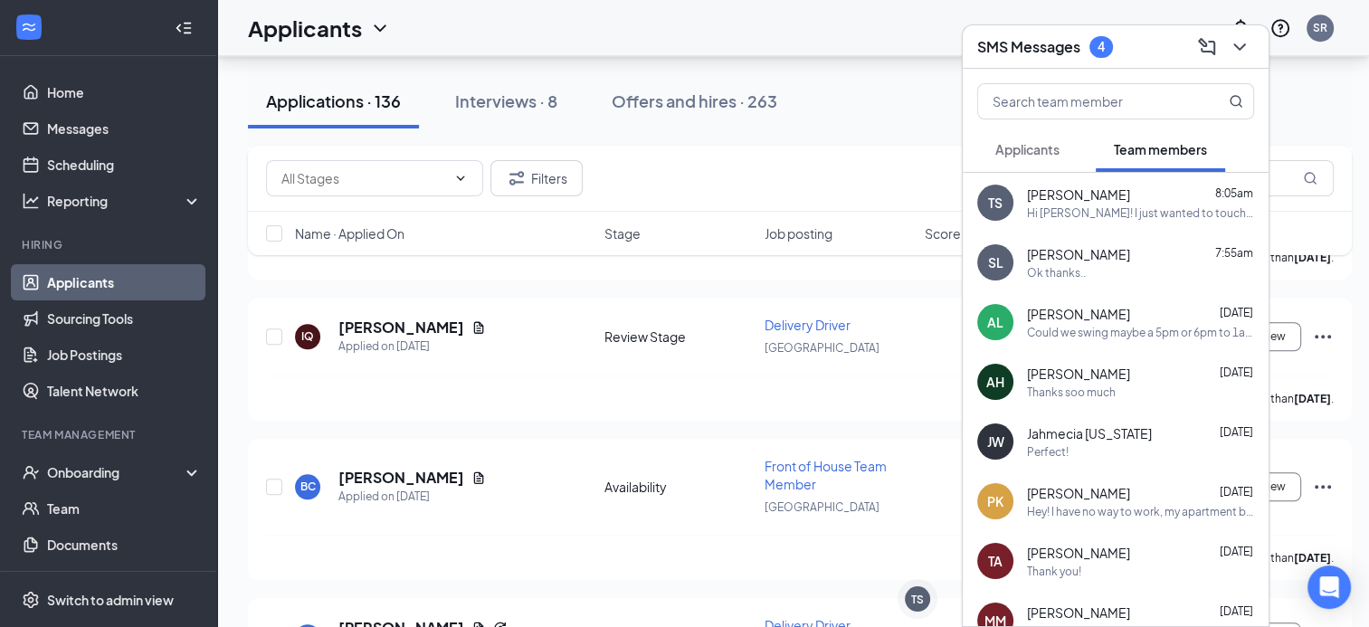
click at [1051, 146] on span "Applicants" at bounding box center [1027, 149] width 64 height 16
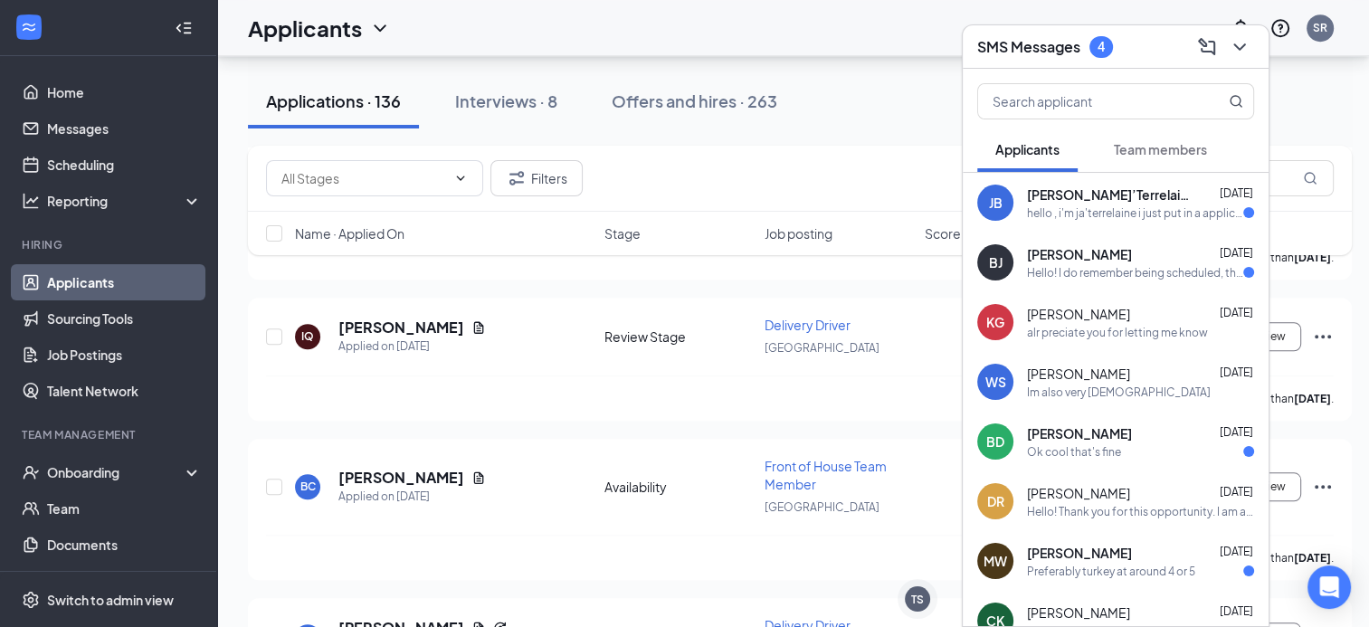
click at [1049, 43] on h3 "SMS Messages" at bounding box center [1028, 47] width 103 height 20
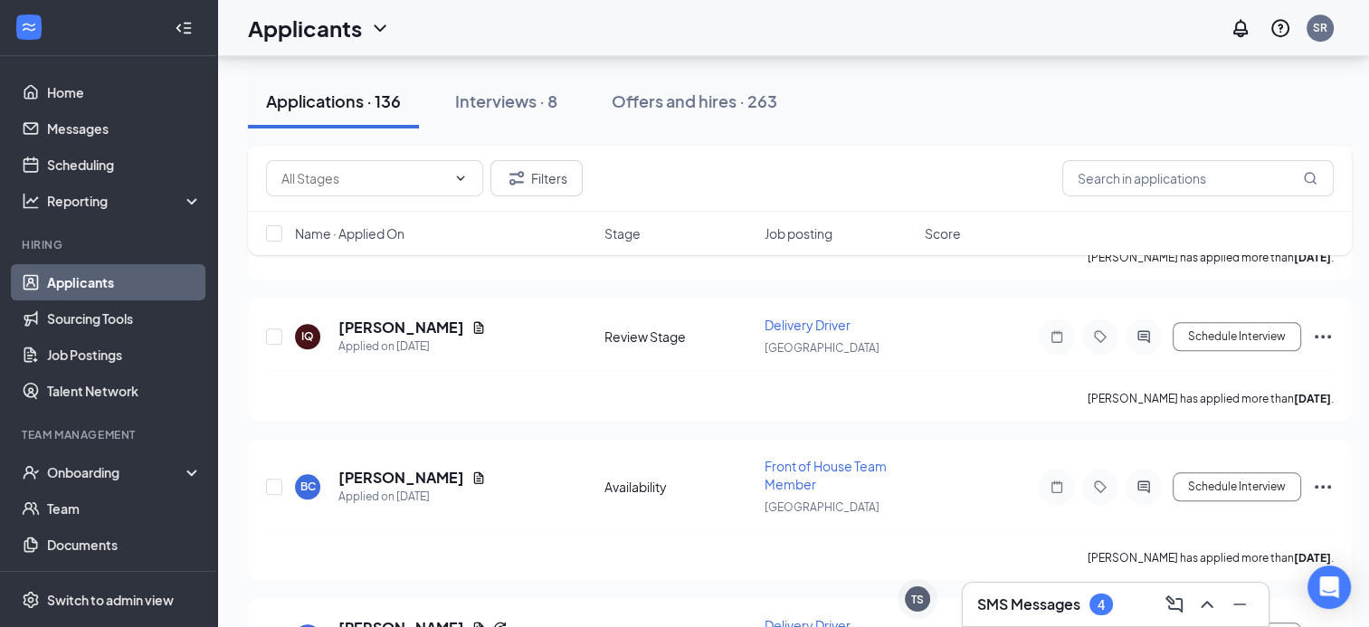
click at [1073, 594] on div "SMS Messages 4" at bounding box center [1045, 605] width 136 height 22
click at [1068, 601] on h3 "SMS Messages" at bounding box center [1028, 605] width 103 height 20
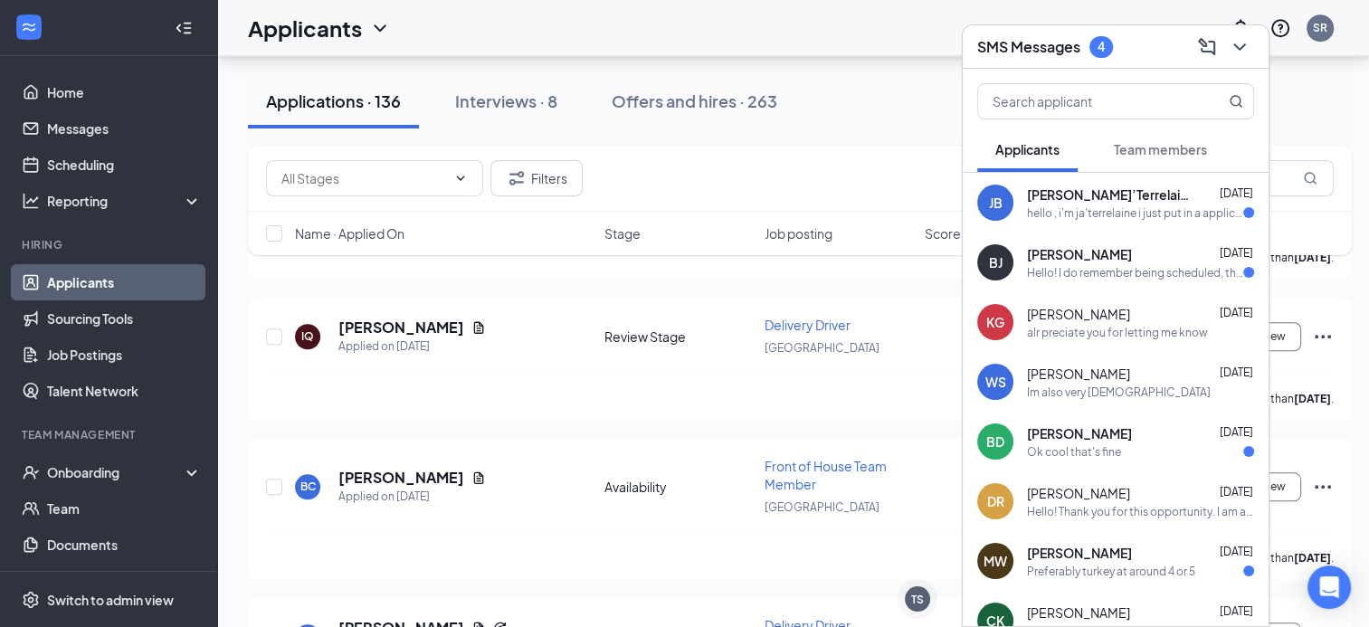
click at [1177, 143] on span "Team members" at bounding box center [1160, 149] width 93 height 16
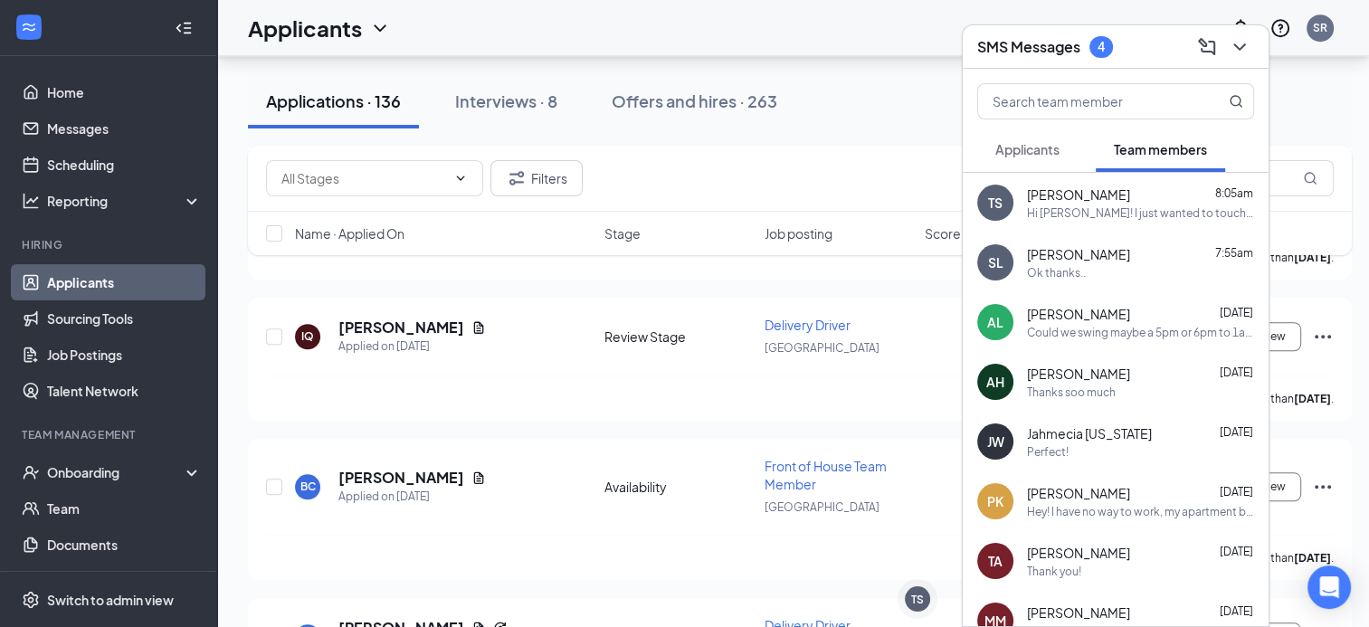
click at [1144, 33] on div "SMS Messages 4" at bounding box center [1115, 47] width 277 height 28
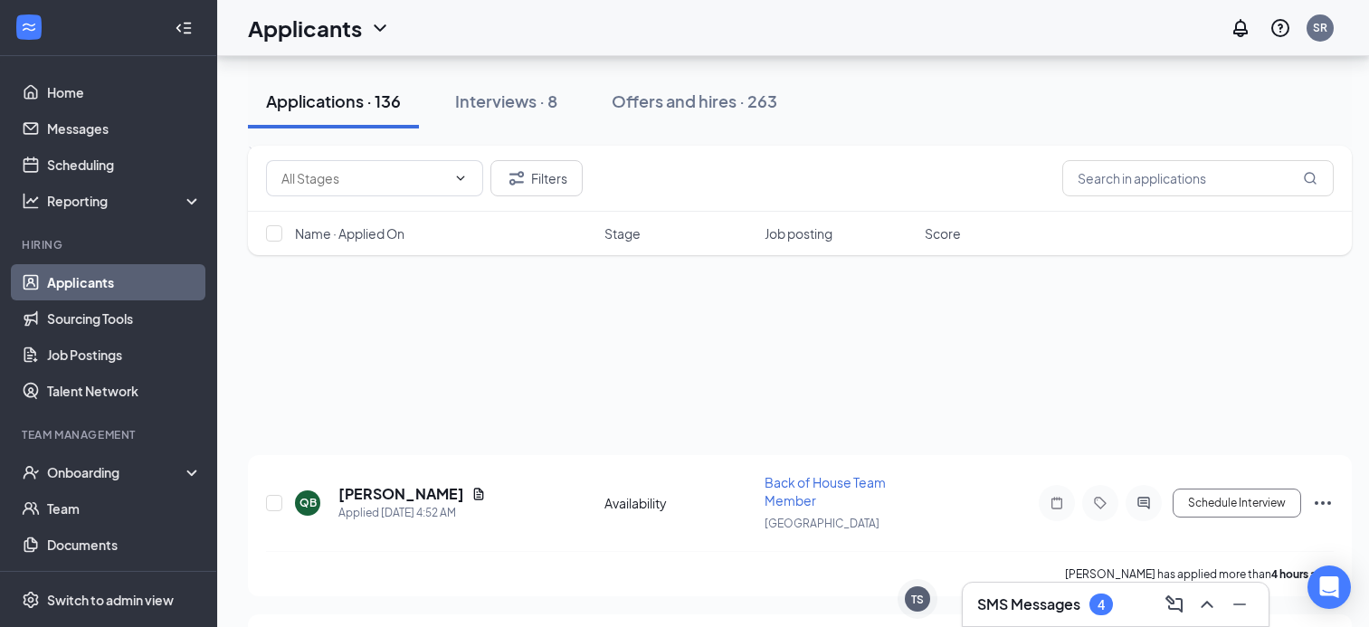
scroll to position [15221, 0]
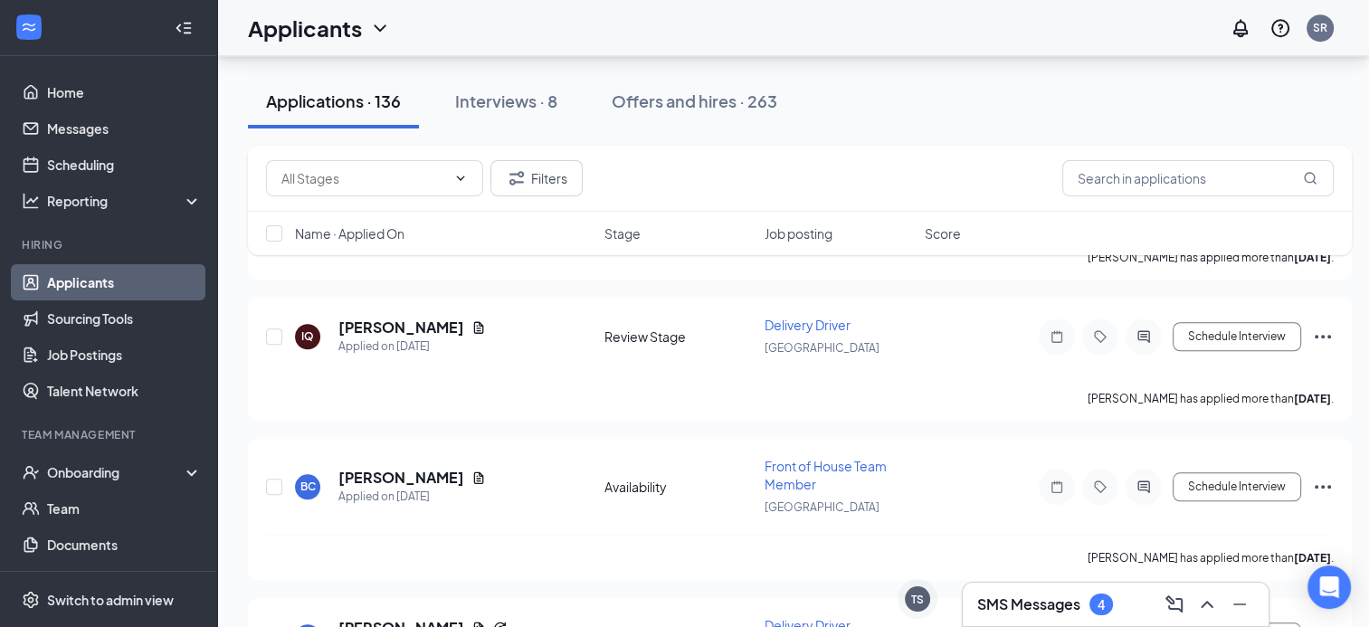
click at [1052, 612] on h3 "SMS Messages" at bounding box center [1028, 605] width 103 height 20
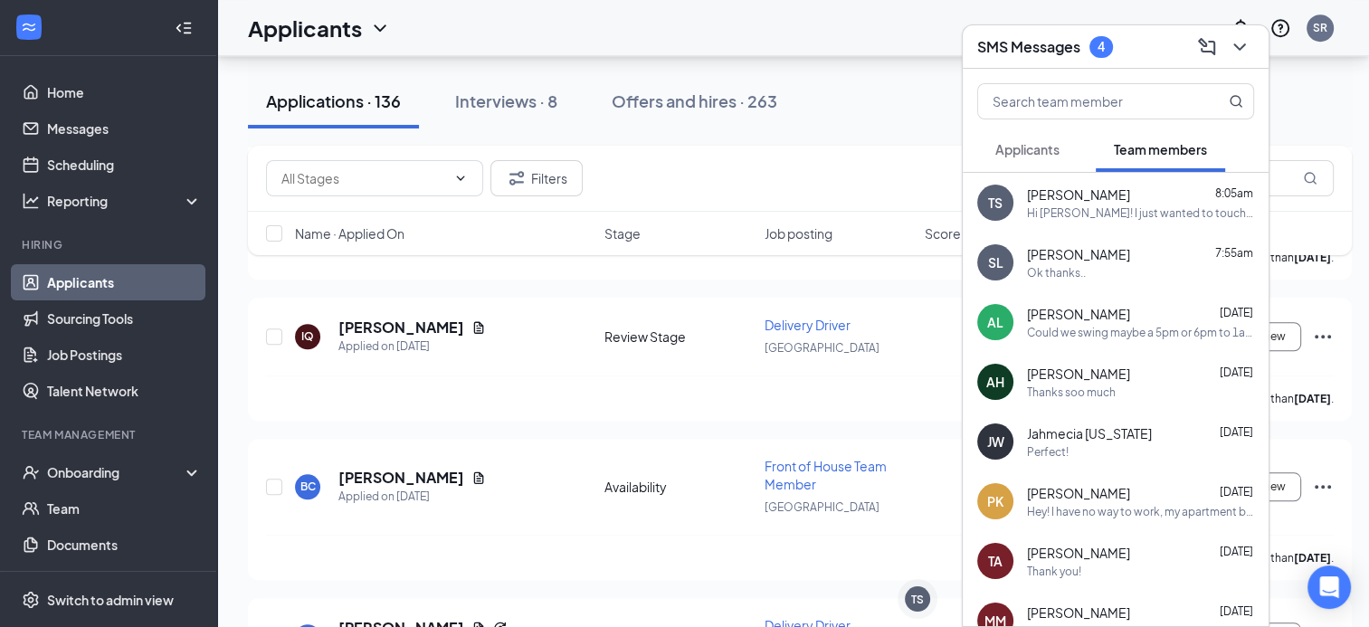
click at [1035, 127] on button "Applicants" at bounding box center [1027, 149] width 100 height 45
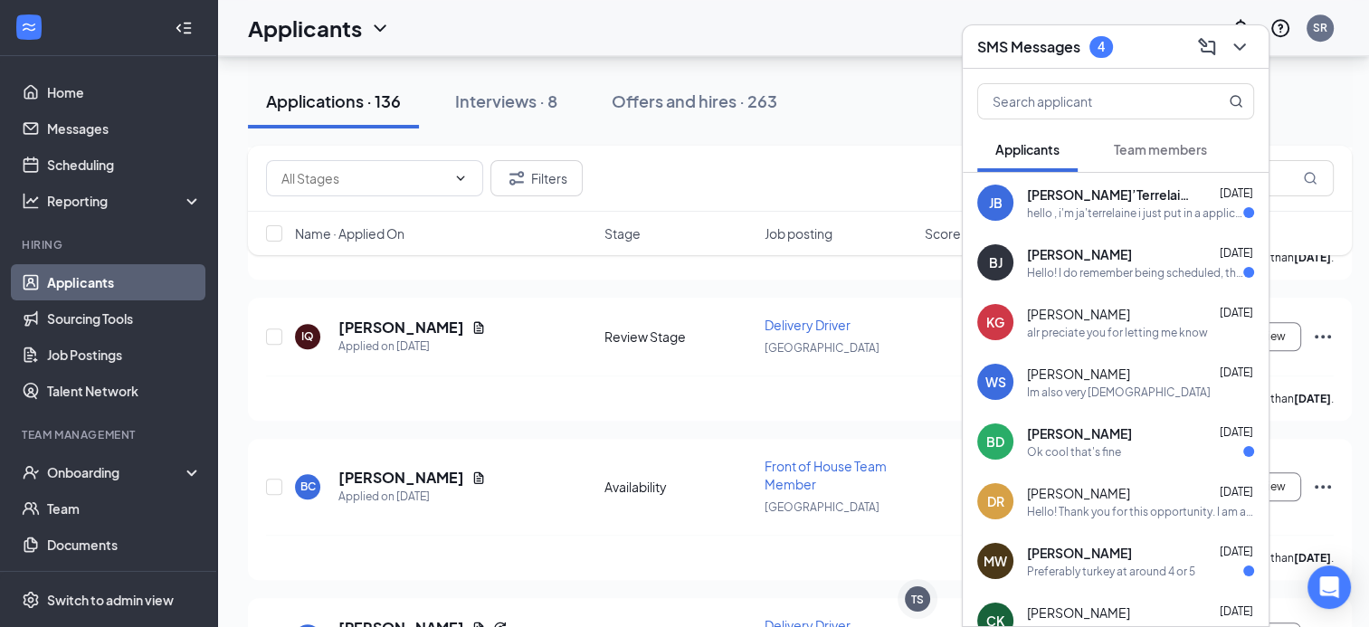
click at [1149, 256] on div "Brea Jordan Sep 15" at bounding box center [1140, 254] width 227 height 18
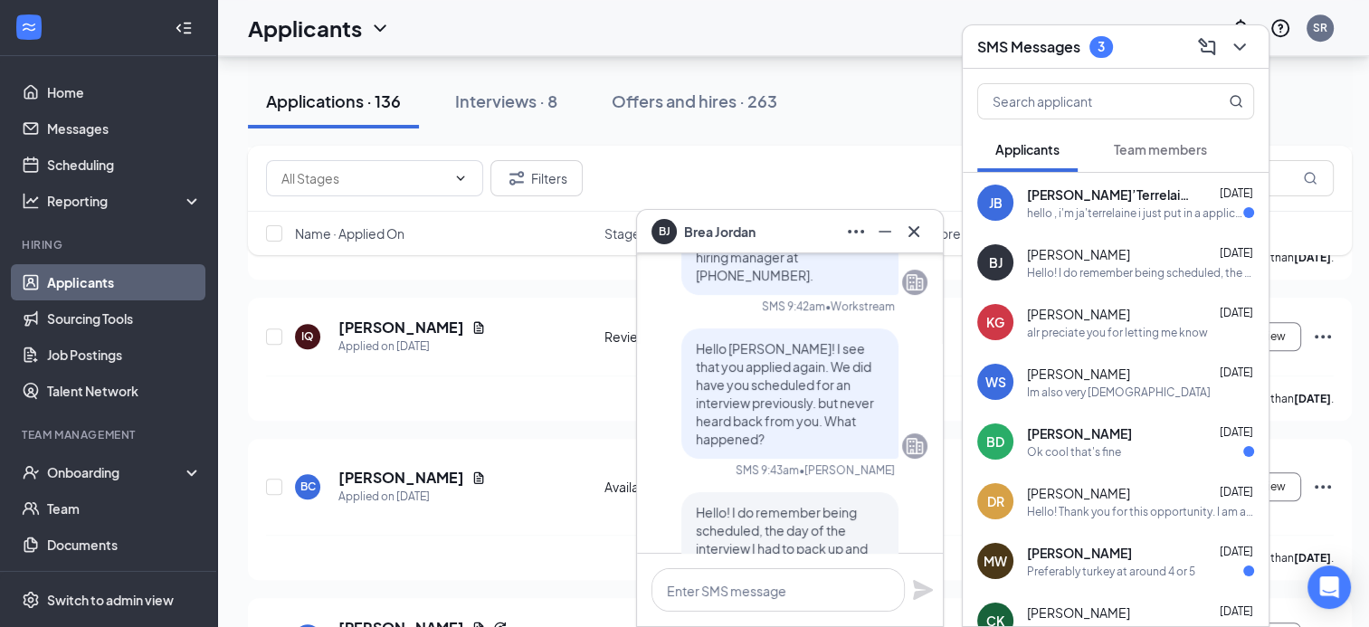
scroll to position [0, 0]
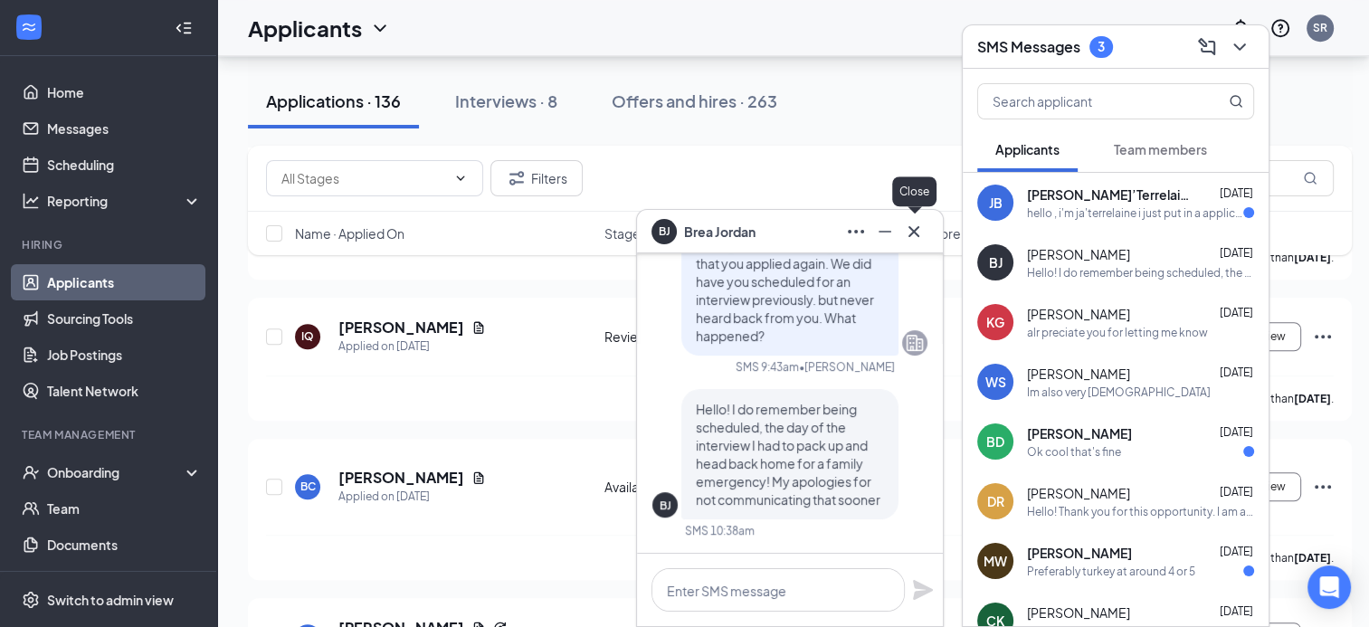
click at [916, 232] on icon "Cross" at bounding box center [914, 232] width 22 height 22
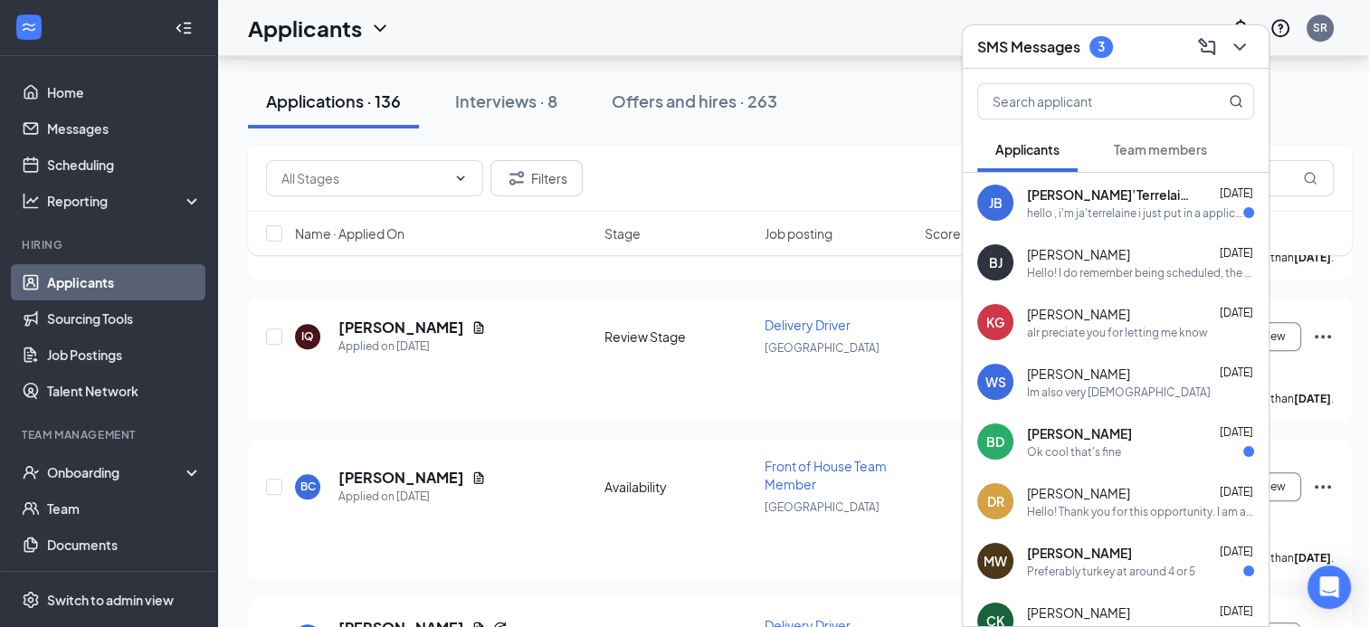
click at [1047, 34] on div "SMS Messages 3" at bounding box center [1115, 47] width 277 height 28
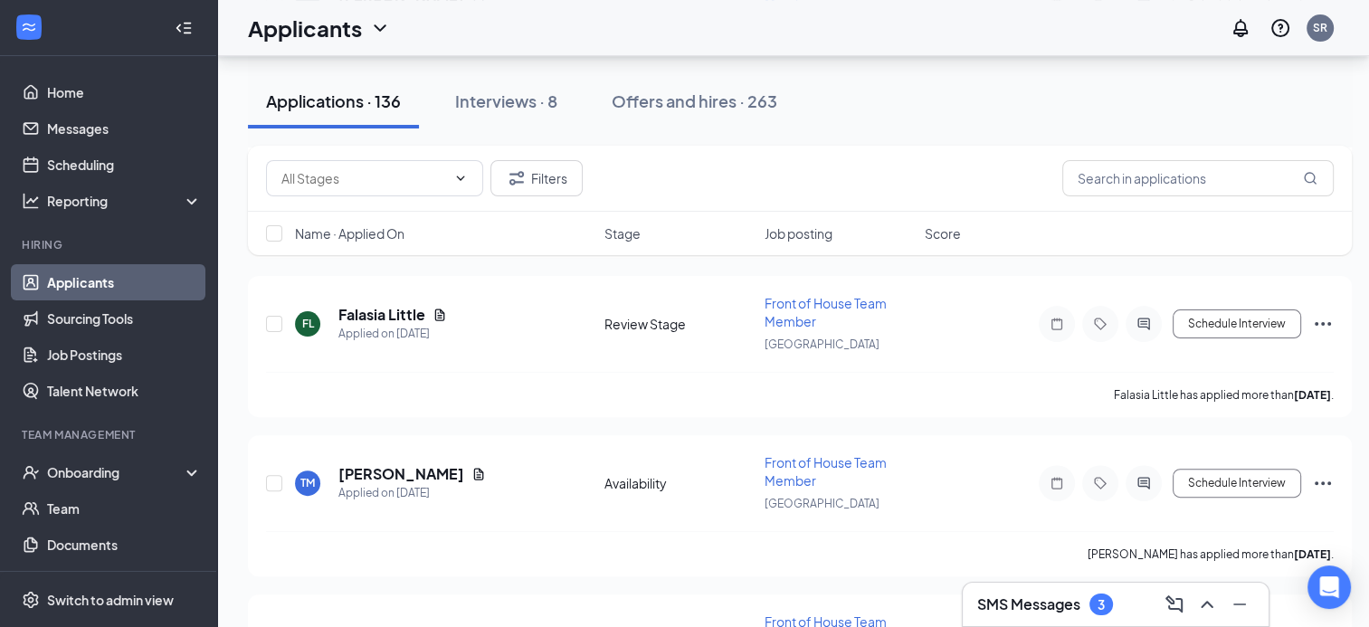
scroll to position [14052, 0]
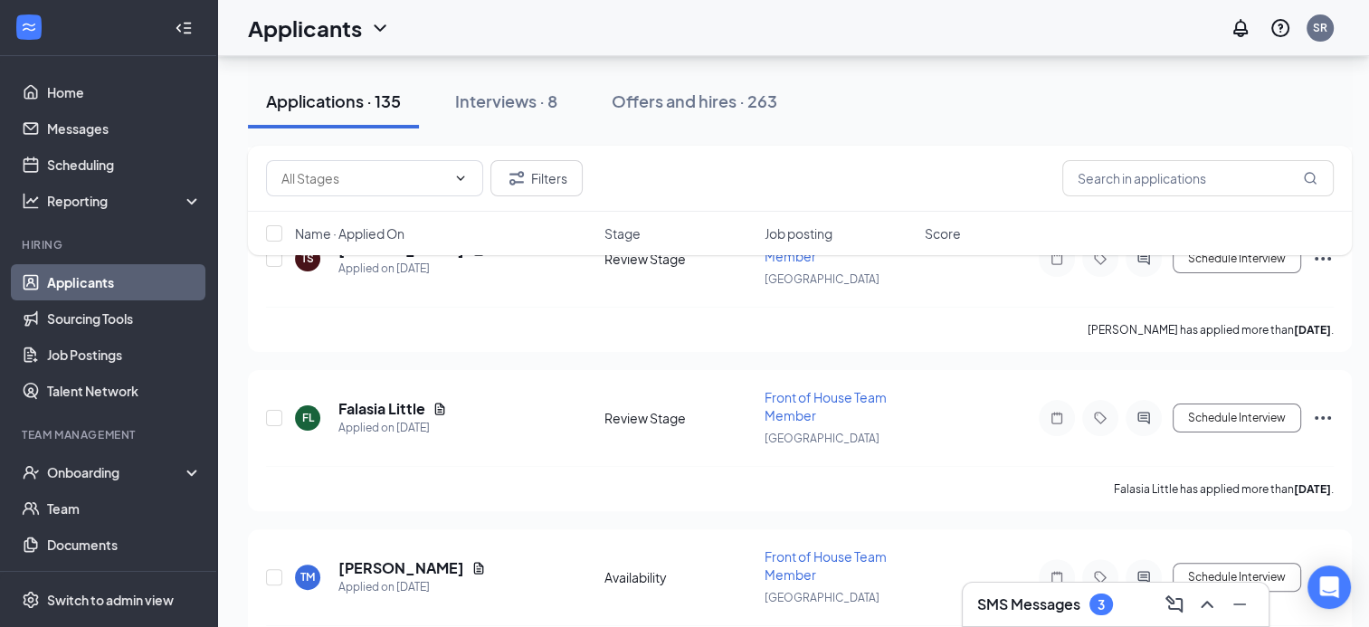
click at [1016, 600] on h3 "SMS Messages" at bounding box center [1028, 605] width 103 height 20
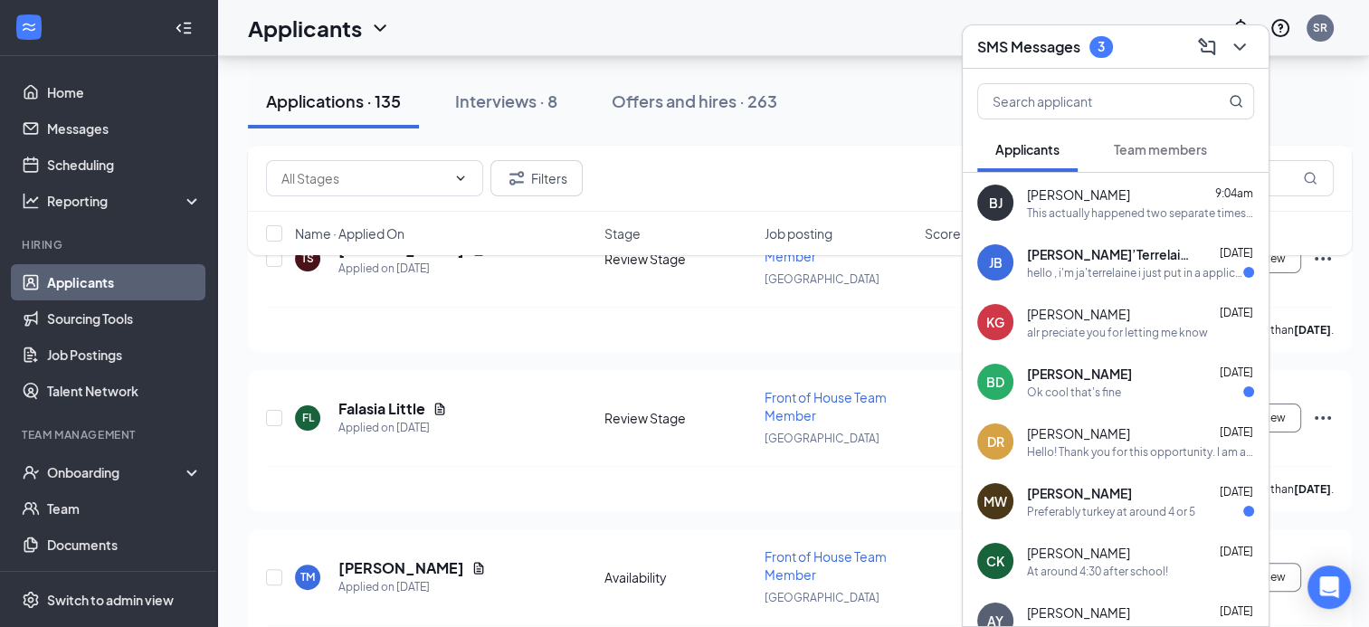
click at [1164, 152] on span "Team members" at bounding box center [1160, 149] width 93 height 16
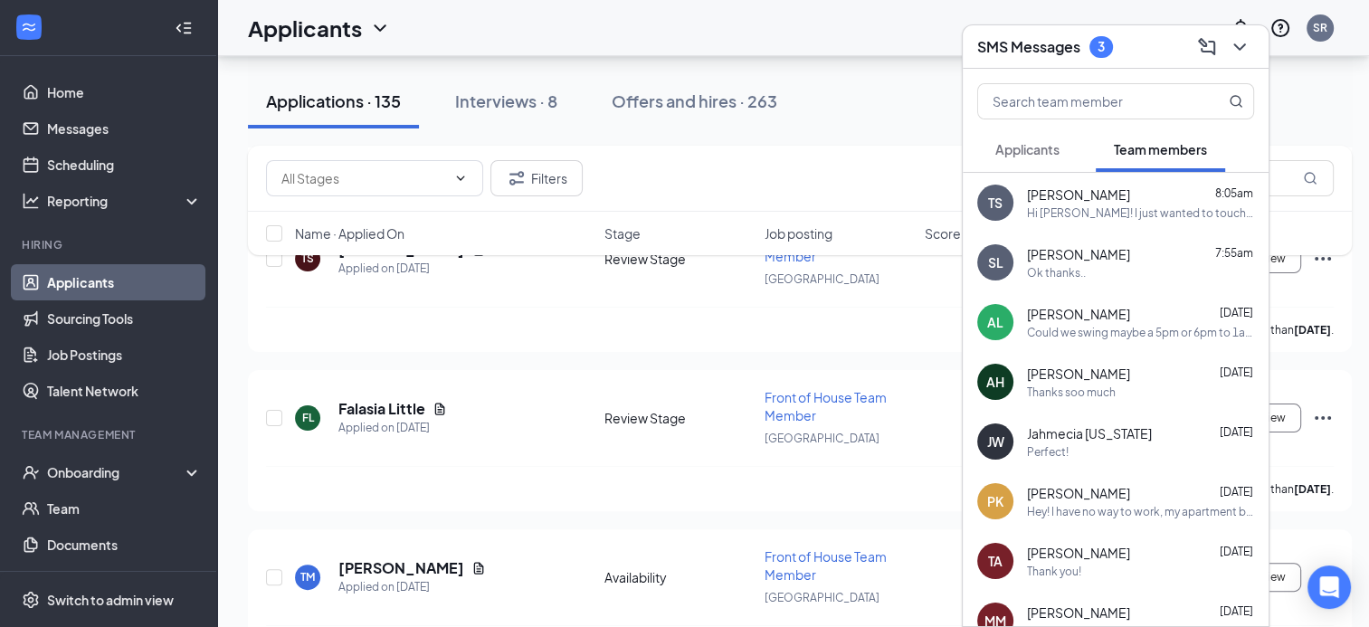
click at [1111, 505] on div "Hey! I have no way to work, my apartment building towed my car and no one on si…" at bounding box center [1140, 511] width 227 height 15
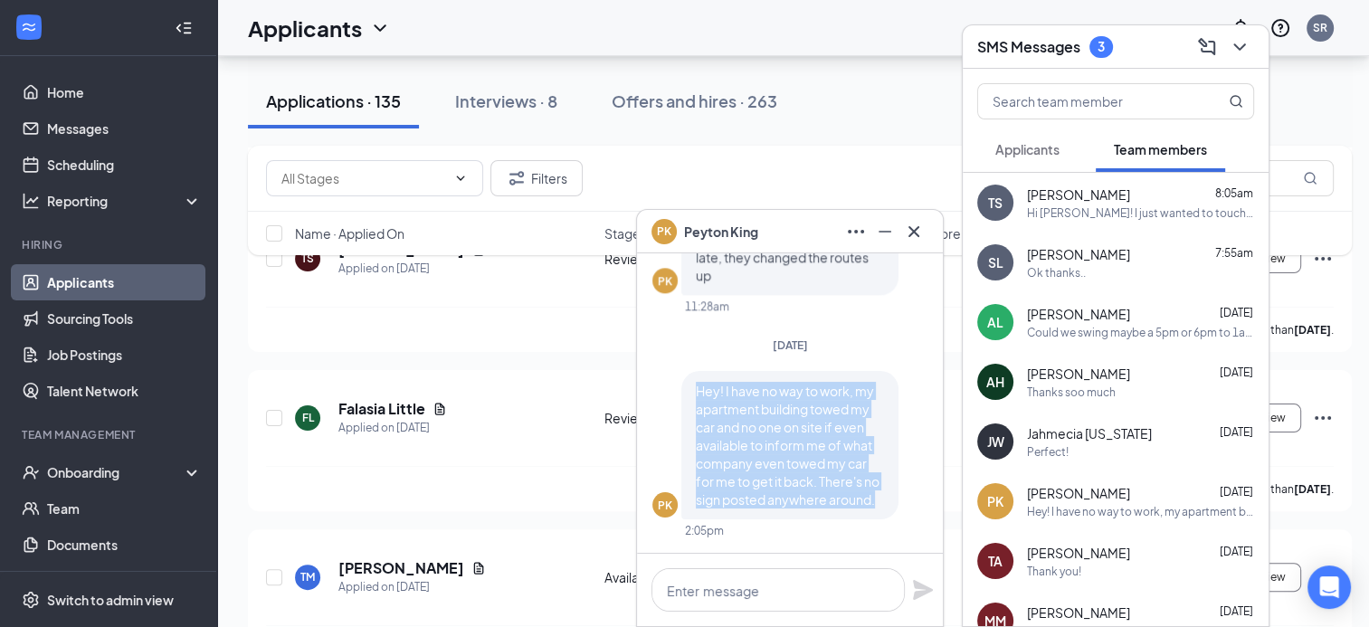
drag, startPoint x: 698, startPoint y: 389, endPoint x: 905, endPoint y: 522, distance: 246.2
click at [905, 522] on div "PK Hey! I have no way to work, my apartment building towed my car and no one on…" at bounding box center [789, 454] width 275 height 167
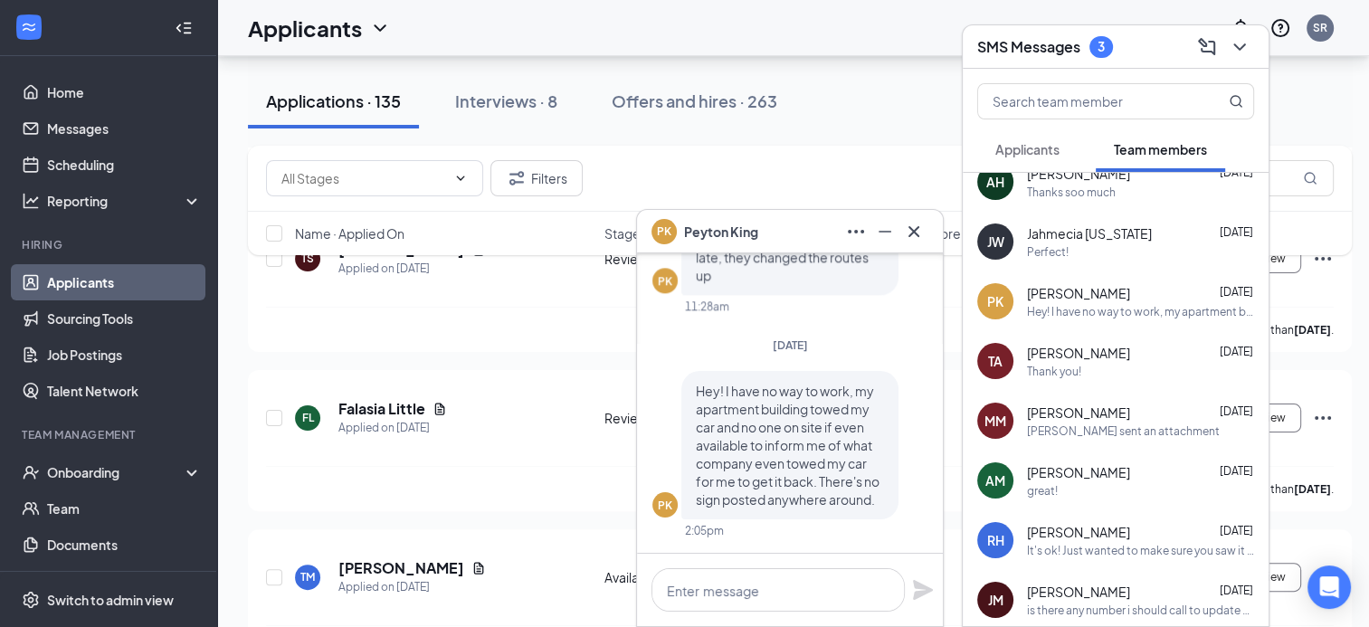
scroll to position [0, 0]
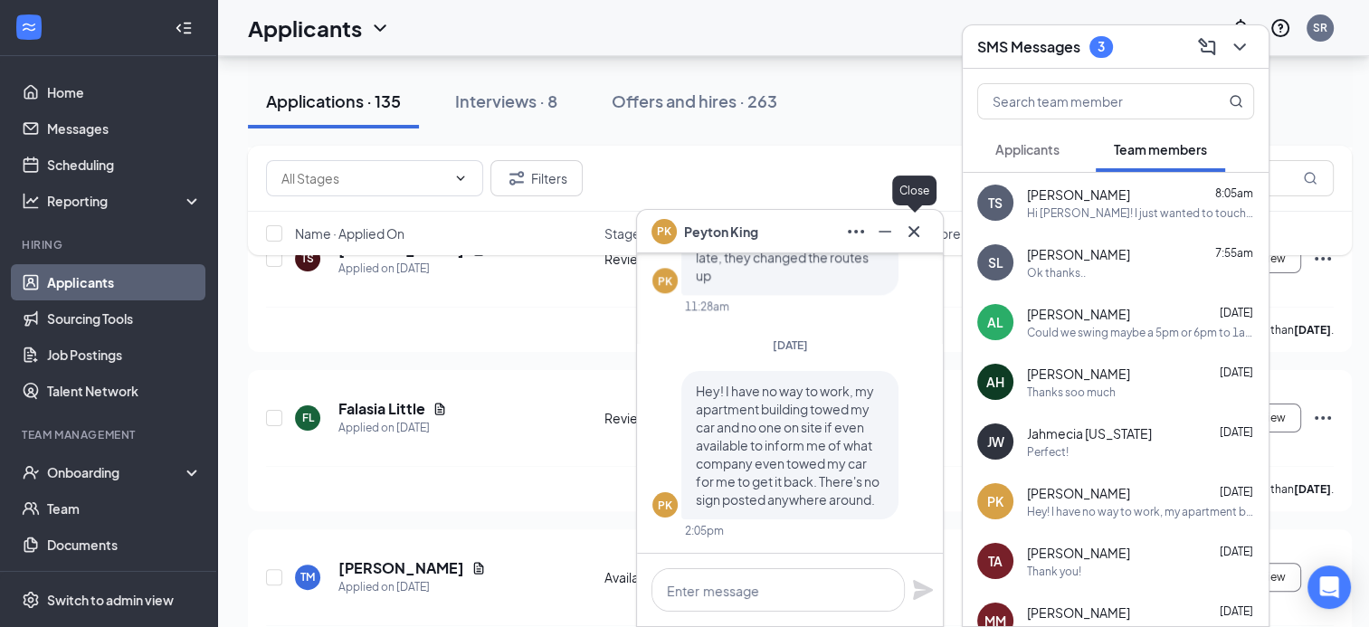
click at [924, 235] on icon "Cross" at bounding box center [914, 232] width 22 height 22
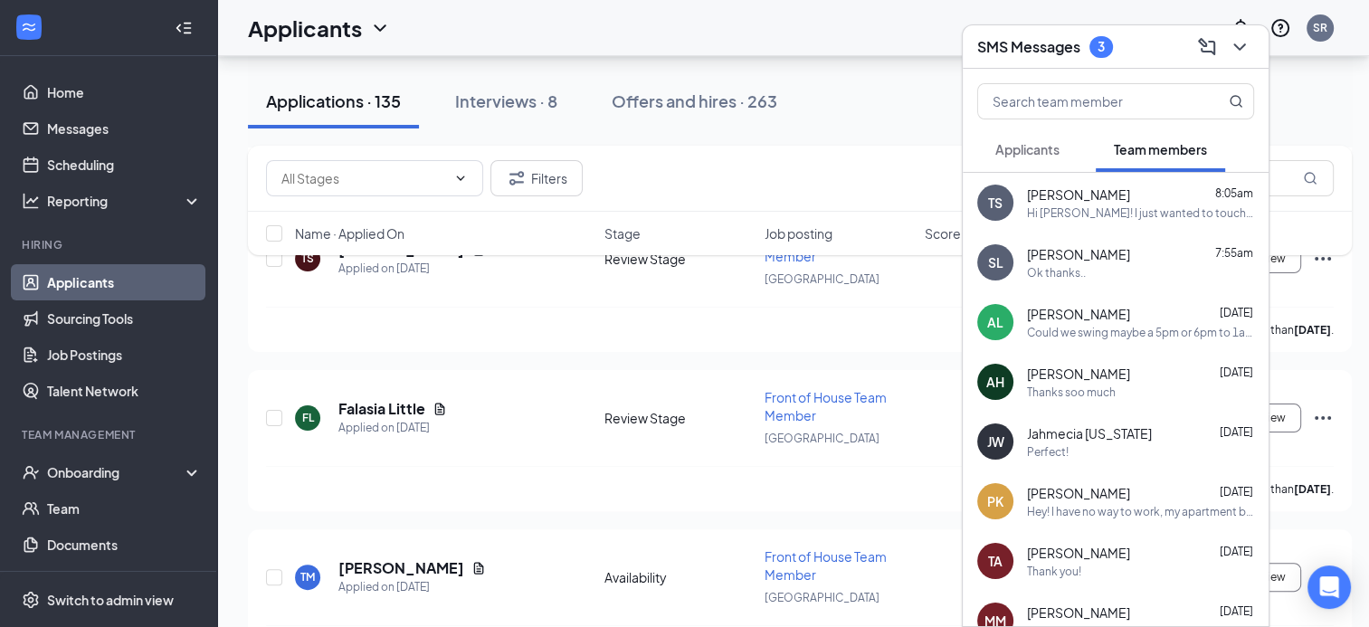
click at [1018, 153] on span "Applicants" at bounding box center [1027, 149] width 64 height 16
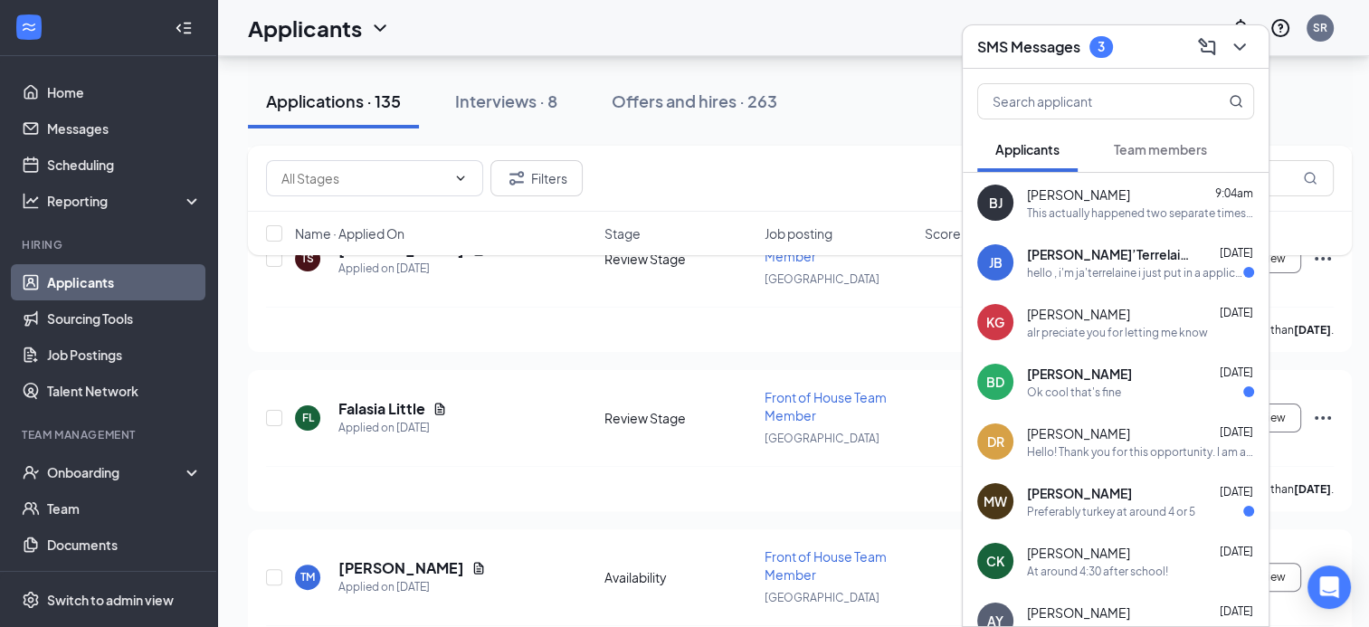
click at [1108, 64] on div "SMS Messages 3" at bounding box center [1116, 46] width 306 height 43
